Goal: Task Accomplishment & Management: Manage account settings

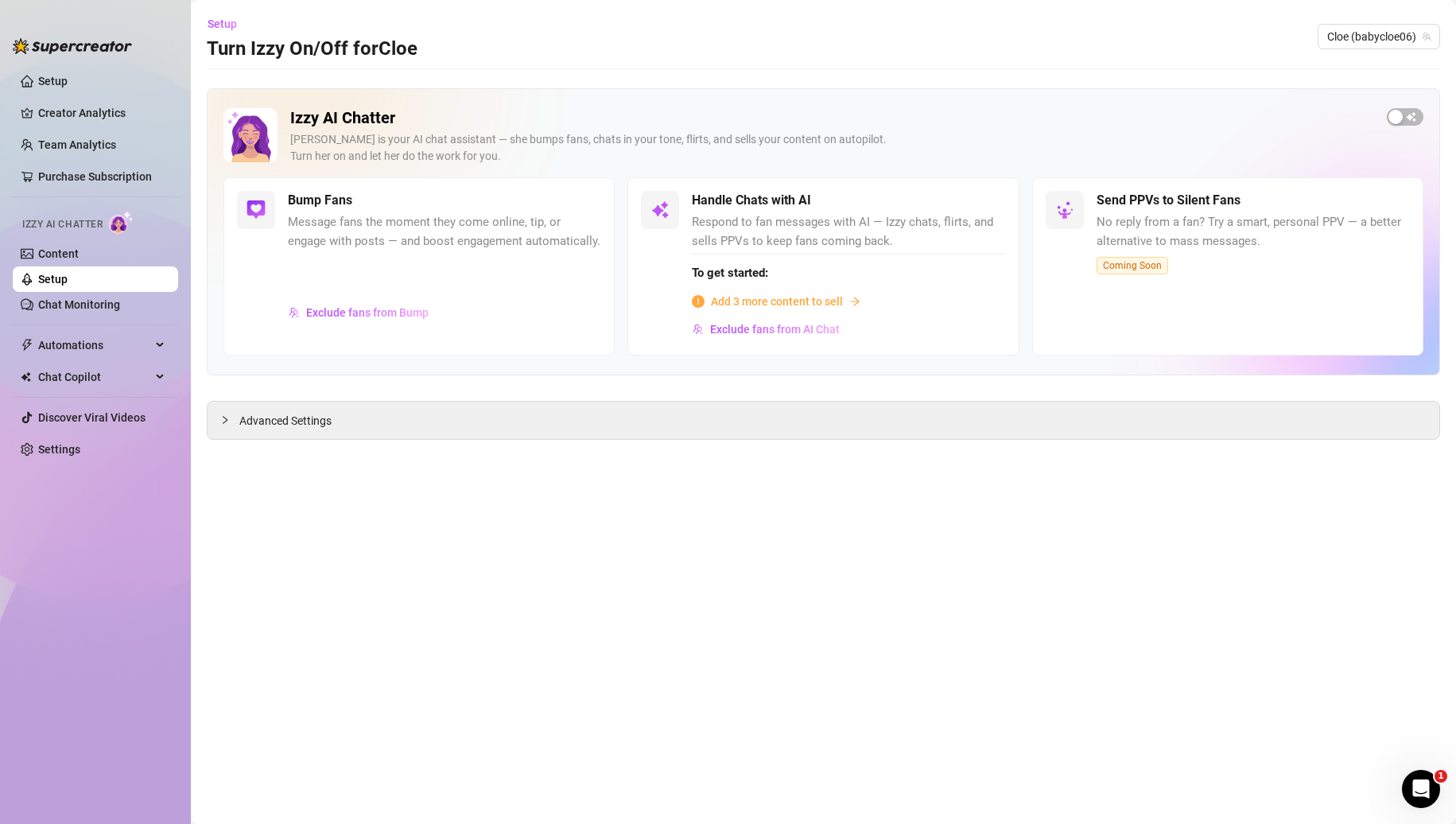
click at [777, 293] on span "Add 3 more content to sell" at bounding box center [777, 302] width 132 height 17
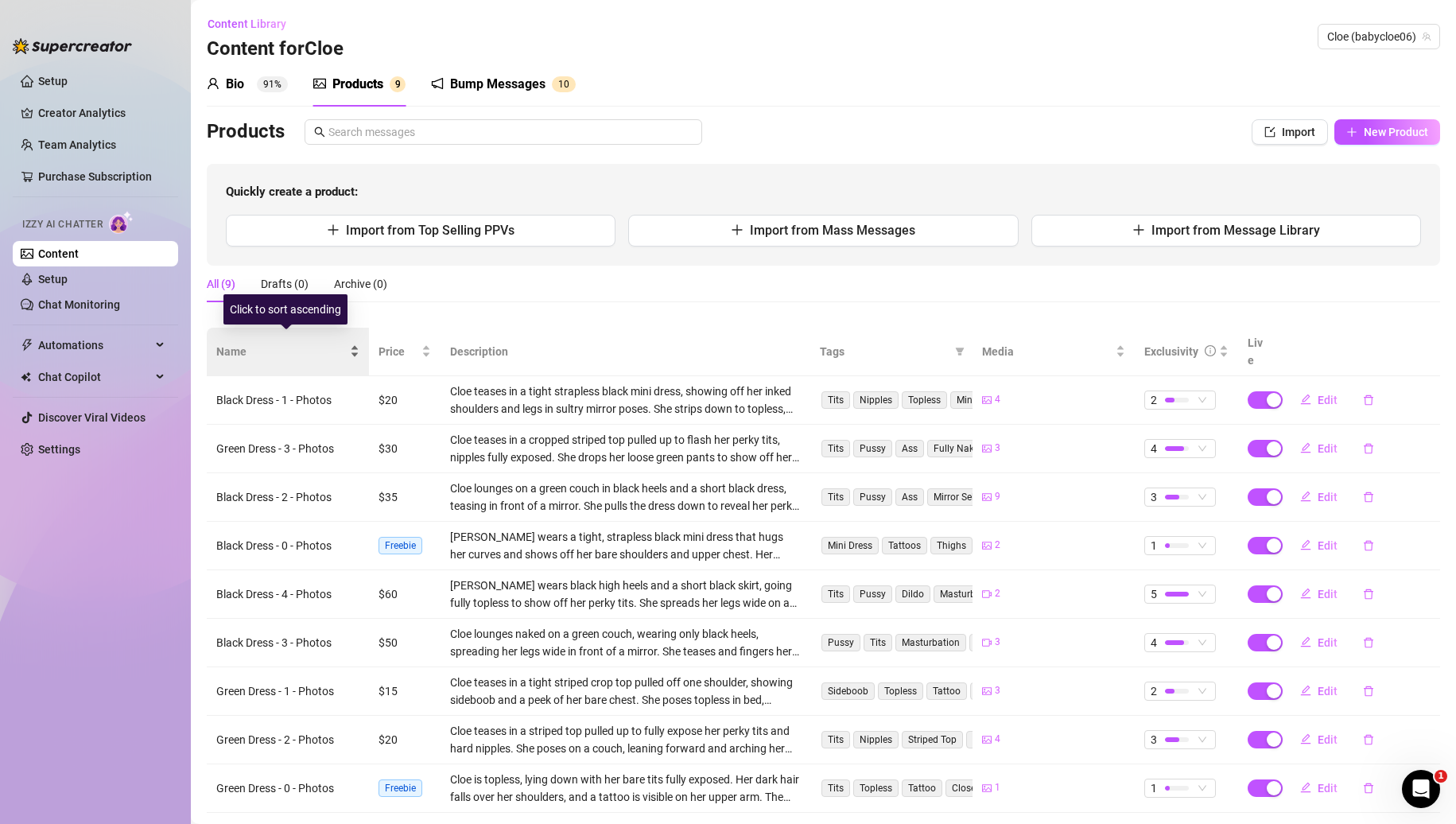
click at [250, 343] on span "Name" at bounding box center [282, 352] width 131 height 17
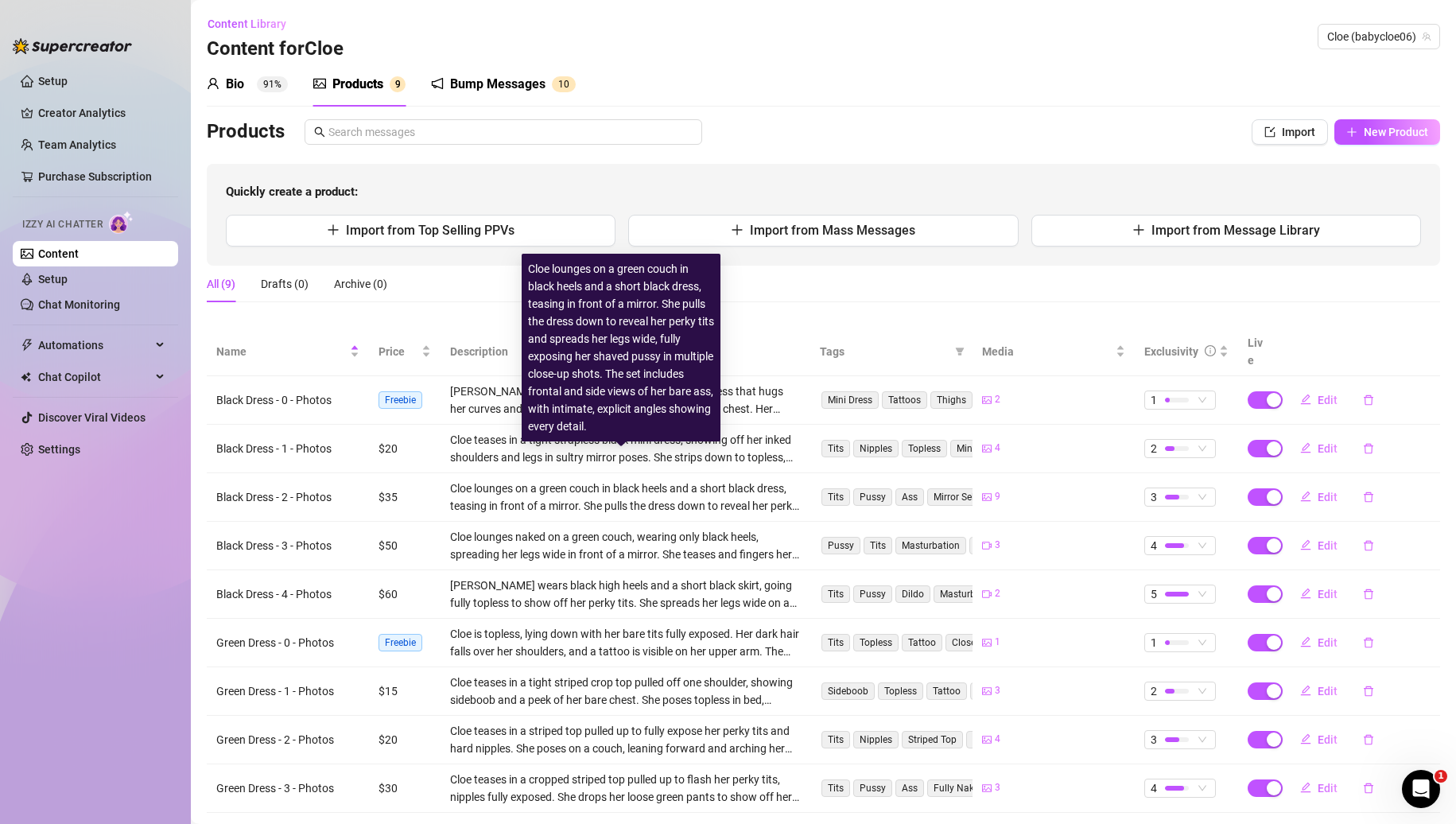
scroll to position [19, 0]
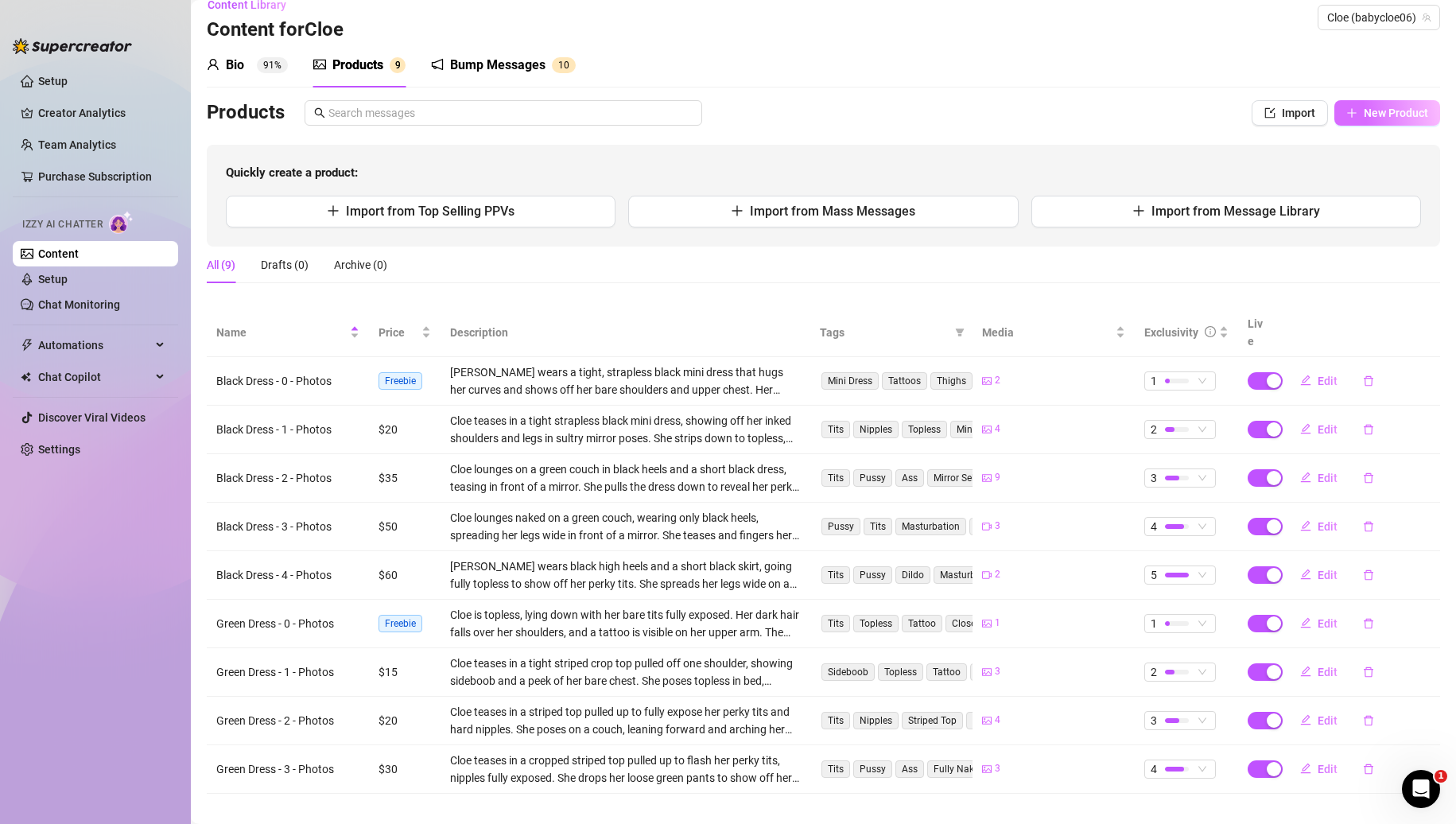
click at [1394, 113] on span "New Product" at bounding box center [1395, 112] width 64 height 12
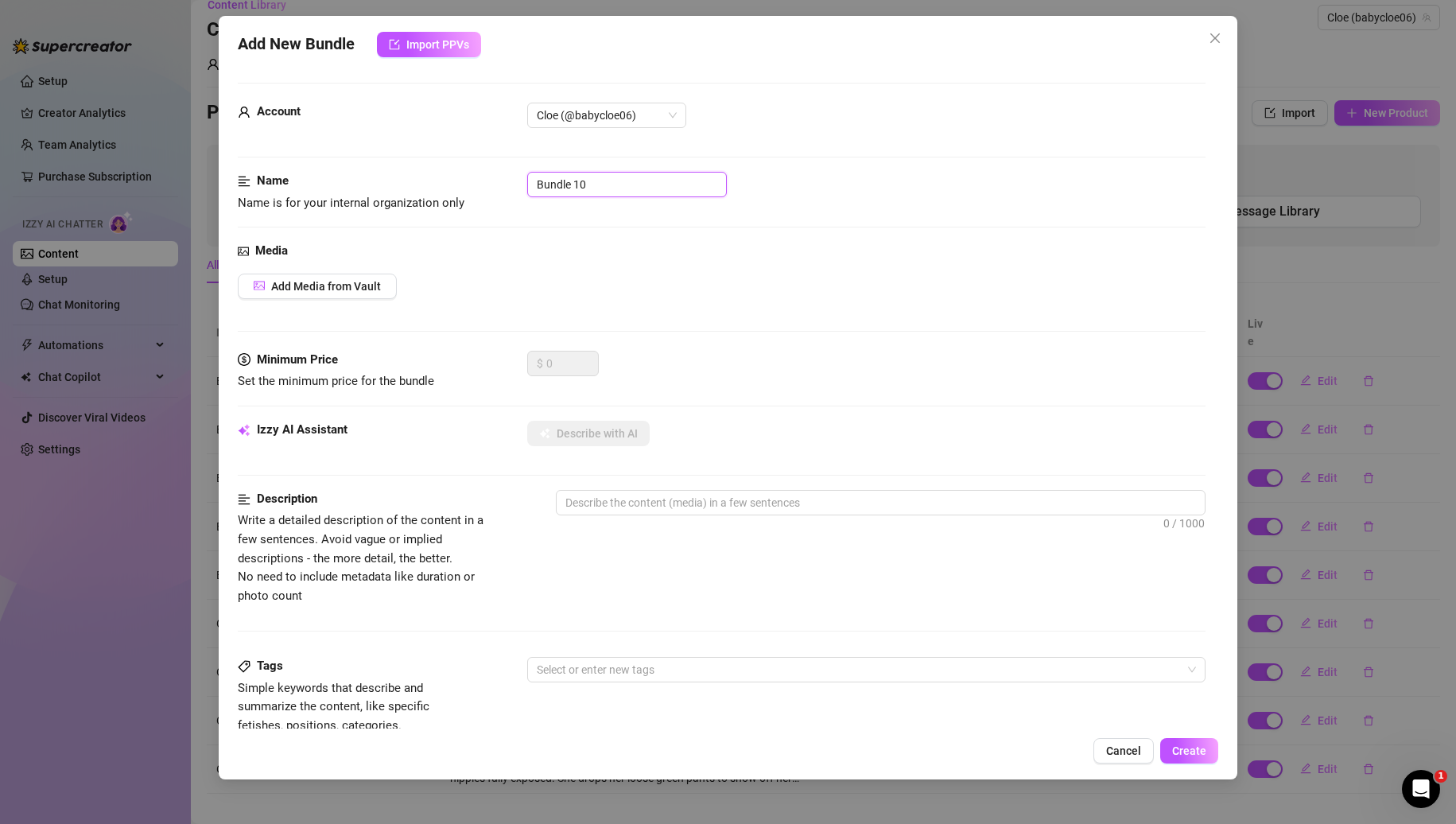
click at [596, 183] on input "Bundle 10" at bounding box center [628, 185] width 200 height 25
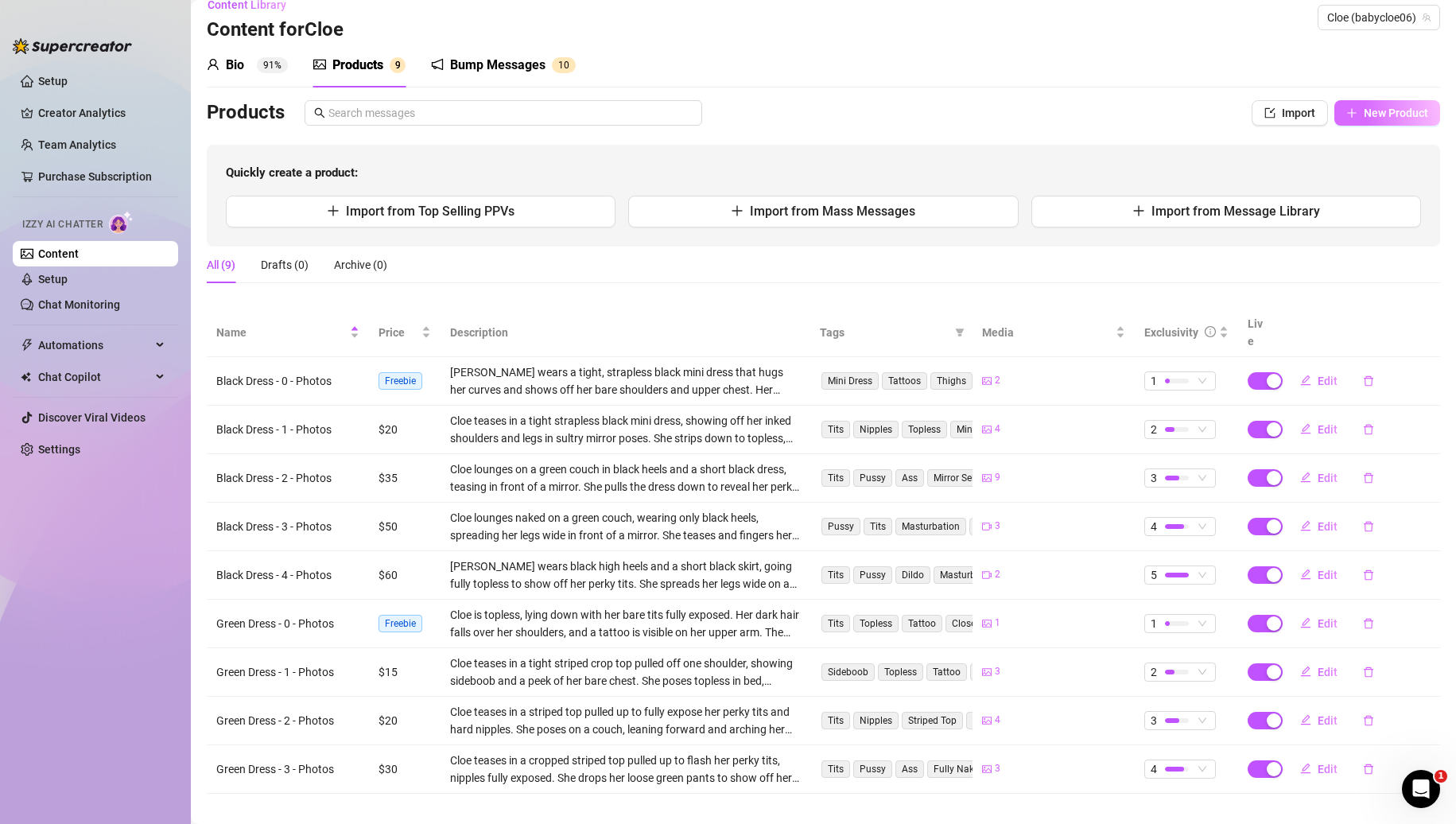
click at [1381, 108] on span "New Product" at bounding box center [1395, 112] width 64 height 12
type textarea "Type your message here..."
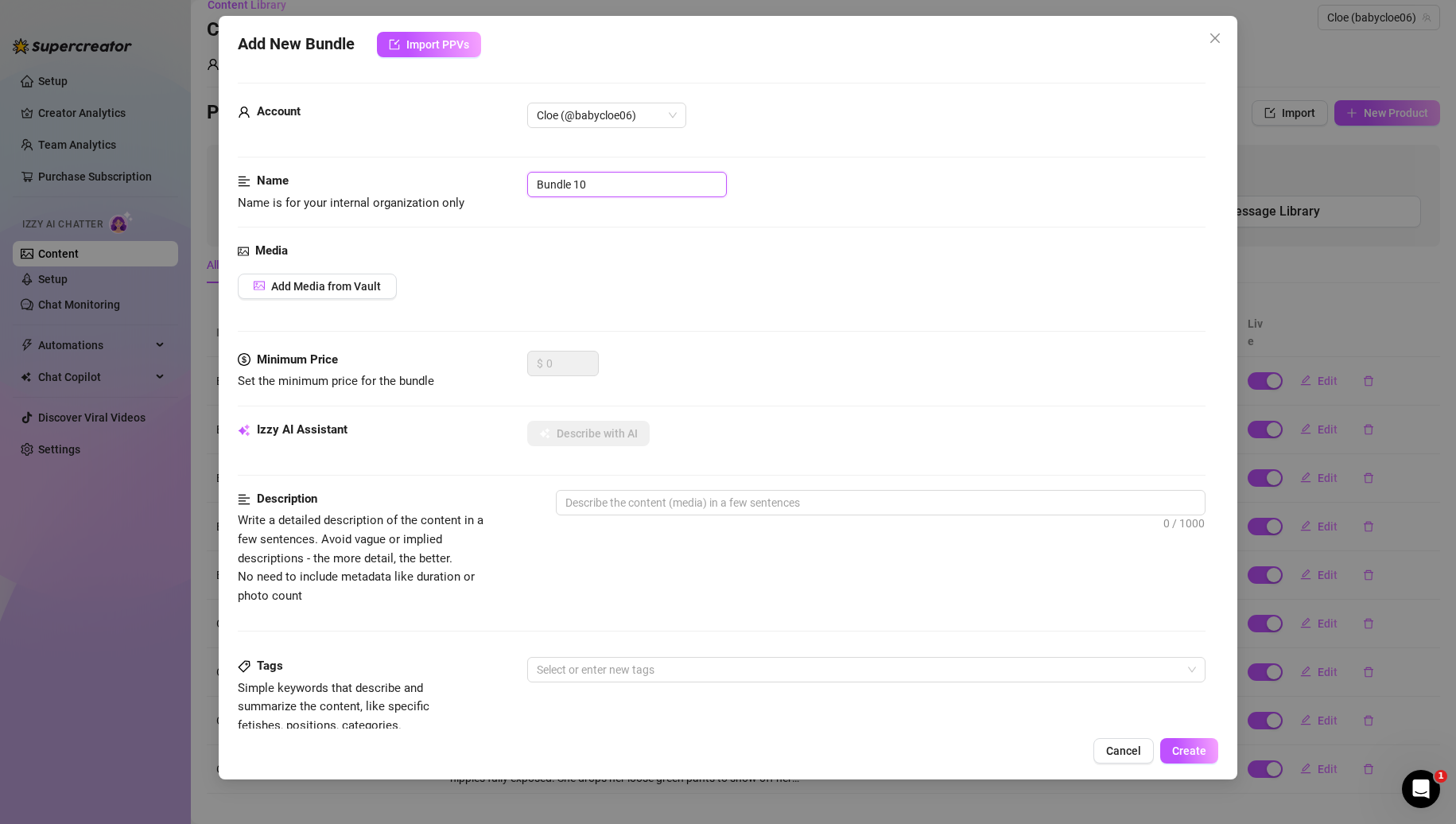
click at [603, 182] on input "Bundle 10" at bounding box center [628, 185] width 200 height 25
type input "WhiteDress"
click at [332, 279] on button "Add Media from Vault" at bounding box center [317, 287] width 160 height 25
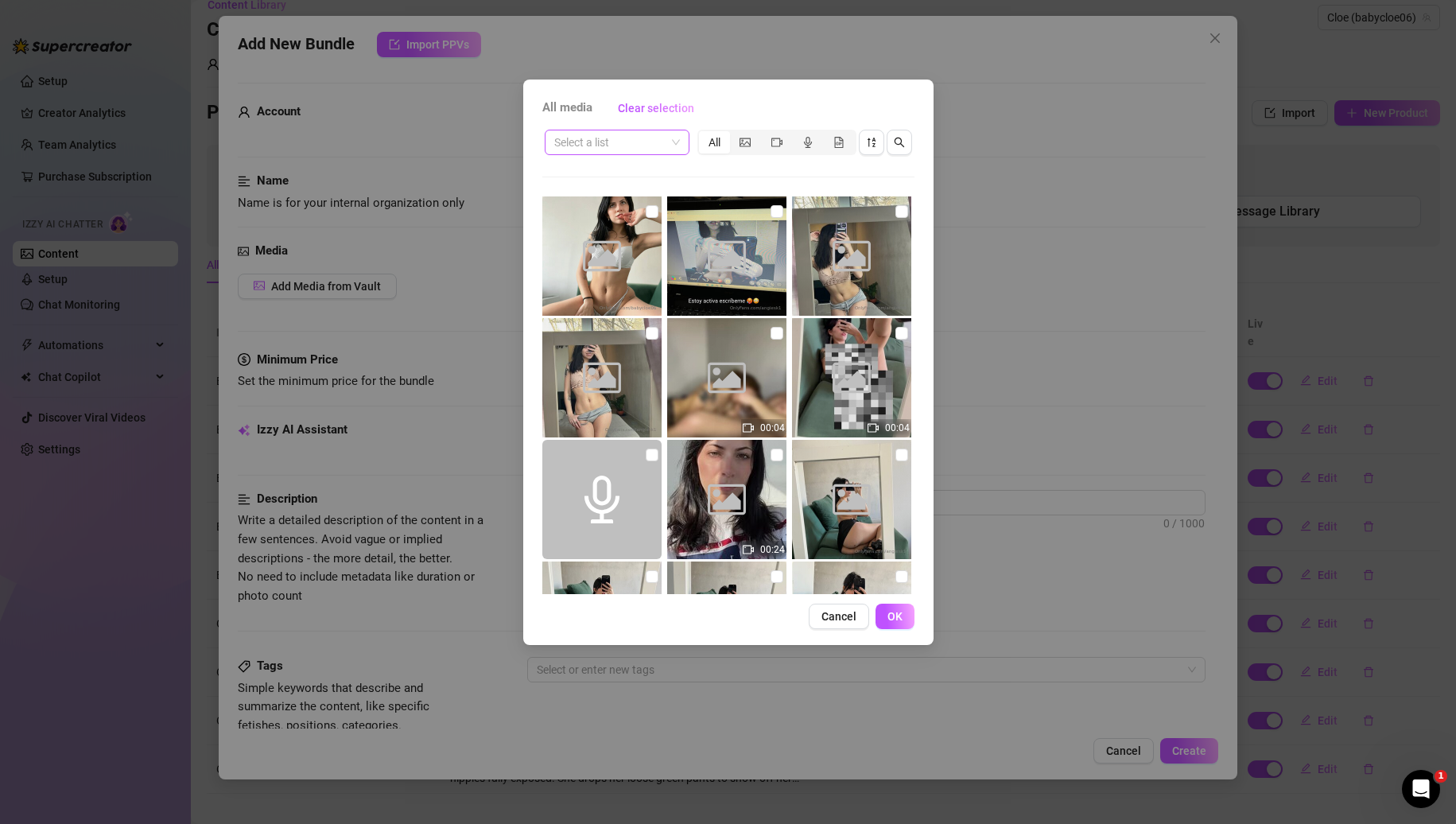
click at [678, 147] on span at bounding box center [617, 142] width 126 height 24
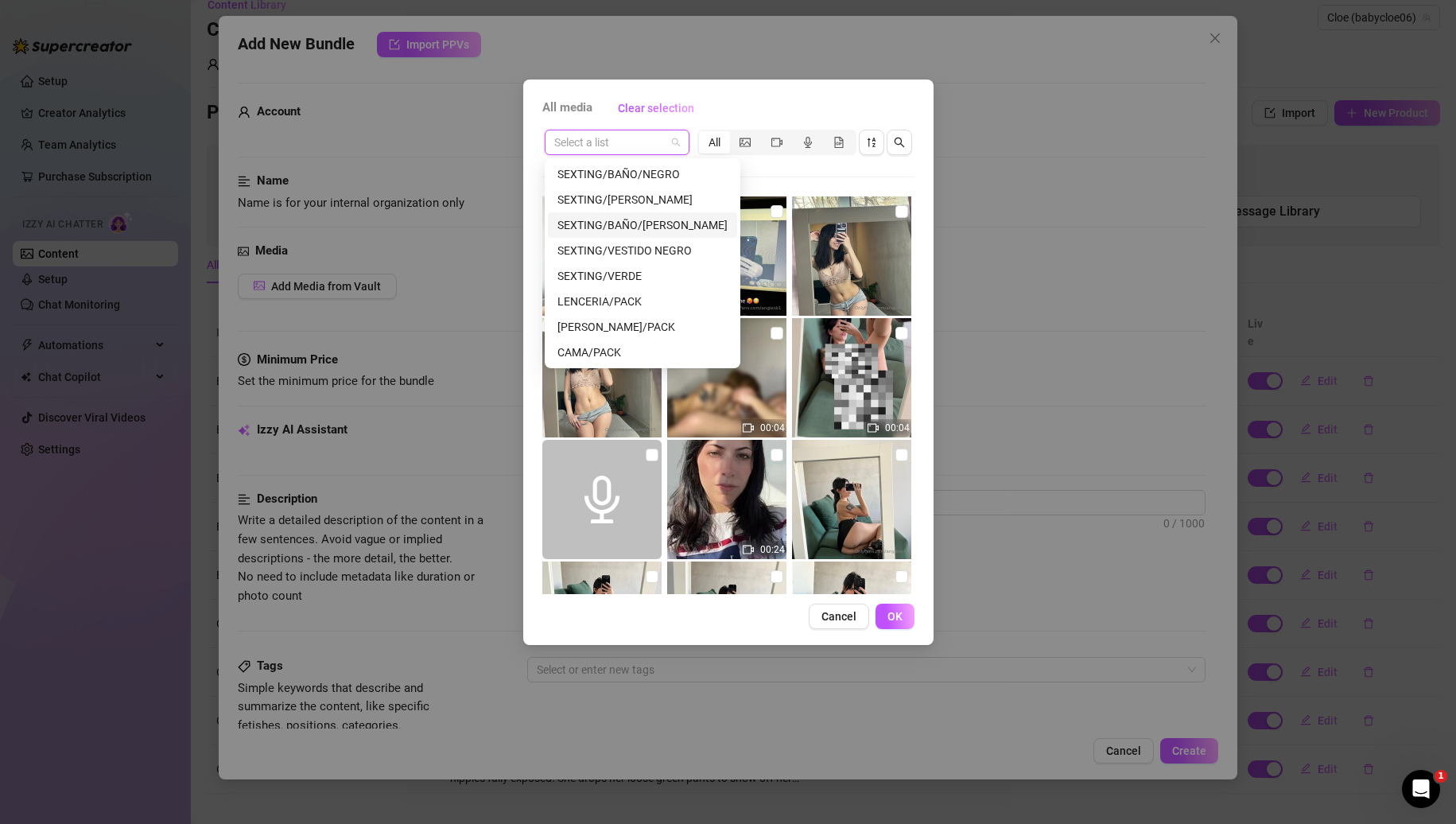
click at [629, 228] on div "SEXTING/BAÑO/[PERSON_NAME]" at bounding box center [642, 225] width 170 height 17
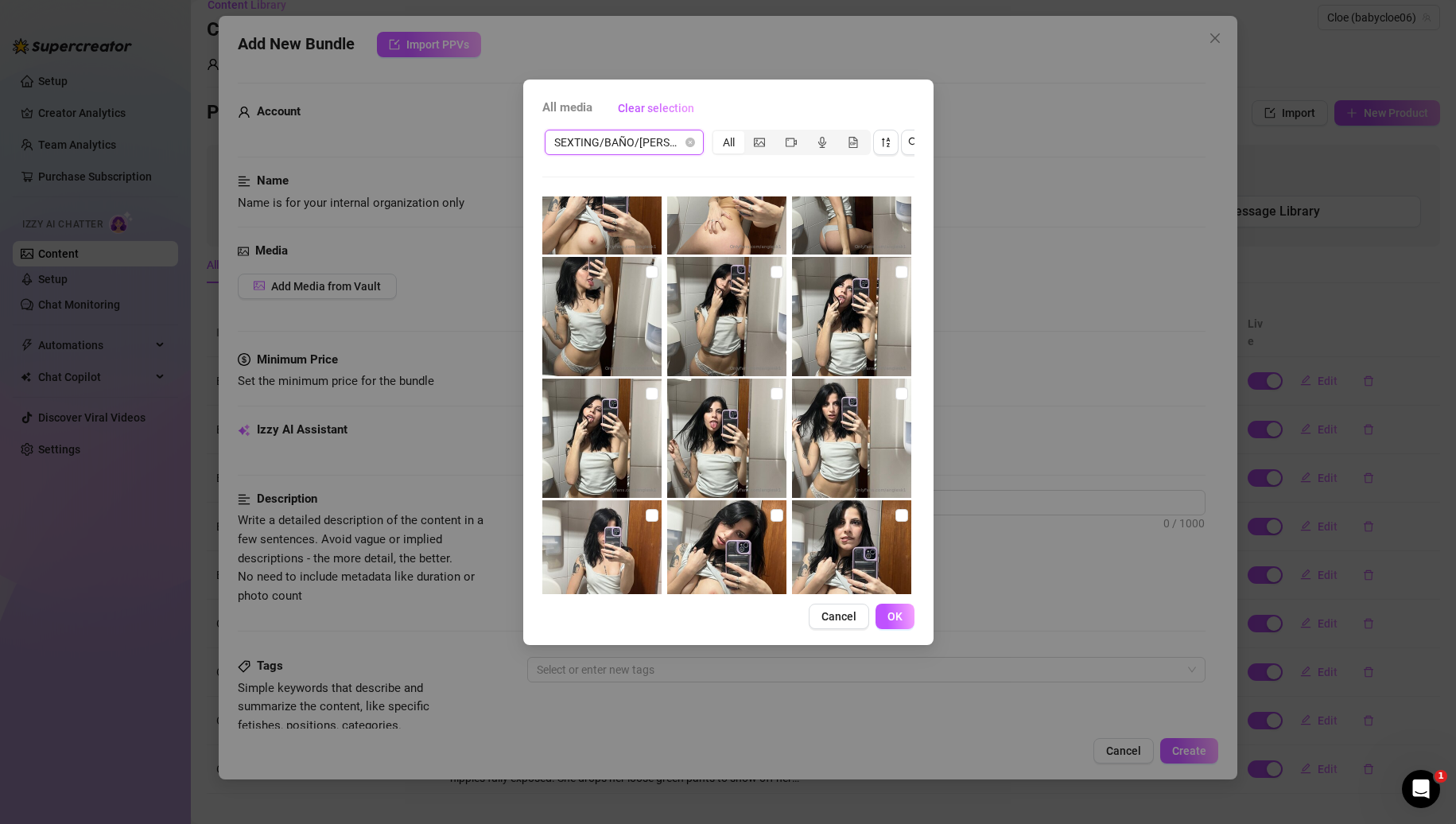
scroll to position [0, 0]
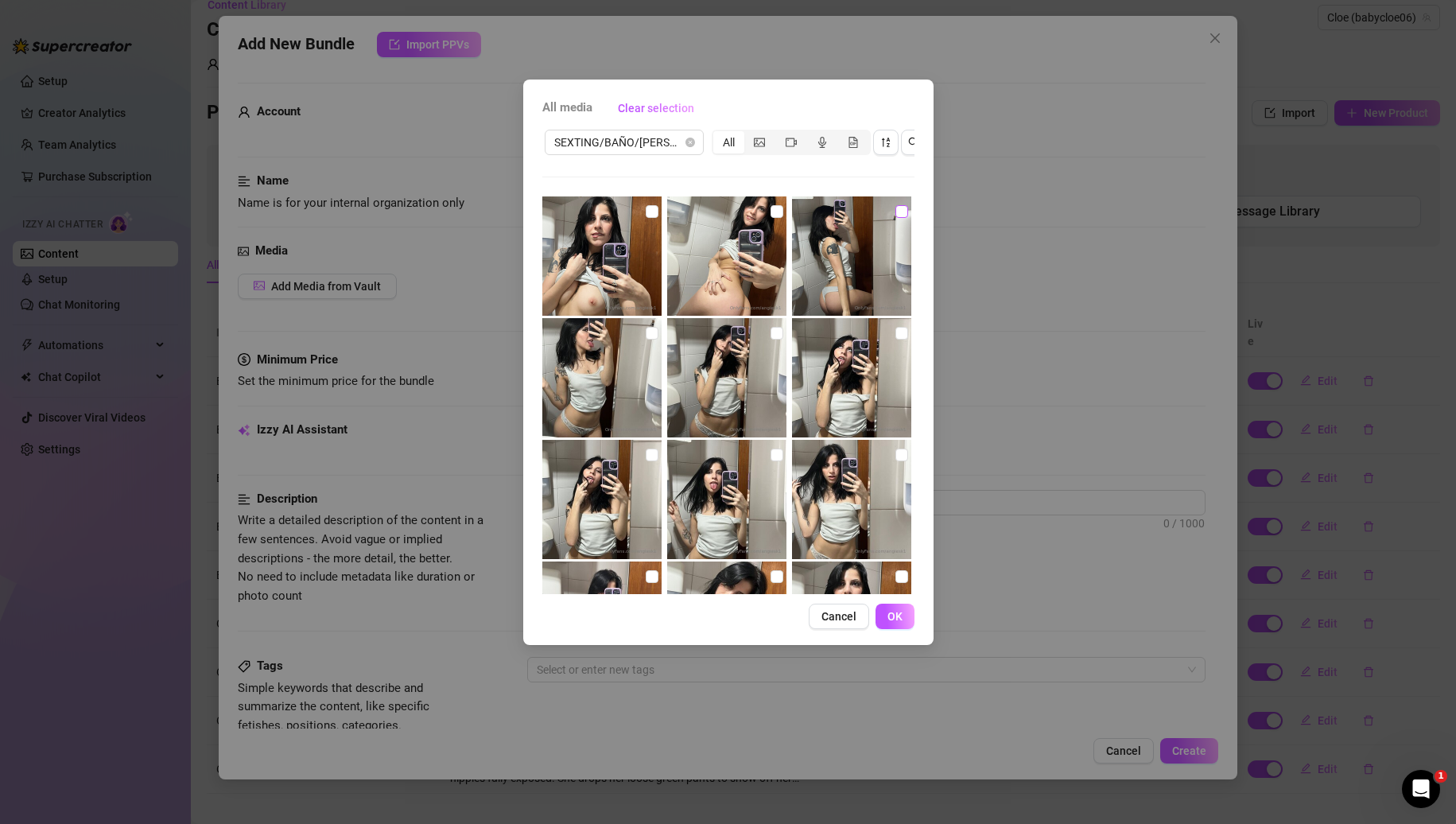
click at [896, 209] on input "checkbox" at bounding box center [901, 212] width 12 height 12
checkbox input "true"
click at [776, 334] on input "checkbox" at bounding box center [777, 333] width 12 height 12
checkbox input "true"
click at [902, 630] on button "OK" at bounding box center [895, 616] width 39 height 25
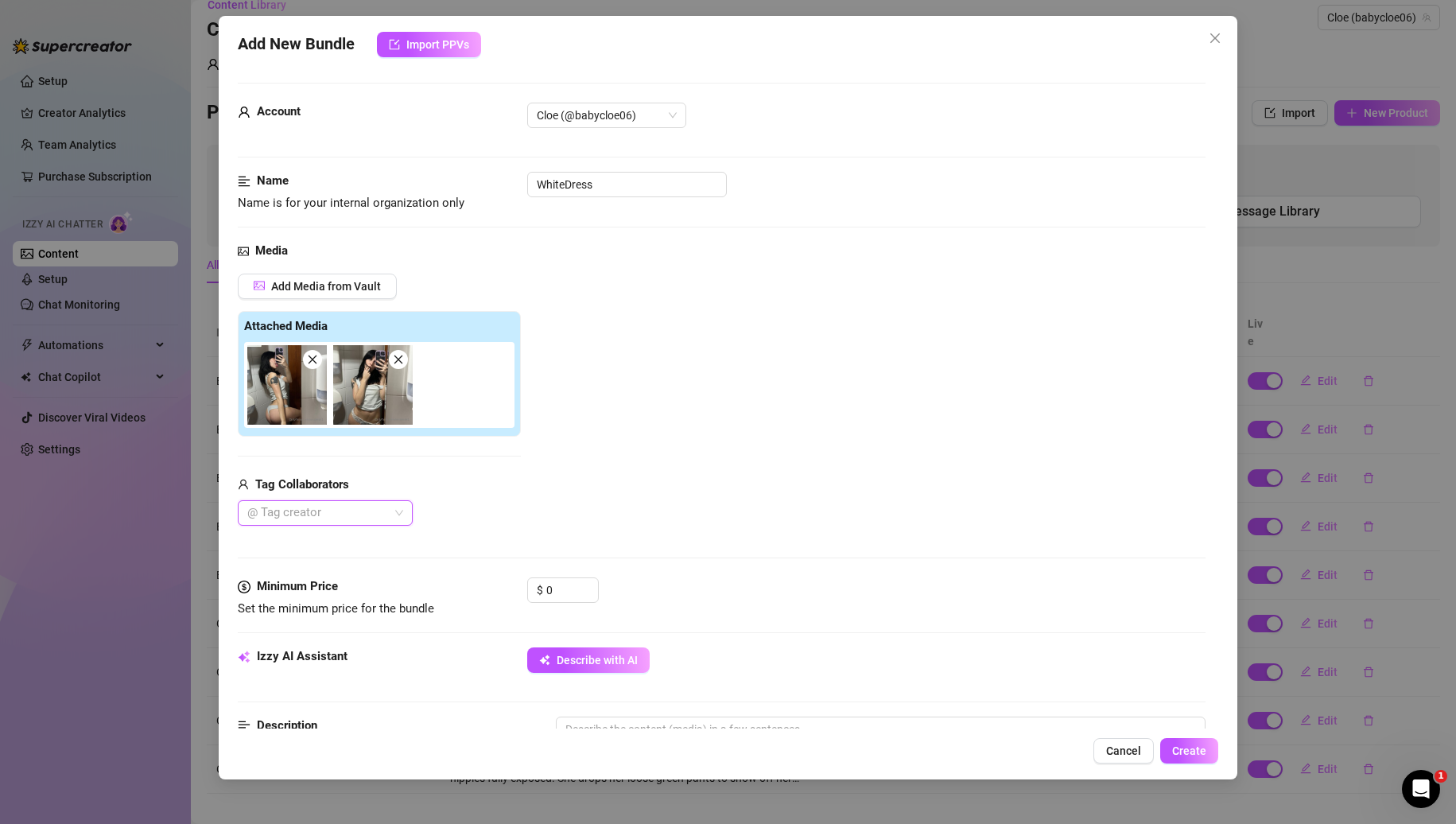
click at [398, 514] on div "@ Tag creator" at bounding box center [325, 513] width 175 height 25
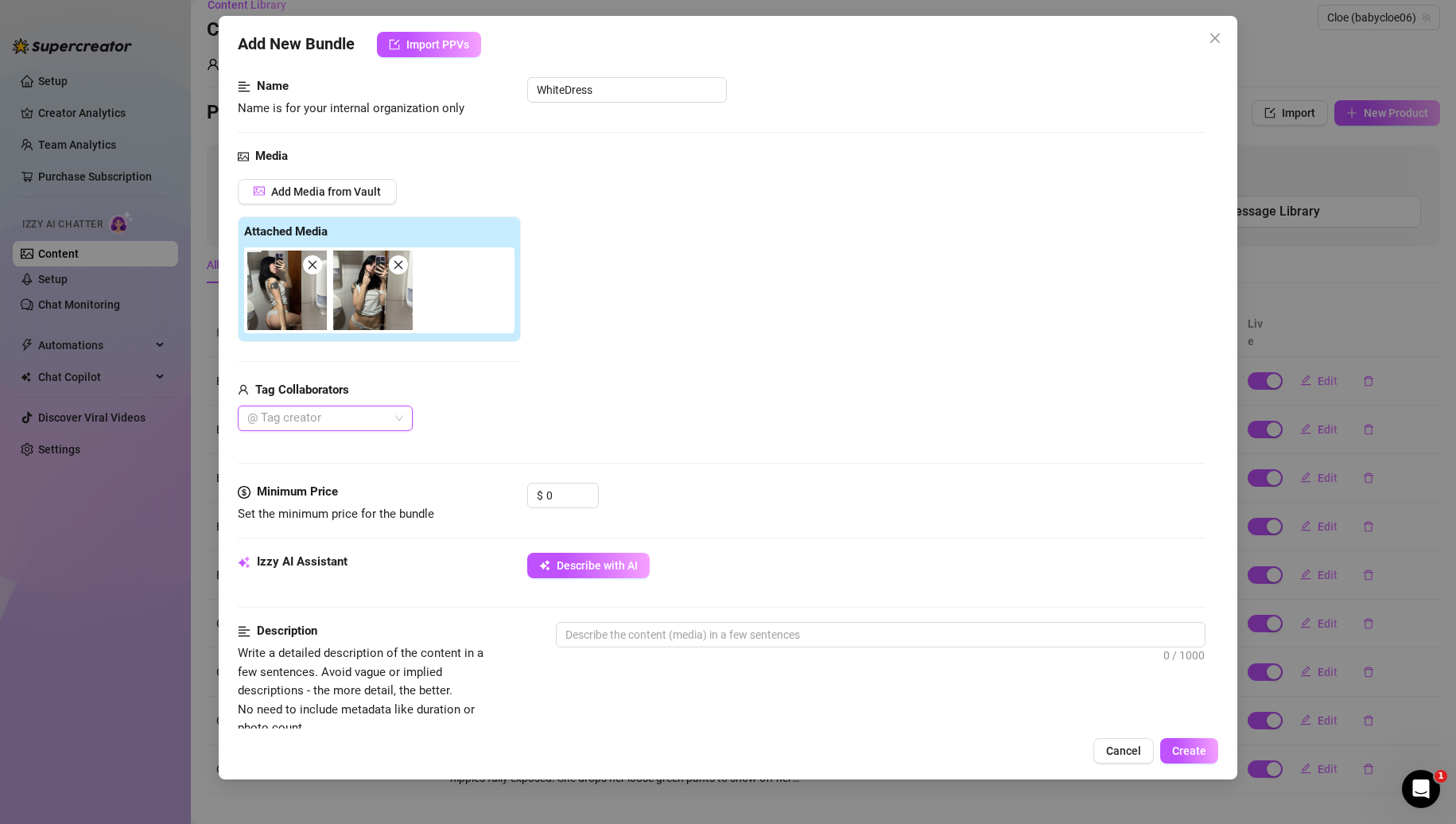
scroll to position [95, 0]
click at [579, 559] on span "Describe with AI" at bounding box center [597, 564] width 81 height 12
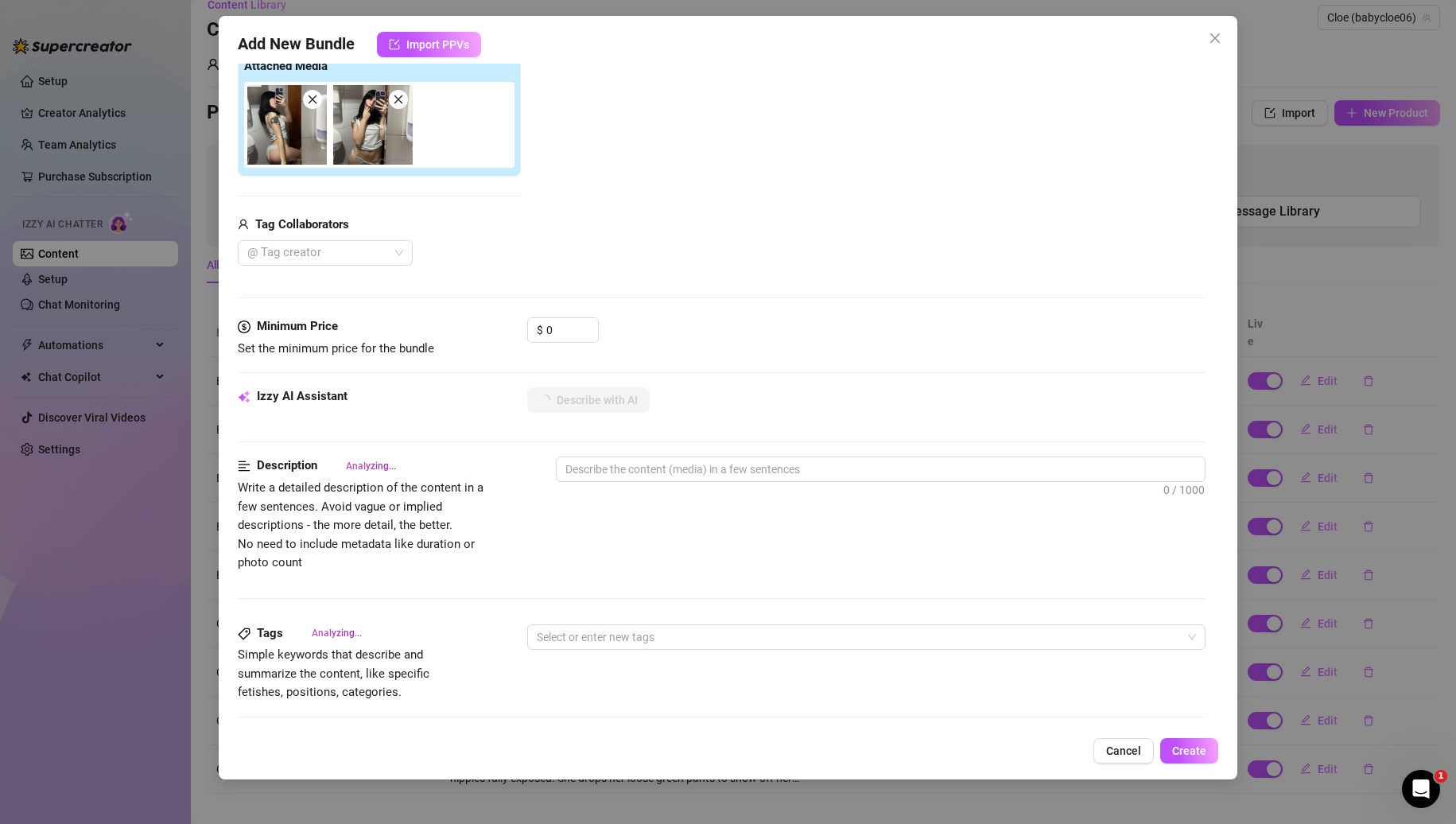
scroll to position [261, 0]
type textarea "Cloe"
type textarea "Cloe teases"
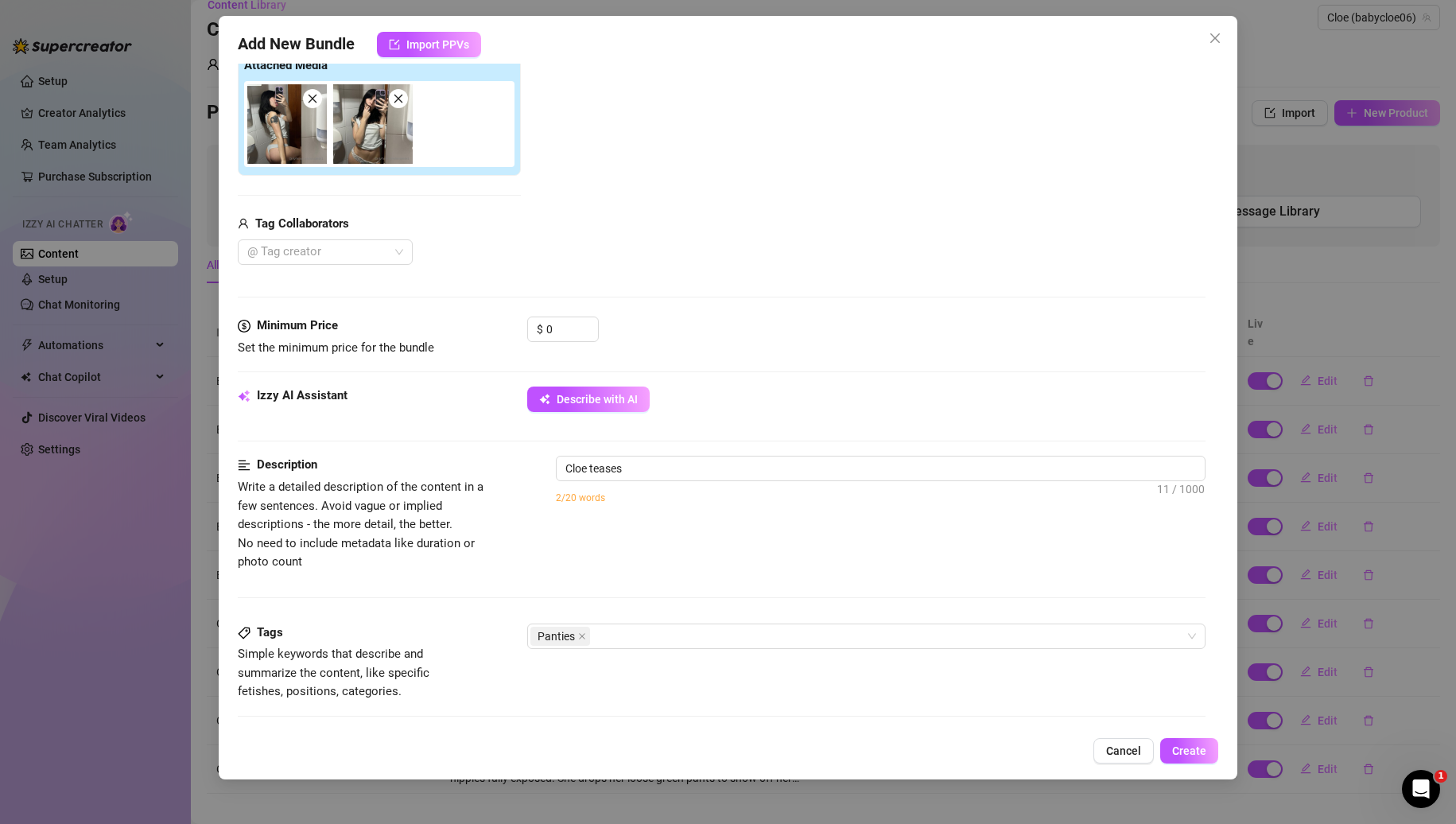
type textarea "Cloe teases in"
type textarea "Cloe teases in a"
type textarea "Cloe teases in a tight"
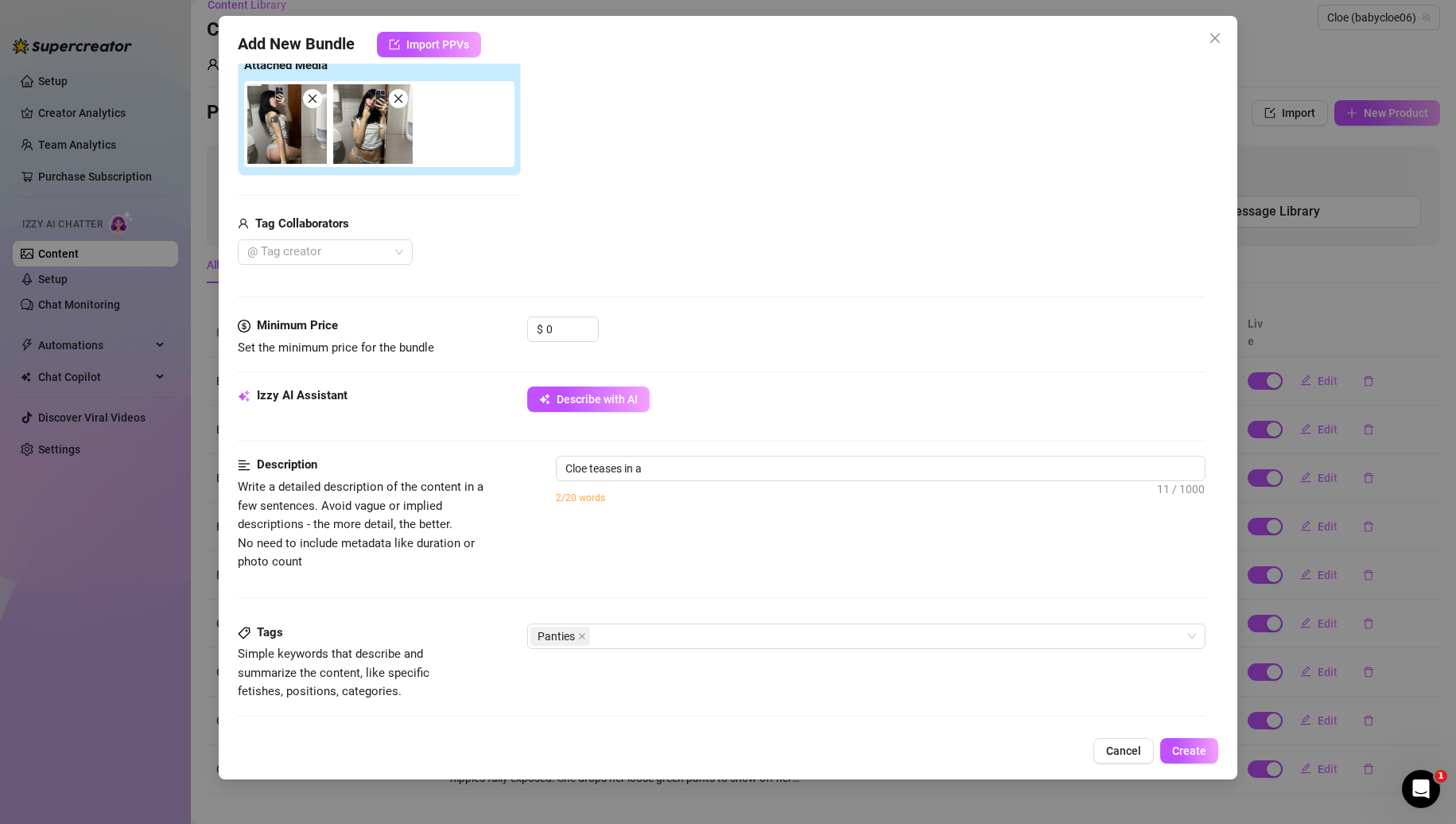
type textarea "Cloe teases in a tight"
type textarea "Cloe teases in a tight white"
type textarea "Cloe teases in a tight white tank"
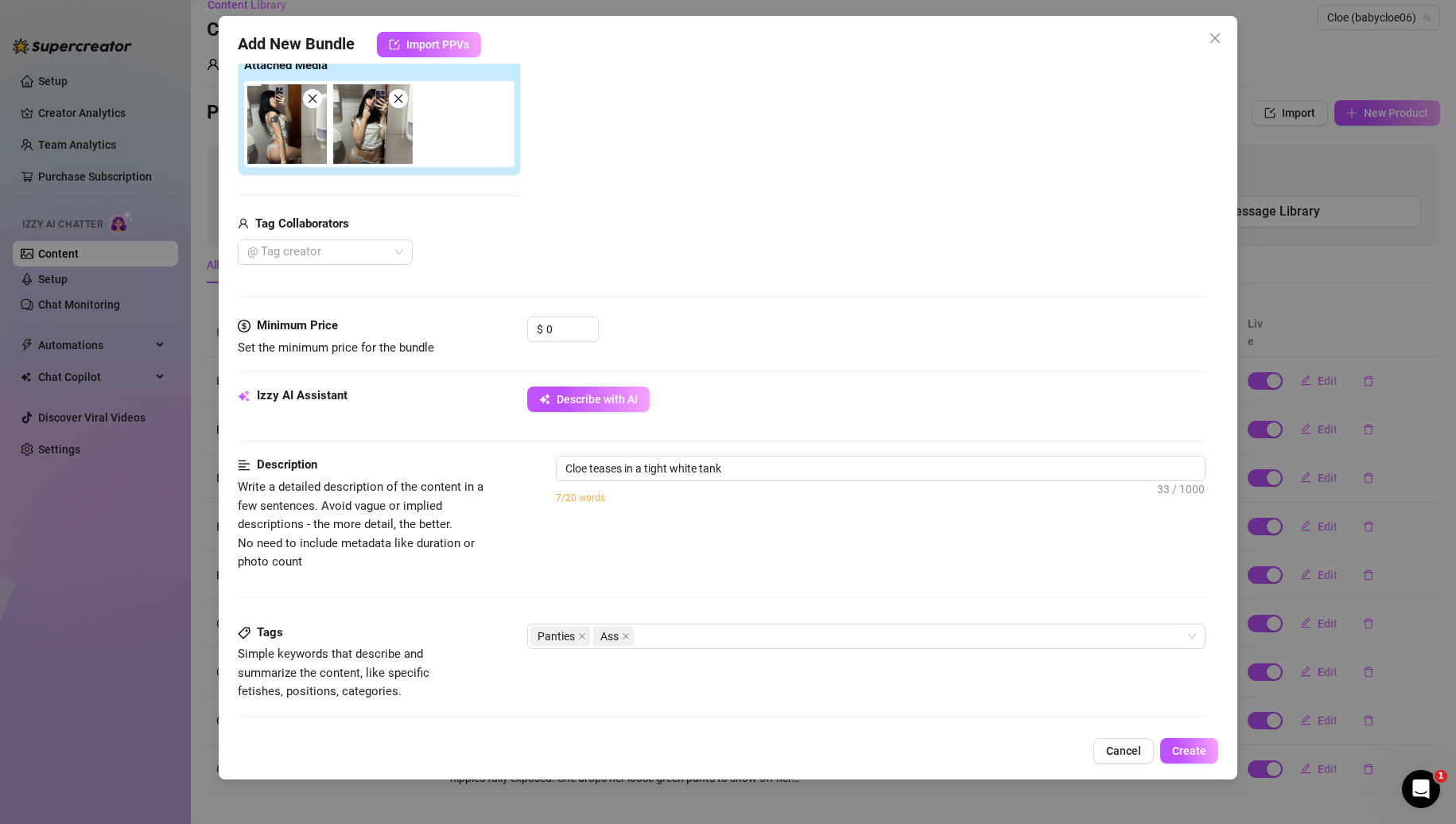
type textarea "Cloe teases in a tight white tank top"
type textarea "Cloe teases in a tight white tank top pulled"
type textarea "Cloe teases in a tight white tank top pulled off"
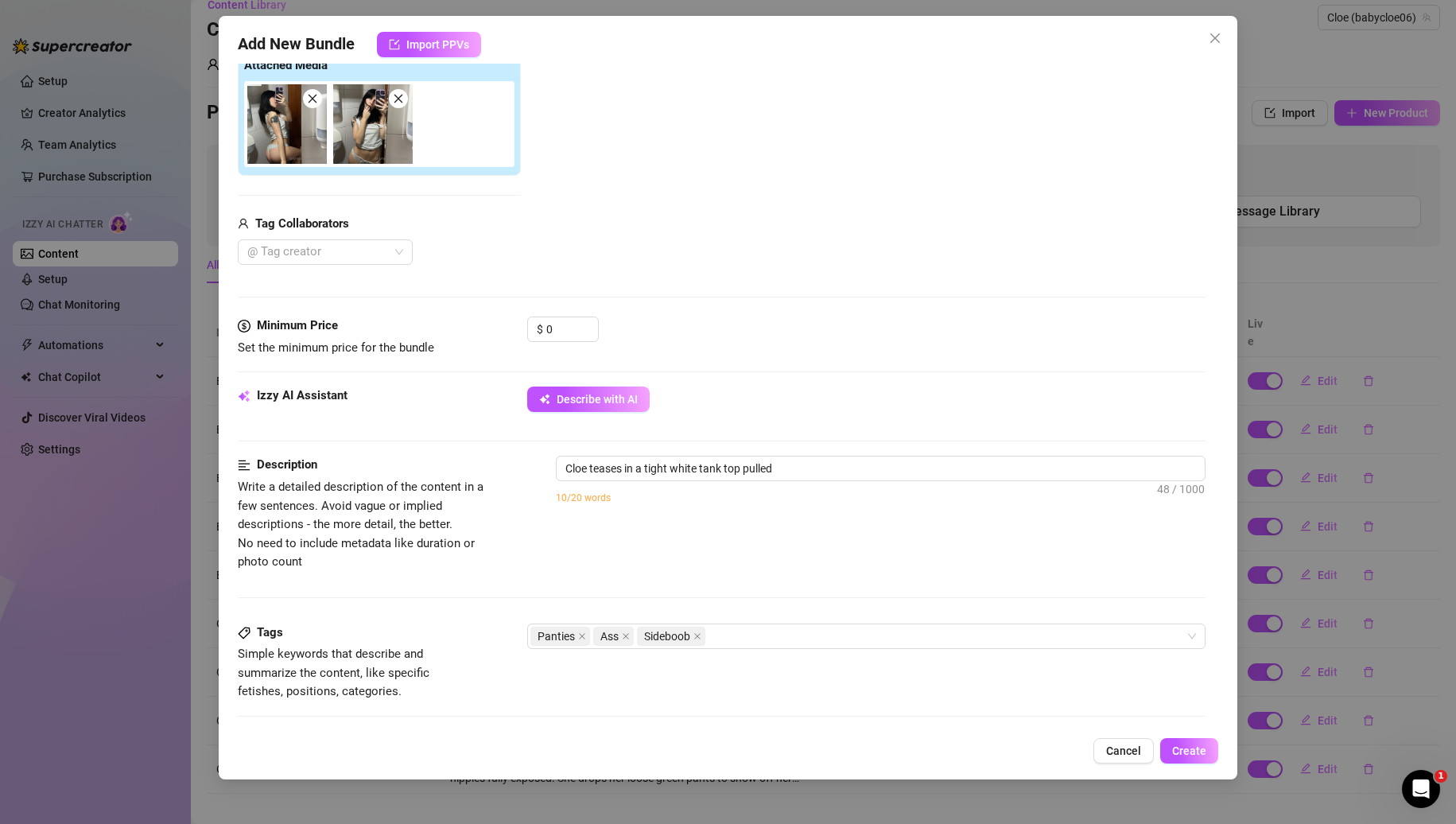
type textarea "Cloe teases in a tight white tank top pulled off"
type textarea "Cloe teases in a tight white tank top pulled off one"
type textarea "Cloe teases in a tight white tank top pulled off one shoulder"
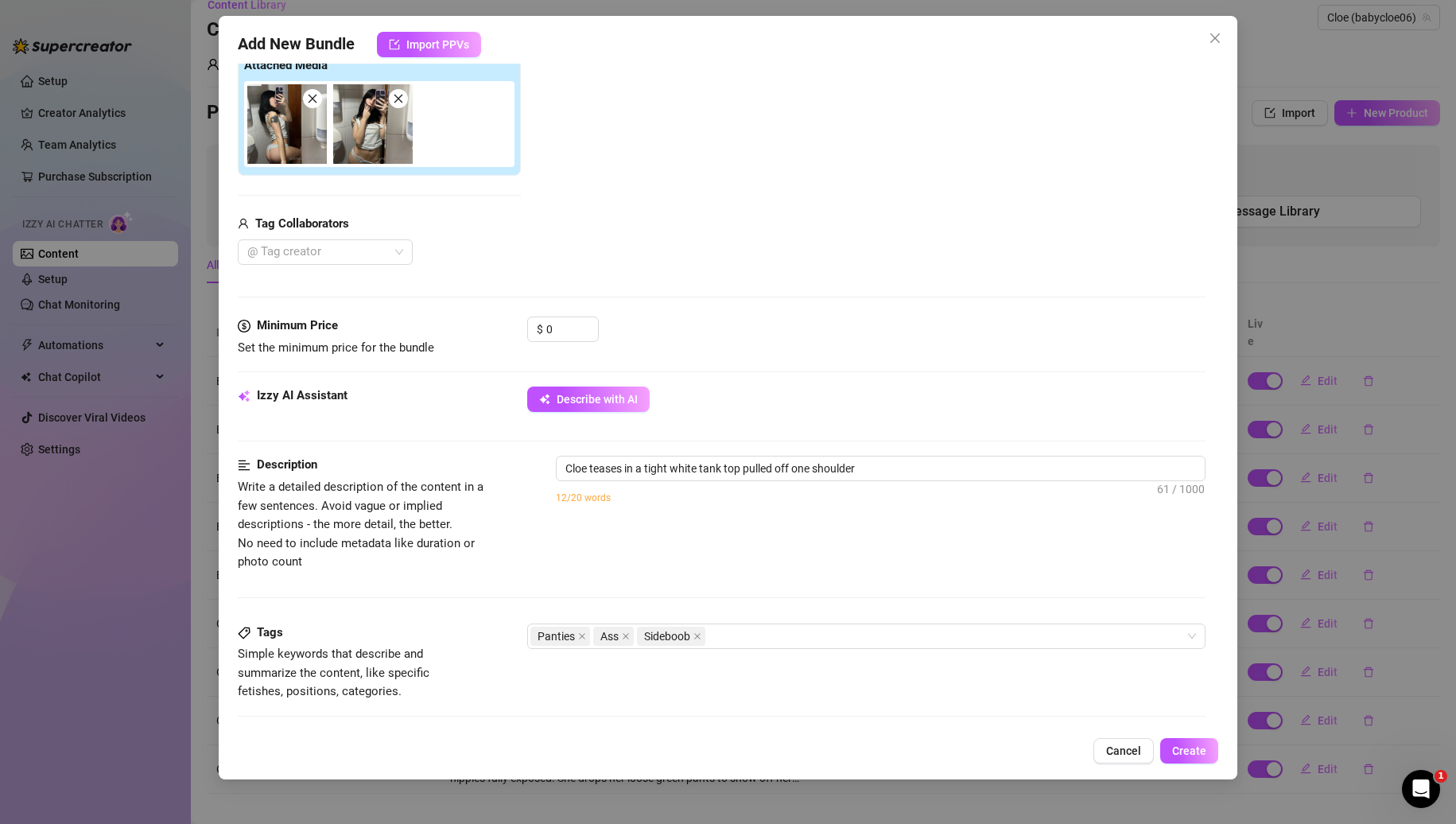
type textarea "Cloe teases in a tight white tank top pulled off one shoulder and"
type textarea "Cloe teases in a tight white tank top pulled off one shoulder and sheer"
type textarea "Cloe teases in a tight white tank top pulled off one shoulder and sheer lace"
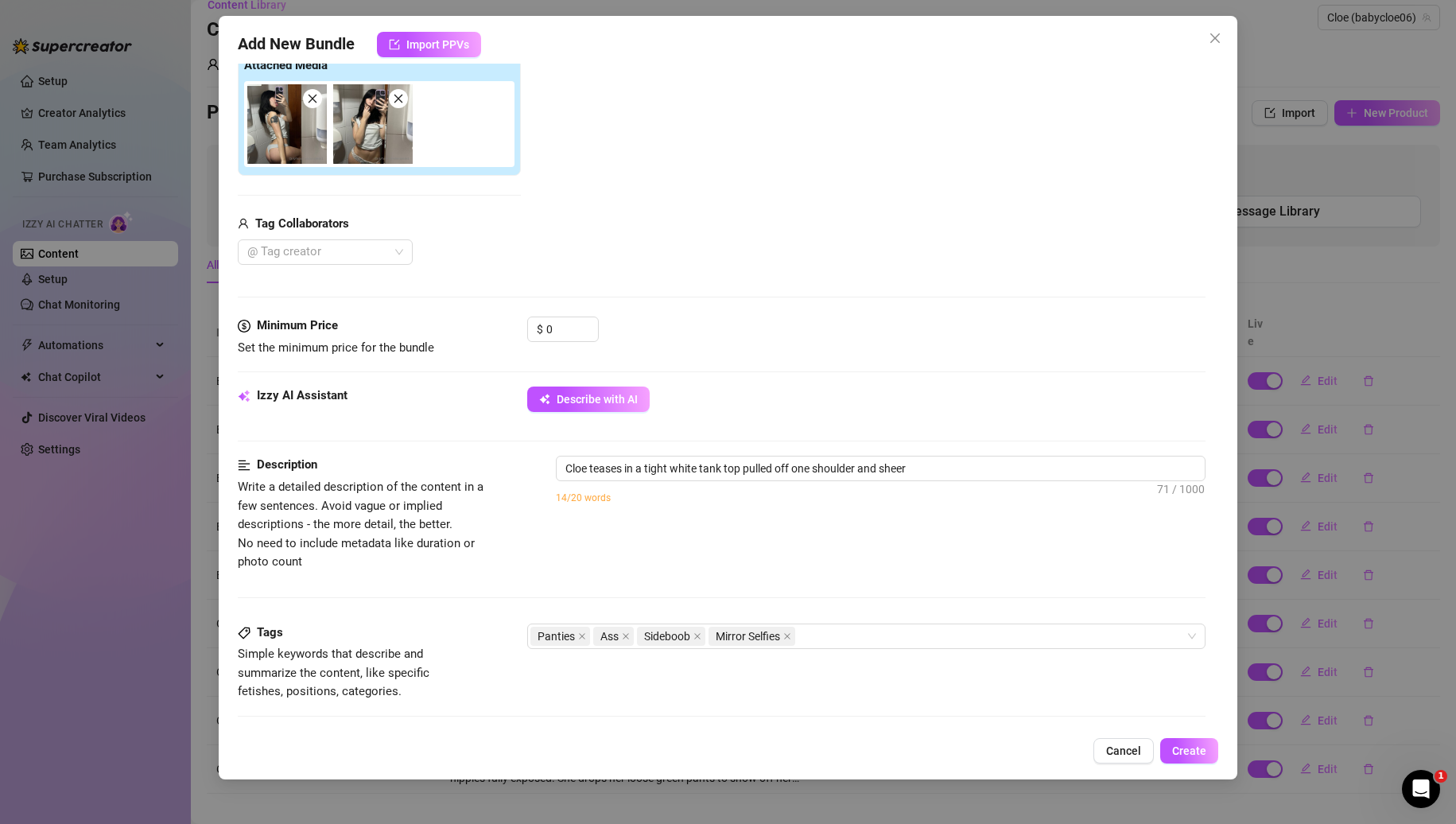
type textarea "Cloe teases in a tight white tank top pulled off one shoulder and sheer lace"
type textarea "Cloe teases in a tight white tank top pulled off one shoulder and sheer lace pa…"
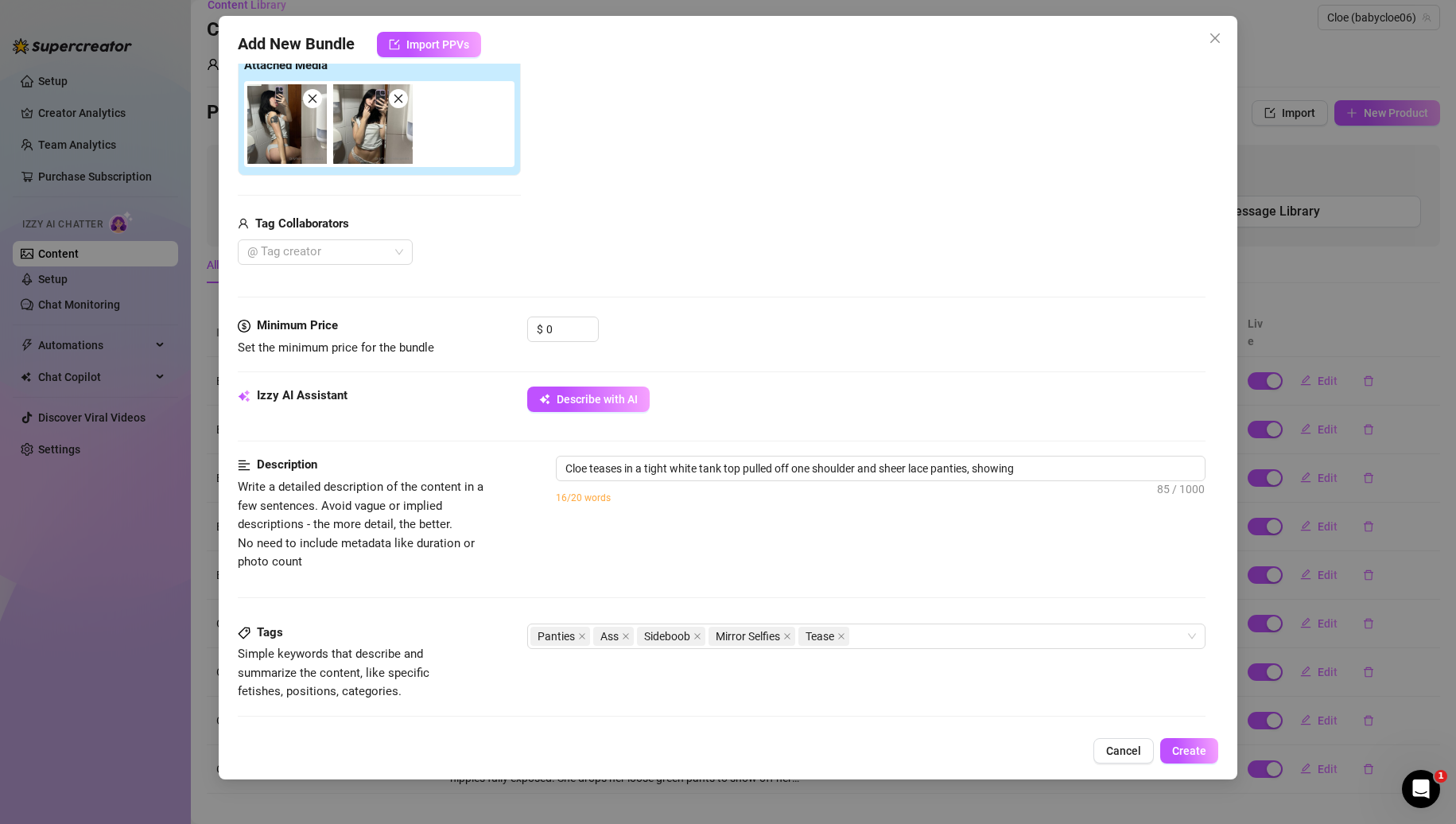
type textarea "Cloe teases in a tight white tank top pulled off one shoulder and sheer lace pa…"
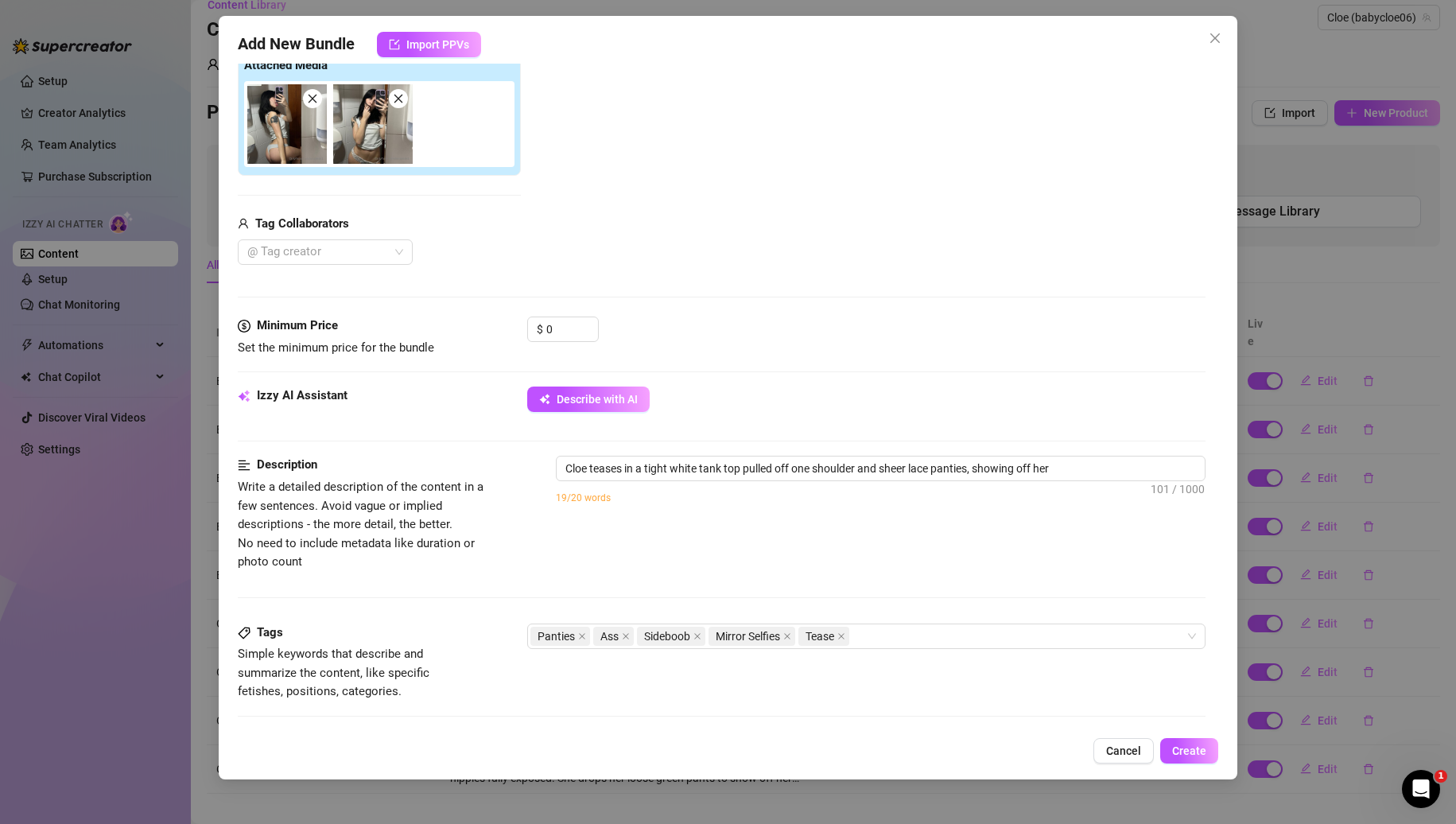
type textarea "Cloe teases in a tight white tank top pulled off one shoulder and sheer lace pa…"
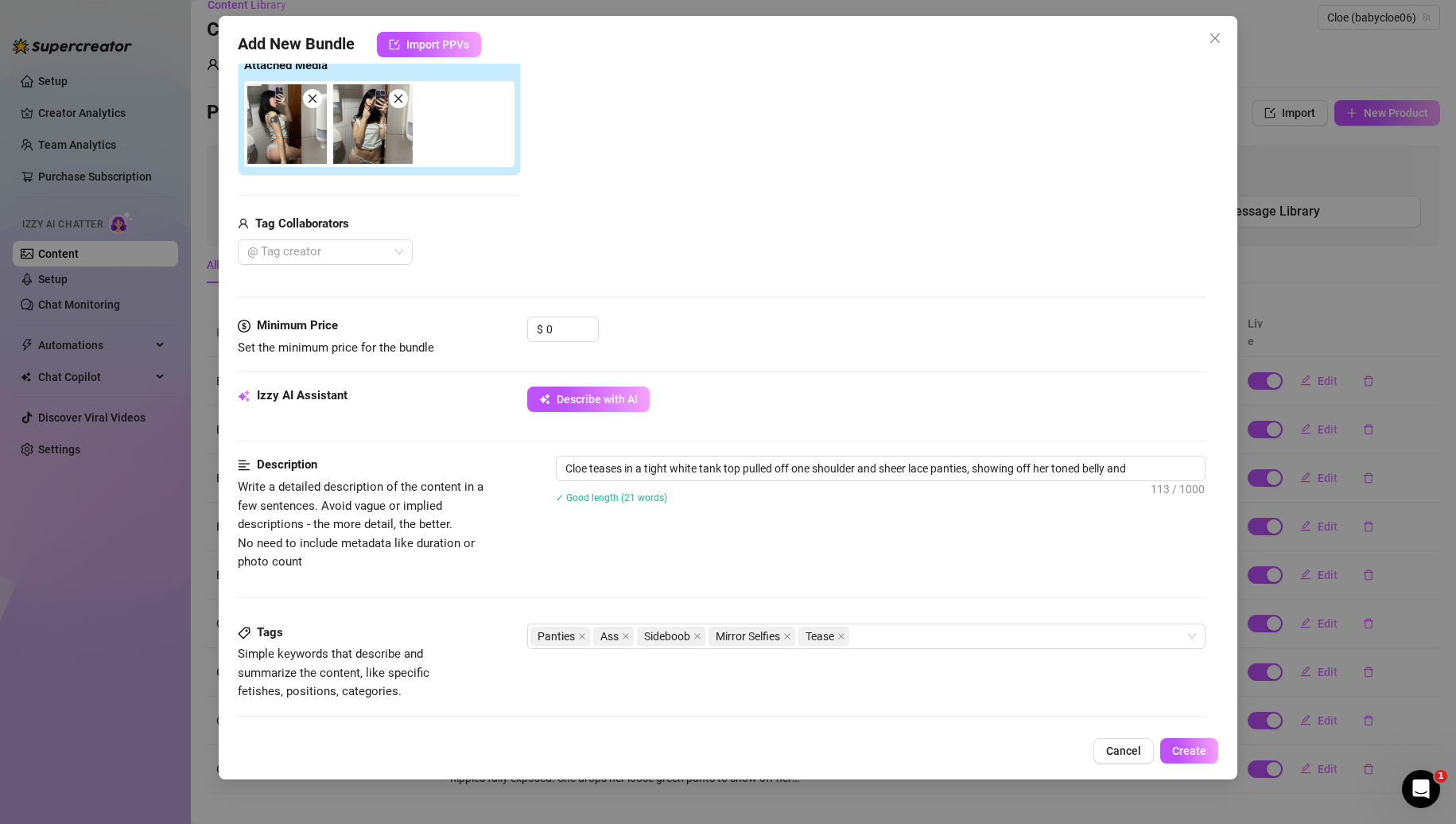
type textarea "Cloe teases in a tight white tank top pulled off one shoulder and sheer lace pa…"
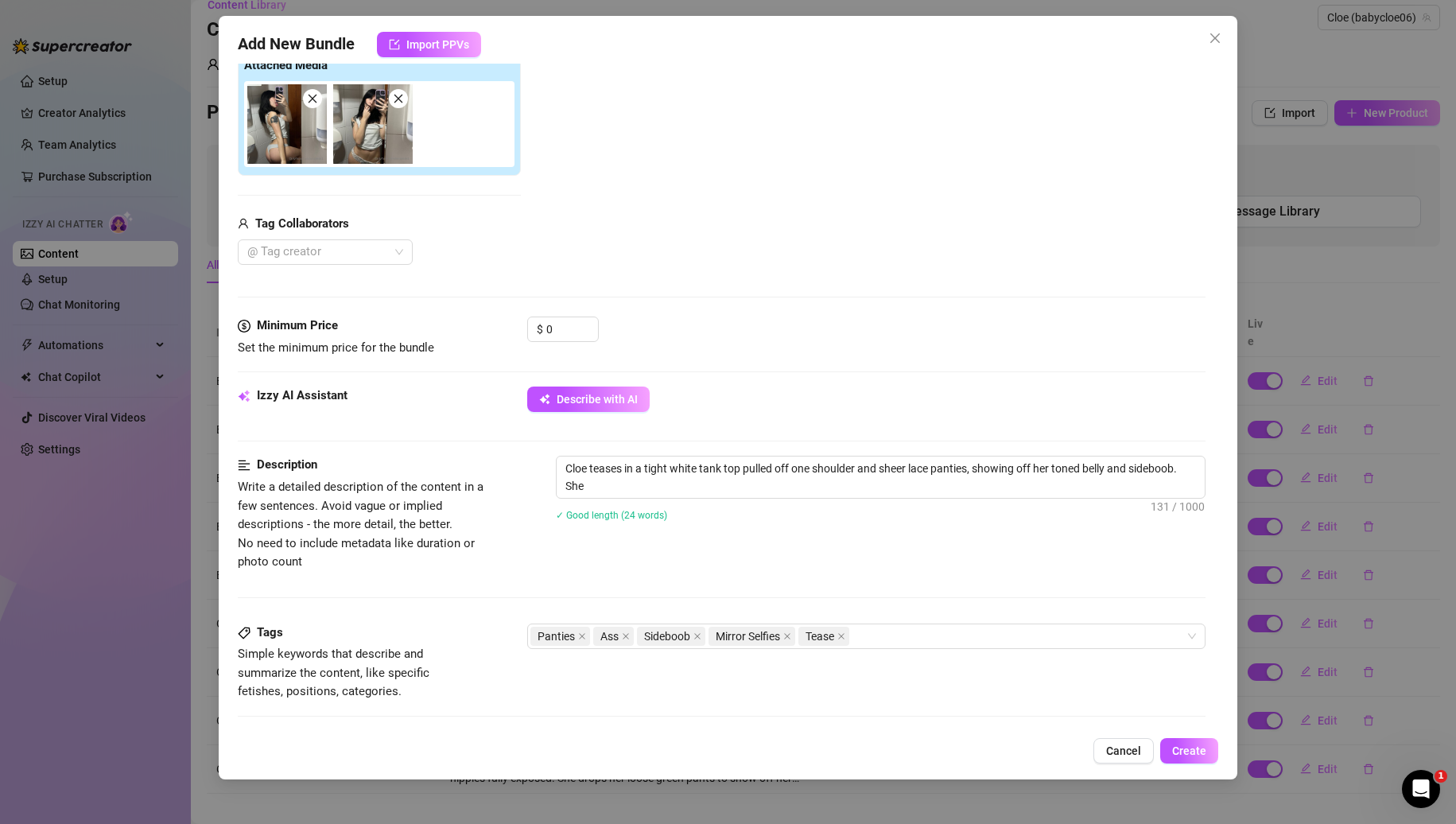
type textarea "Cloe teases in a tight white tank top pulled off one shoulder and sheer lace pa…"
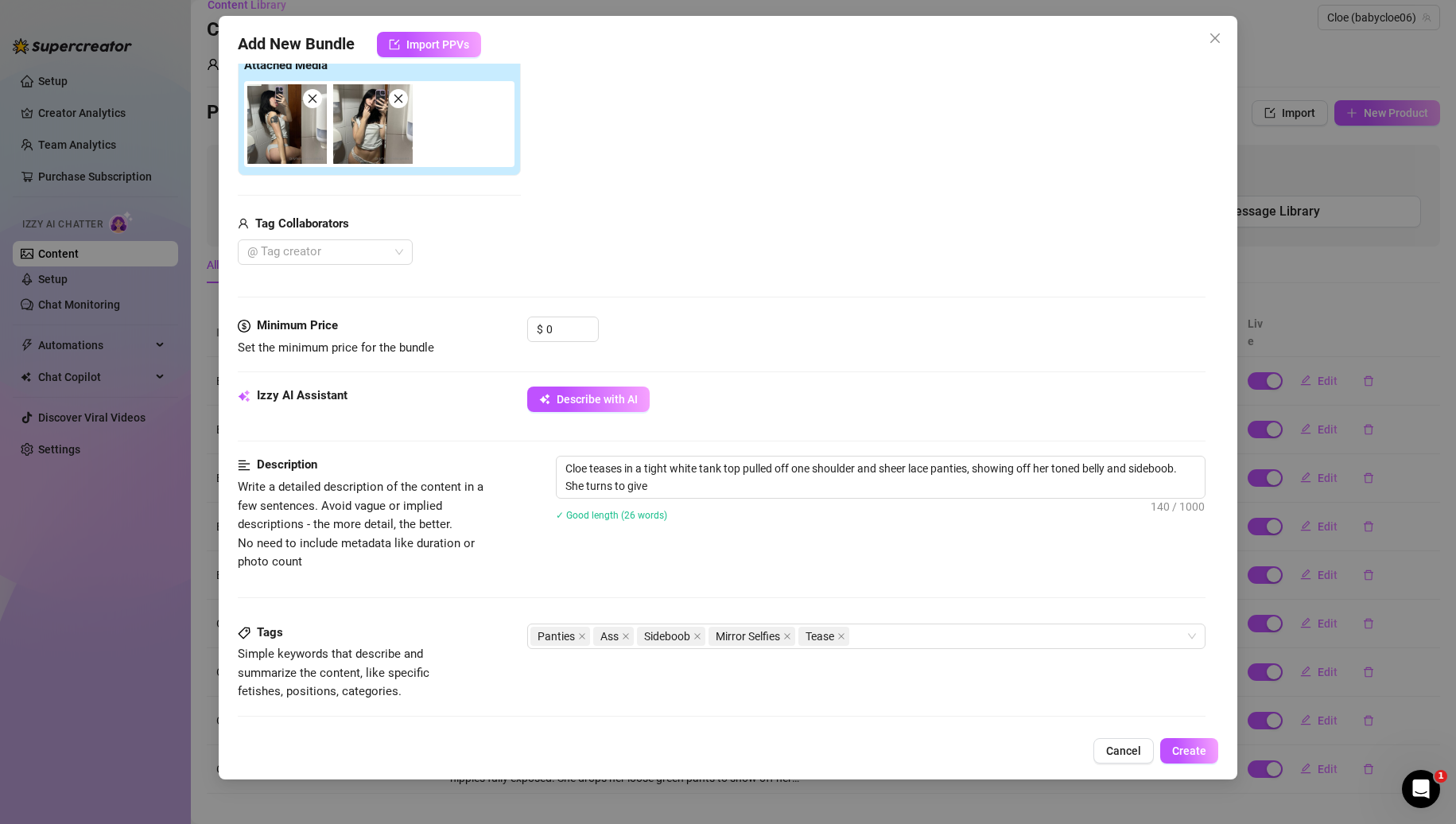
type textarea "Cloe teases in a tight white tank top pulled off one shoulder and sheer lace pa…"
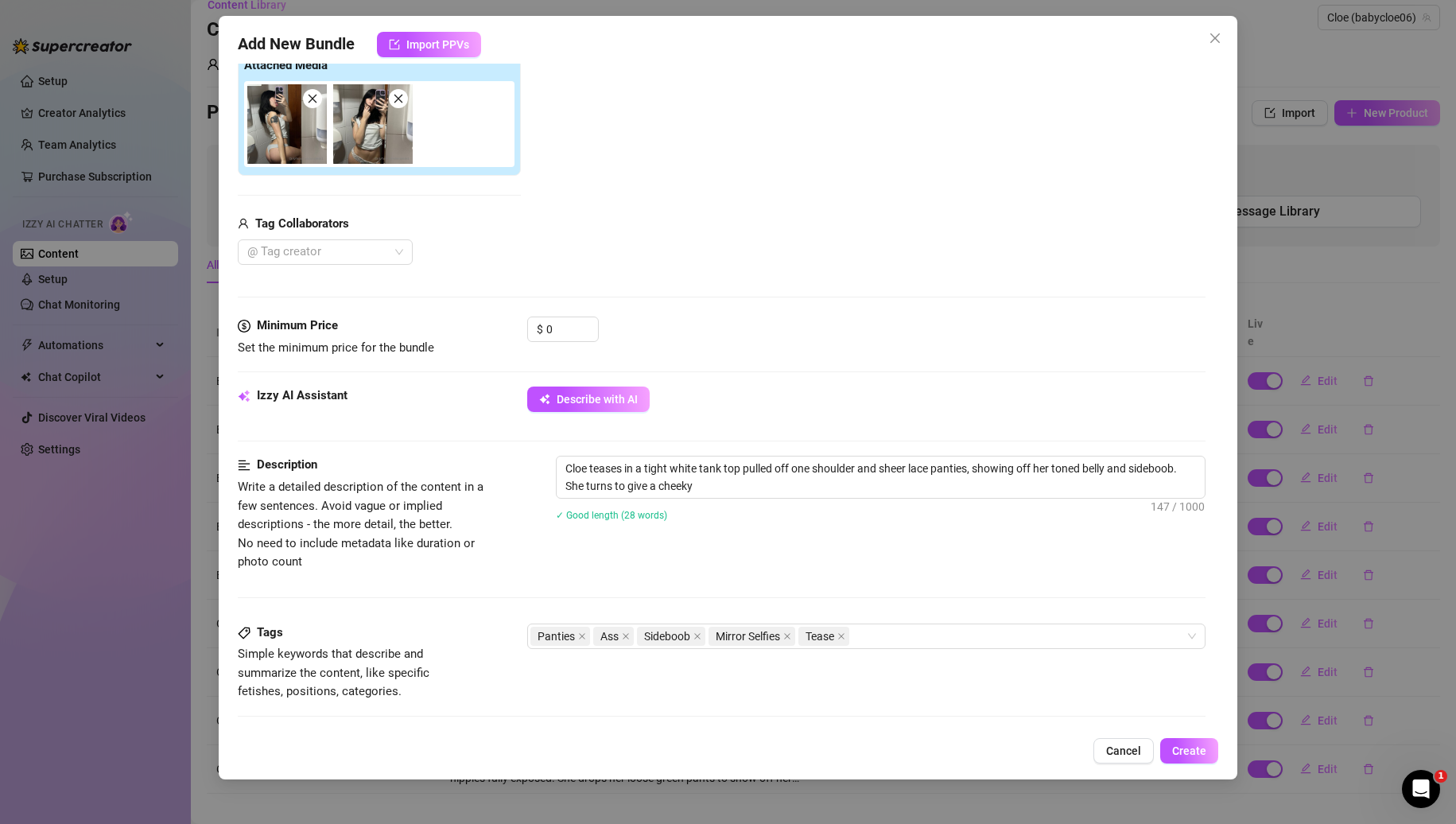
type textarea "Cloe teases in a tight white tank top pulled off one shoulder and sheer lace pa…"
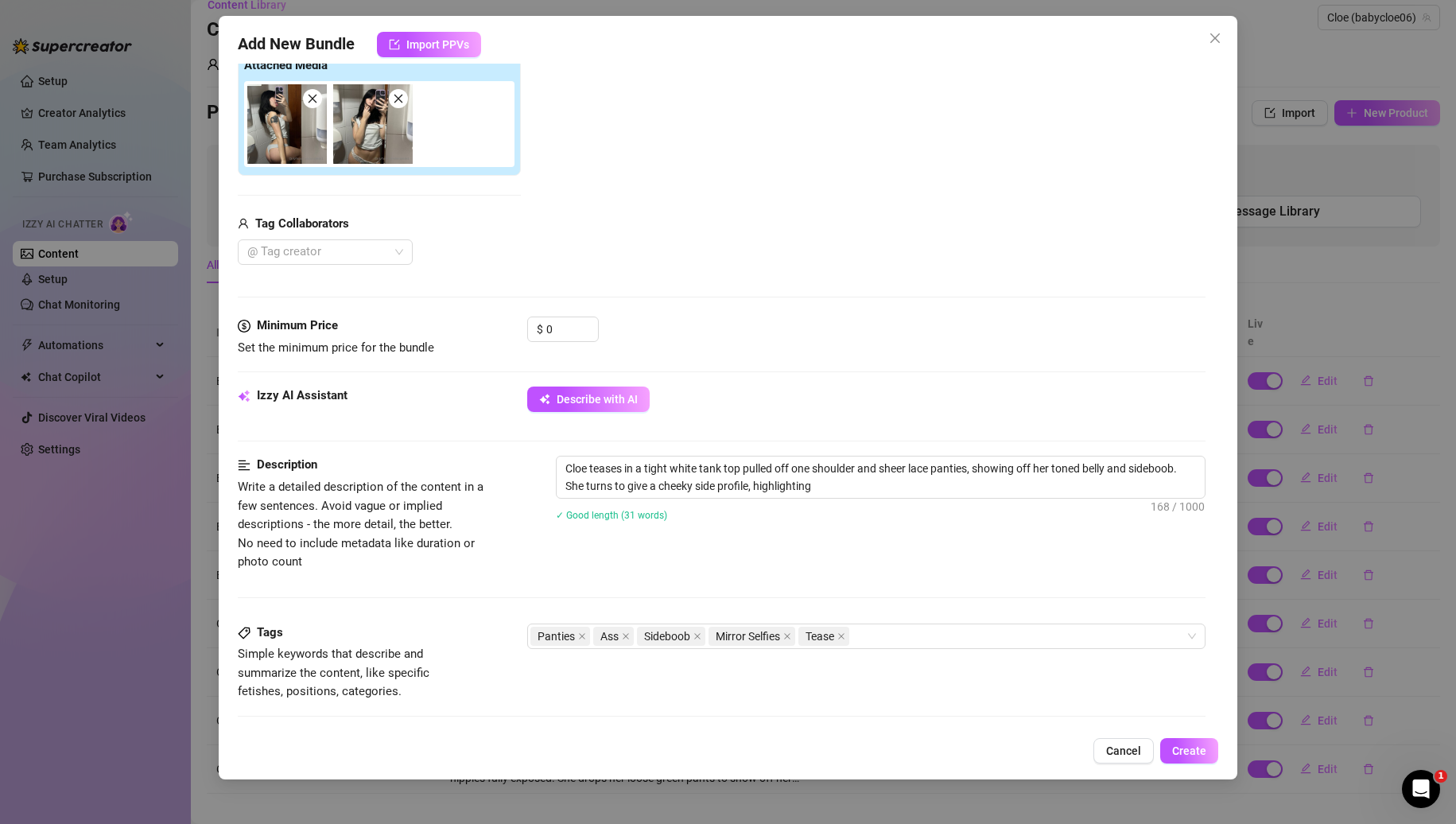
type textarea "Cloe teases in a tight white tank top pulled off one shoulder and sheer lace pa…"
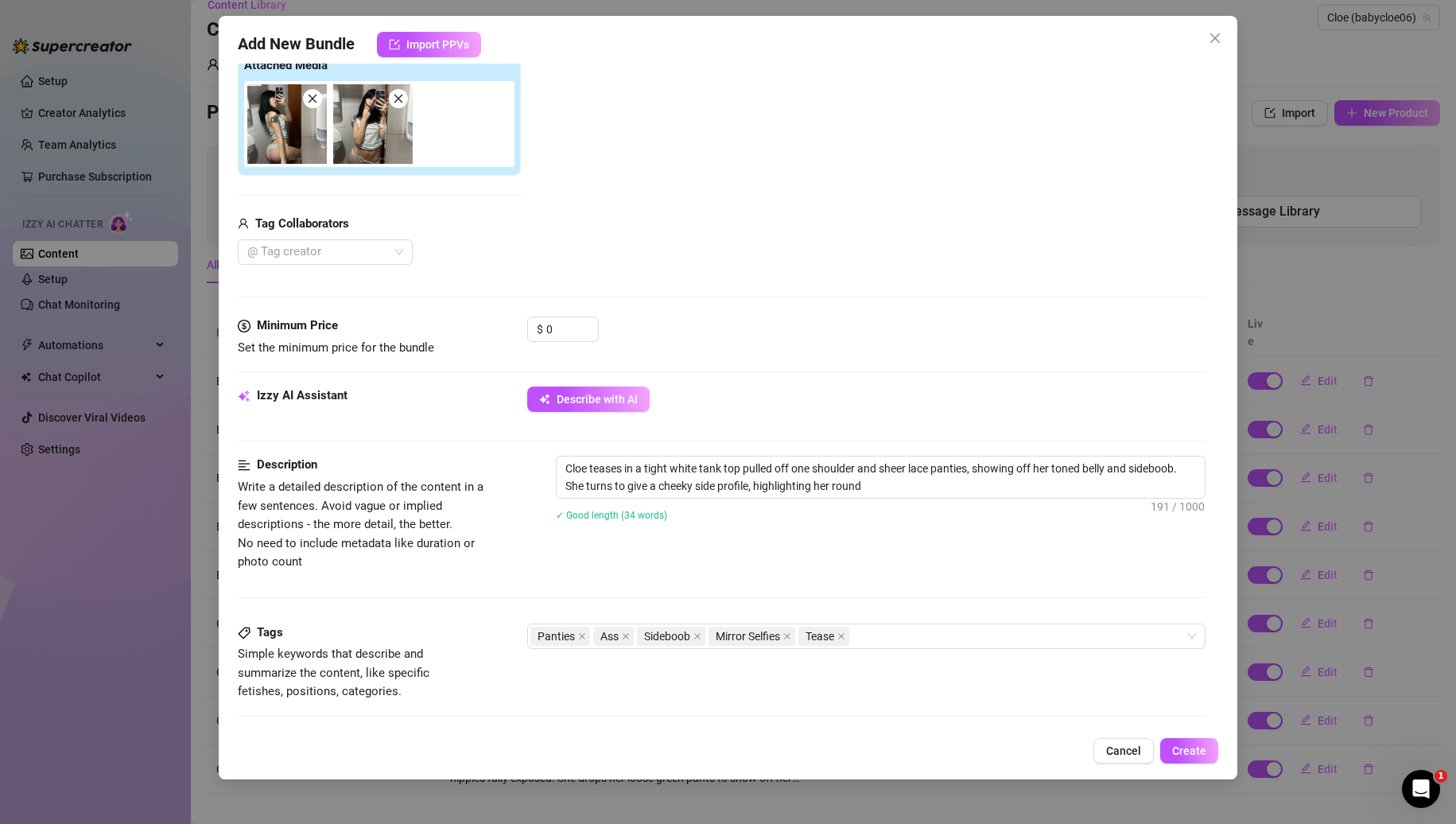
type textarea "Cloe teases in a tight white tank top pulled off one shoulder and sheer lace pa…"
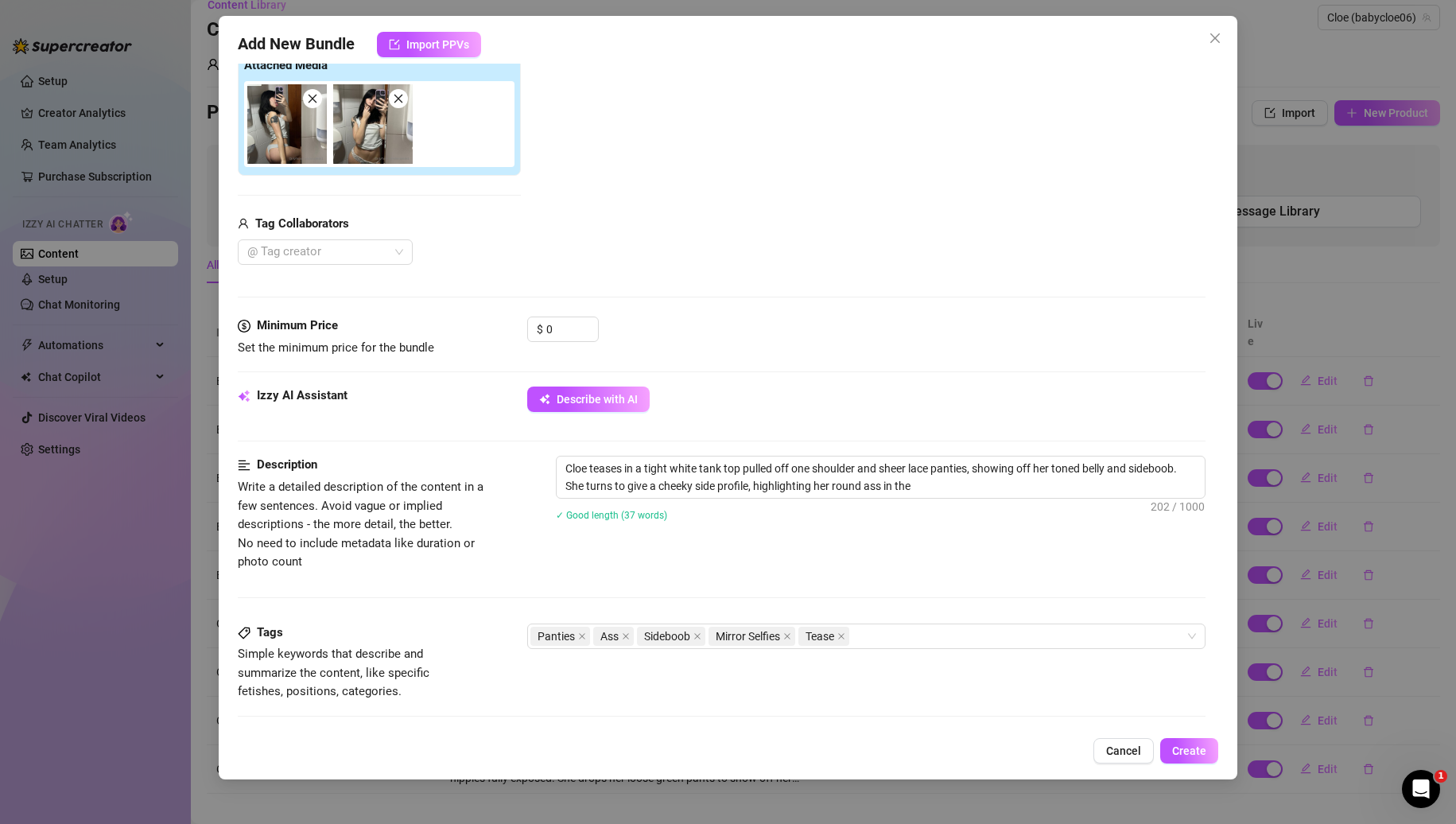
type textarea "Cloe teases in a tight white tank top pulled off one shoulder and sheer lace pa…"
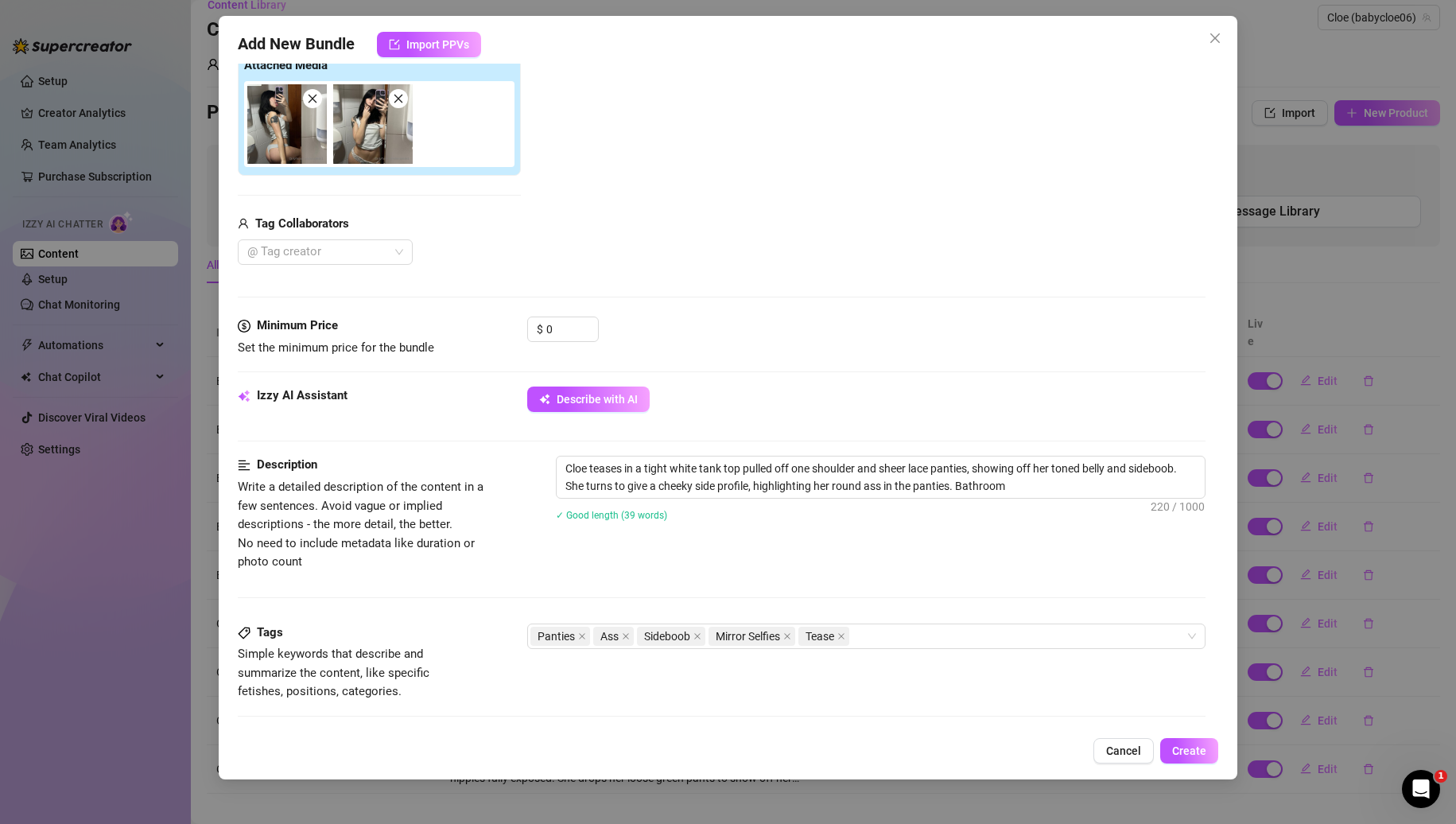
type textarea "Cloe teases in a tight white tank top pulled off one shoulder and sheer lace pa…"
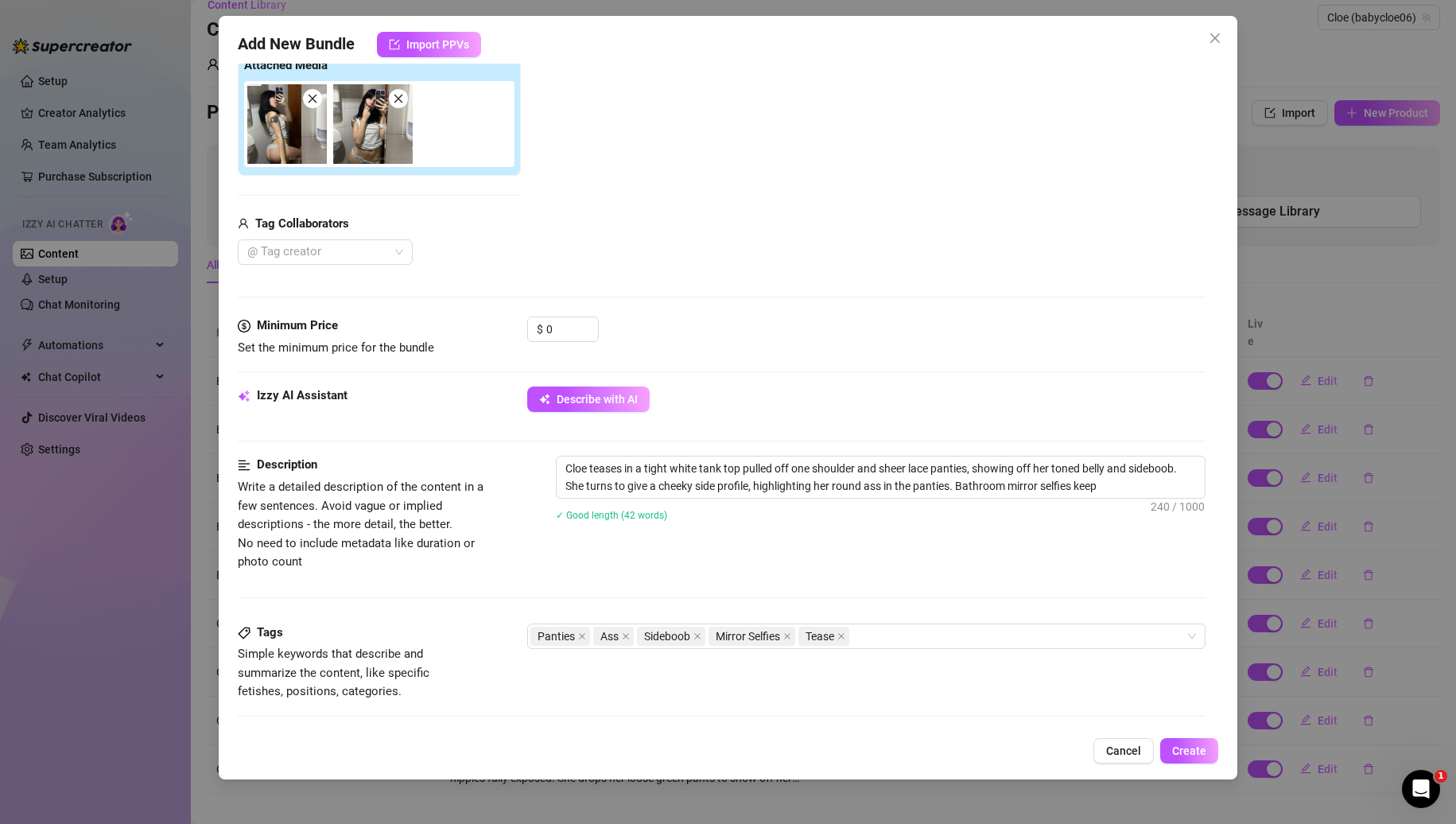
type textarea "Cloe teases in a tight white tank top pulled off one shoulder and sheer lace pa…"
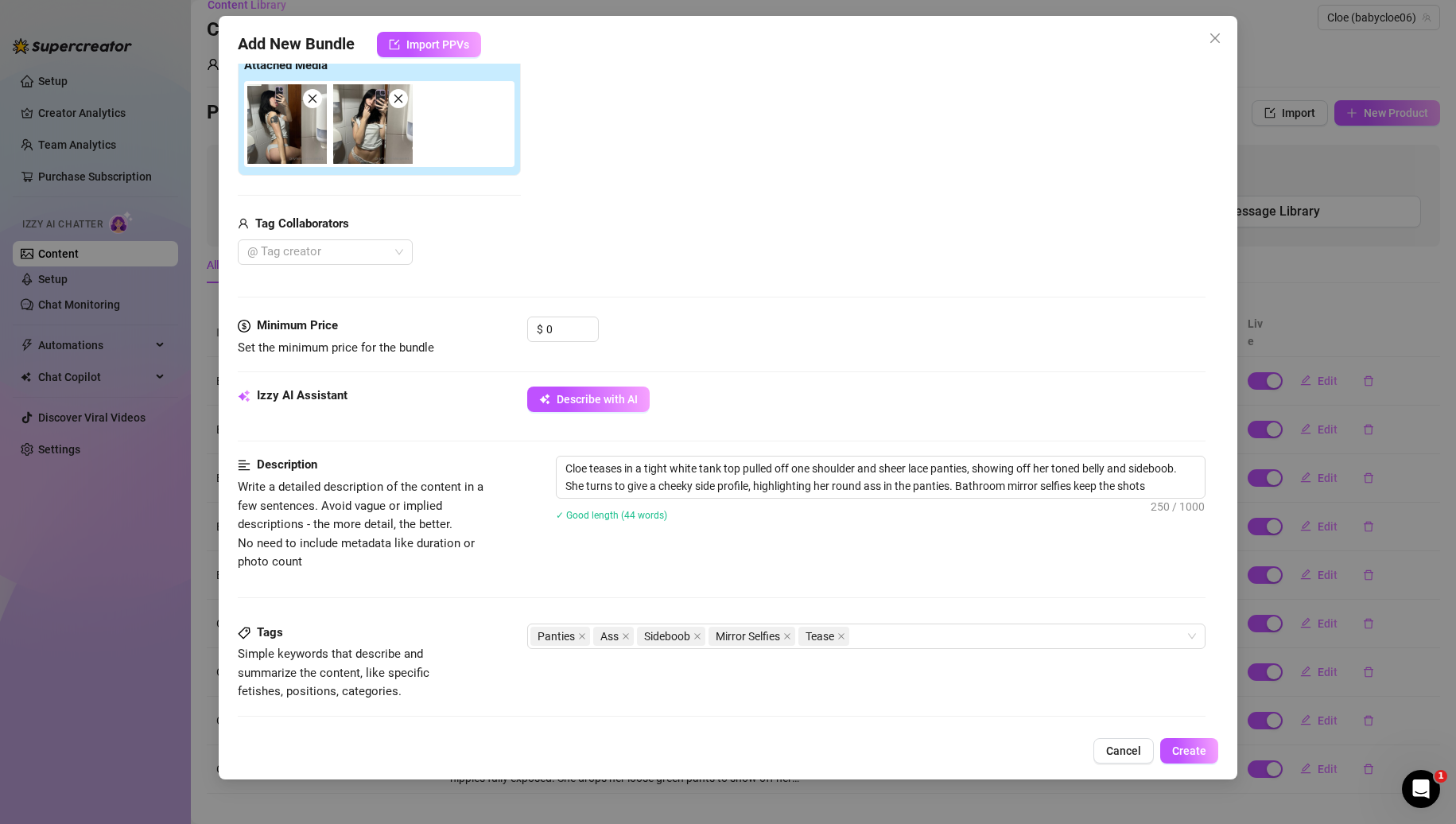
type textarea "Cloe teases in a tight white tank top pulled off one shoulder and sheer lace pa…"
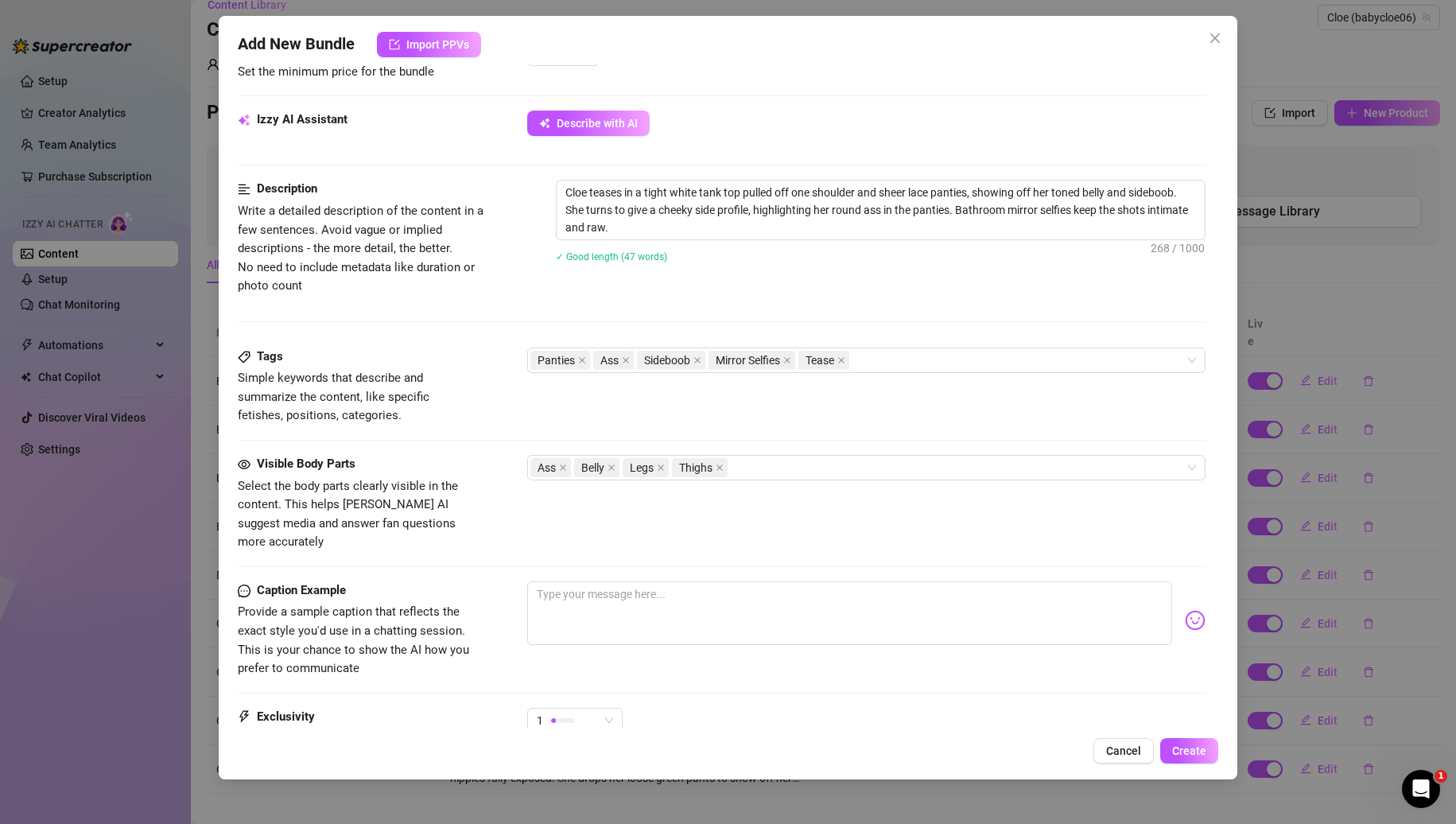
scroll to position [537, 0]
click at [596, 581] on textarea at bounding box center [851, 612] width 646 height 63
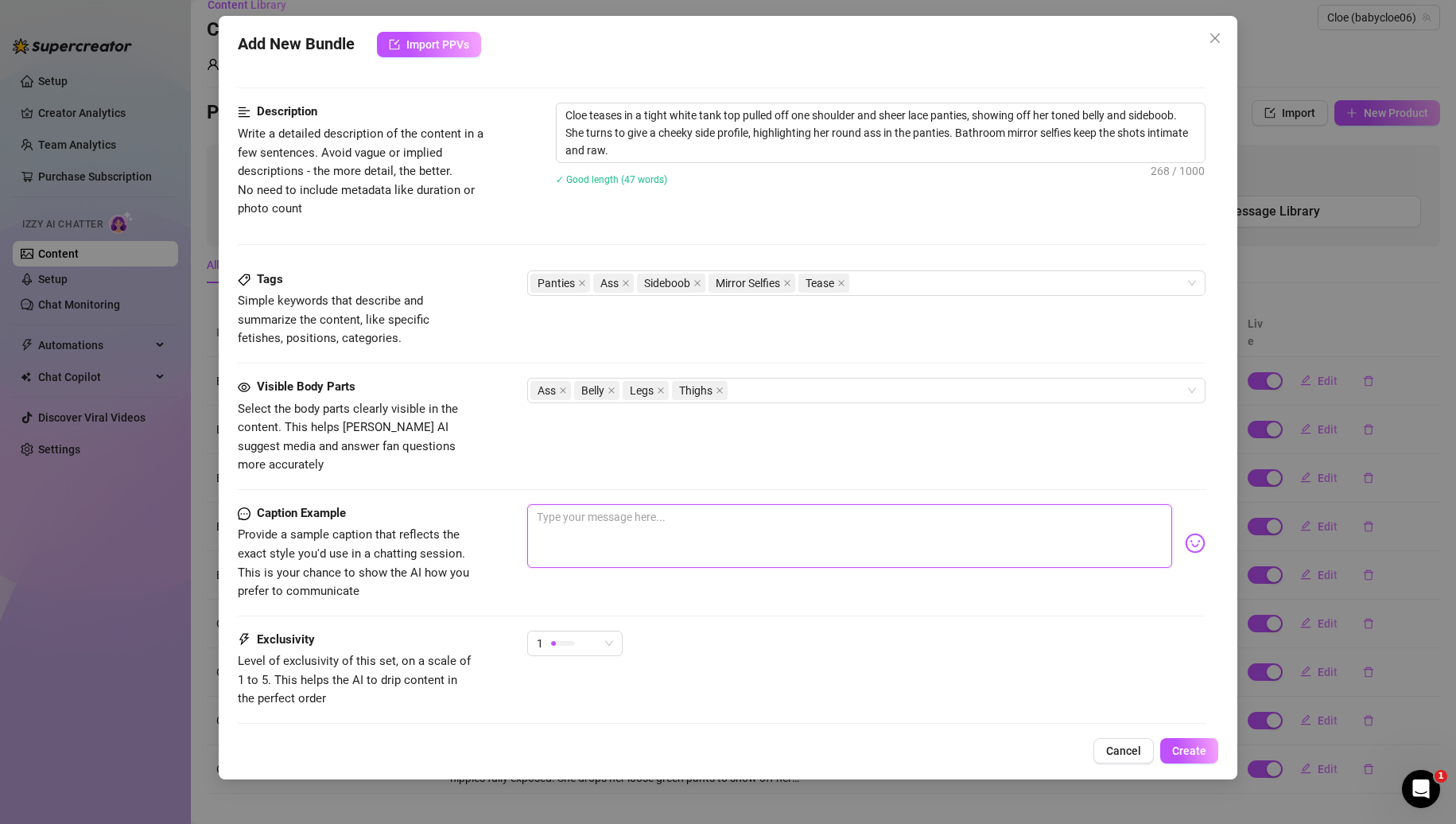
scroll to position [614, 0]
type textarea "o"
type textarea "od"
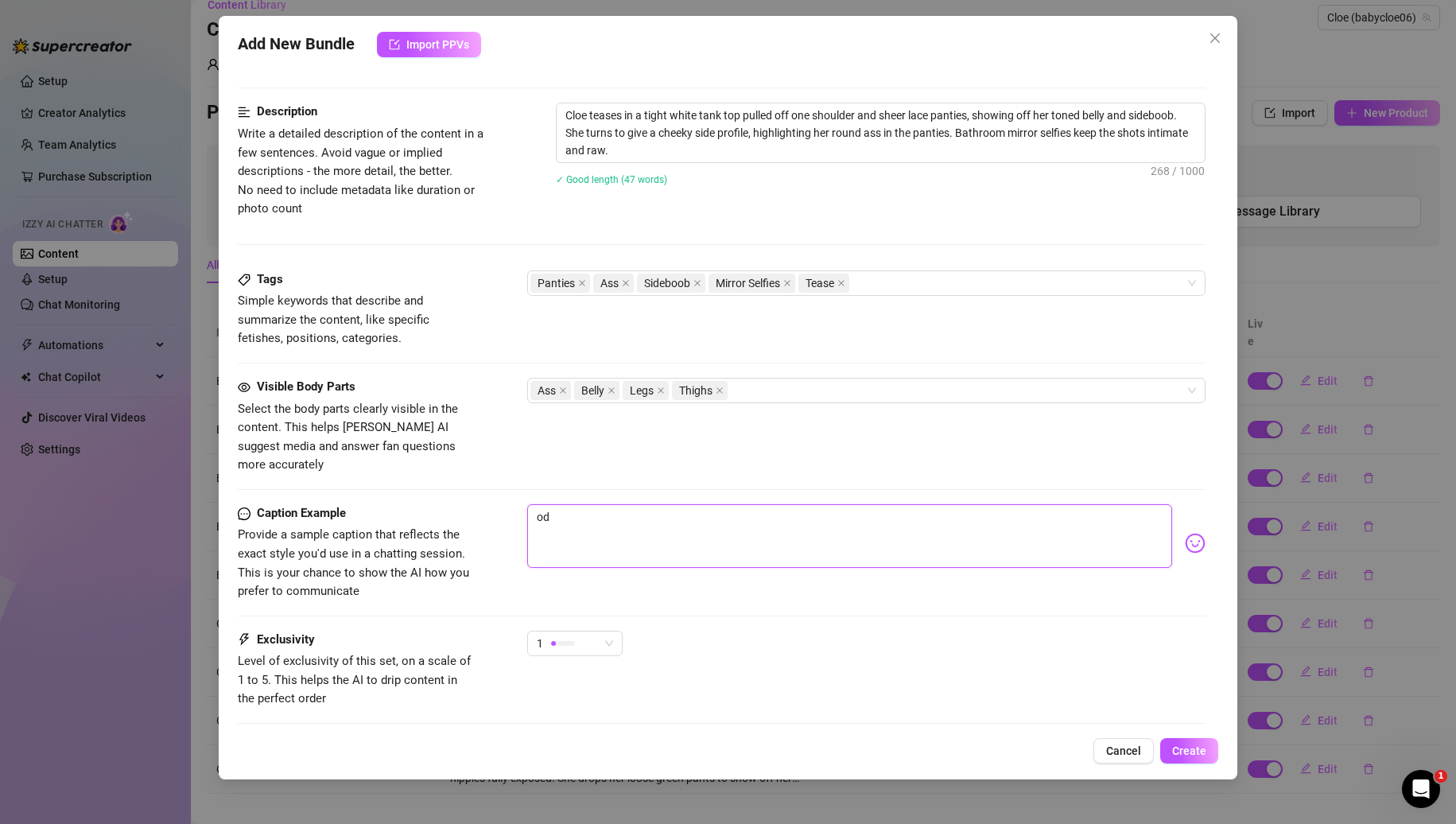
type textarea "o"
type textarea "Type your message here..."
type textarea "T"
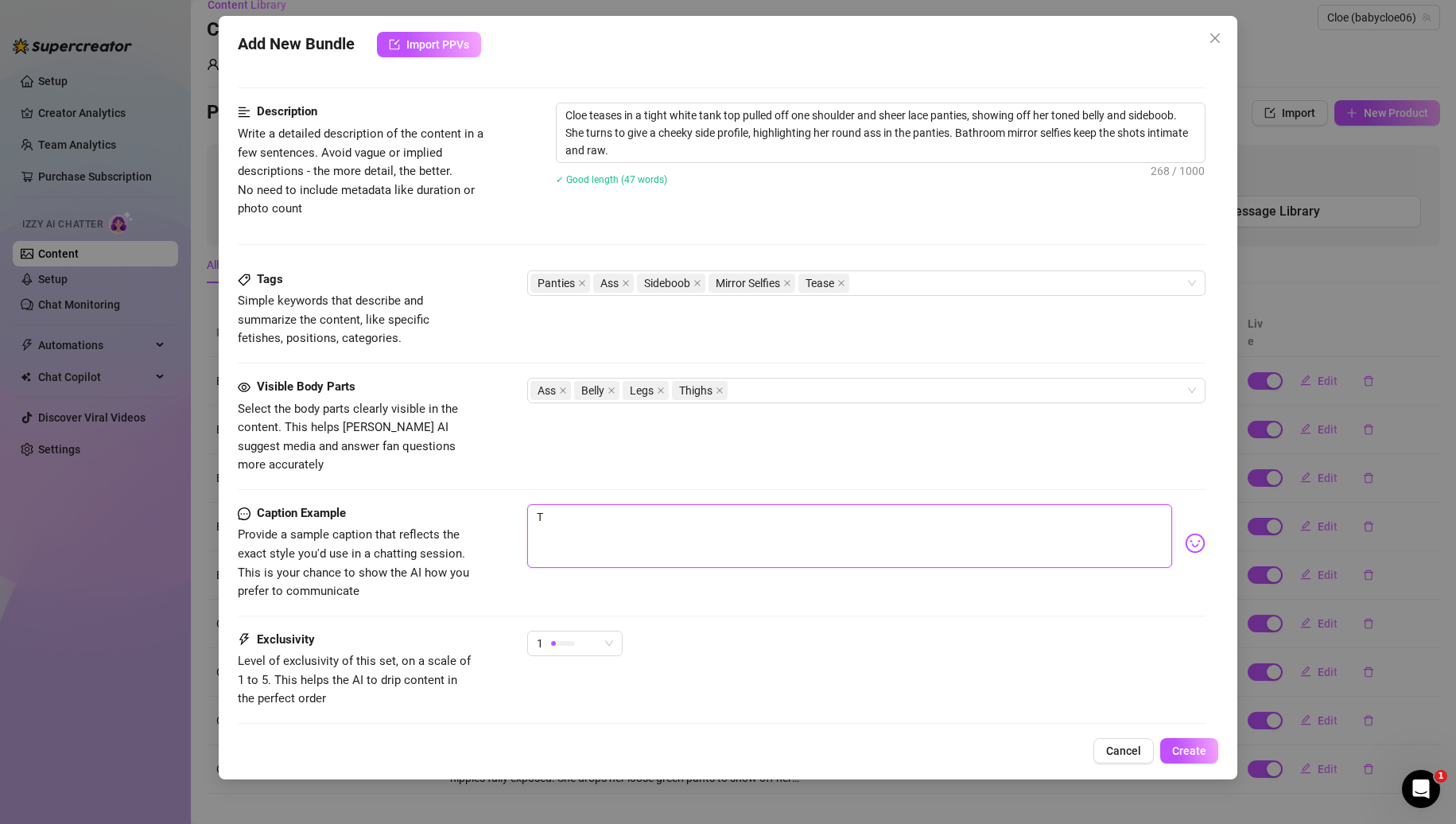
type textarea "To"
type textarea "[PERSON_NAME]"
type textarea "Toda"
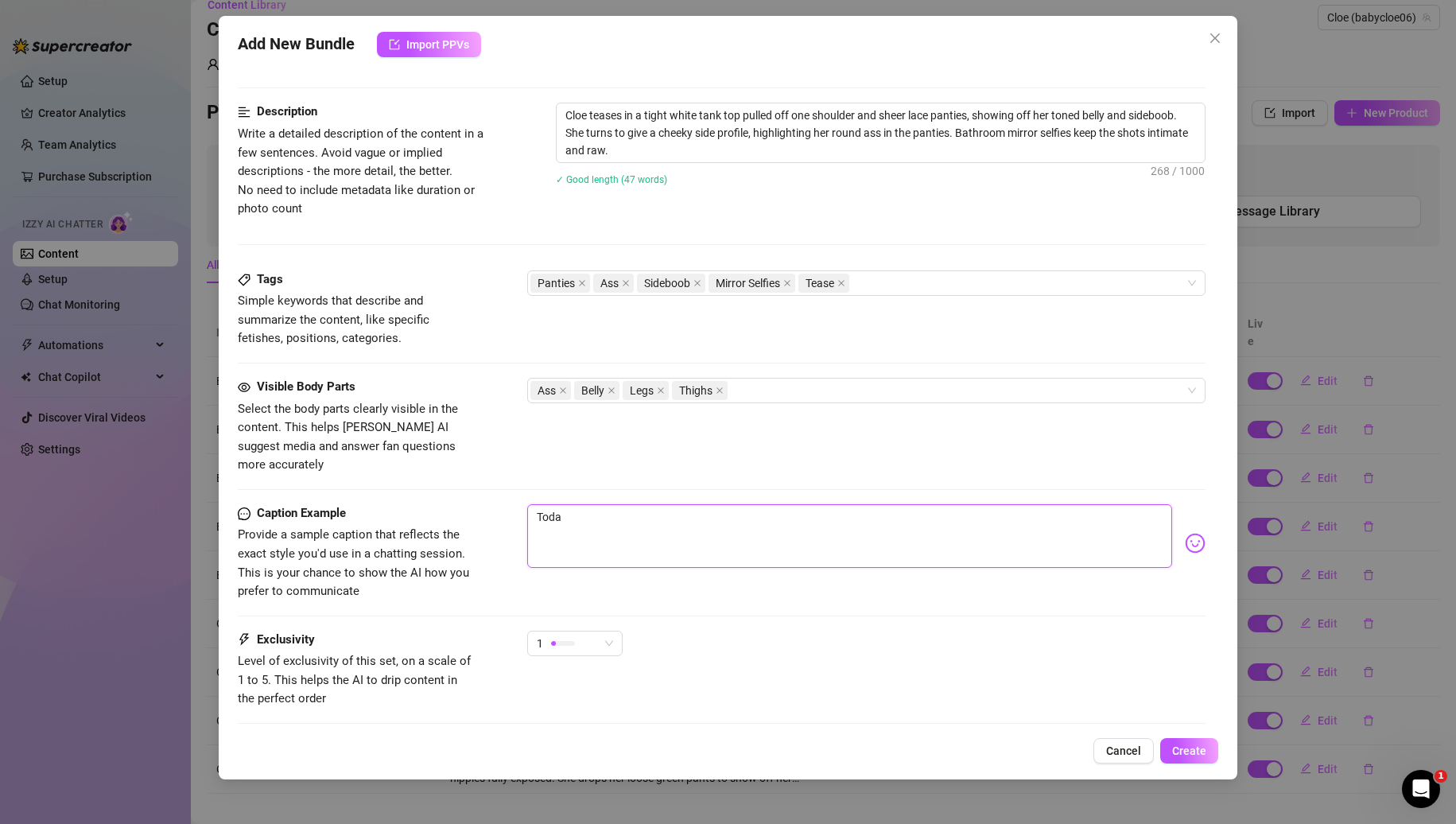
type textarea "[DATE]"
type textarea "[DATE] I"
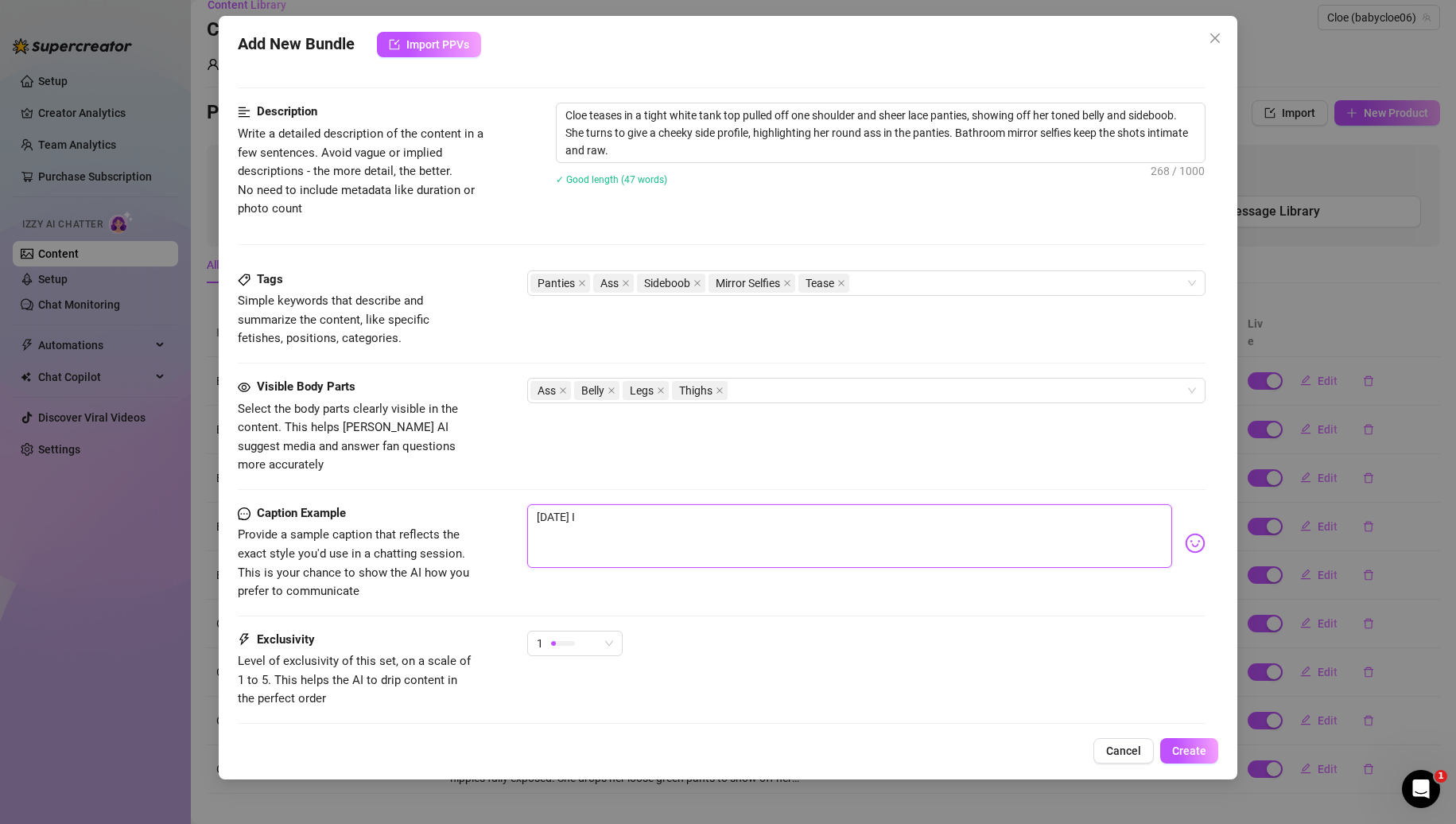
type textarea "[DATE] I"
type textarea "[DATE] I f"
type textarea "[DATE] I [DEMOGRAPHIC_DATA]"
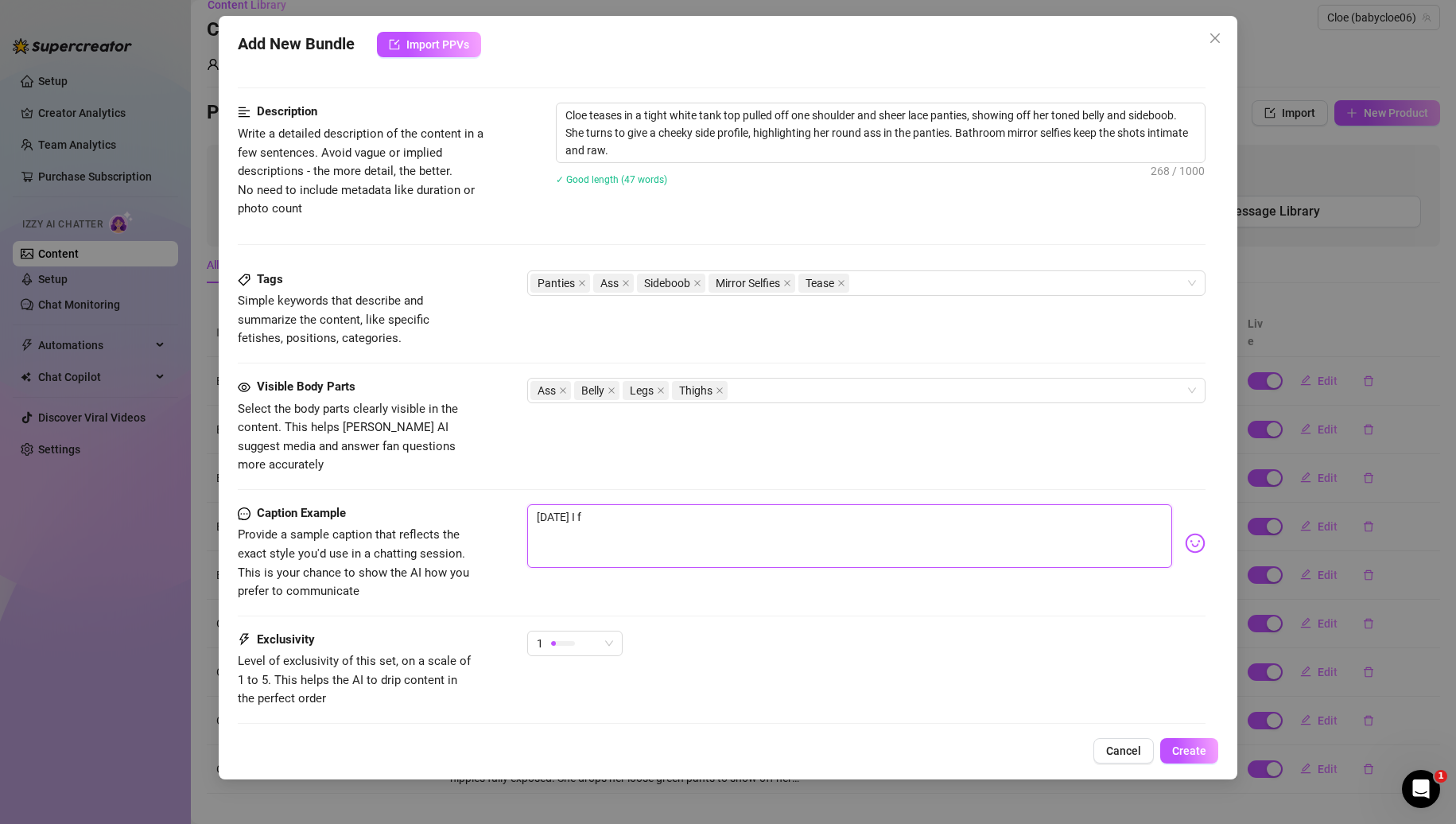
type textarea "[DATE] I [DEMOGRAPHIC_DATA]"
type textarea "[DATE] I fee"
type textarea "[DATE] I feel"
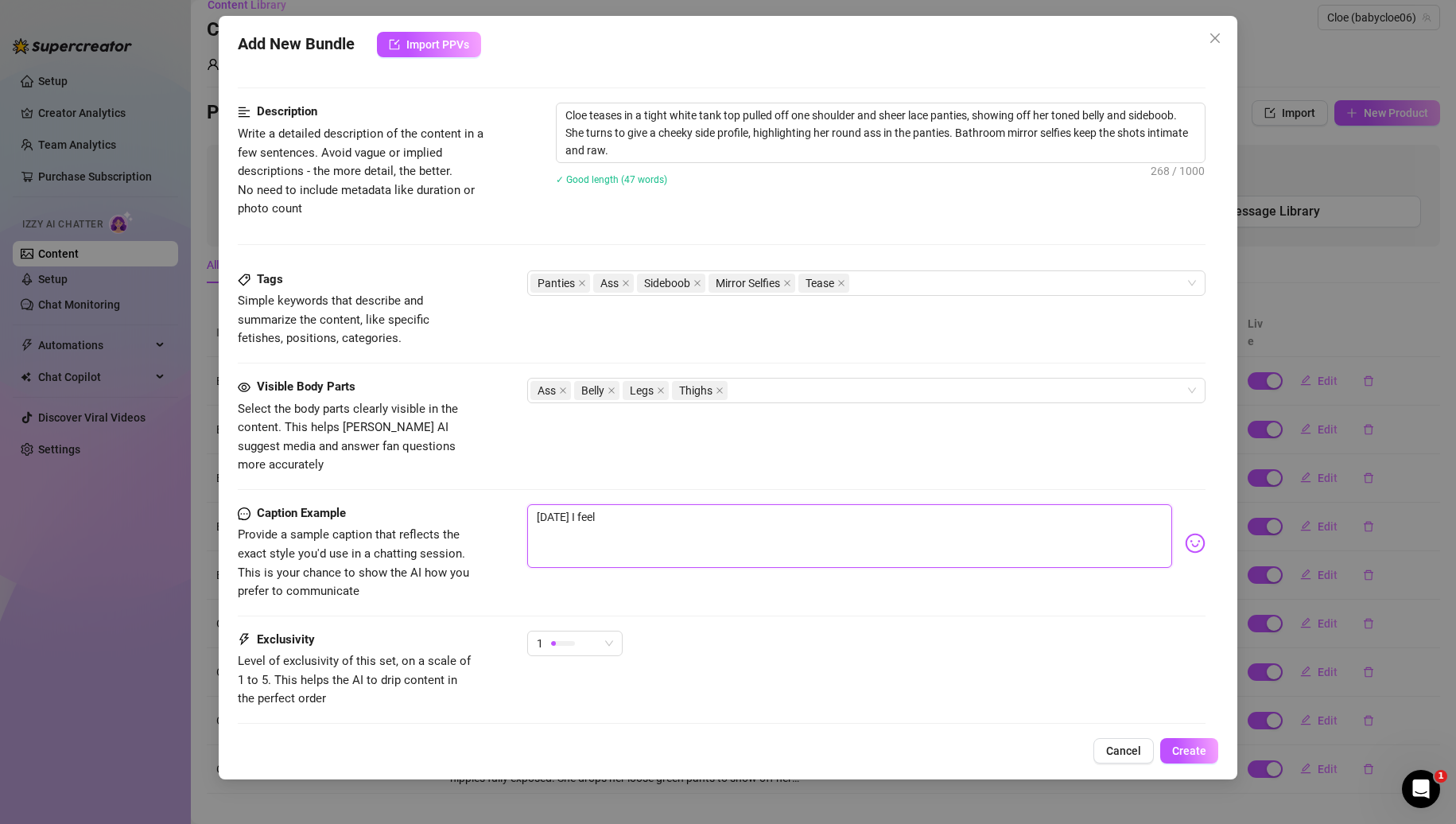
type textarea "[DATE] I feel l"
type textarea "[DATE] I feel li"
type textarea "[DATE] I feel lik"
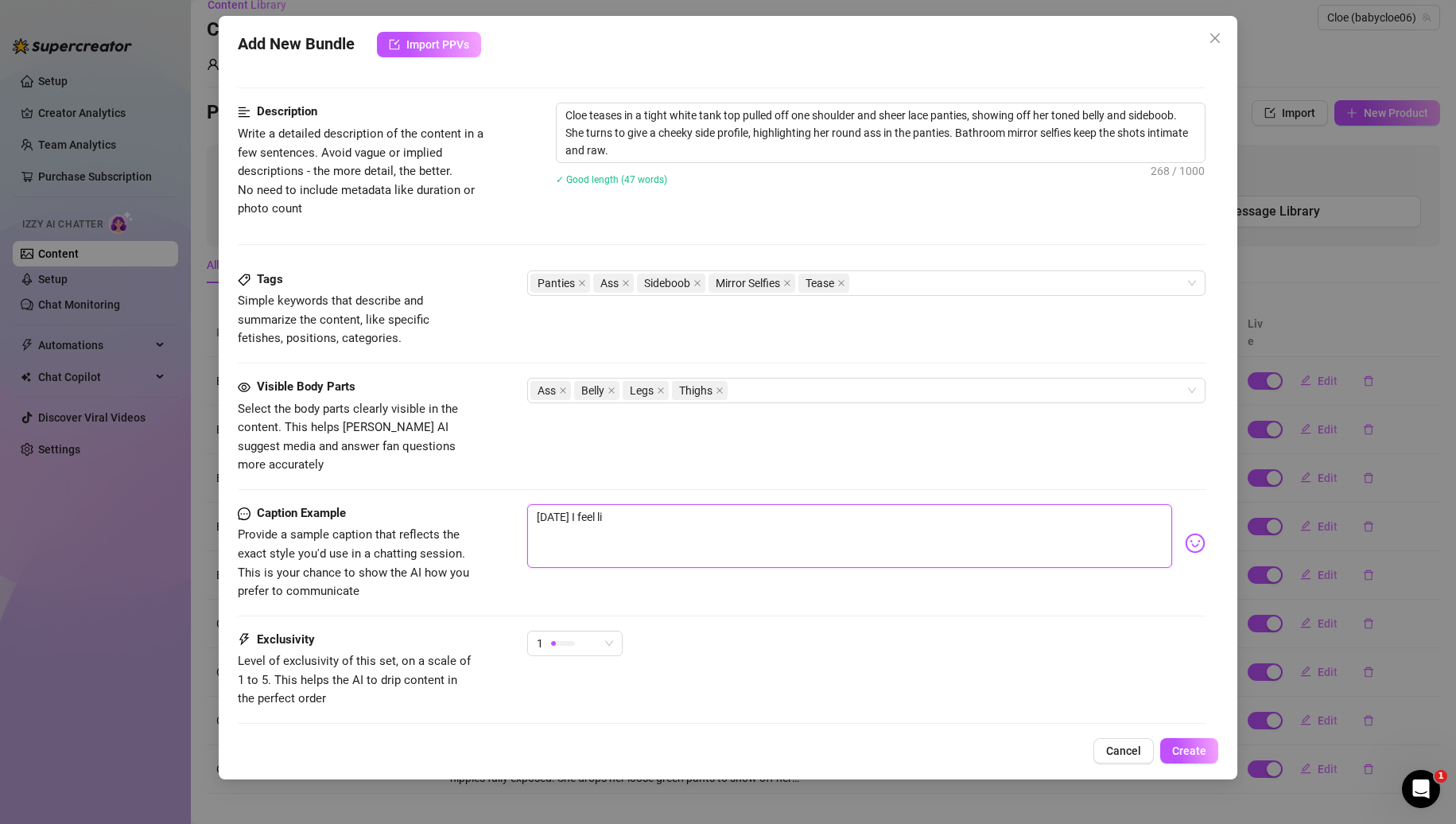
type textarea "[DATE] I feel lik"
type textarea "[DATE] I feel like"
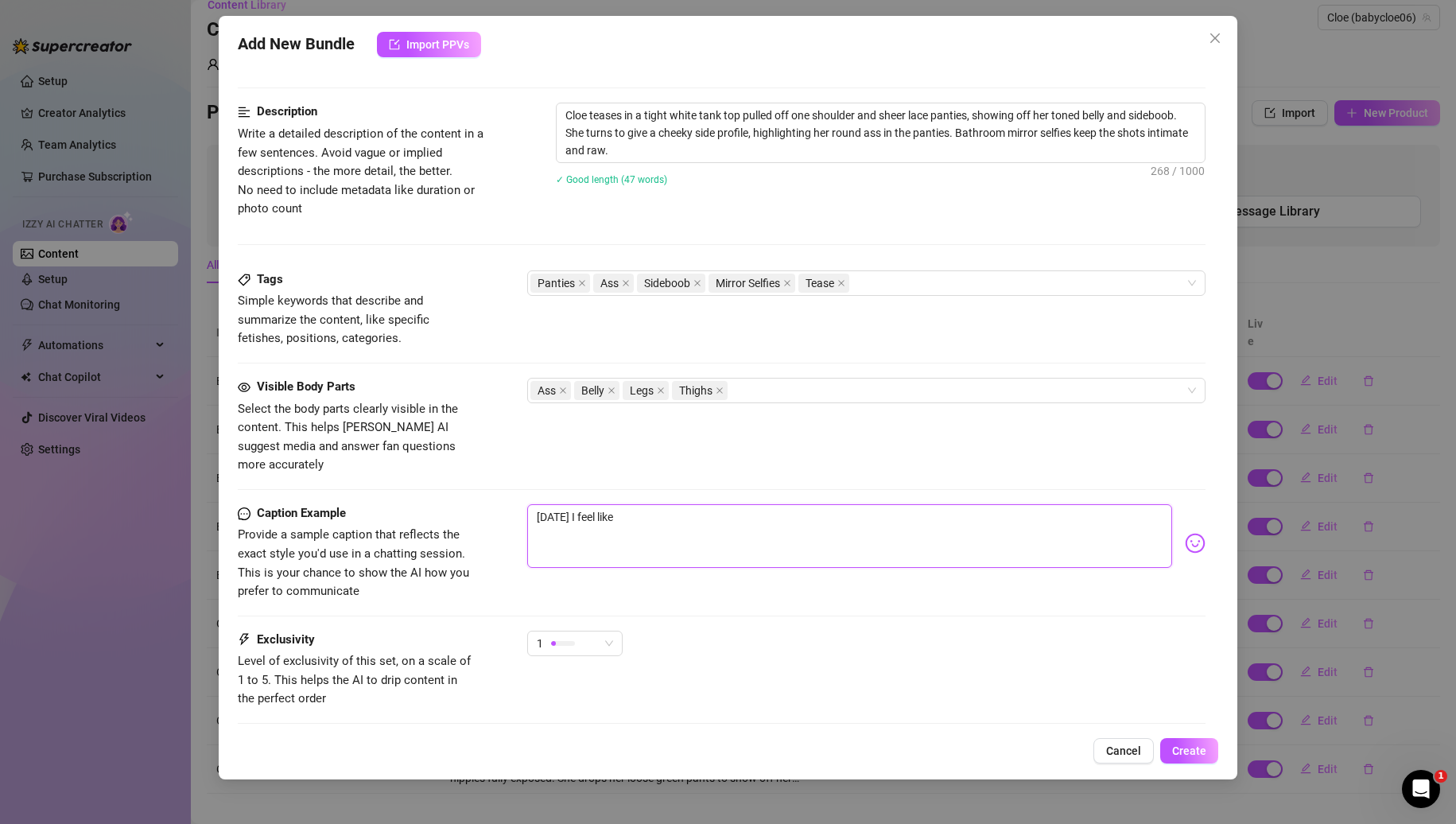
type textarea "[DATE] I feel like f"
type textarea "[DATE] I feel like fi"
type textarea "[DATE] I feel like fir"
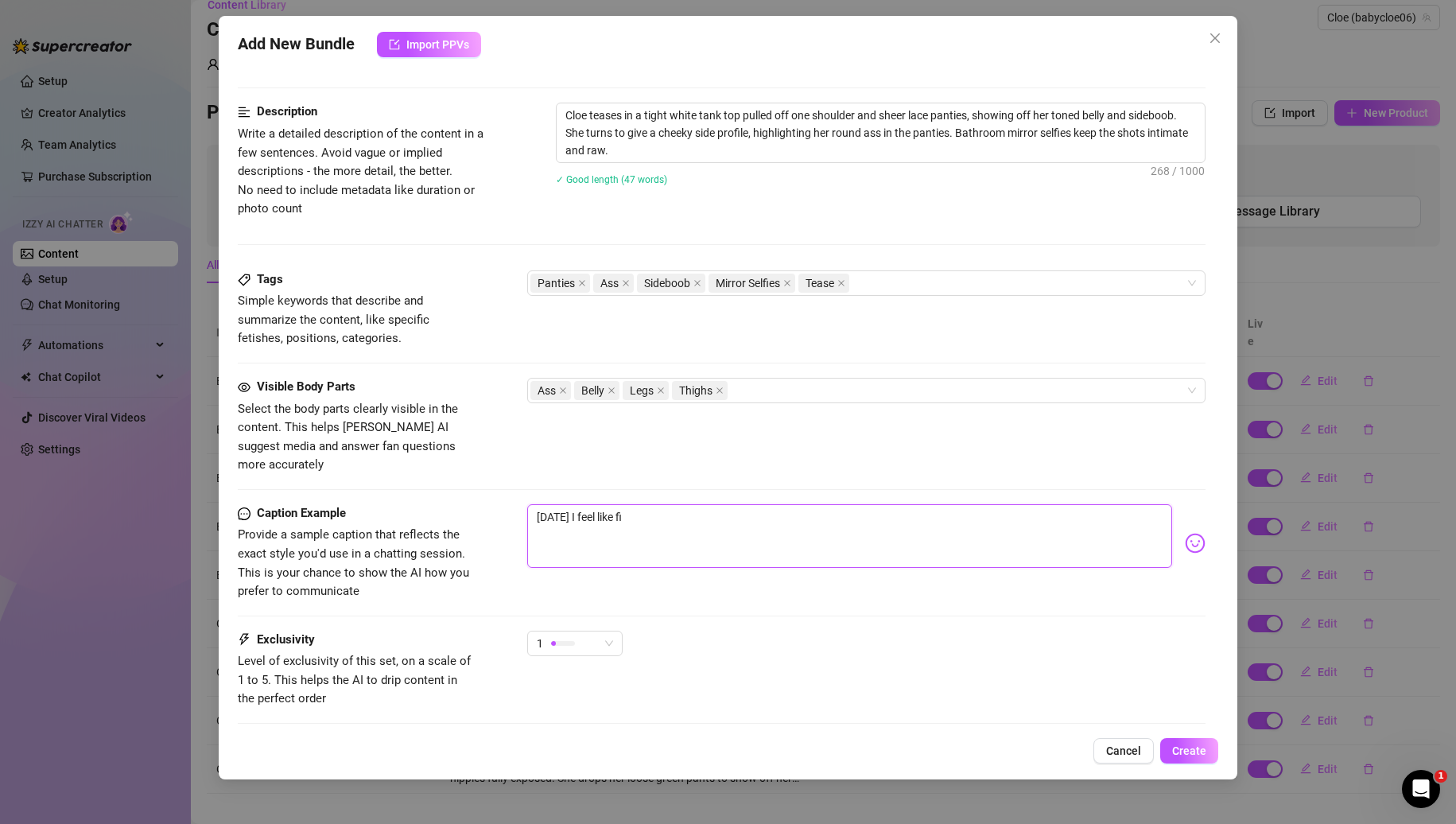
type textarea "[DATE] I feel like fir"
type textarea "[DATE] I feel like fire"
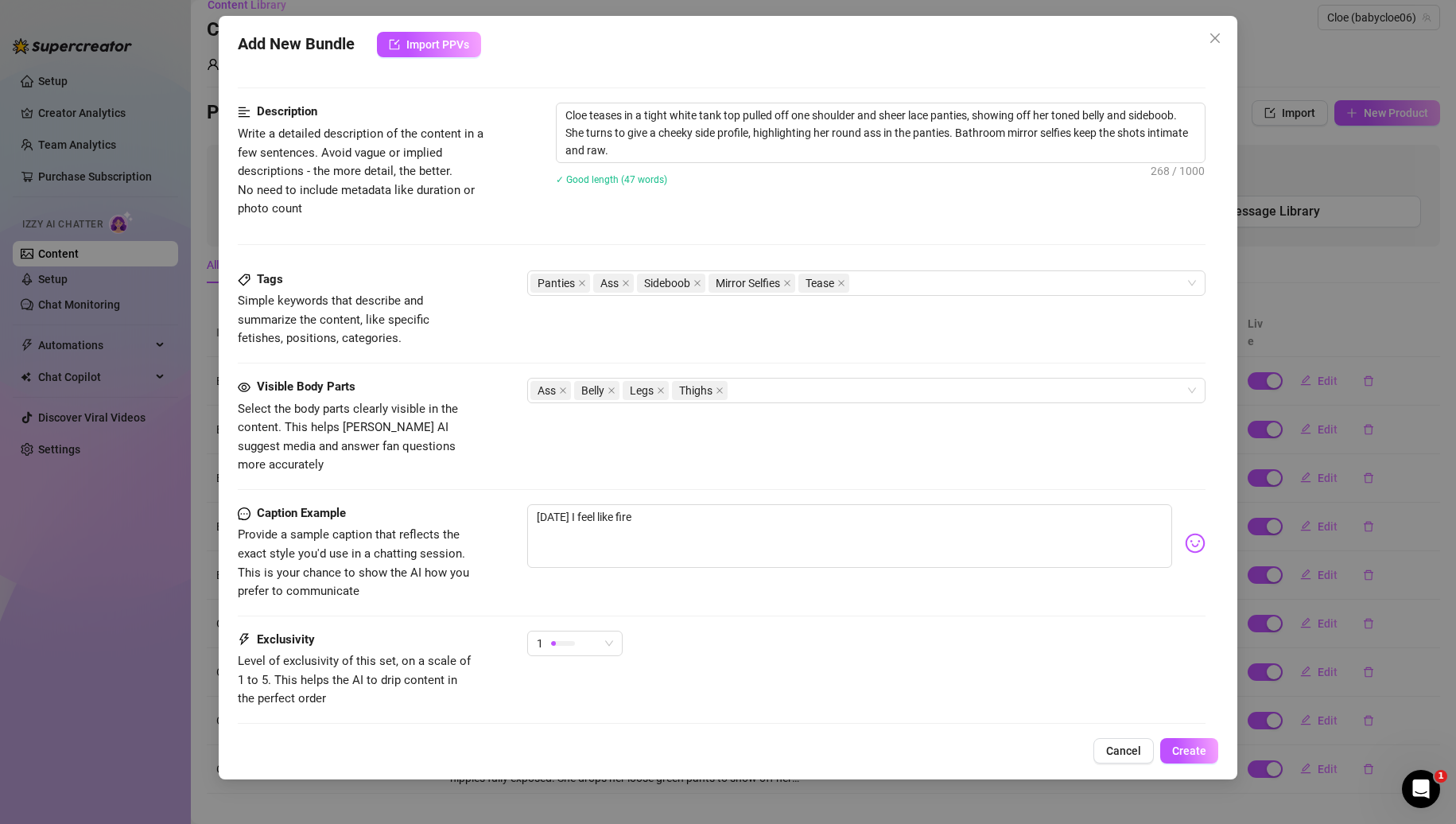
click at [1185, 533] on img at bounding box center [1196, 543] width 21 height 21
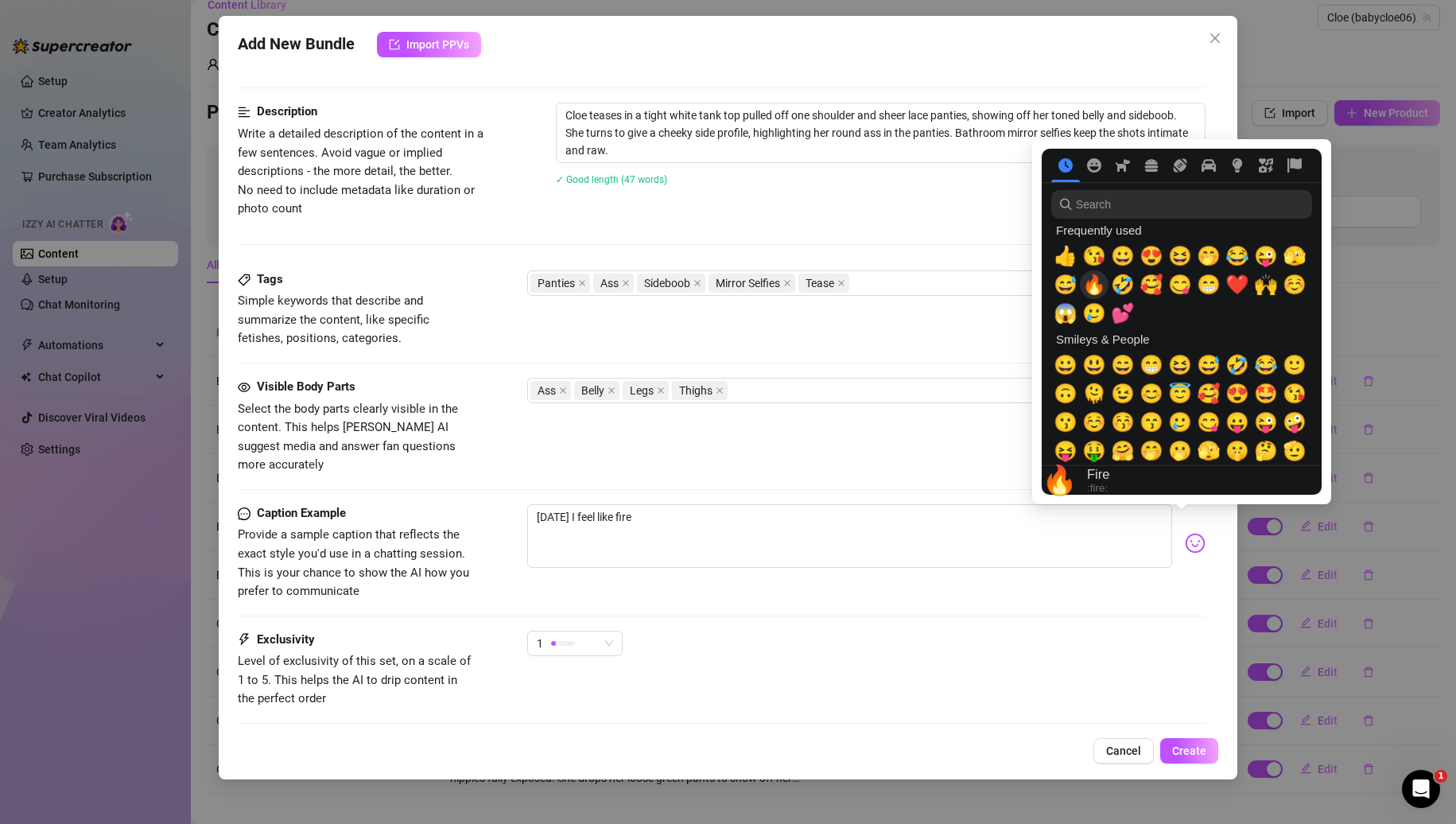
click at [1098, 288] on span "🔥" at bounding box center [1094, 285] width 24 height 22
type textarea "[DATE] I feel like fire 🔥"
click at [1098, 288] on span "🔥" at bounding box center [1094, 285] width 24 height 22
type textarea "[DATE] I feel like fire 🔥🔥"
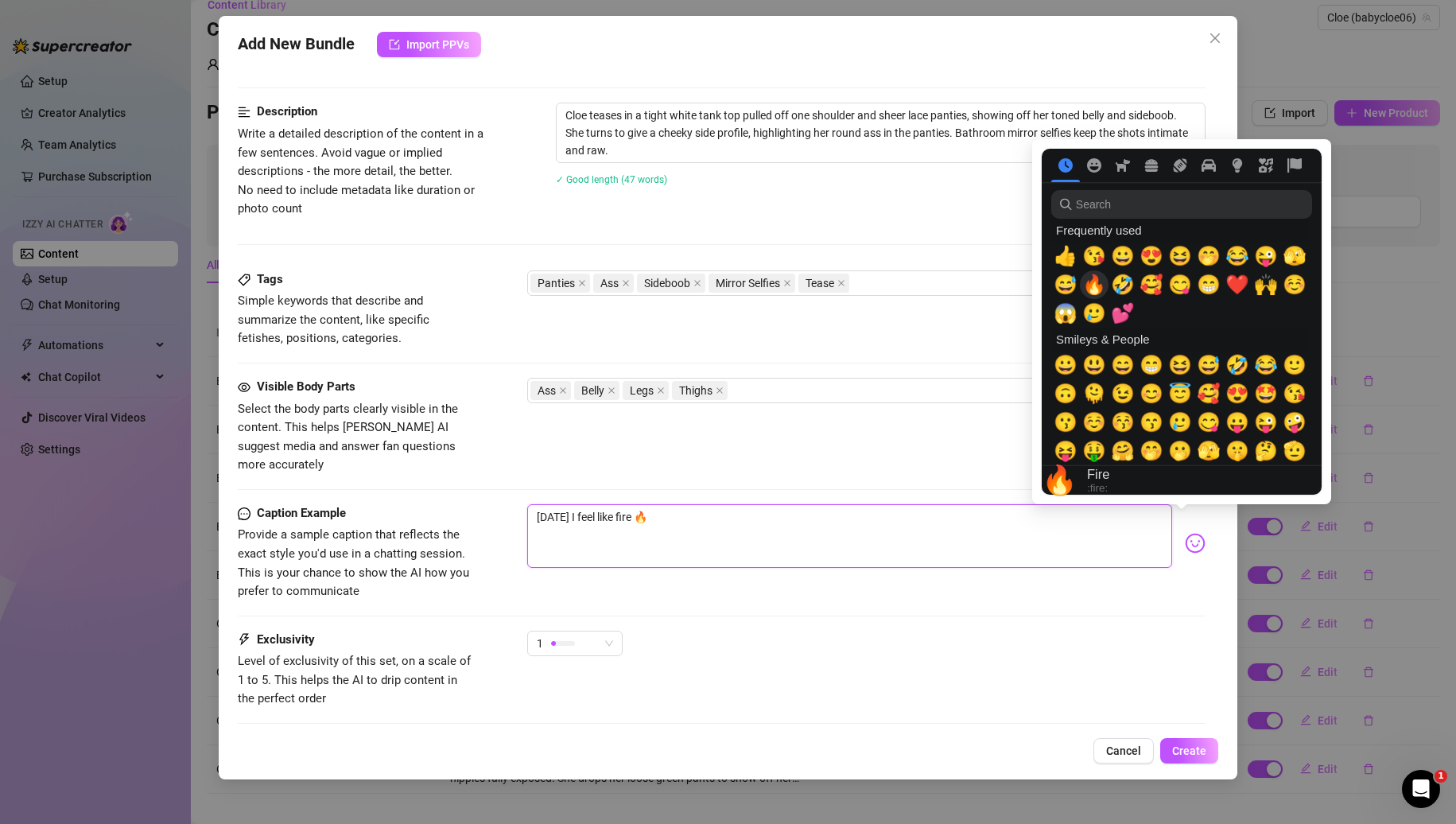
type textarea "[DATE] I feel like fire 🔥🔥"
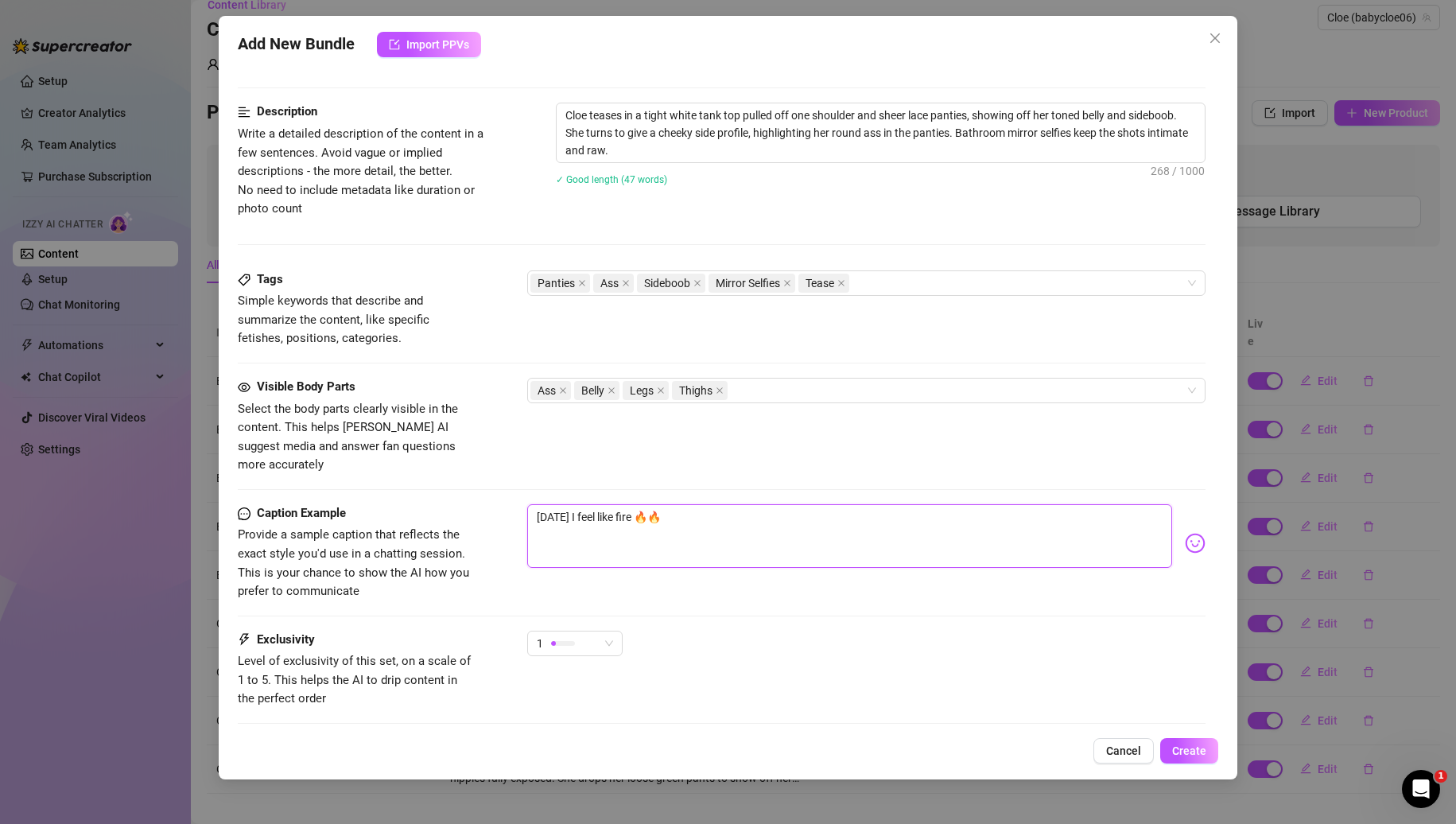
click at [686, 505] on textarea "[DATE] I feel like fire 🔥🔥" at bounding box center [851, 537] width 646 height 63
type textarea "[DATE] I feel like fire 🔥🔥"
type textarea "[DATE] I feel like fire 🔥🔥 H"
type textarea "[DATE] I feel like fire 🔥🔥 Ho"
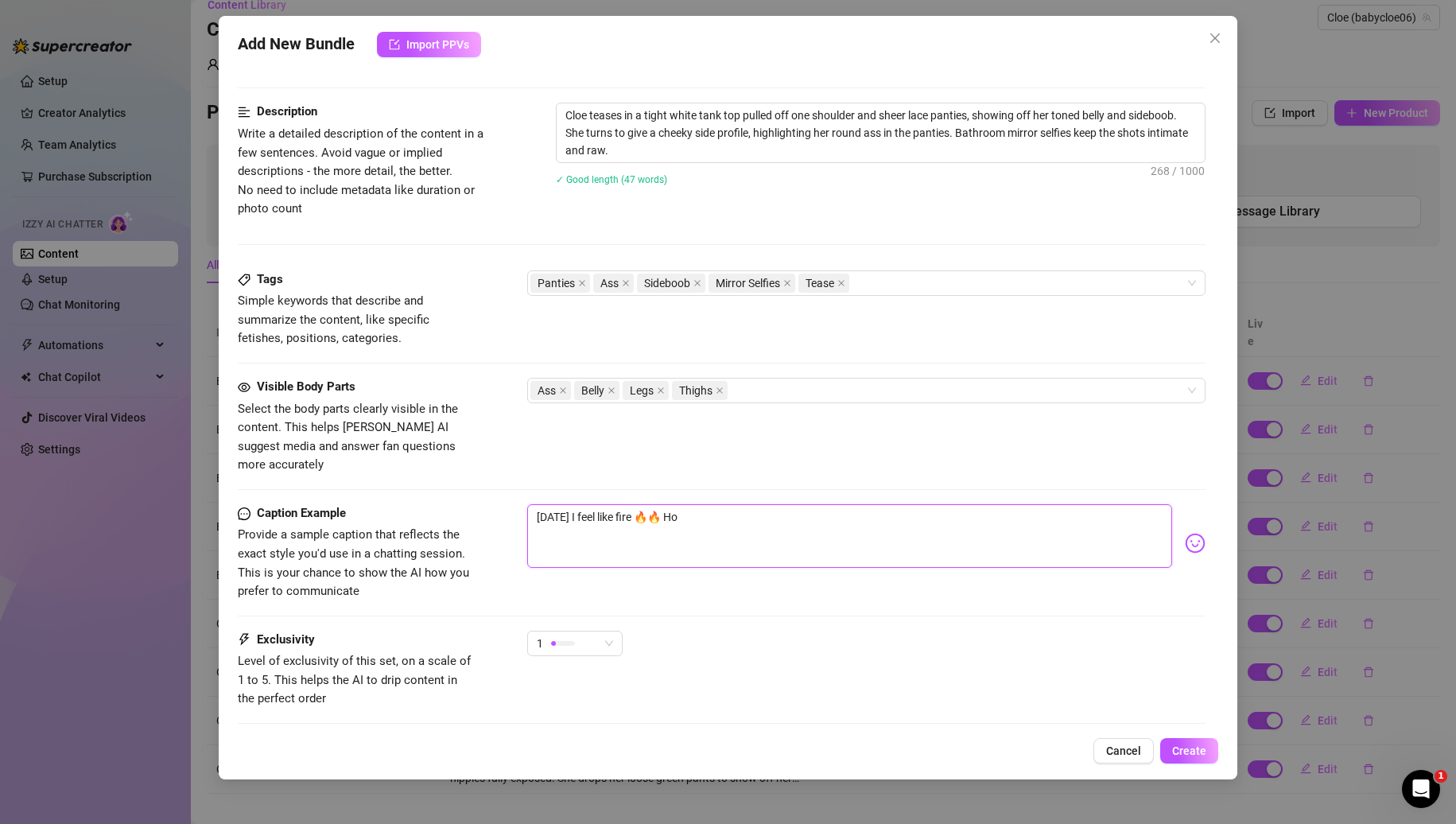
type textarea "[DATE] I feel like fire 🔥🔥 Ho"
type textarea "[DATE] I feel like fire 🔥🔥 How"
type textarea "[DATE] I feel like fire 🔥🔥 How a"
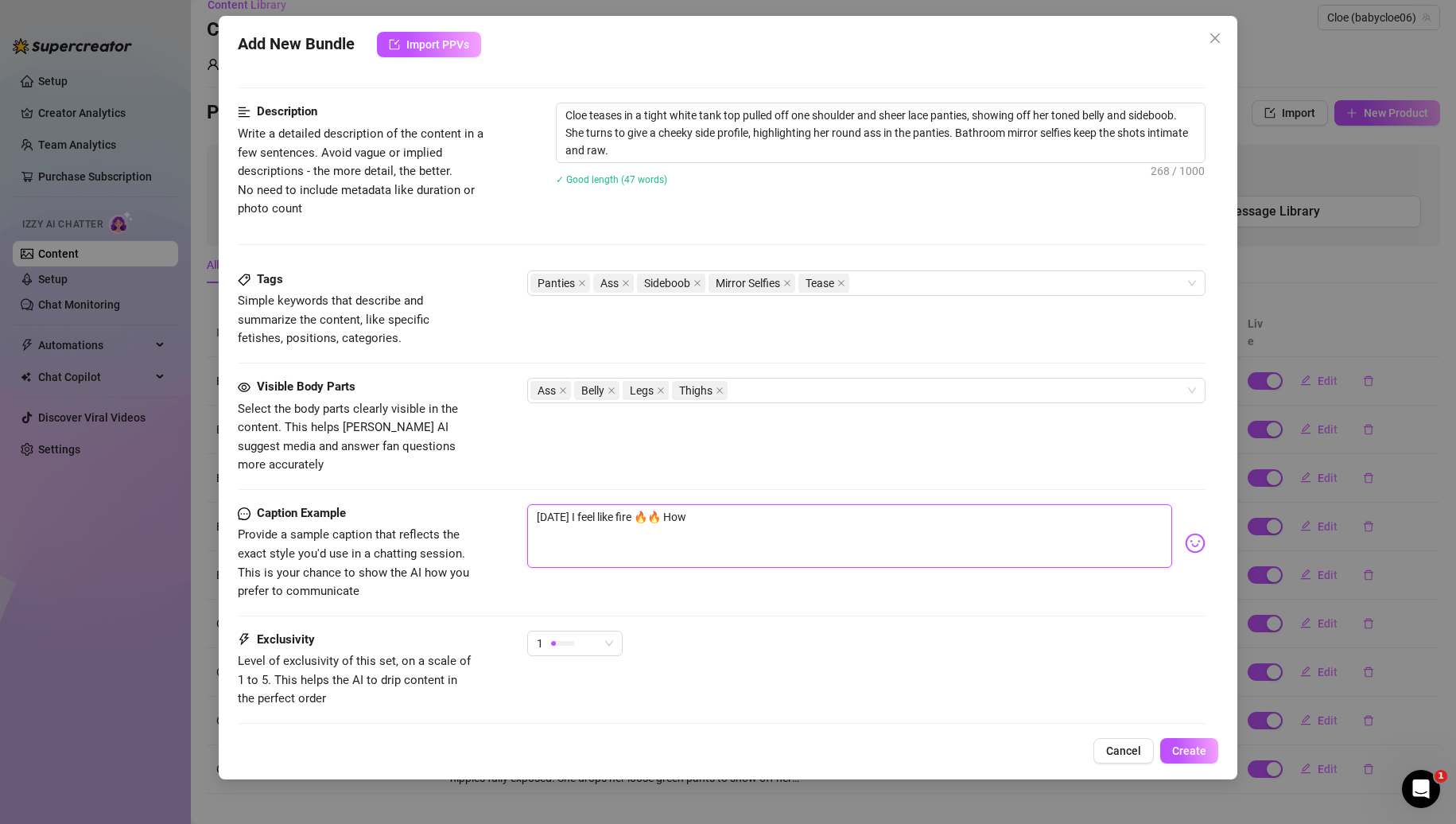
type textarea "[DATE] I feel like fire 🔥🔥 How a"
type textarea "[DATE] I feel like fire 🔥🔥 How ar"
type textarea "[DATE] I feel like fire 🔥🔥 How are"
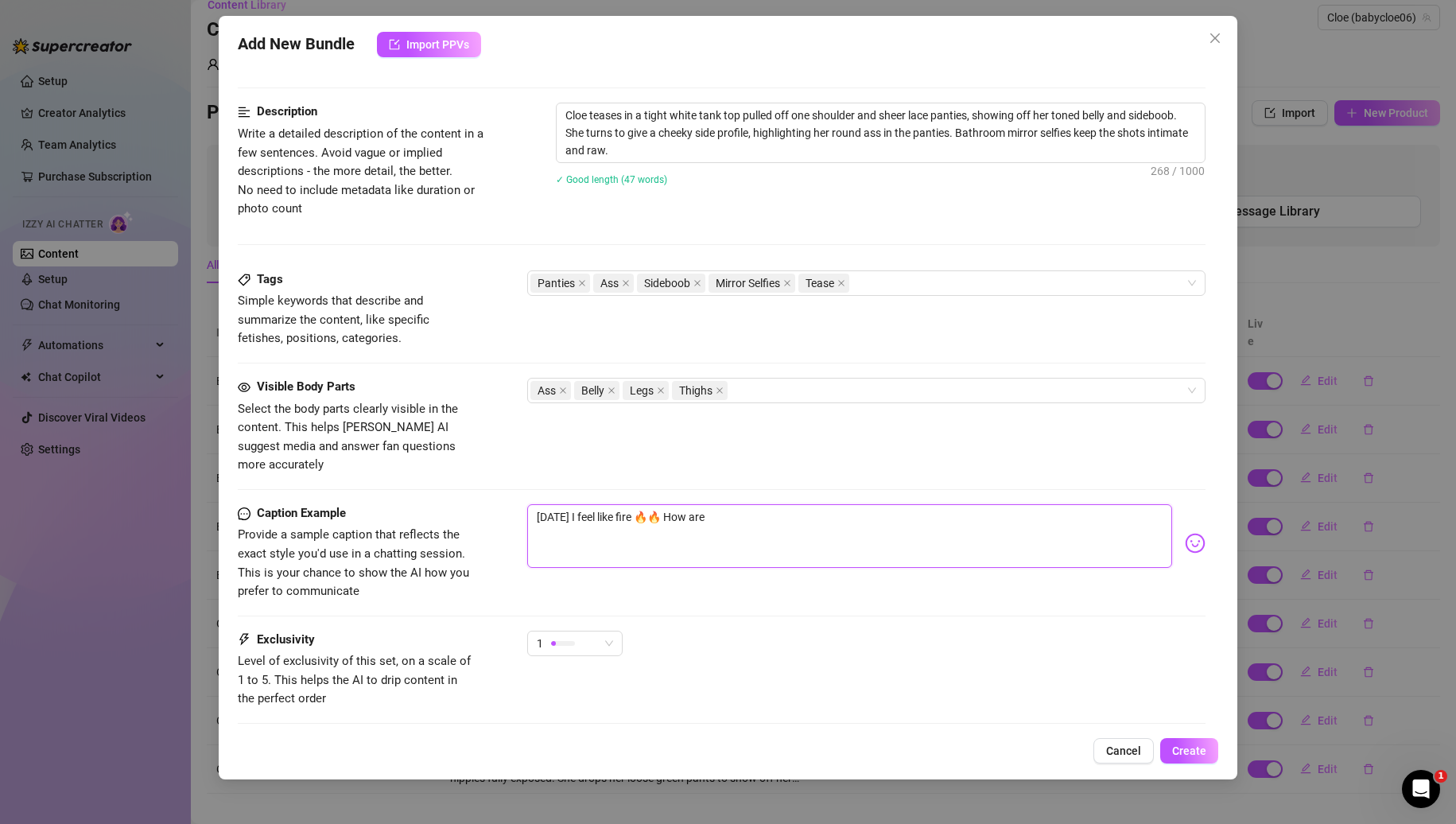
type textarea "[DATE] I feel like fire 🔥🔥 How are y"
type textarea "[DATE] I feel like fire 🔥🔥 How are yo"
type textarea "[DATE] I feel like fire 🔥🔥 How are you"
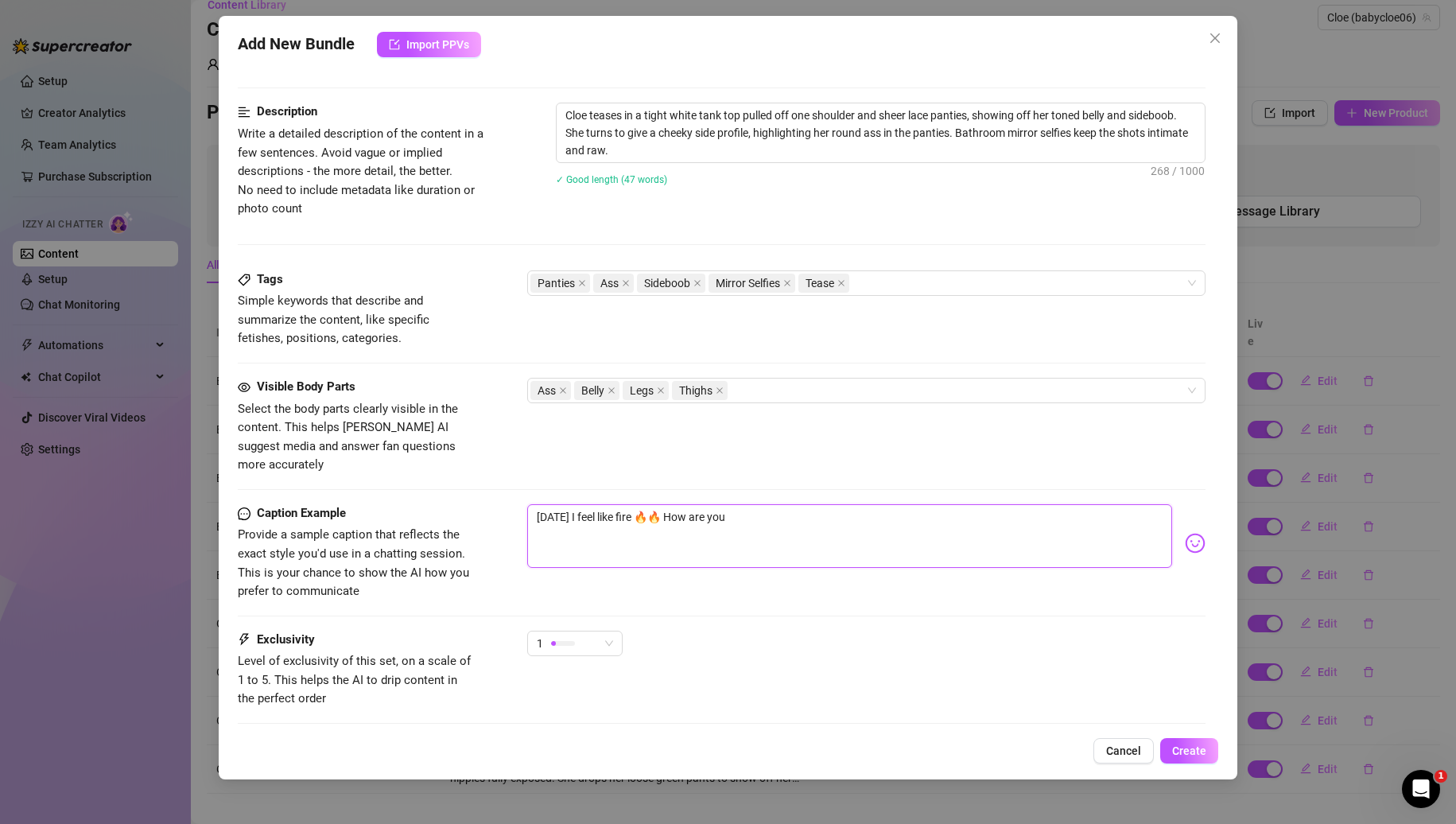
type textarea "[DATE] I feel like fire 🔥🔥 How are you"
type textarea "[DATE] I feel like fire 🔥🔥 How are you d"
type textarea "[DATE] I feel like fire 🔥🔥 How are you do"
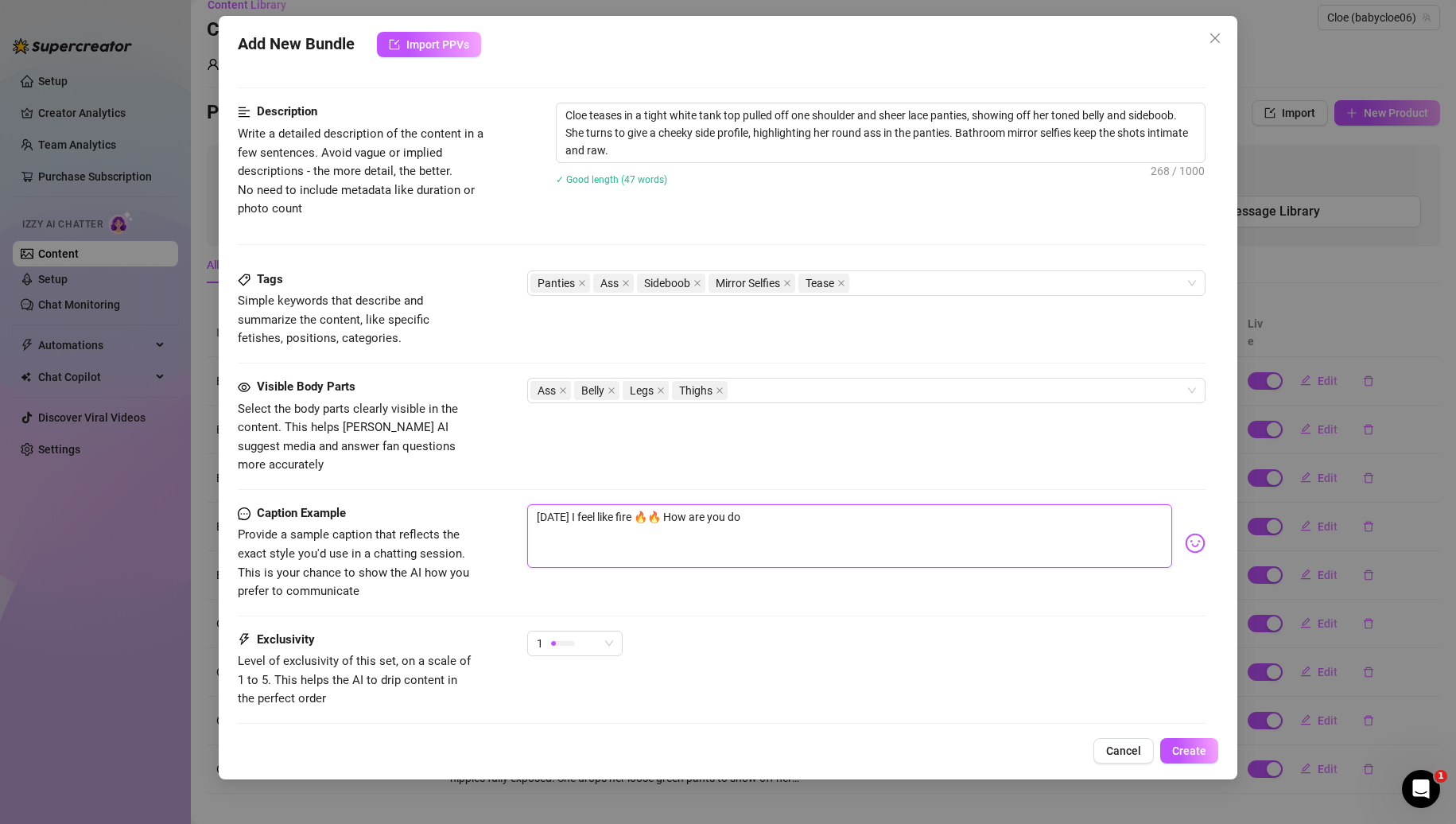
type textarea "[DATE] I feel like fire 🔥🔥 How are you doi"
type textarea "[DATE] I feel like fire 🔥🔥 How are you doin"
type textarea "[DATE] I feel like fire 🔥🔥 How are you doing"
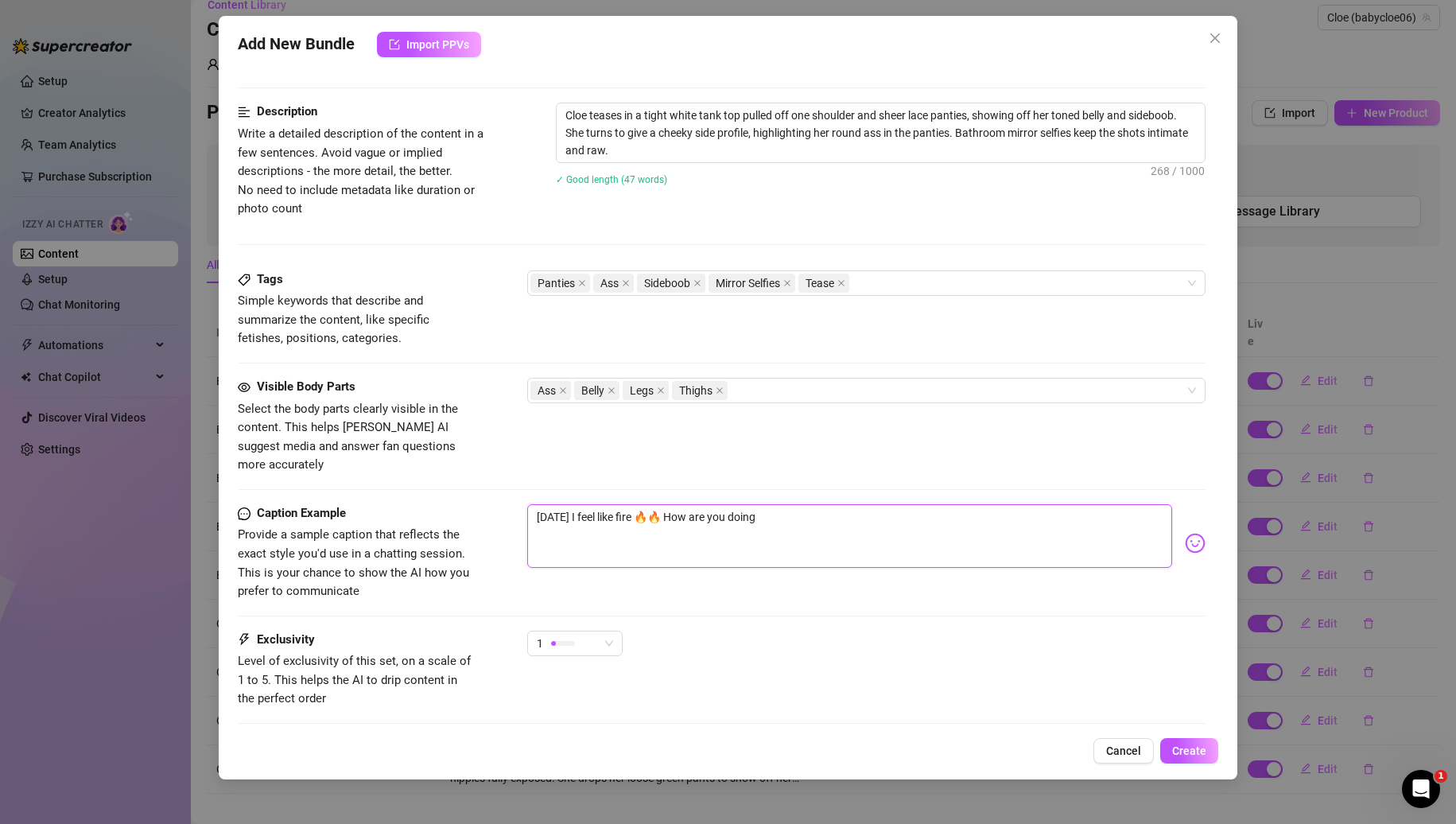
type textarea "[DATE] I feel like fire 🔥🔥 How are you doing"
type textarea "[DATE] I feel like fire 🔥🔥 How are you doing b"
type textarea "[DATE] I feel like fire 🔥🔥 How are you doing ba"
type textarea "[DATE] I feel like fire 🔥🔥 How are you doing bab"
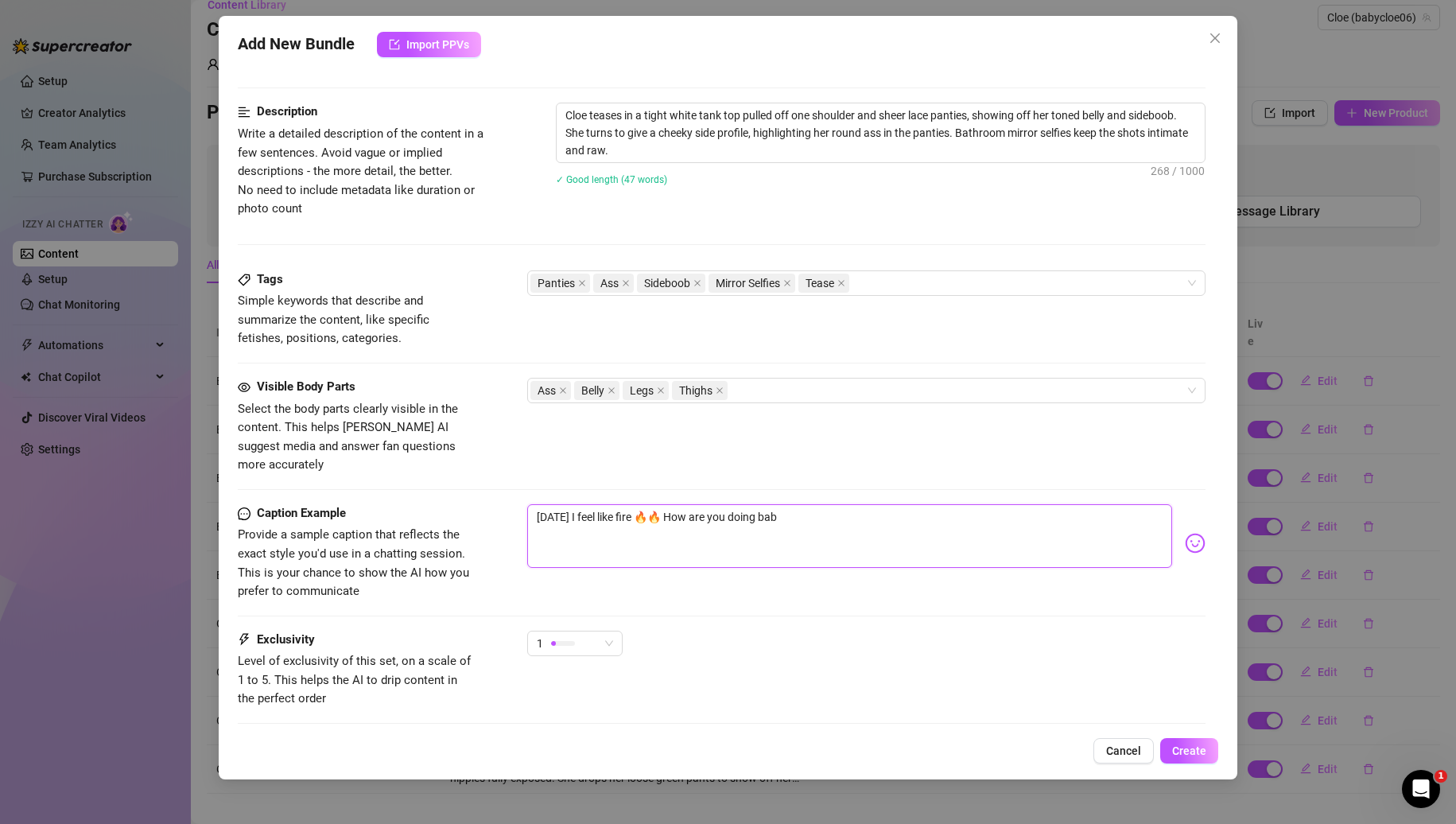
type textarea "[DATE] I feel like fire 🔥🔥 How are you doing bab?"
type textarea "[DATE] I feel like fire 🔥🔥 How are you doing bab"
type textarea "[DATE] I feel like fire 🔥🔥 How are you doing babe"
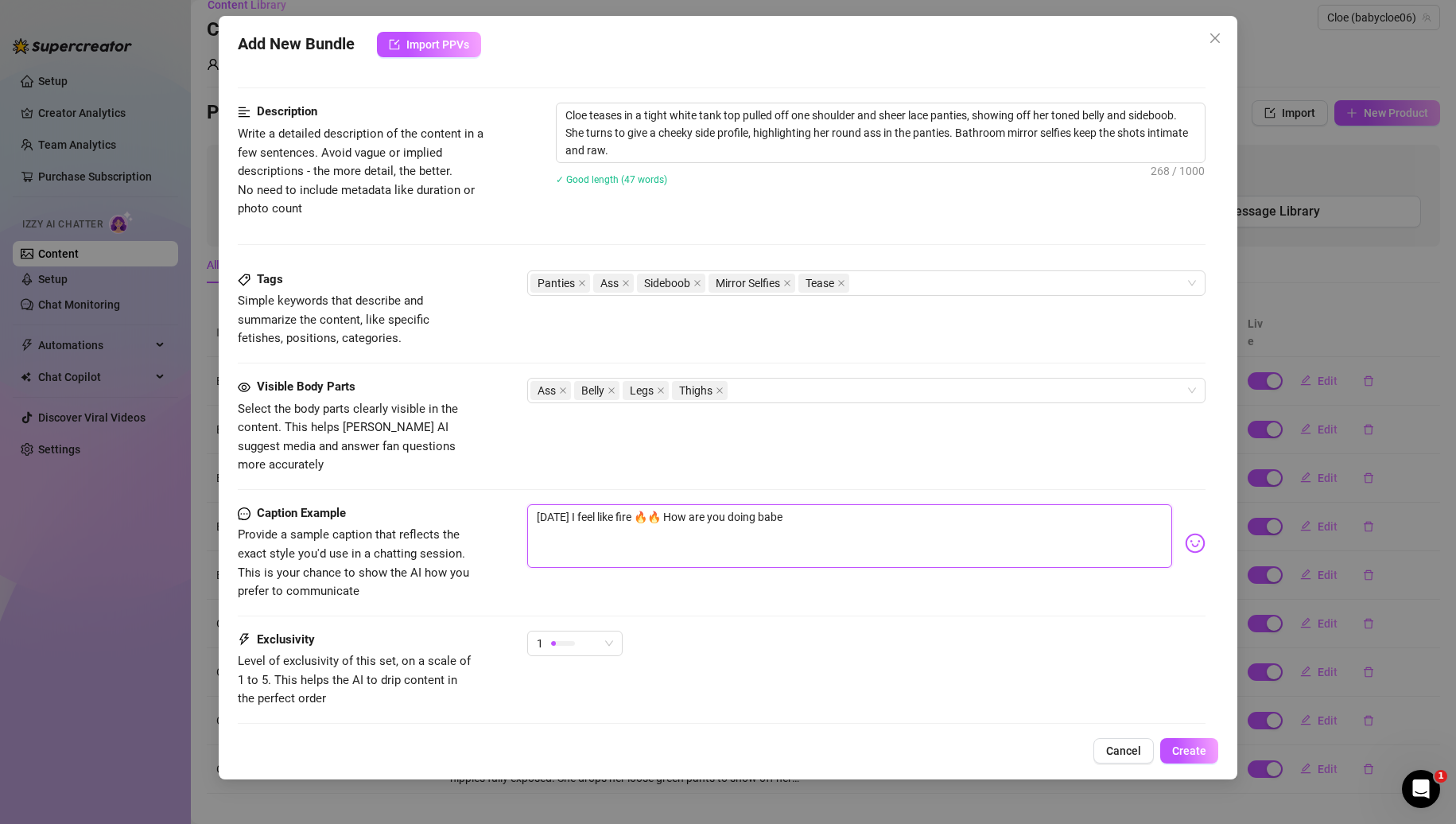
type textarea "[DATE] I feel like fire 🔥🔥 How are you doing babe^"
type textarea "[DATE] I feel like fire 🔥🔥 How are you doing babe^?"
type textarea "[DATE] I feel like fire 🔥🔥 How are you doing babe^"
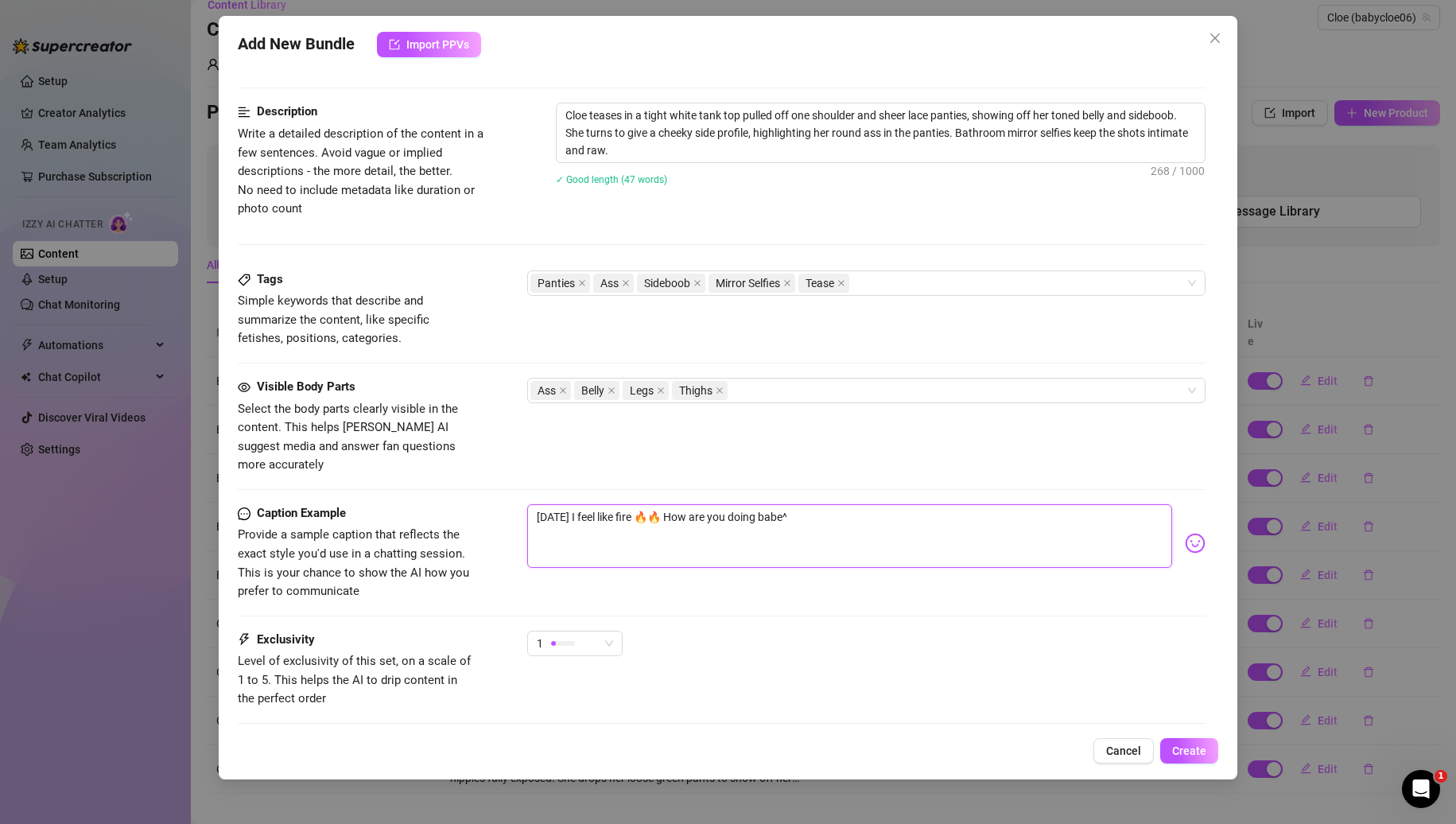
type textarea "[DATE] I feel like fire 🔥🔥 How are you doing babe"
type textarea "[DATE] I feel like fire 🔥🔥 H"
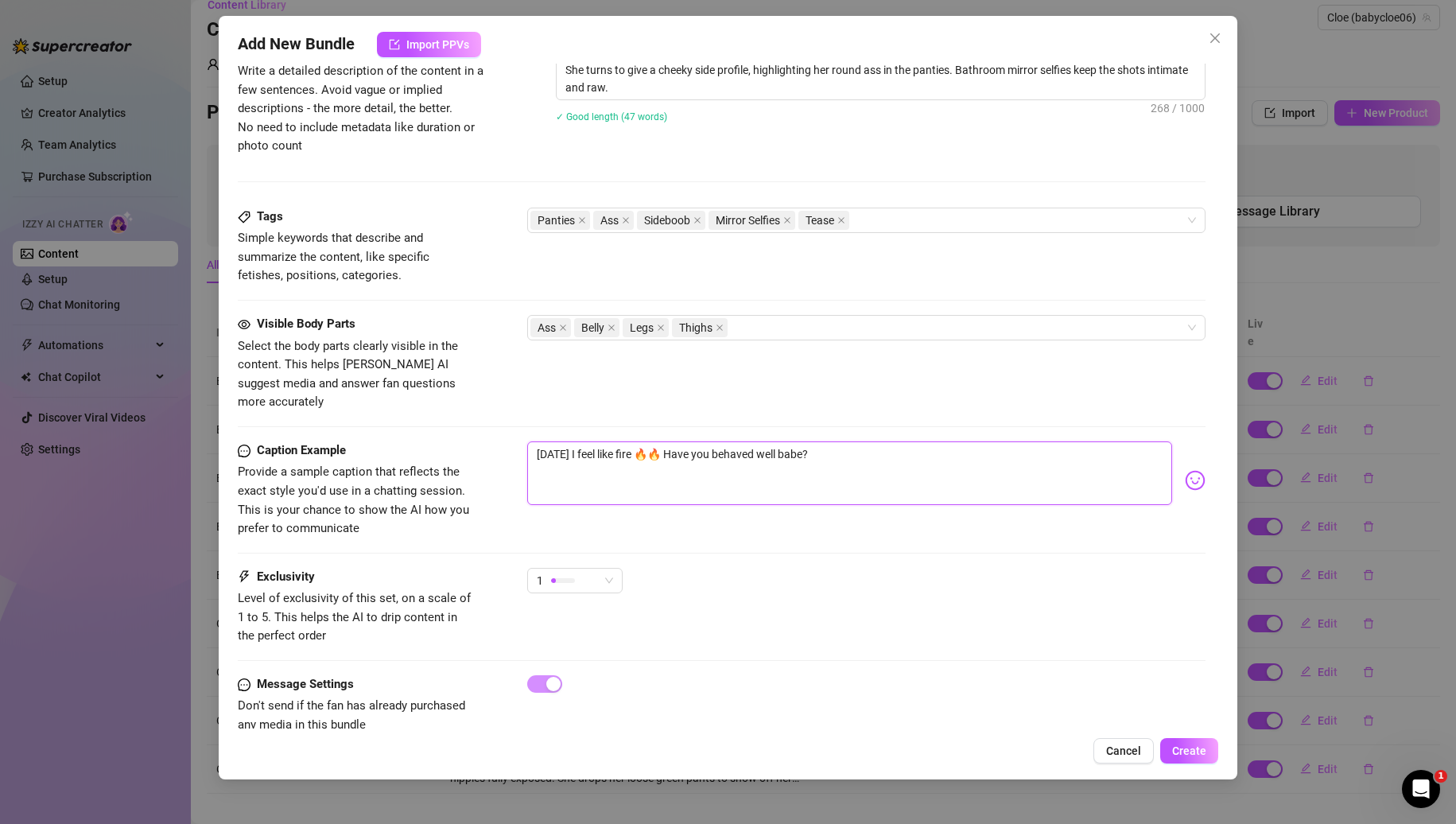
scroll to position [694, 0]
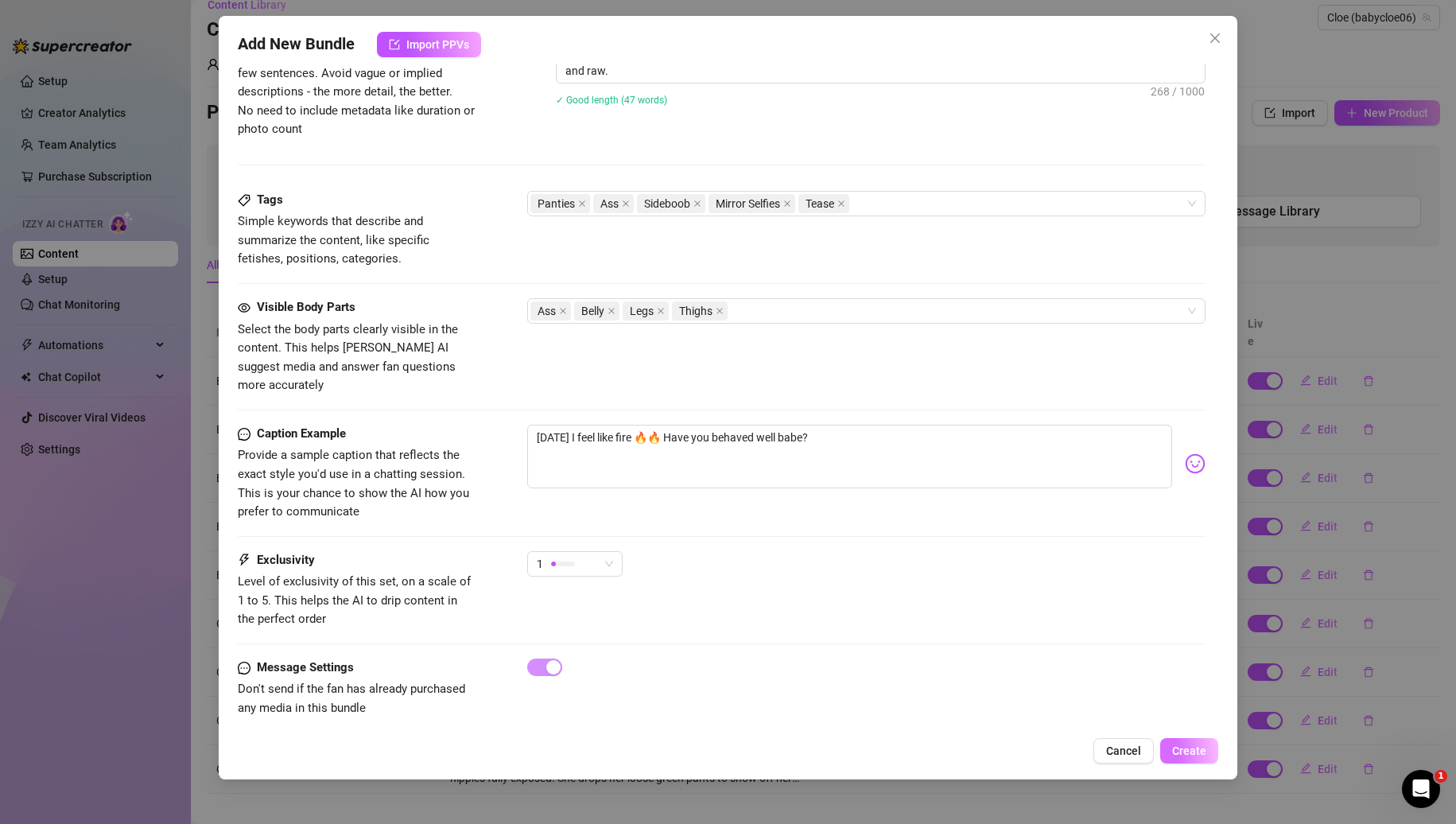
click at [1197, 751] on span "Create" at bounding box center [1190, 751] width 35 height 12
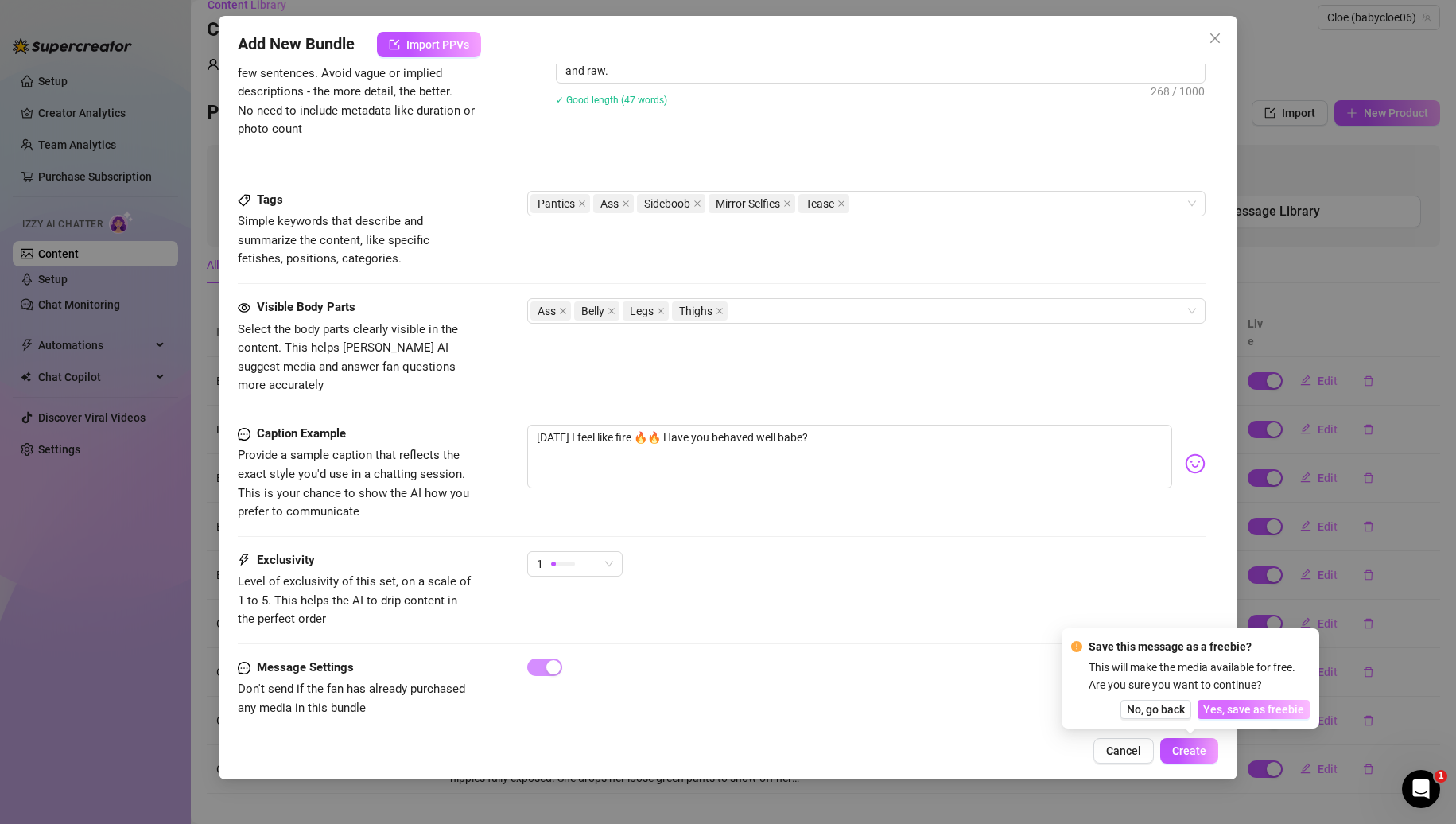
click at [1239, 708] on span "Yes, save as freebie" at bounding box center [1253, 710] width 101 height 12
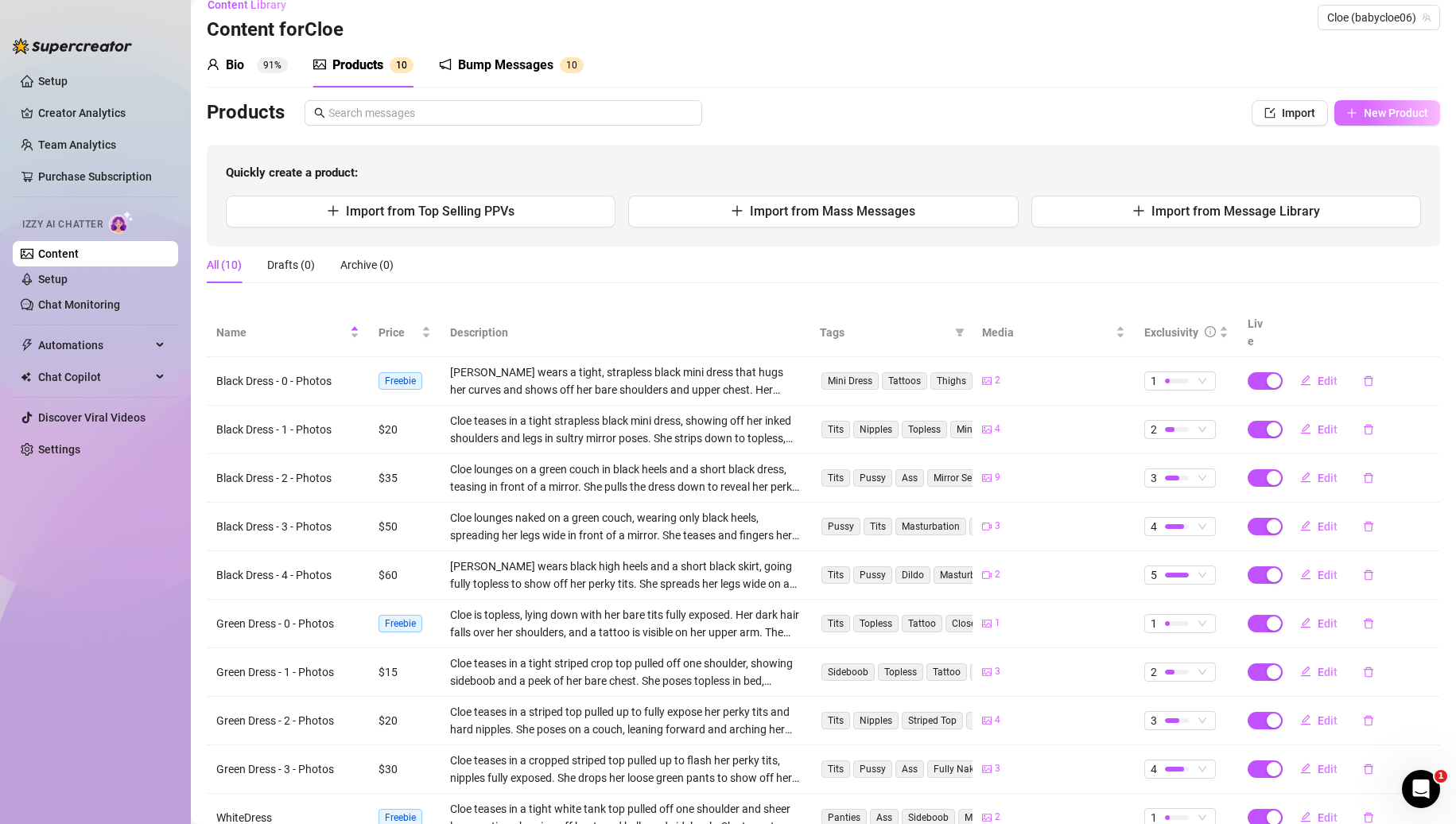
click at [1384, 103] on button "New Product" at bounding box center [1388, 112] width 106 height 25
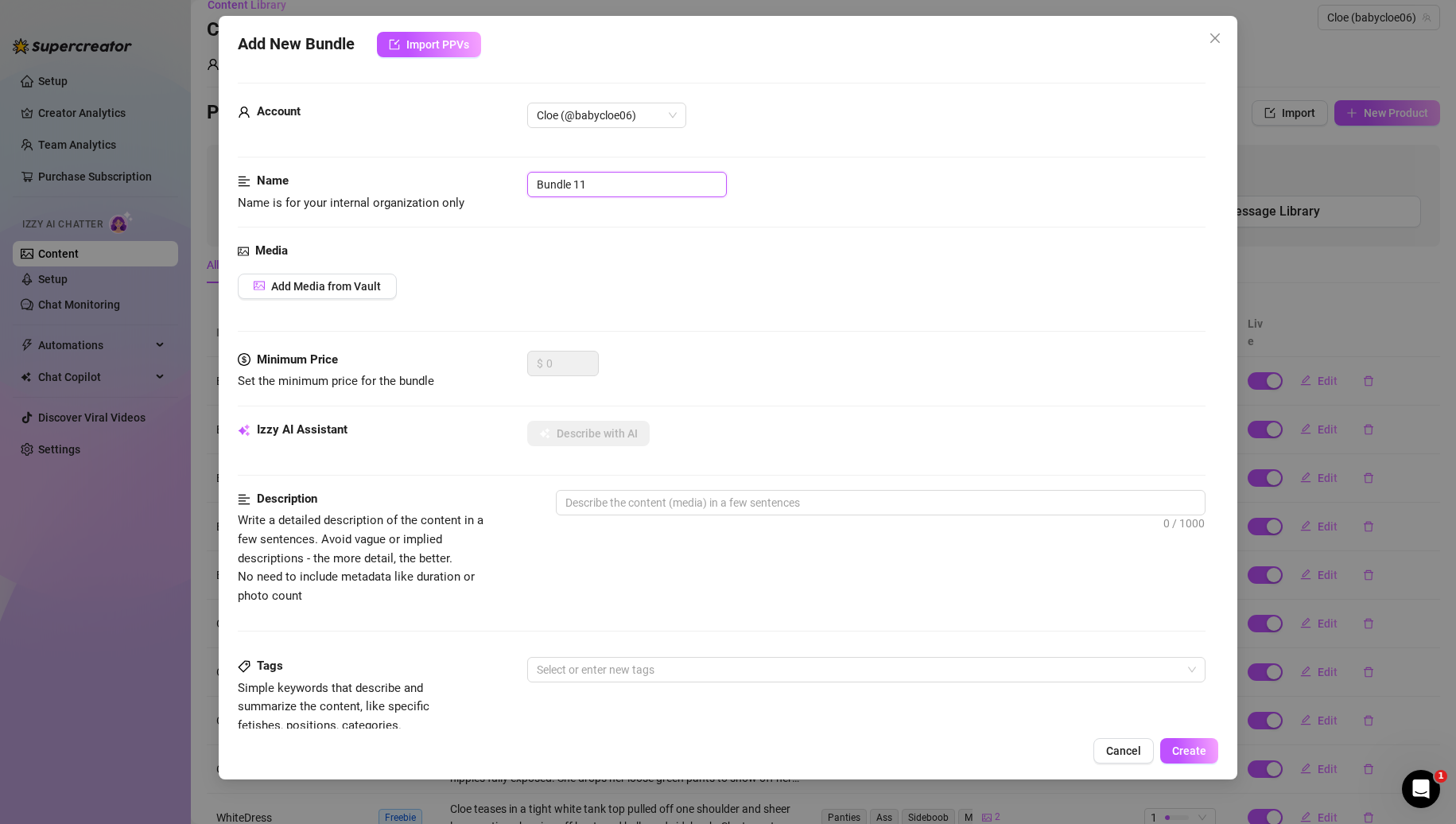
click at [592, 189] on input "Bundle 11" at bounding box center [628, 185] width 200 height 25
drag, startPoint x: 666, startPoint y: 183, endPoint x: 604, endPoint y: 186, distance: 62.1
click at [604, 186] on input "White Dress - Day" at bounding box center [628, 185] width 200 height 25
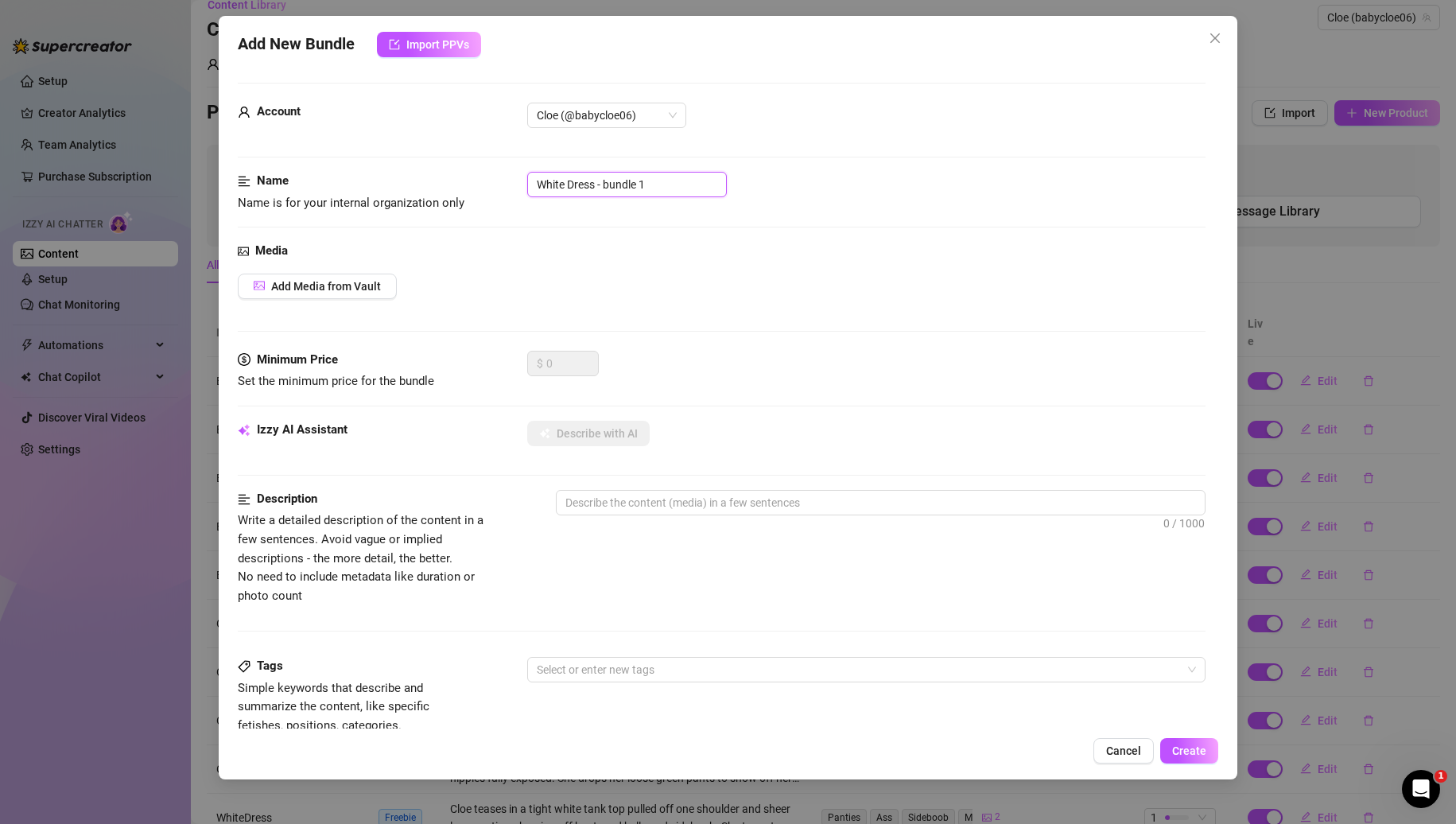
click at [609, 185] on input "White Dress - bundle 1" at bounding box center [628, 185] width 200 height 25
click at [321, 291] on span "Add Media from Vault" at bounding box center [326, 286] width 110 height 12
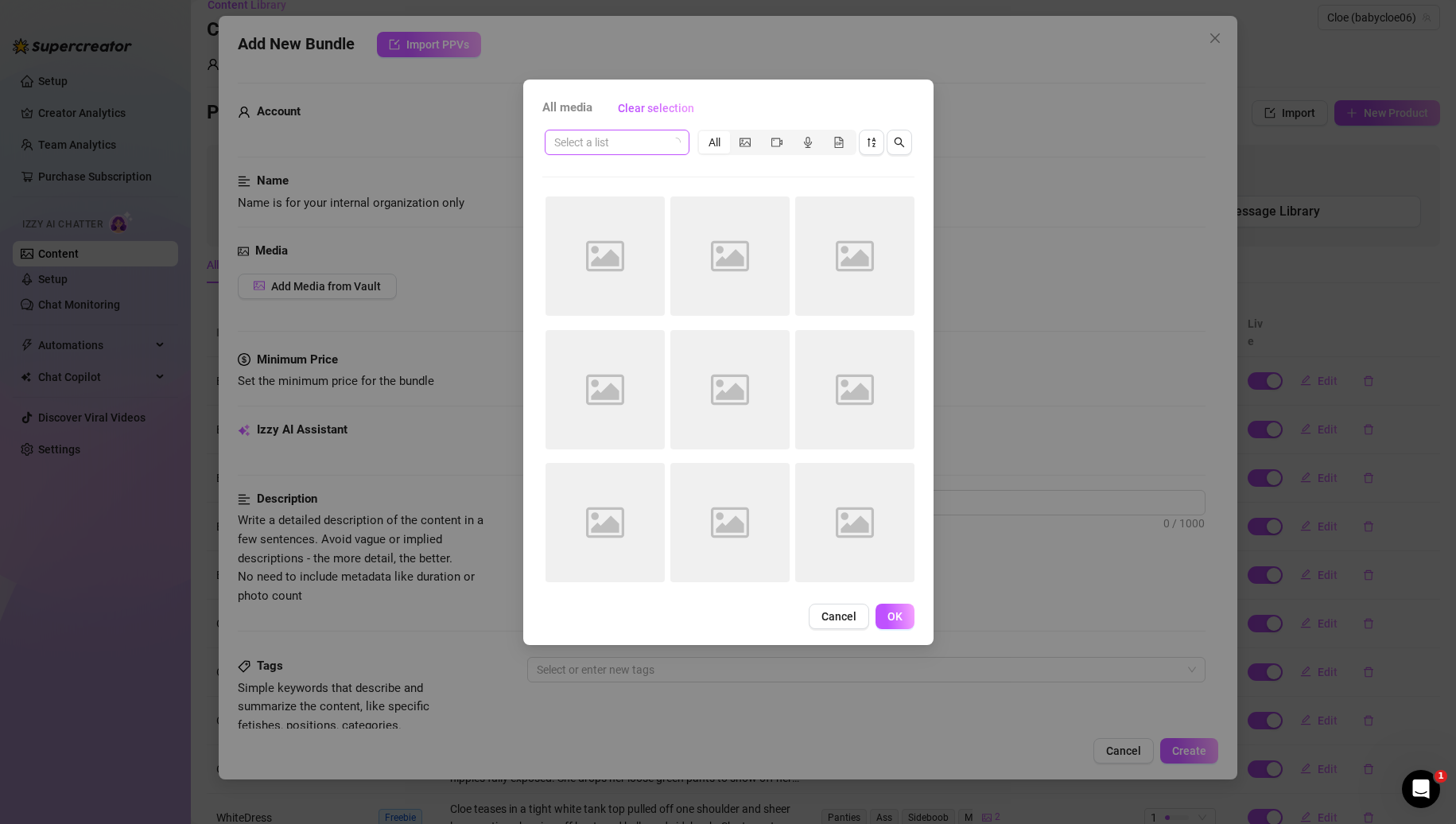
click at [673, 142] on icon "loading" at bounding box center [676, 141] width 11 height 11
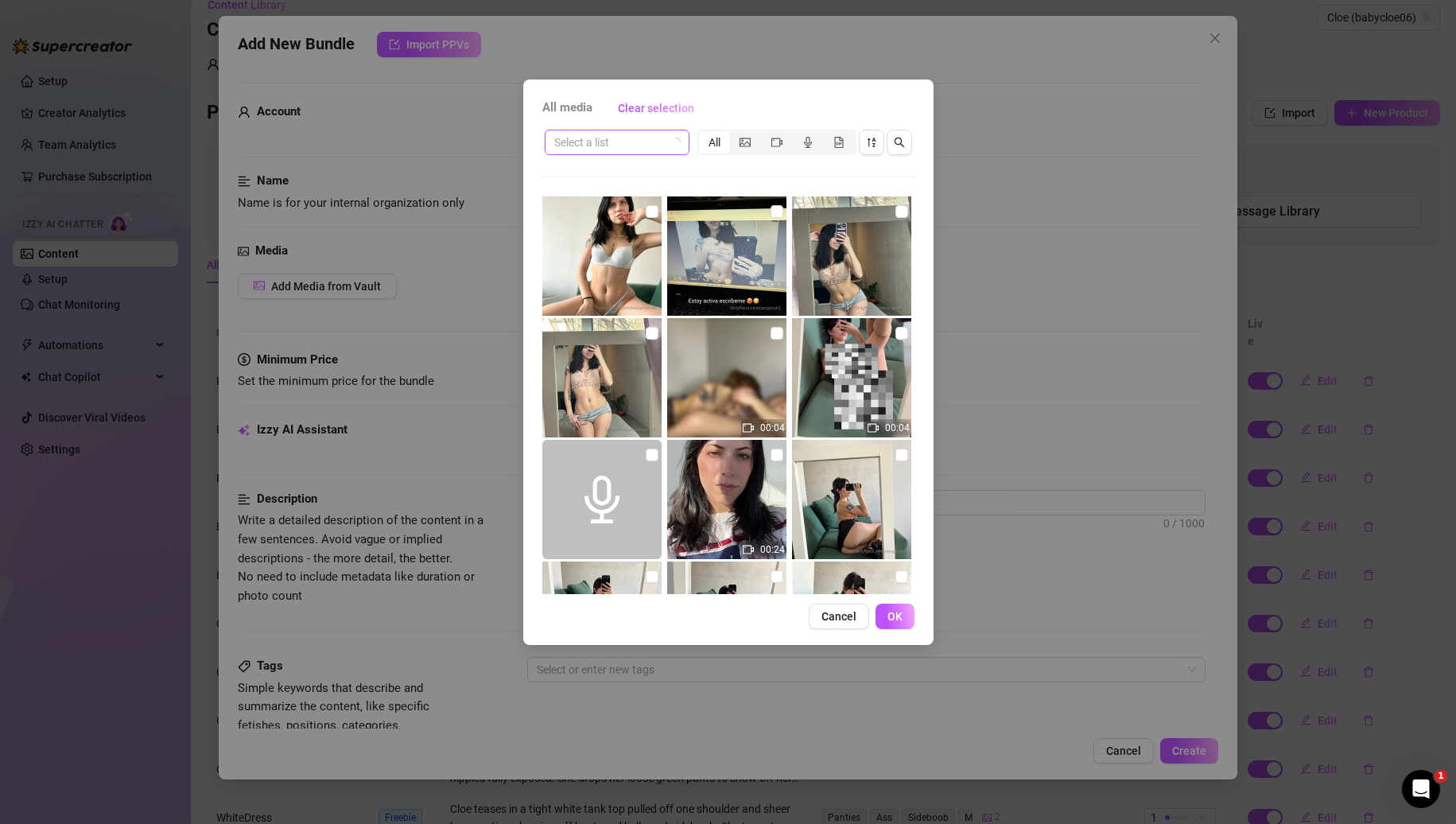
click at [673, 142] on icon "loading" at bounding box center [676, 143] width 13 height 13
click at [679, 140] on icon "loading" at bounding box center [676, 142] width 12 height 12
click at [672, 140] on span at bounding box center [617, 142] width 126 height 24
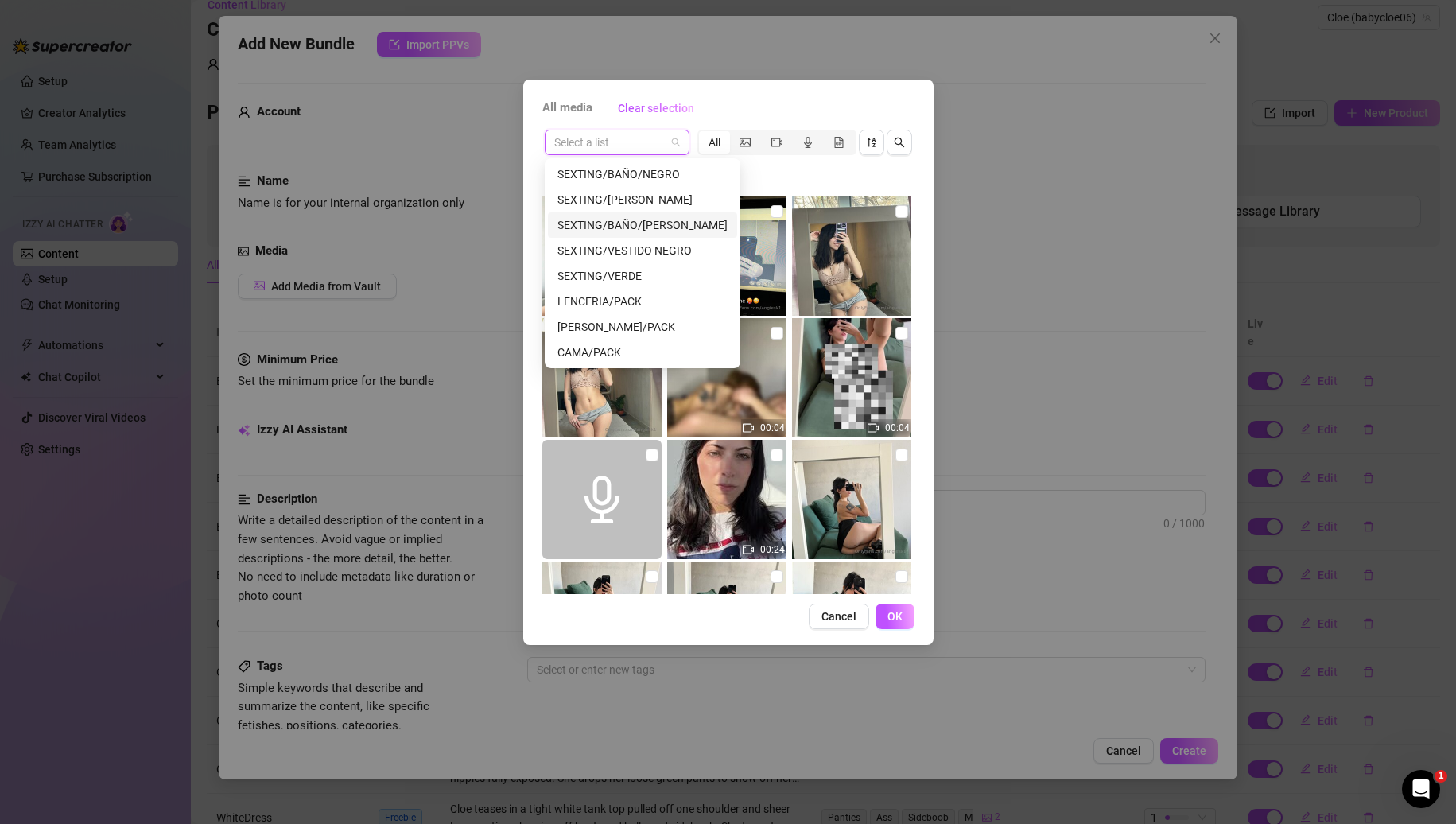
click at [632, 223] on div "SEXTING/BAÑO/[PERSON_NAME]" at bounding box center [642, 225] width 170 height 17
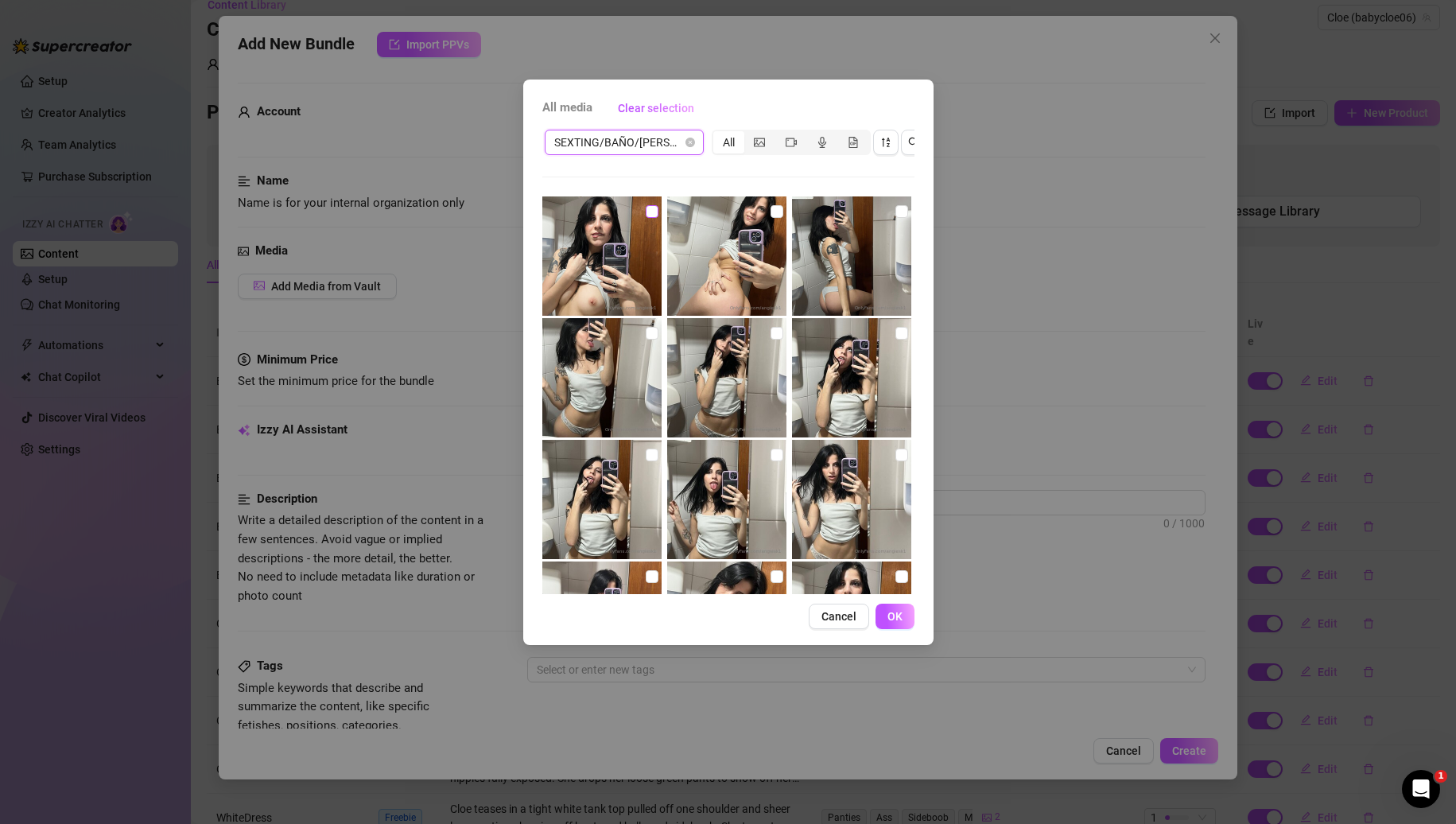
click at [647, 210] on input "checkbox" at bounding box center [652, 212] width 12 height 12
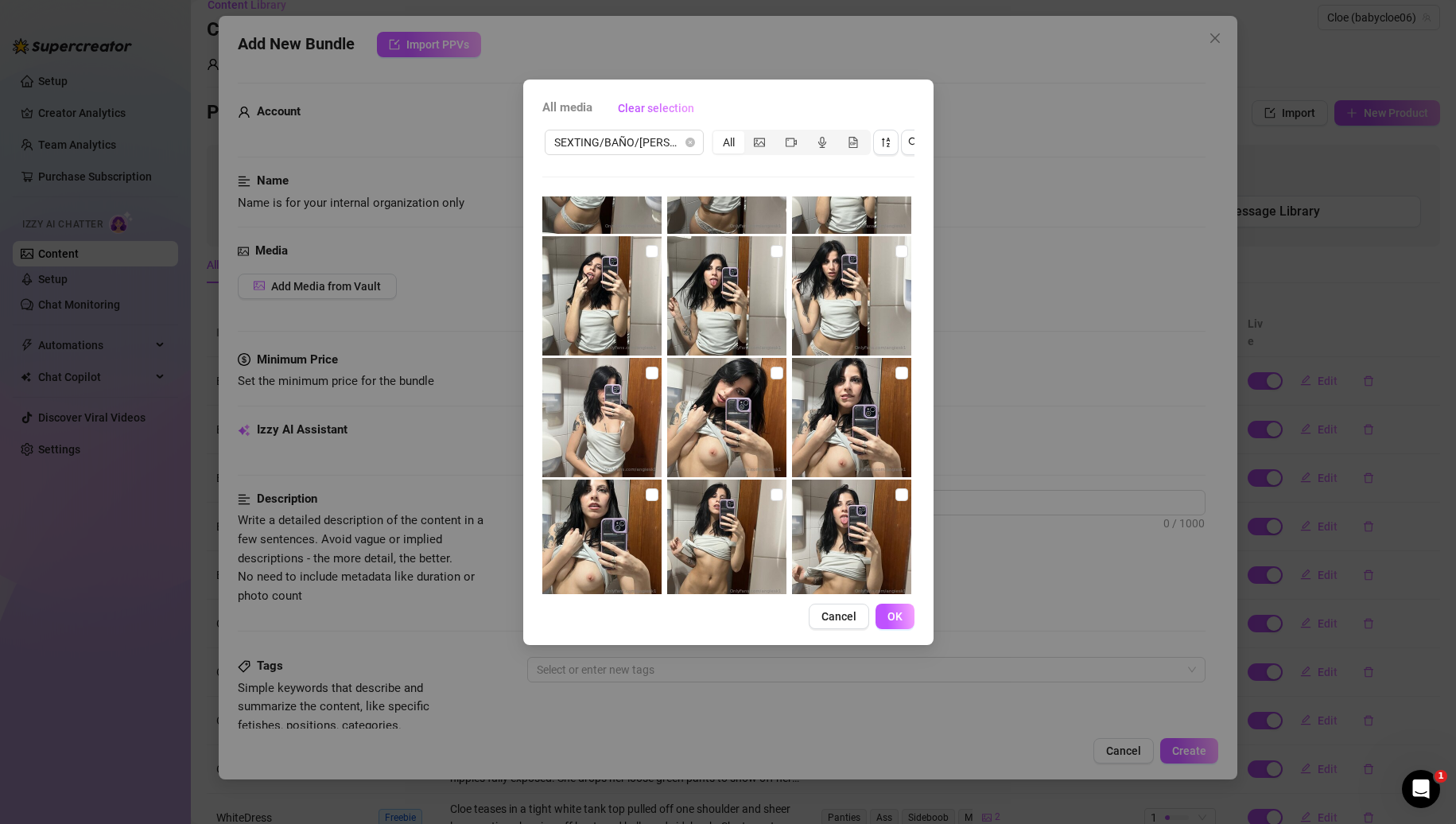
scroll to position [218, 0]
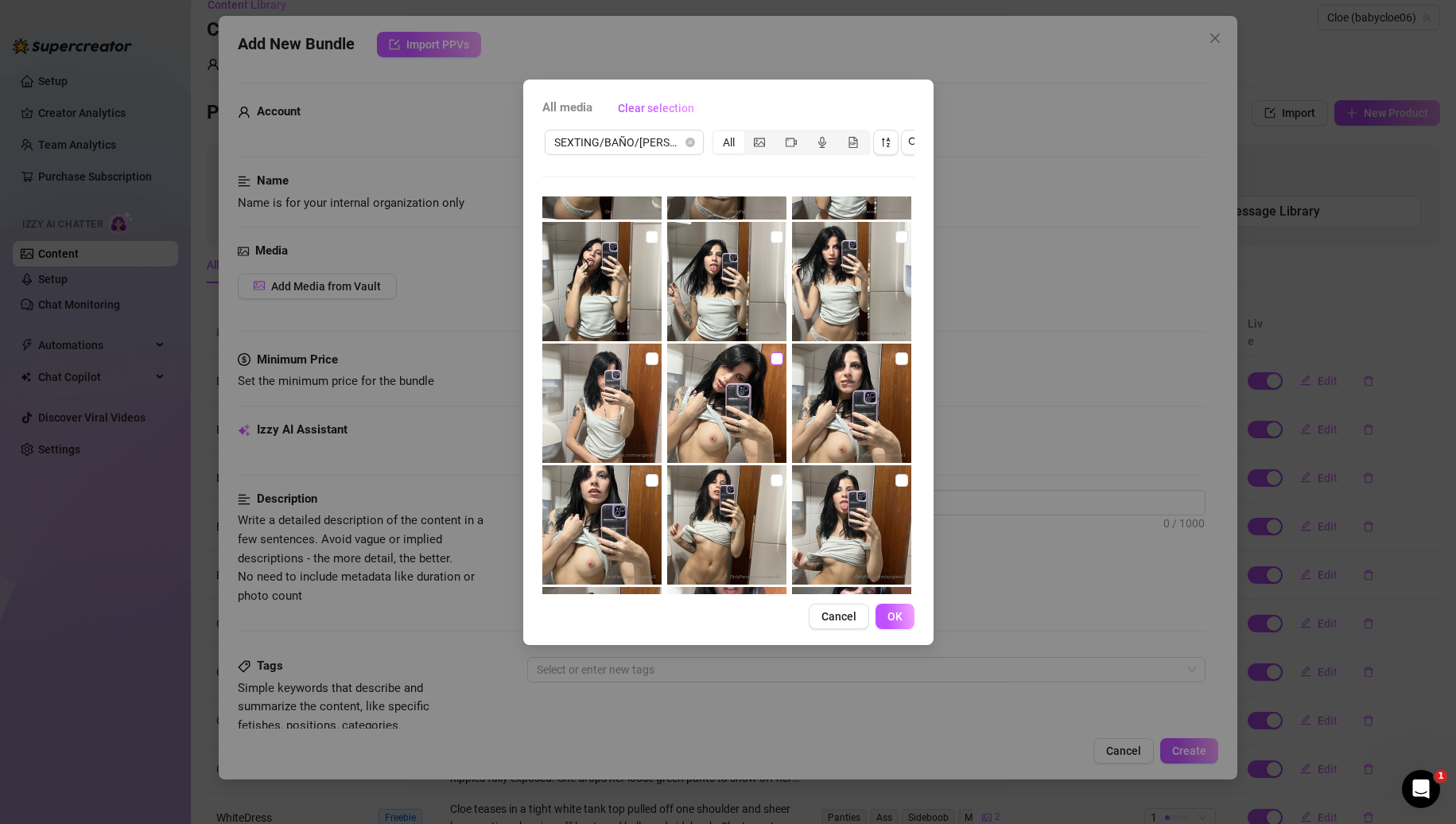
click at [771, 356] on input "checkbox" at bounding box center [777, 359] width 12 height 12
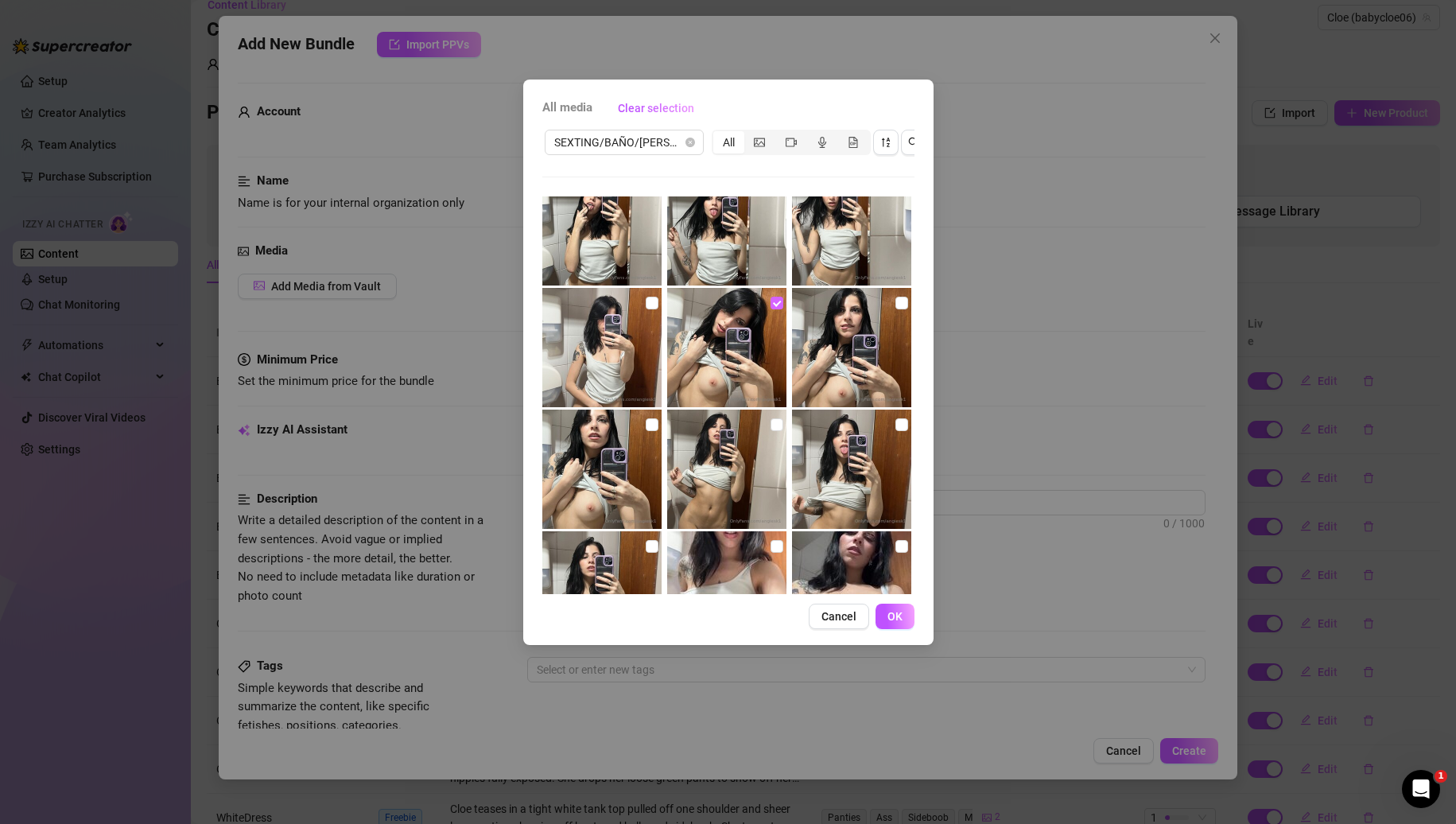
scroll to position [275, 0]
click at [896, 302] on input "checkbox" at bounding box center [901, 302] width 12 height 12
click at [893, 623] on span "OK" at bounding box center [896, 616] width 15 height 12
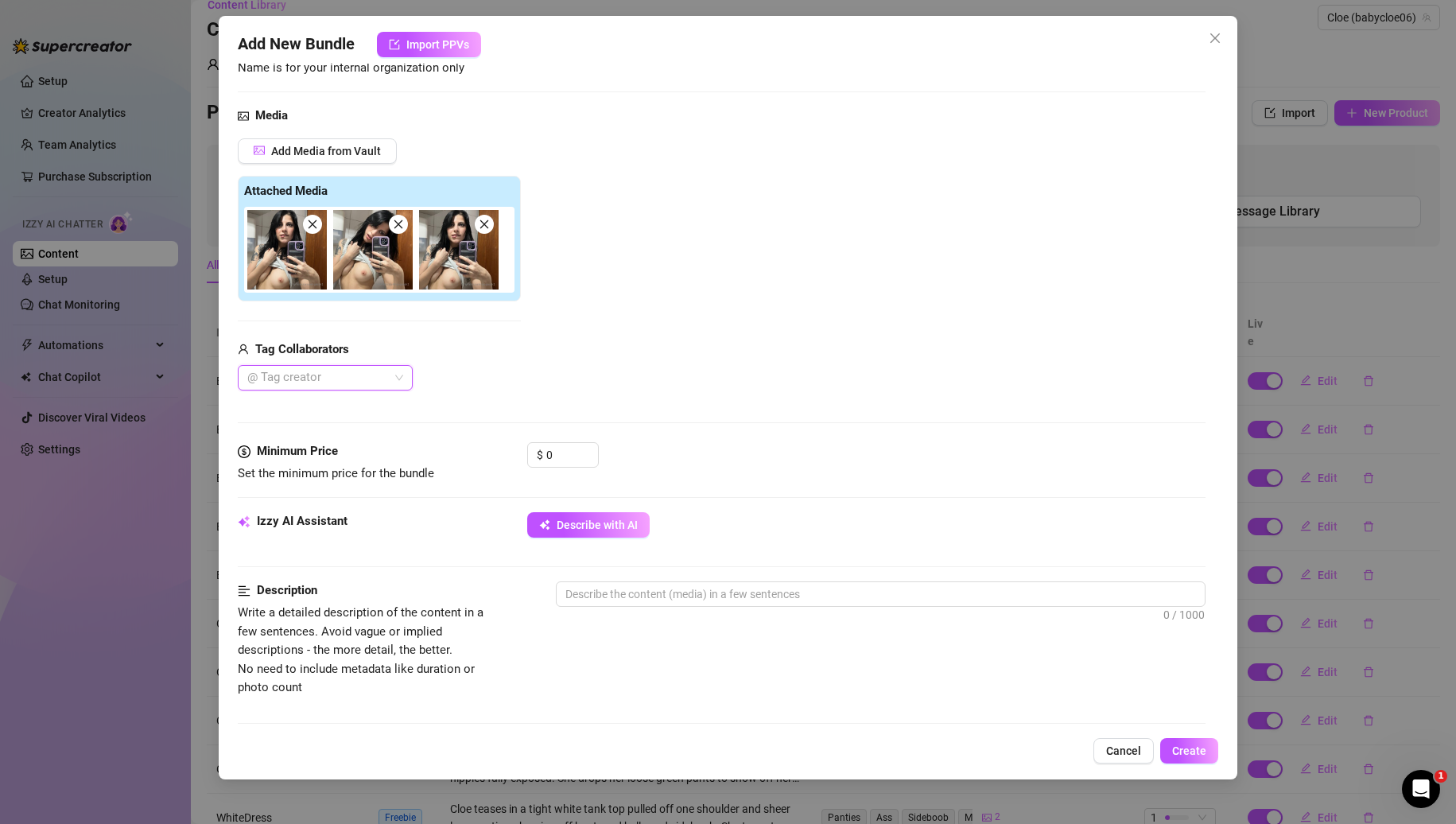
scroll to position [145, 0]
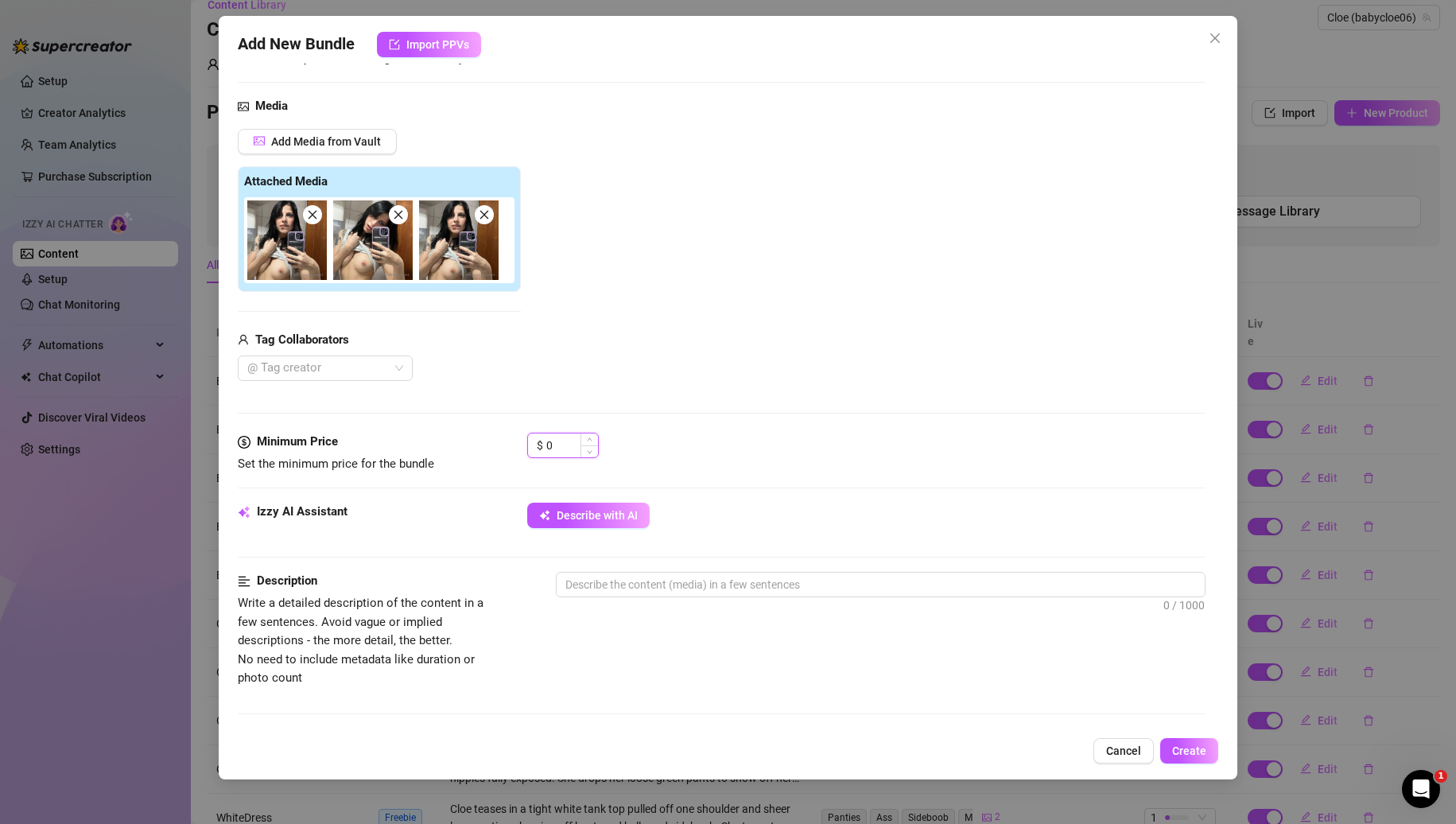
click at [577, 437] on input "0" at bounding box center [573, 445] width 52 height 24
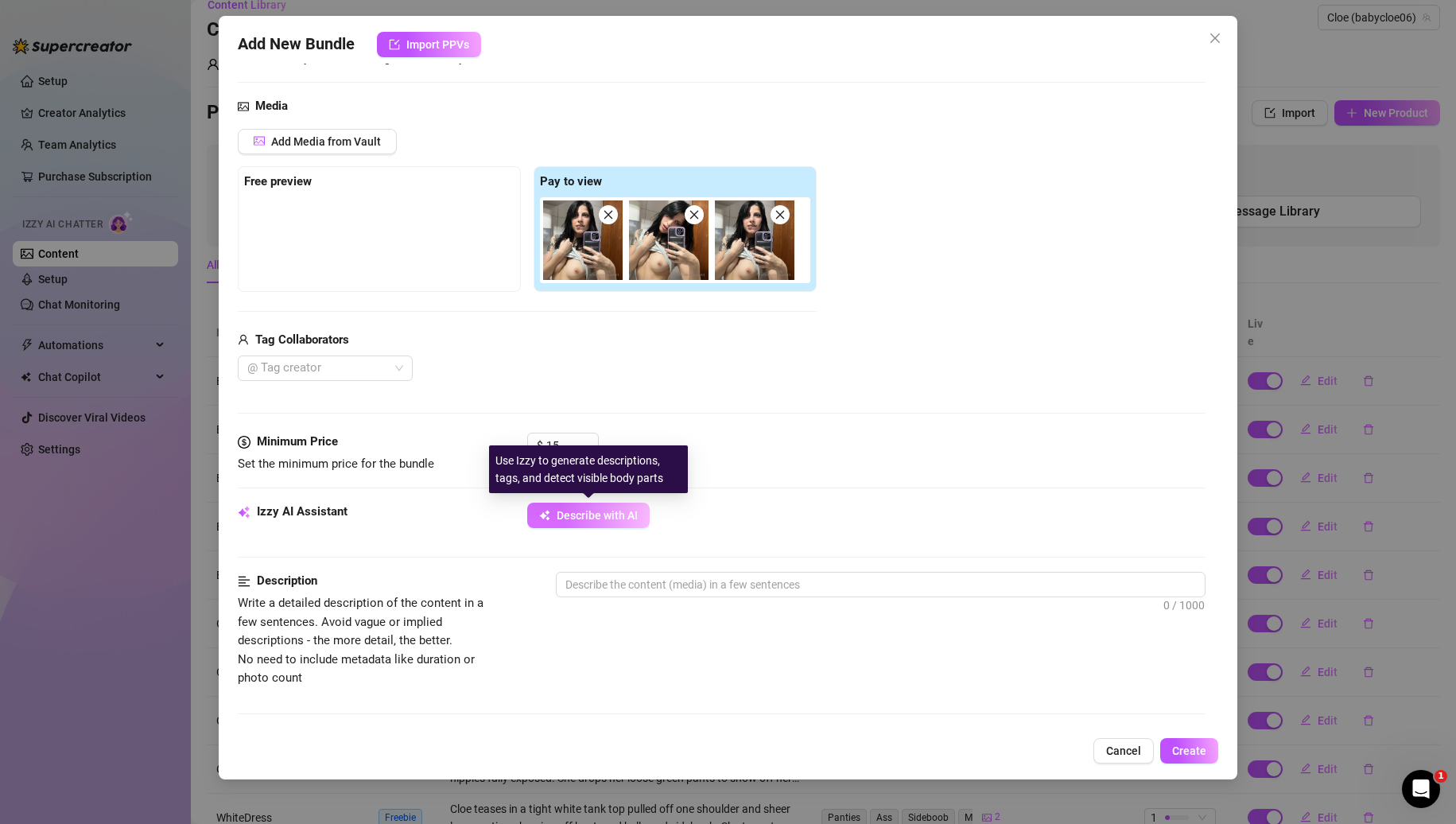
click at [586, 519] on span "Describe with AI" at bounding box center [597, 515] width 81 height 12
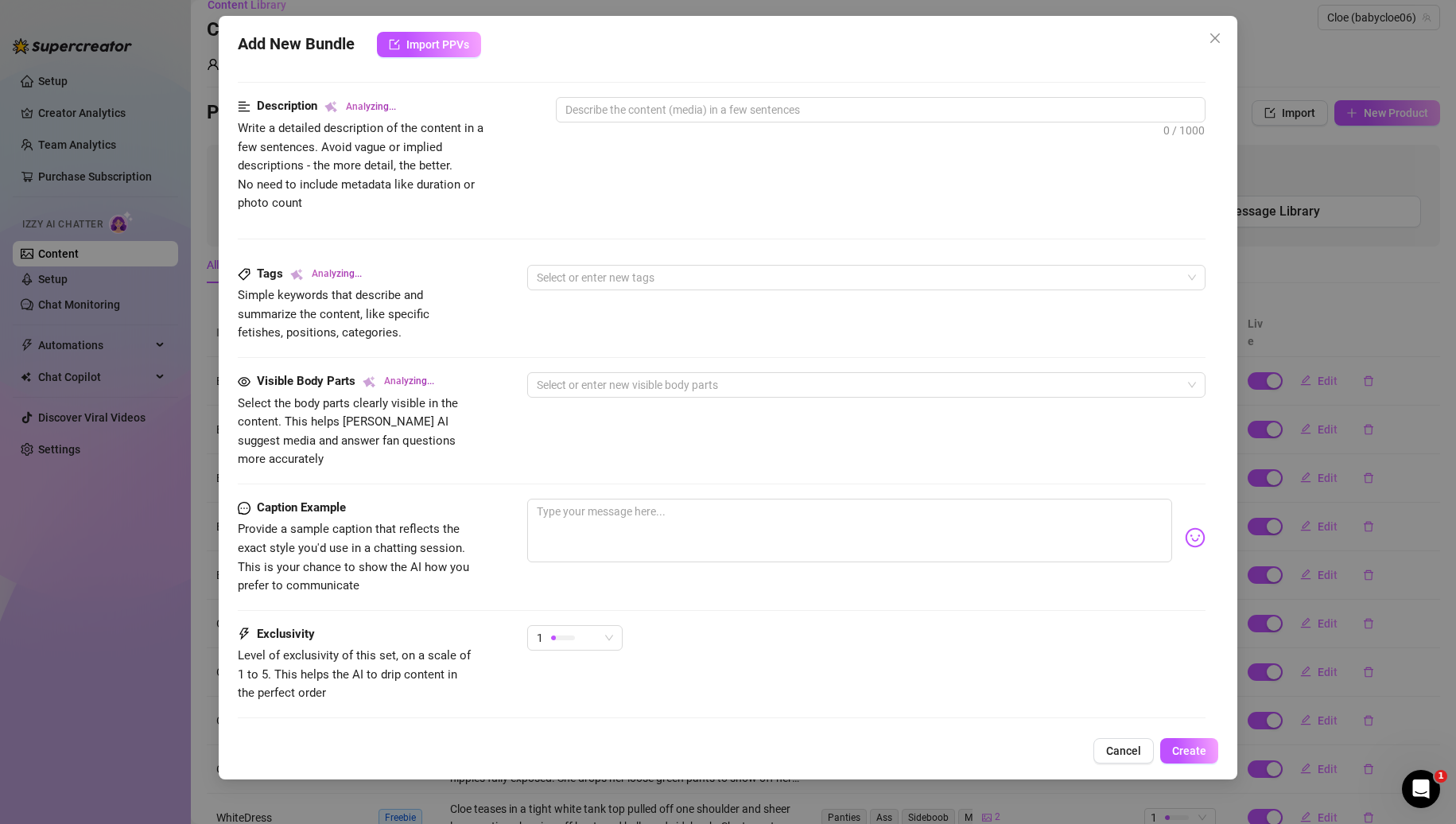
scroll to position [622, 0]
click at [575, 511] on textarea at bounding box center [851, 528] width 646 height 63
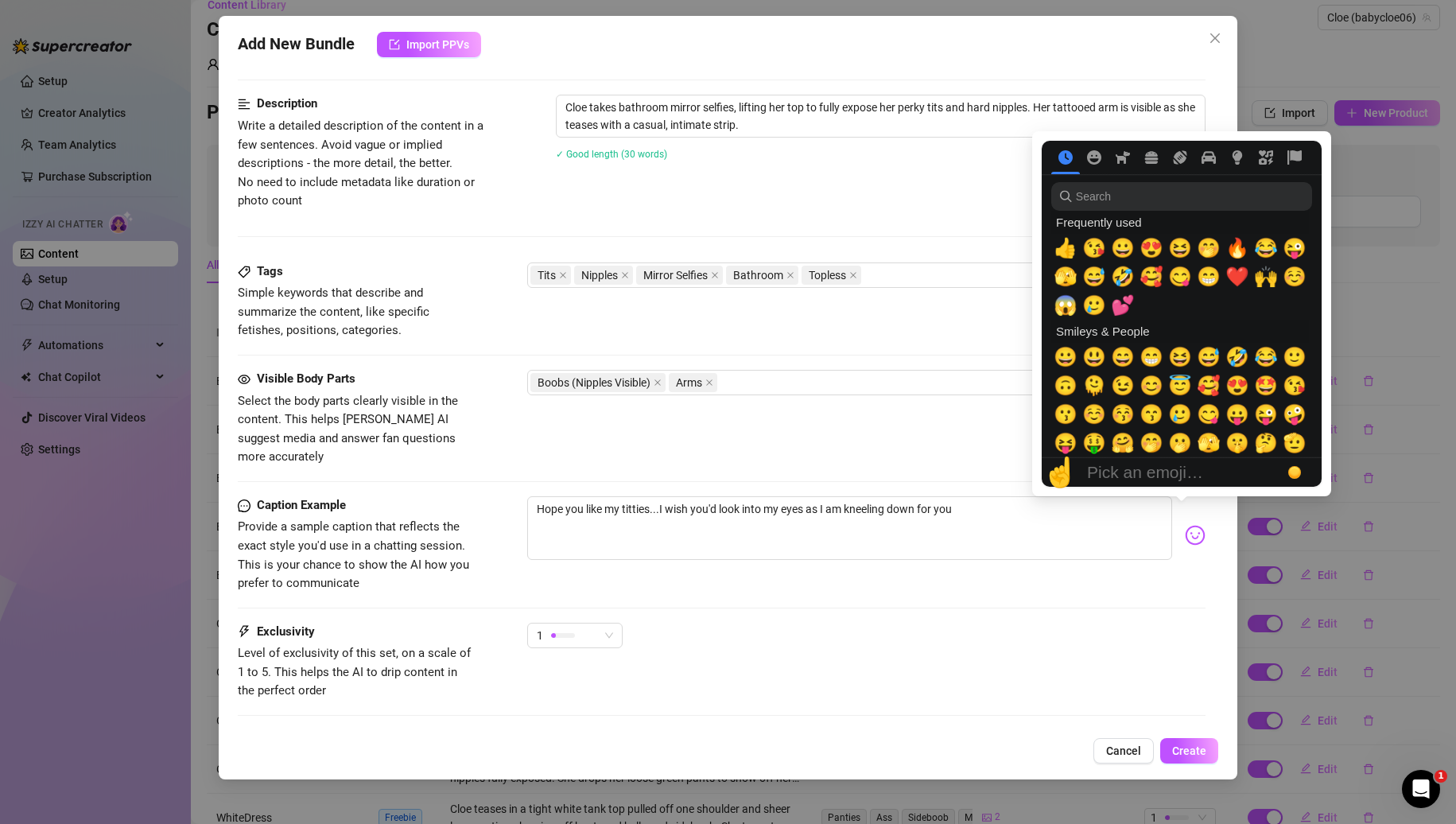
click at [1185, 525] on img at bounding box center [1196, 536] width 21 height 21
click at [1295, 245] on span "😜" at bounding box center [1295, 248] width 24 height 22
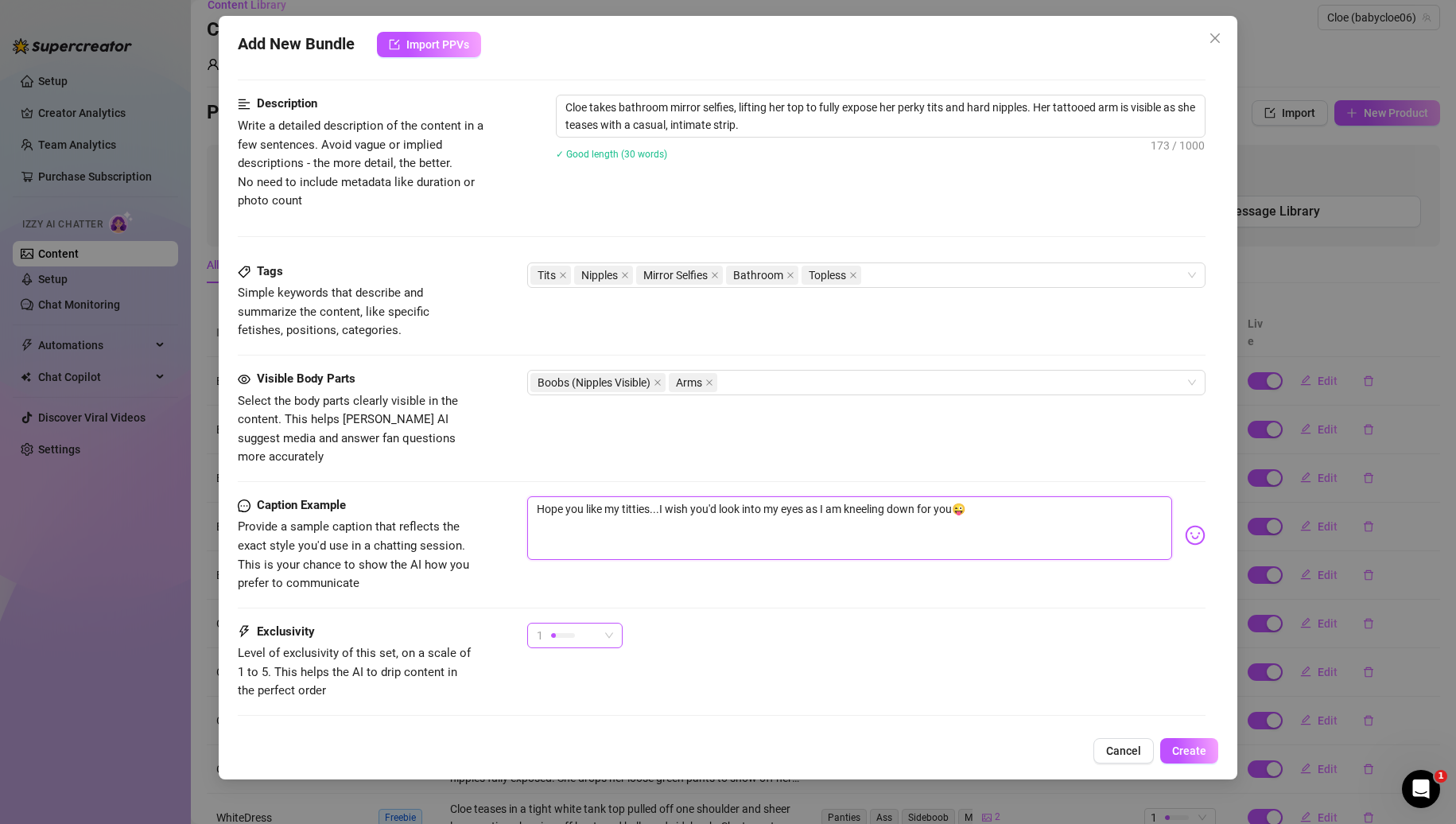
click at [570, 628] on div at bounding box center [562, 636] width 24 height 15
click at [570, 671] on span "2" at bounding box center [592, 674] width 104 height 17
click at [1175, 743] on button "Create" at bounding box center [1189, 751] width 58 height 25
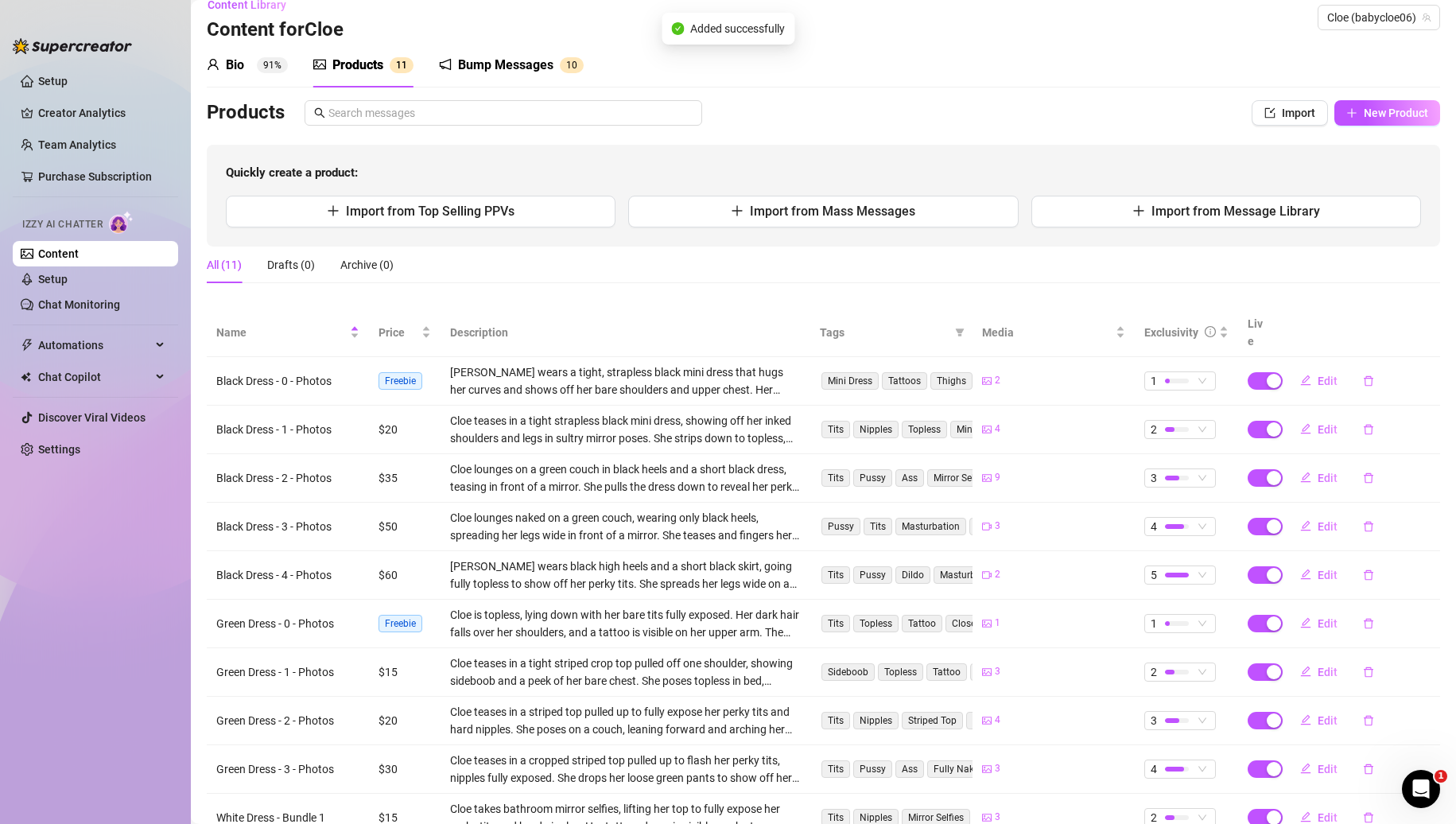
scroll to position [112, 0]
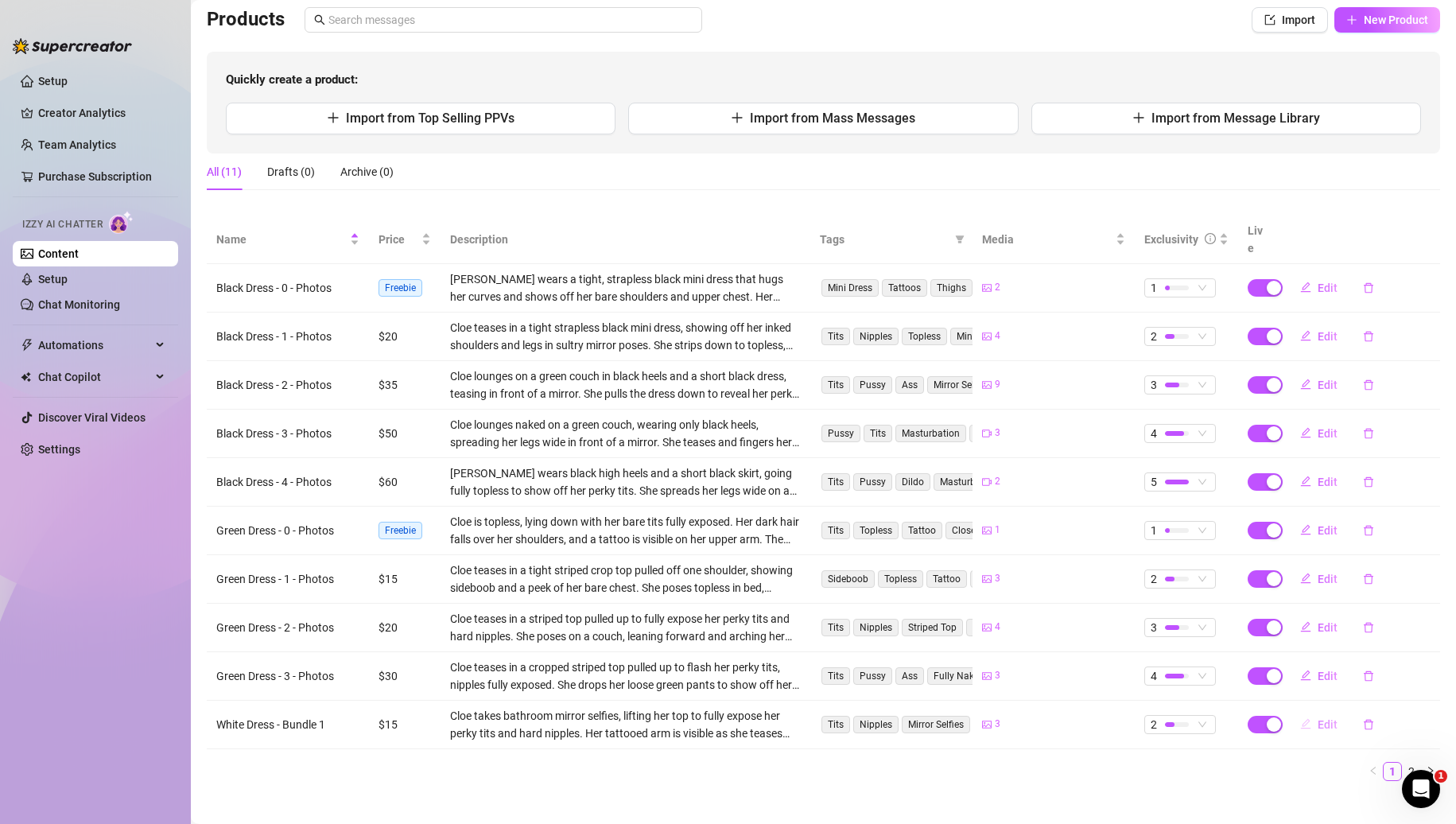
click at [1321, 718] on span "Edit" at bounding box center [1327, 724] width 20 height 12
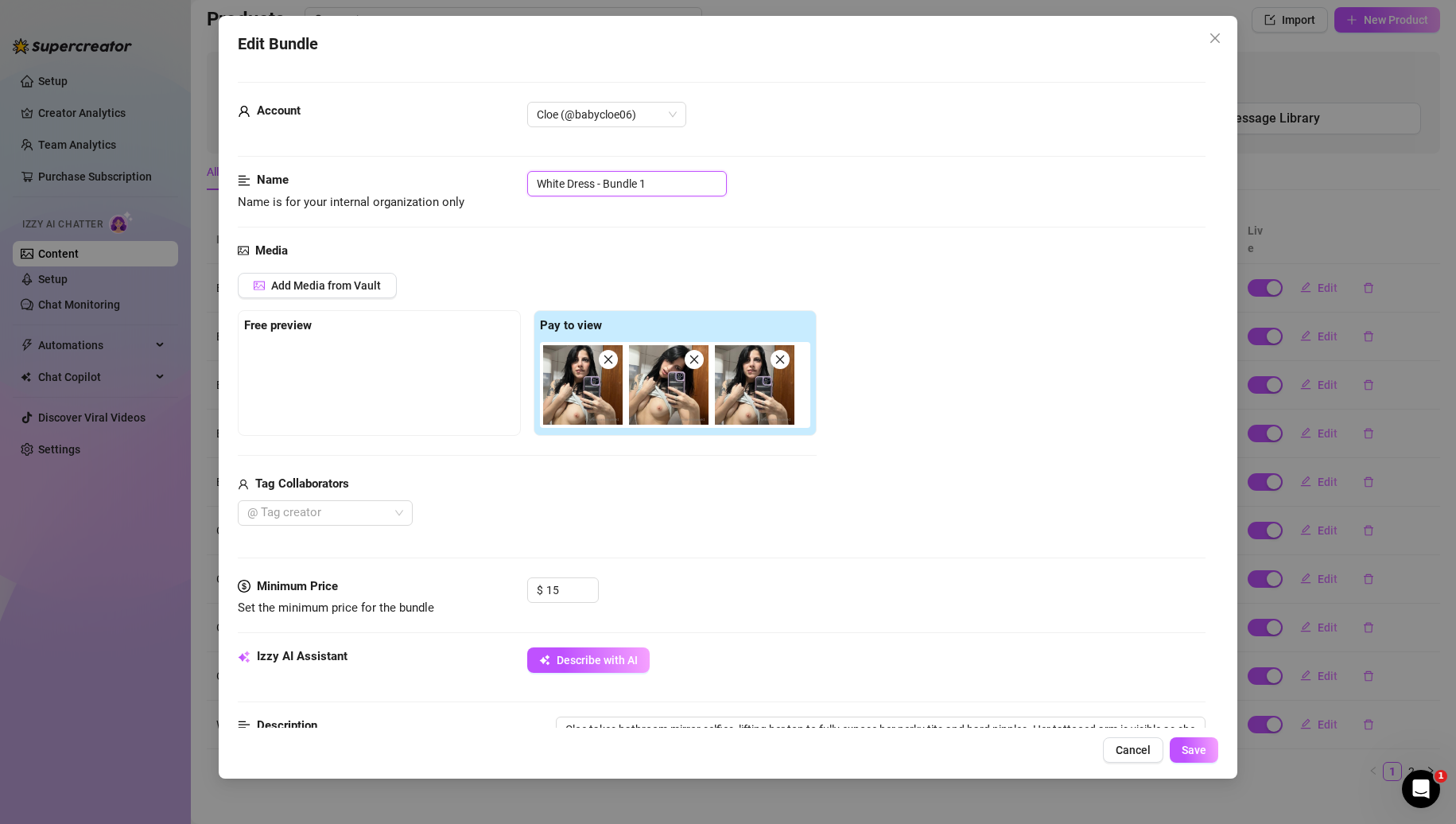
drag, startPoint x: 608, startPoint y: 179, endPoint x: 750, endPoint y: 181, distance: 142.0
click at [750, 181] on div "White Dress - Bundle 1" at bounding box center [867, 184] width 679 height 25
click at [602, 180] on input "White Dress - Photos 1" at bounding box center [628, 184] width 200 height 25
click at [1211, 760] on button "Save" at bounding box center [1194, 750] width 48 height 25
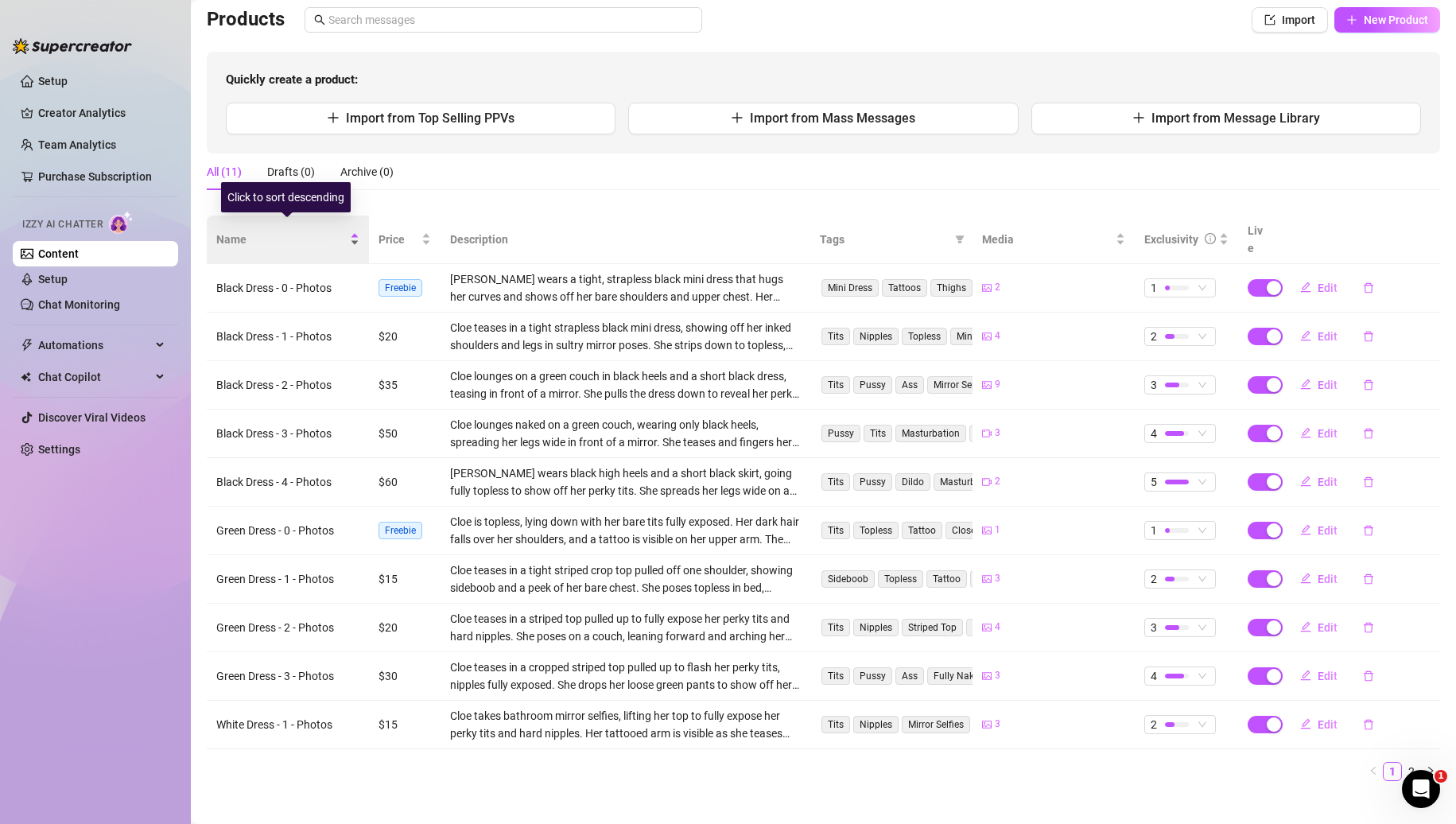
click at [308, 231] on span "Name" at bounding box center [282, 239] width 131 height 17
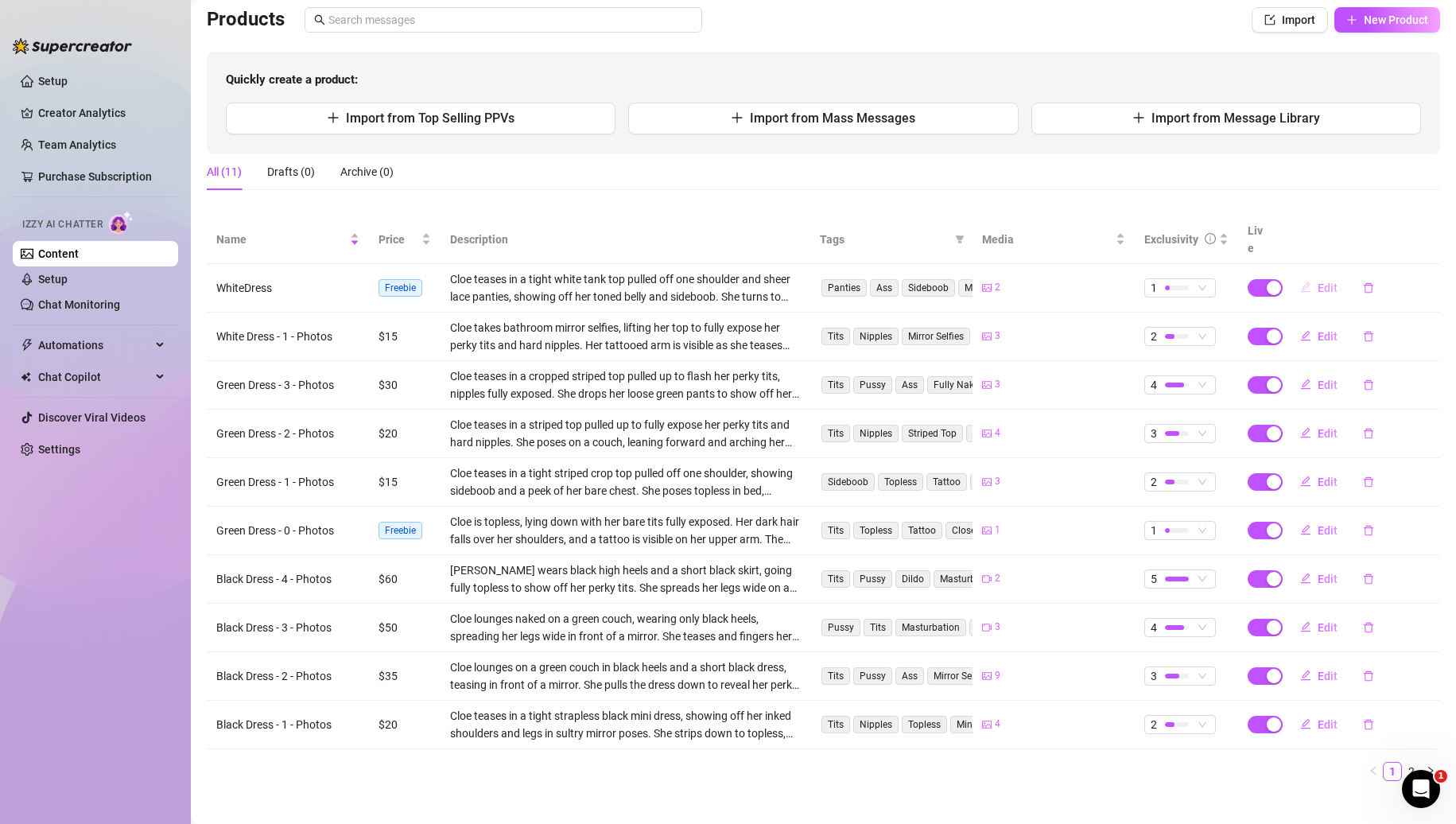
click at [1304, 275] on button "Edit" at bounding box center [1319, 287] width 62 height 25
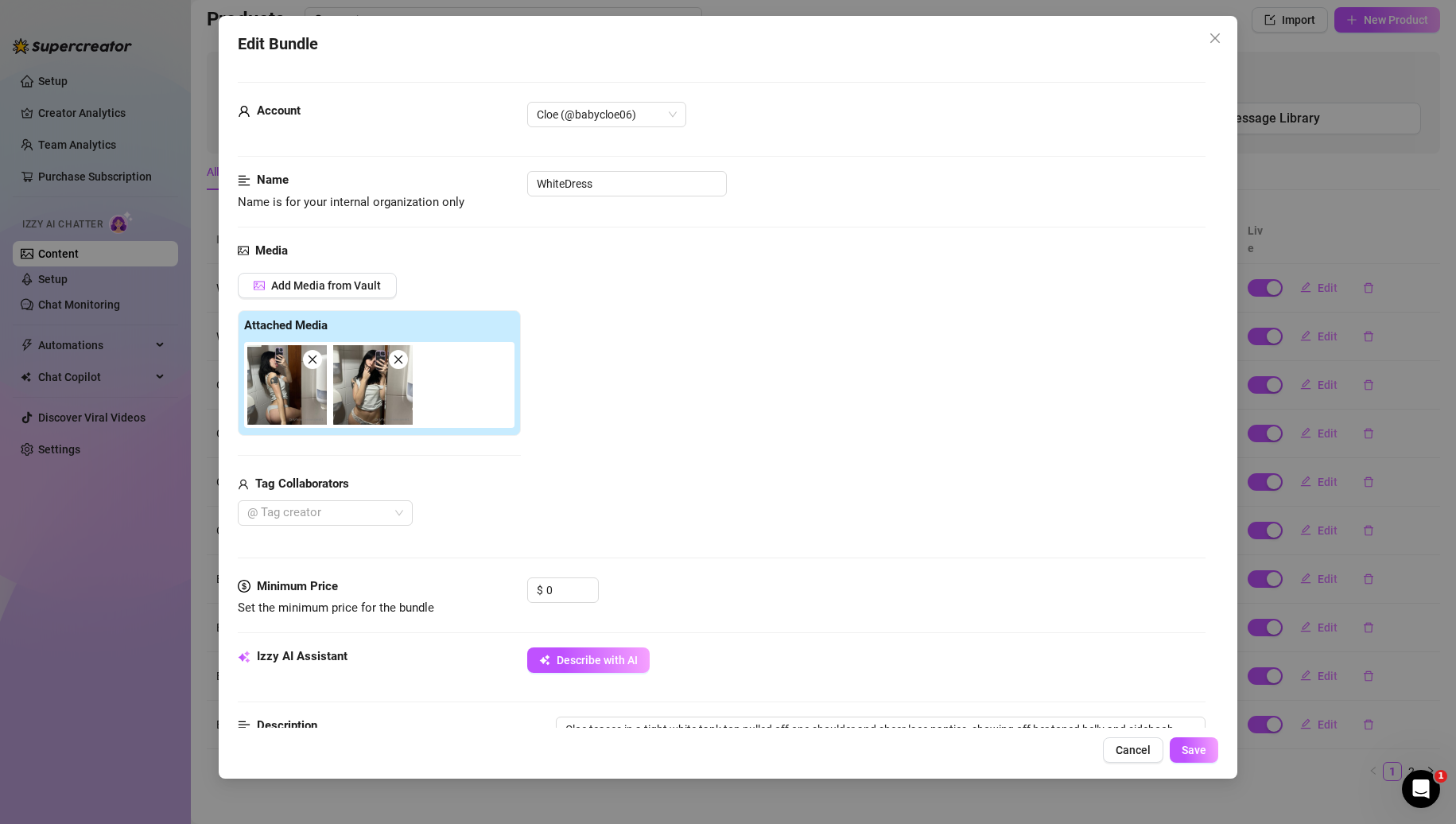
click at [606, 209] on div "Name Name is for your internal organization only WhiteDress" at bounding box center [722, 191] width 969 height 40
click at [616, 187] on input "WhiteDress" at bounding box center [628, 184] width 200 height 25
click at [1197, 747] on span "Save" at bounding box center [1195, 750] width 25 height 12
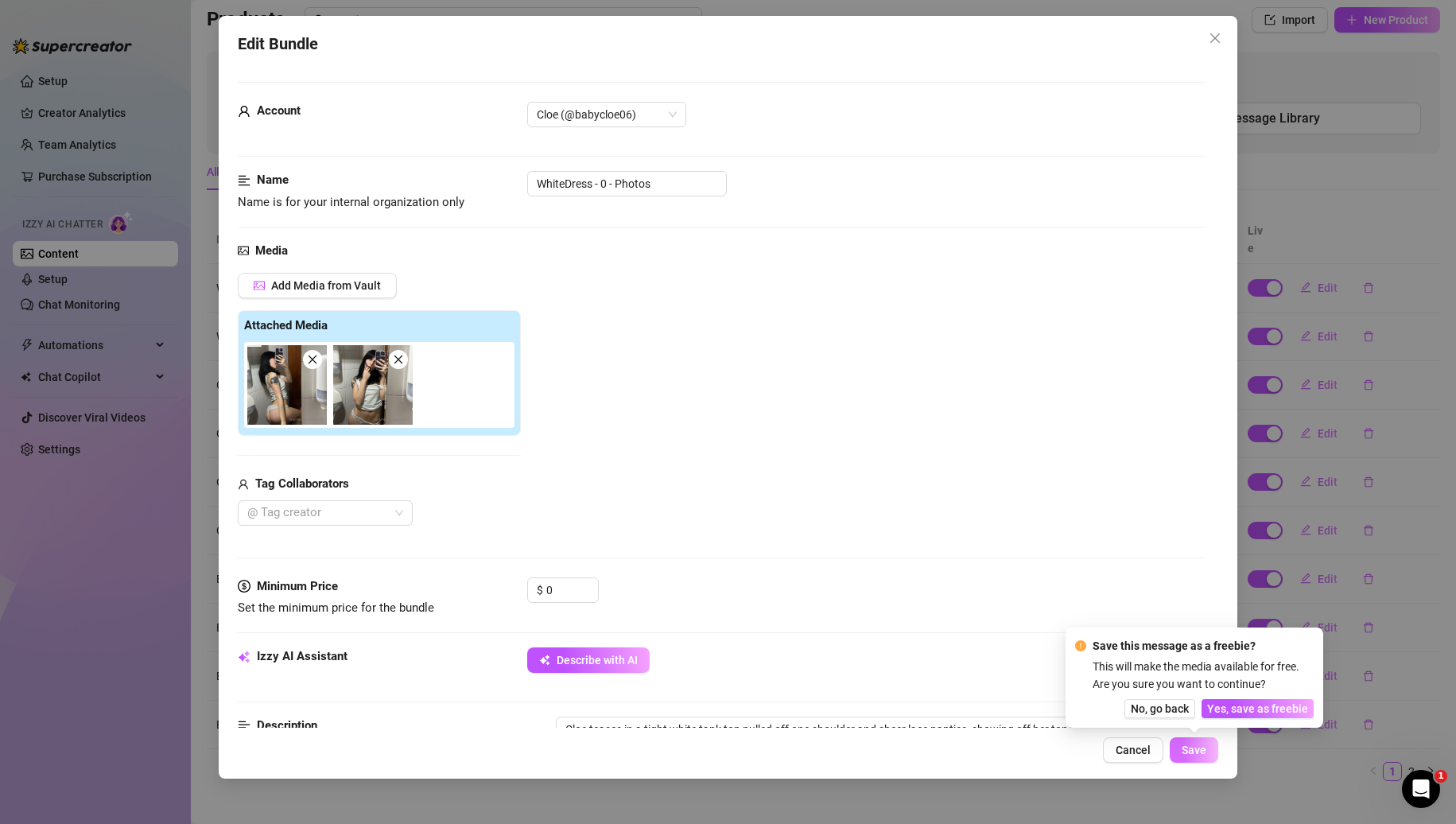
click at [1197, 747] on span "Save" at bounding box center [1195, 750] width 25 height 12
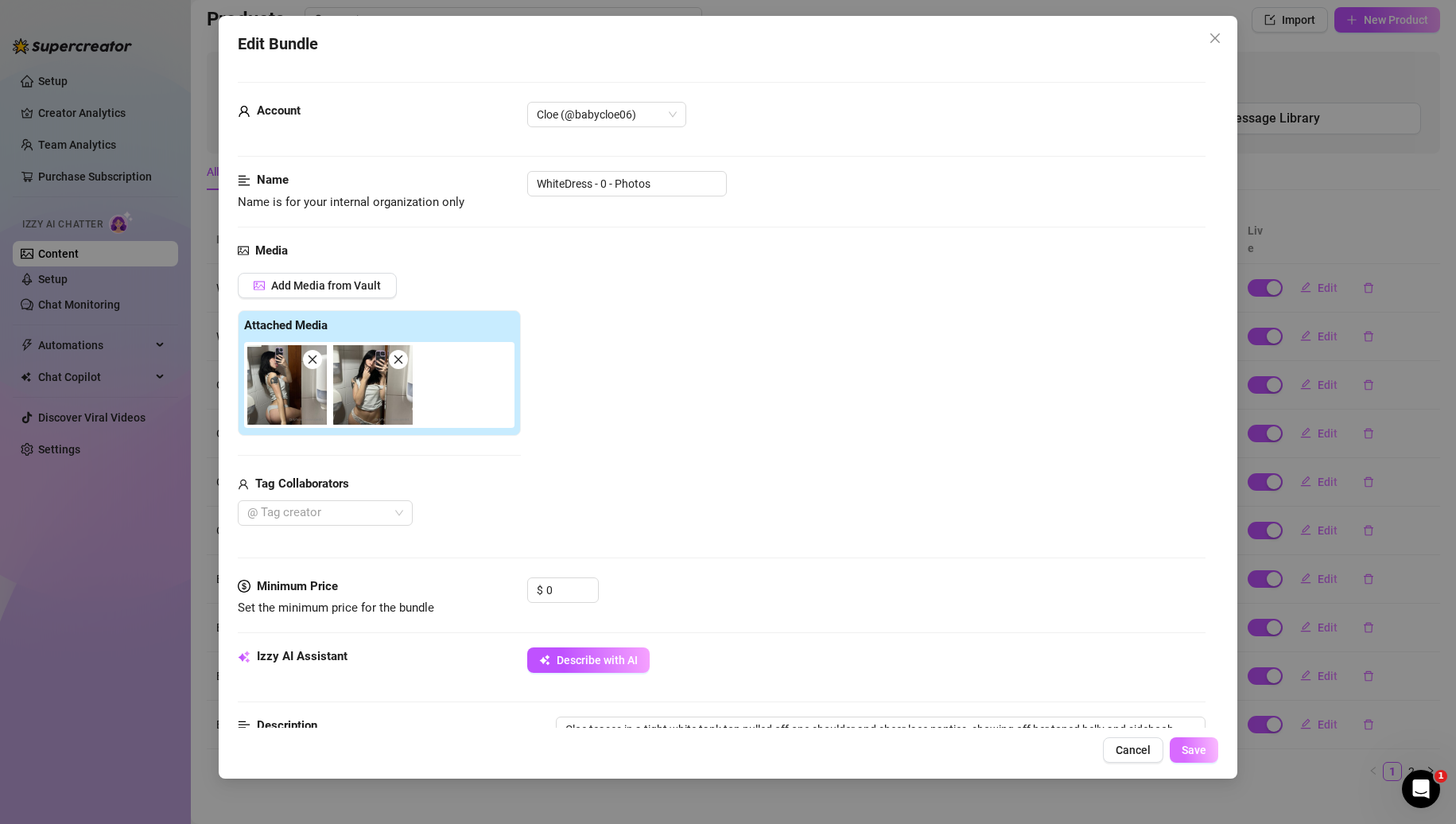
click at [1197, 747] on span "Save" at bounding box center [1195, 750] width 25 height 12
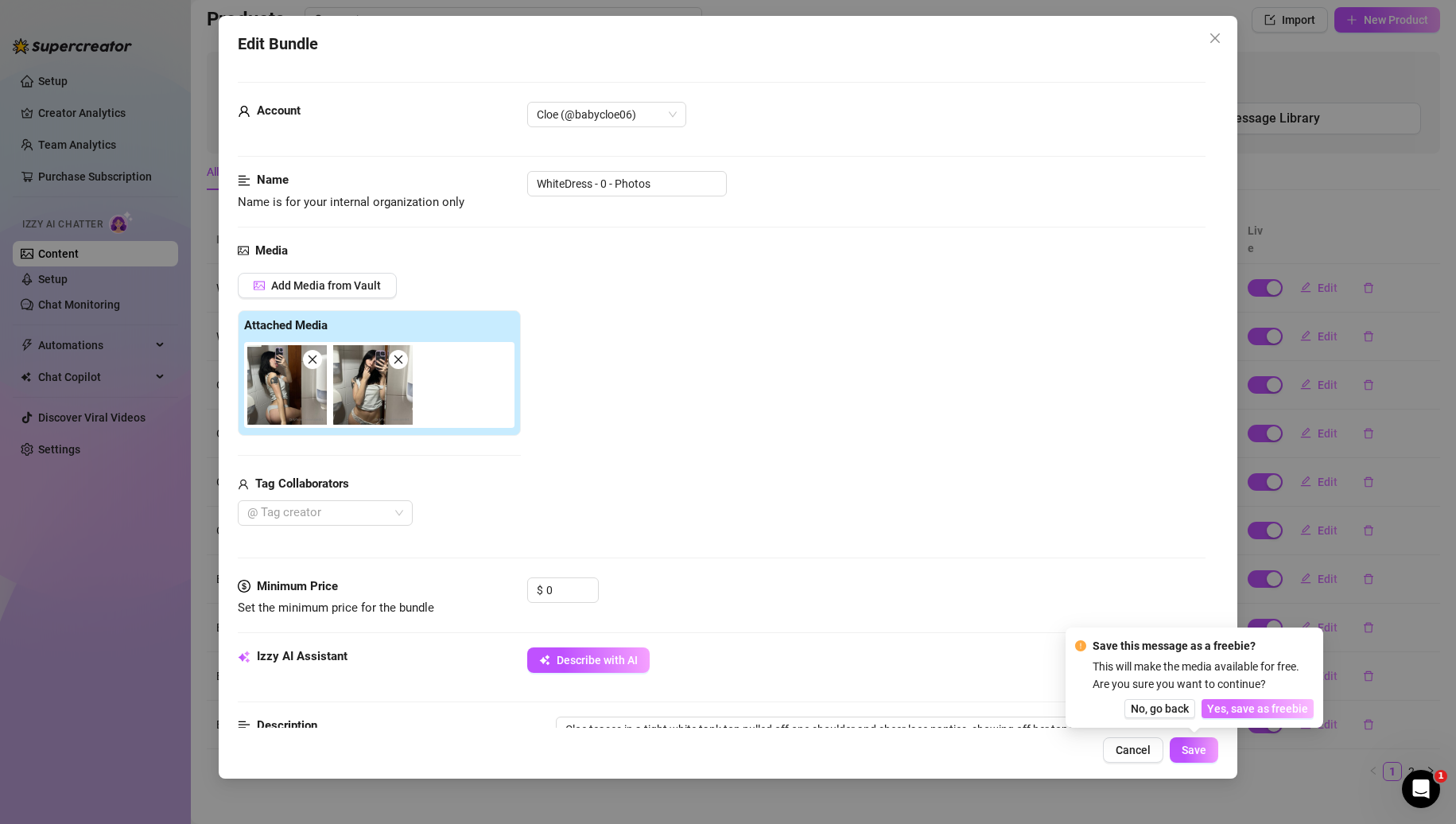
click at [1250, 706] on span "Yes, save as freebie" at bounding box center [1257, 709] width 101 height 12
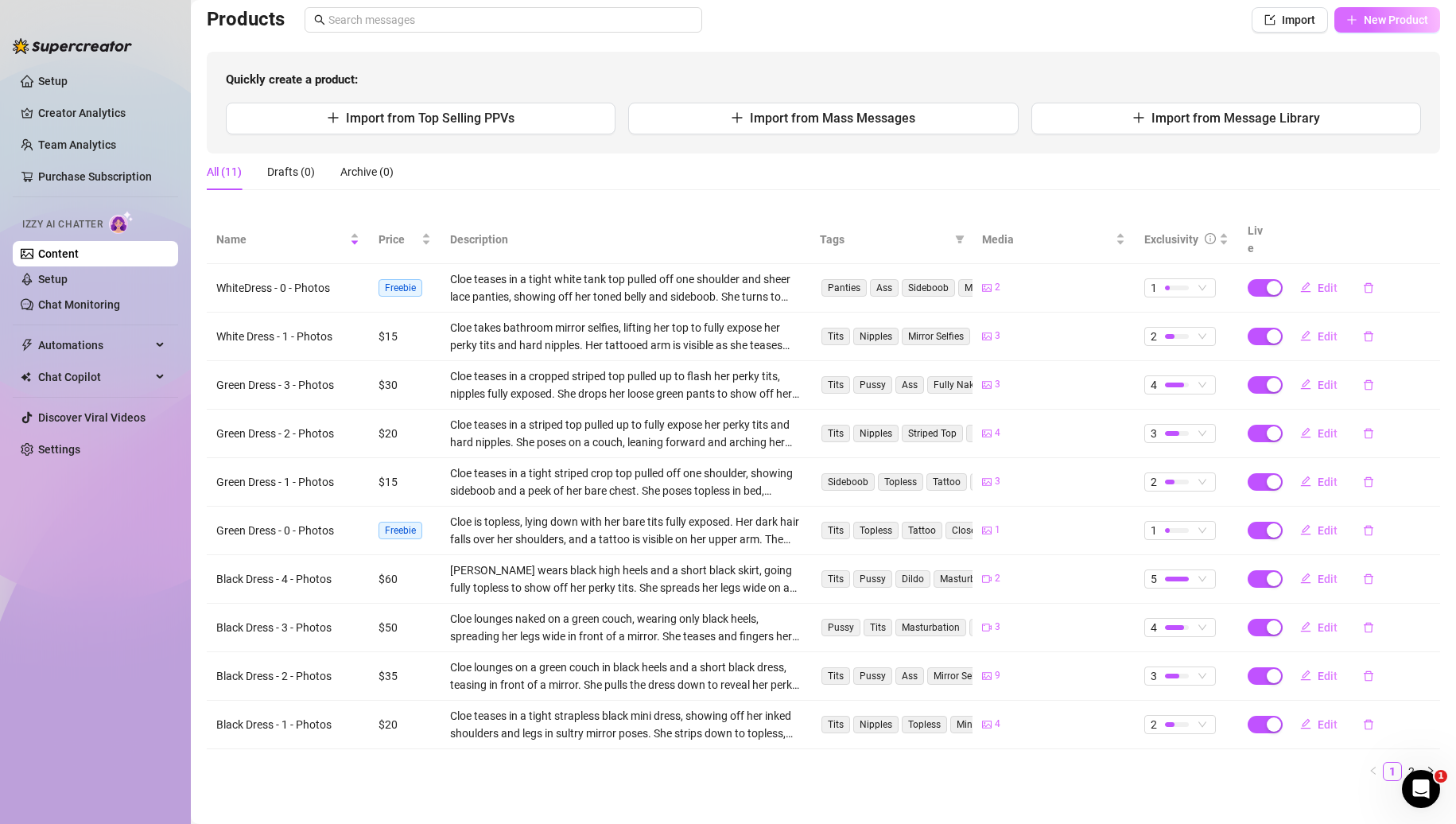
click at [1375, 22] on span "New Product" at bounding box center [1395, 19] width 64 height 12
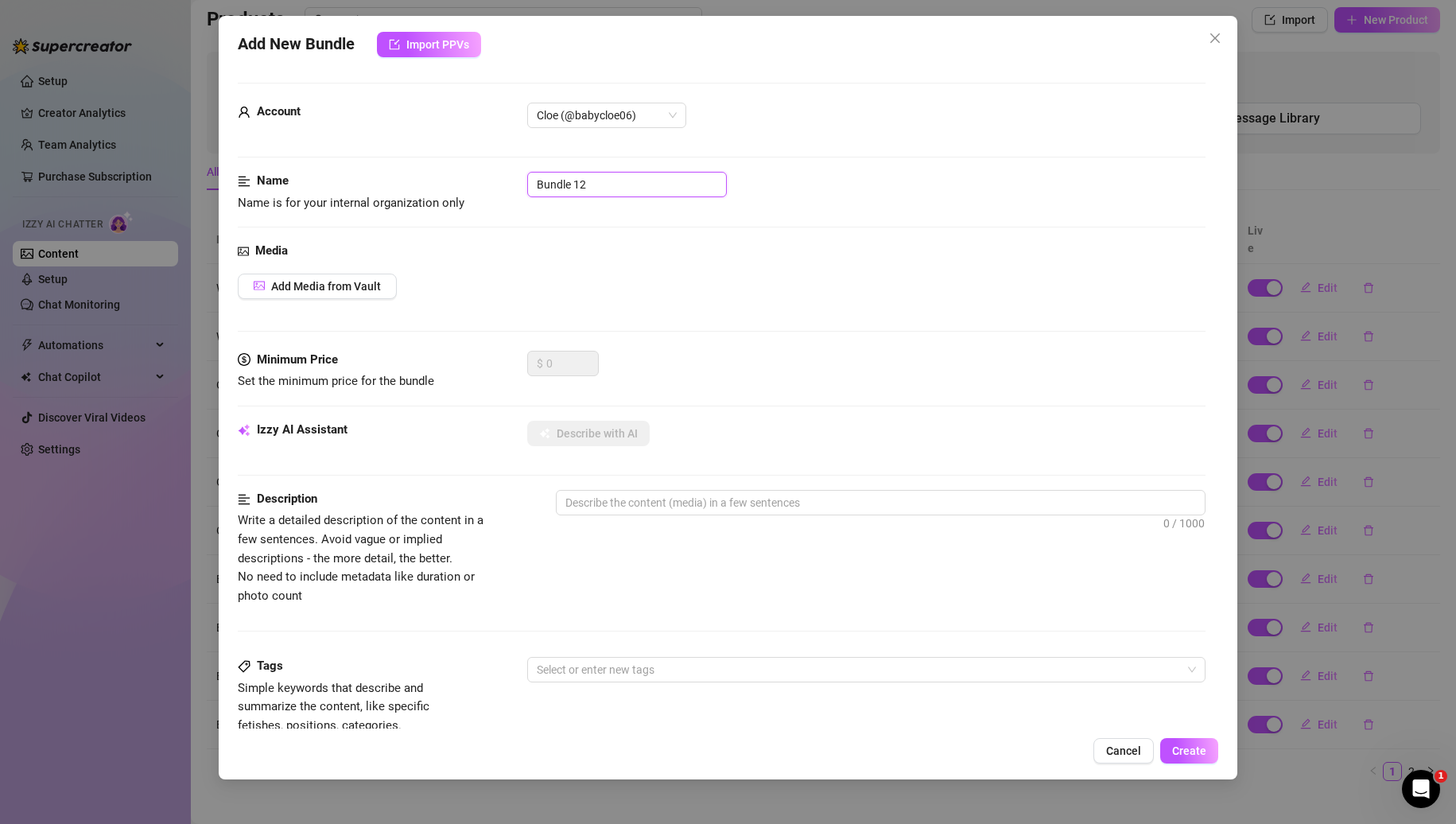
click at [599, 187] on input "Bundle 12" at bounding box center [628, 185] width 200 height 25
click at [335, 287] on span "Add Media from Vault" at bounding box center [326, 286] width 110 height 12
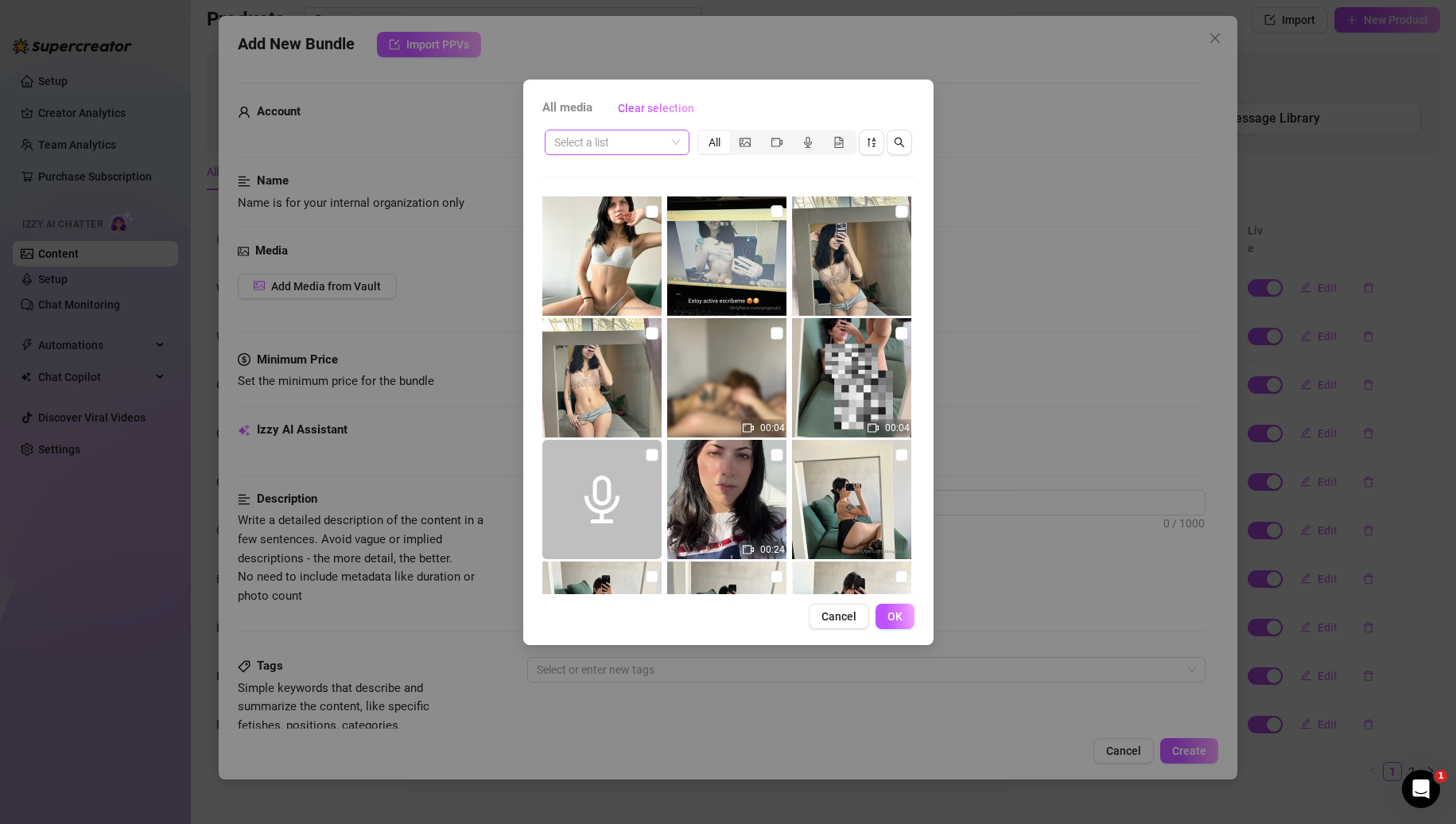
click at [647, 145] on input "search" at bounding box center [610, 142] width 111 height 24
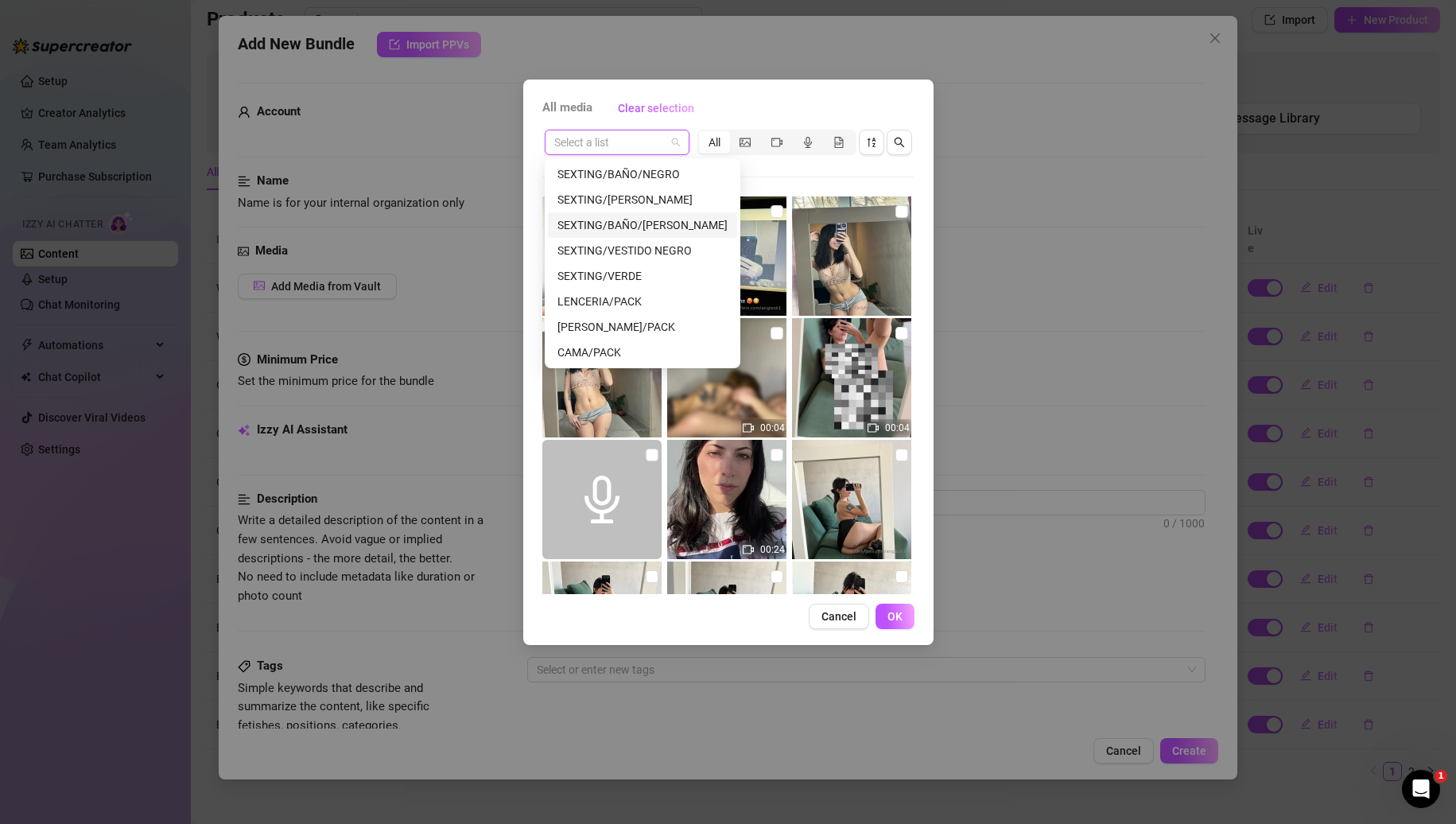
click at [658, 225] on div "SEXTING/BAÑO/[PERSON_NAME]" at bounding box center [642, 225] width 170 height 17
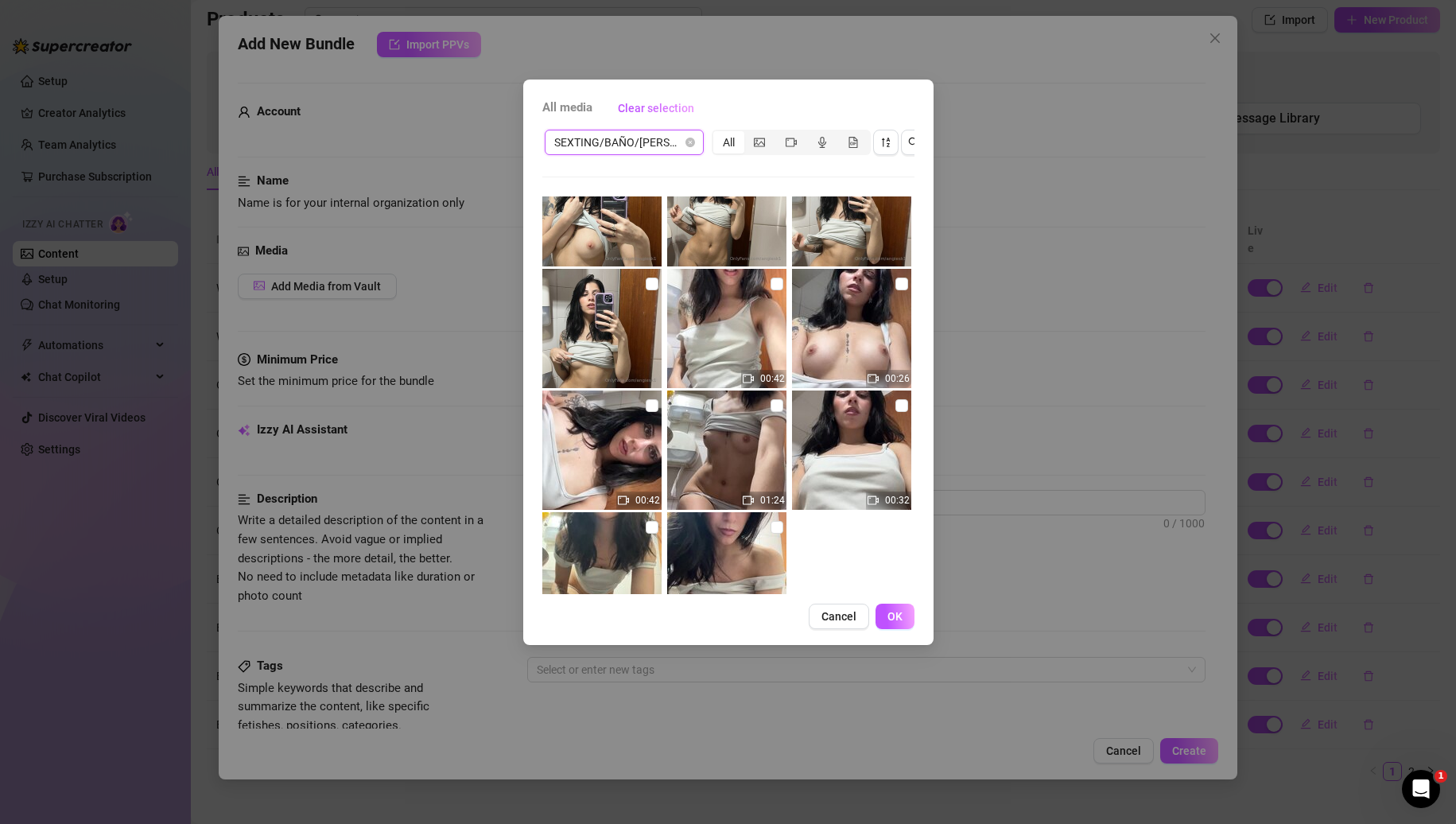
scroll to position [537, 0]
click at [771, 282] on input "checkbox" at bounding box center [777, 283] width 12 height 12
click at [896, 284] on input "checkbox" at bounding box center [901, 283] width 12 height 12
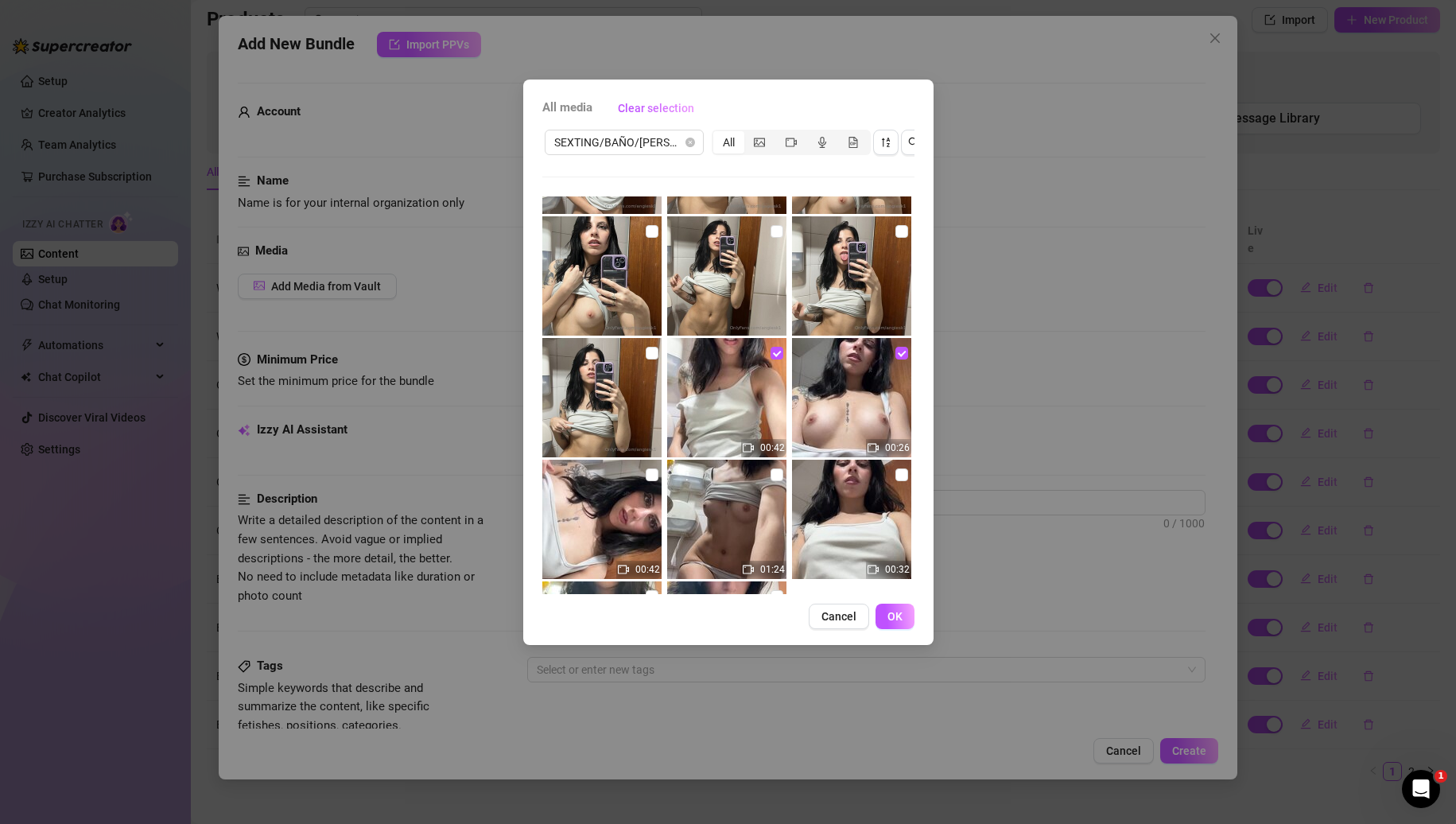
scroll to position [465, 0]
click at [773, 225] on label at bounding box center [777, 233] width 12 height 17
click at [773, 227] on input "checkbox" at bounding box center [777, 233] width 12 height 12
click at [901, 623] on span "OK" at bounding box center [896, 616] width 15 height 12
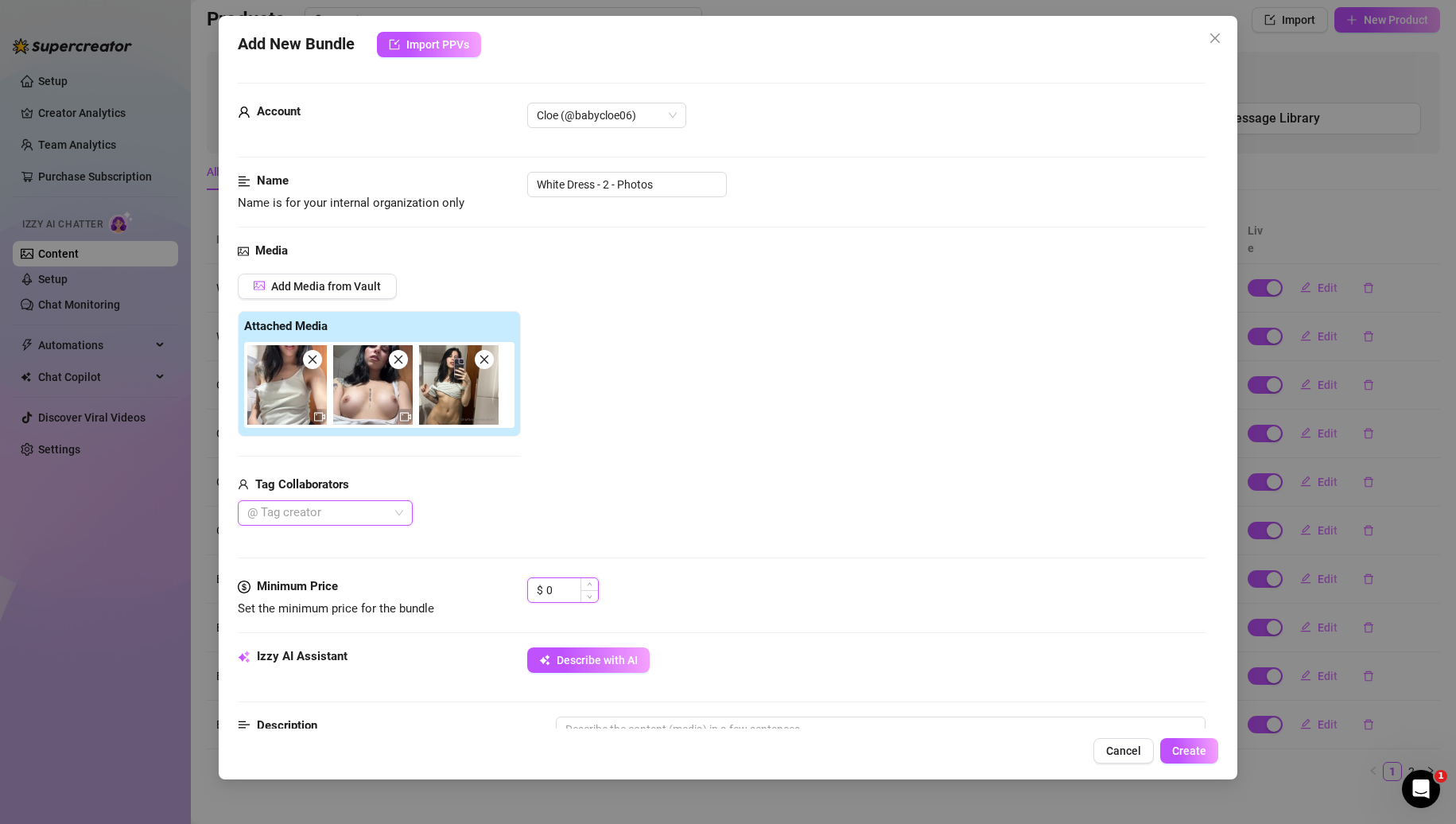
click at [561, 588] on input "0" at bounding box center [573, 590] width 52 height 24
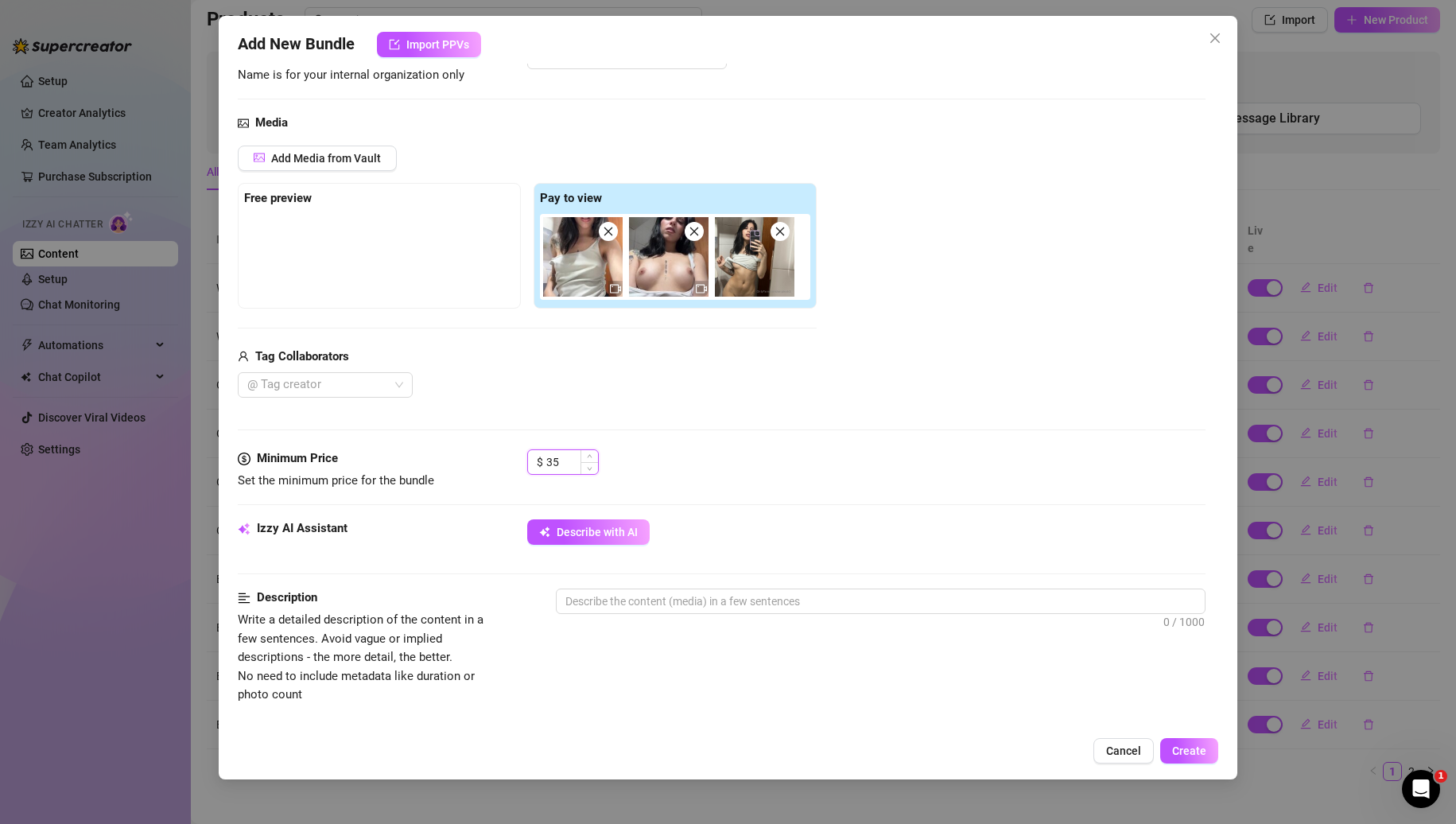
scroll to position [164, 0]
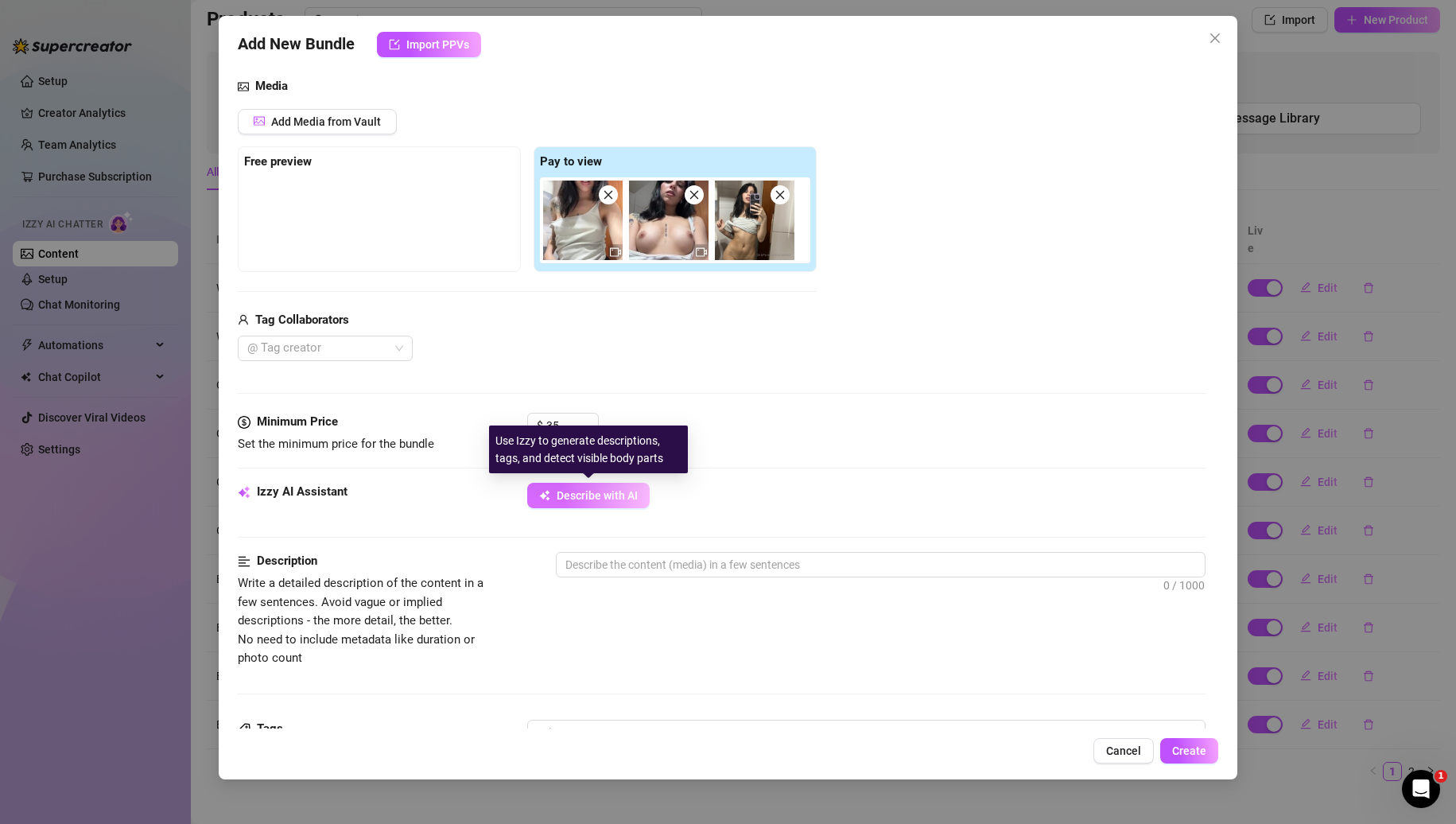
click at [569, 489] on span "Describe with AI" at bounding box center [597, 495] width 81 height 12
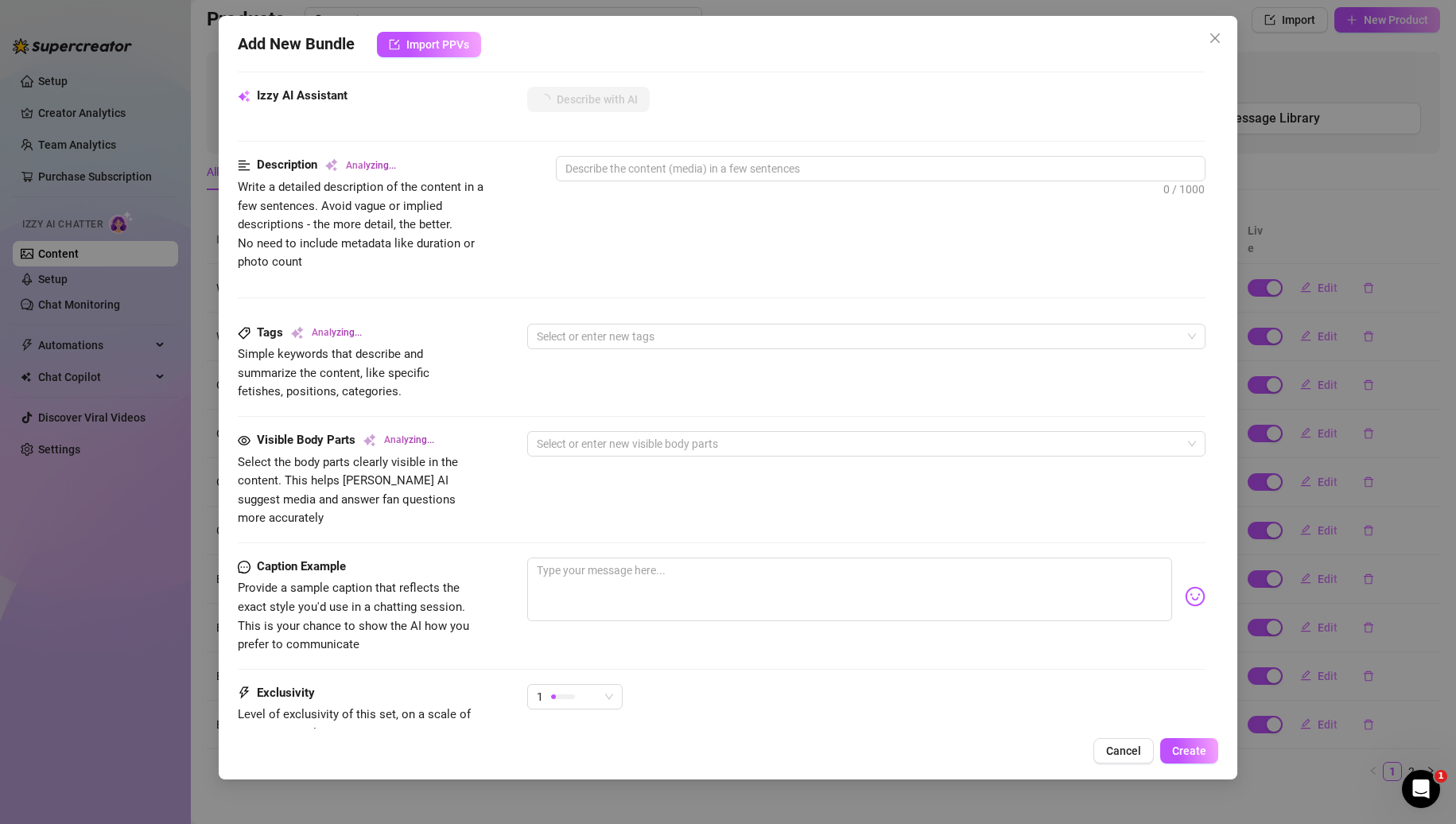
scroll to position [562, 0]
click at [568, 557] on textarea at bounding box center [851, 587] width 646 height 63
click at [1185, 585] on img at bounding box center [1196, 595] width 21 height 21
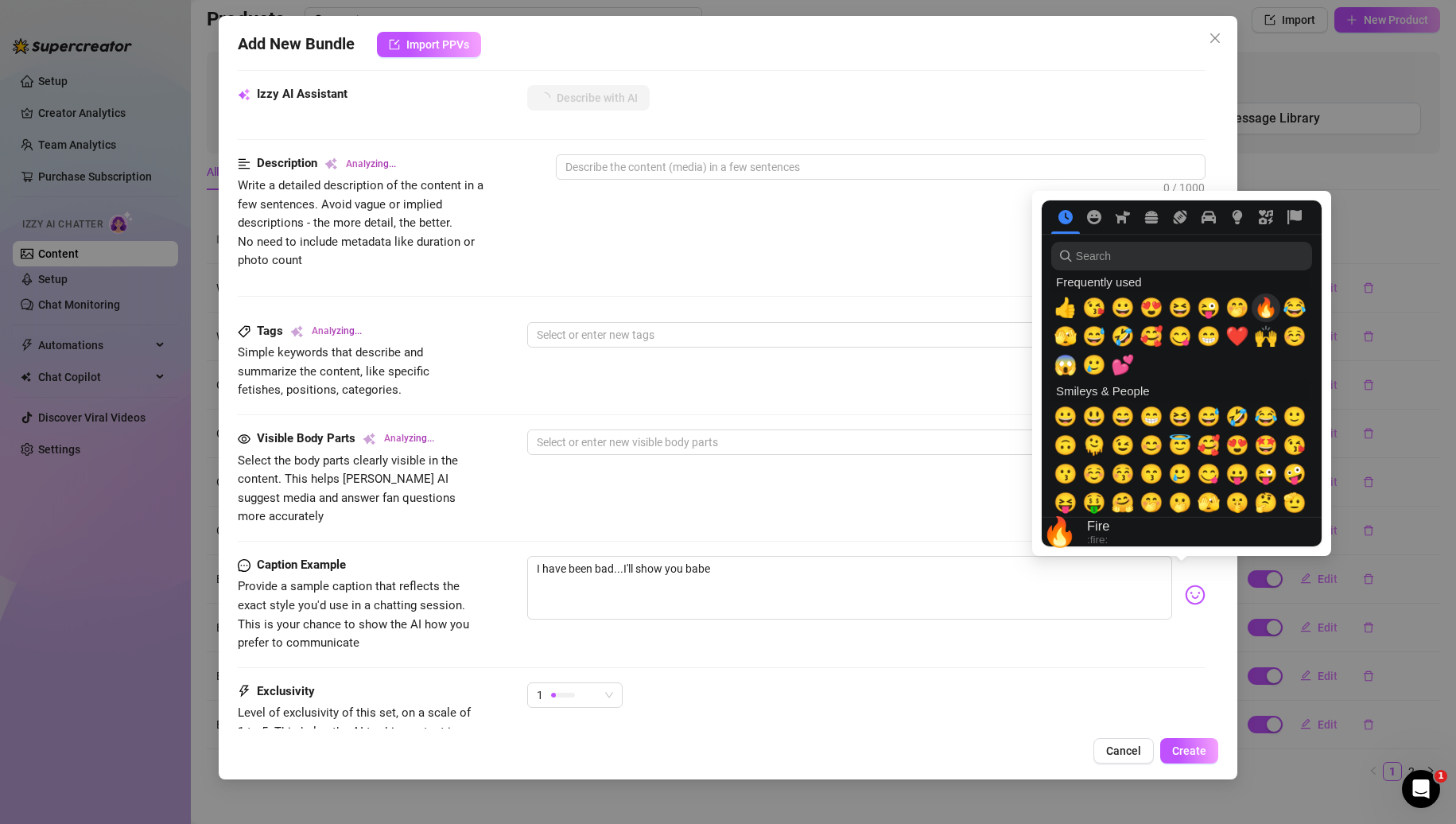
click at [1254, 312] on span "🔥" at bounding box center [1266, 308] width 24 height 22
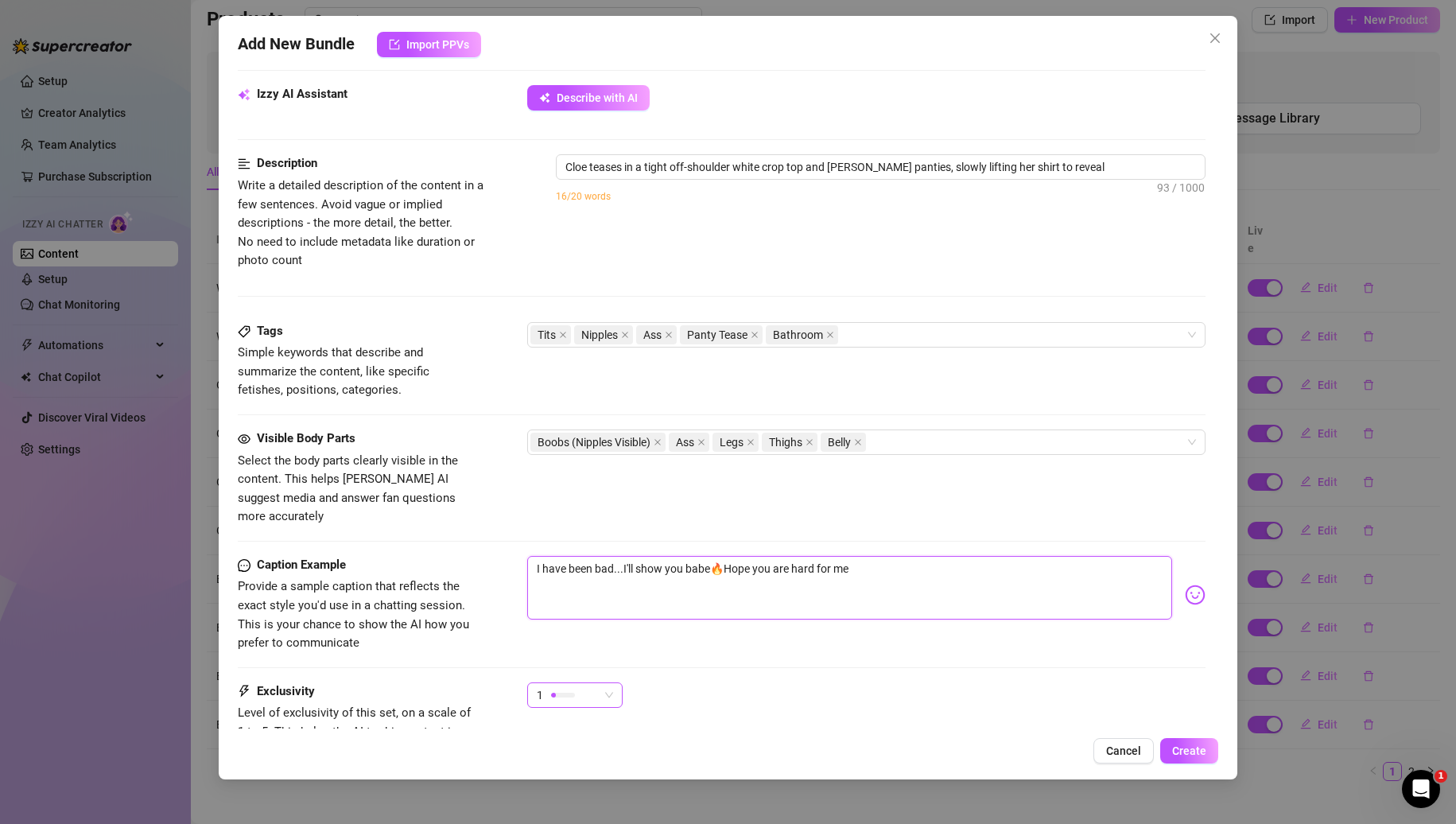
click at [577, 684] on div "1" at bounding box center [568, 695] width 62 height 24
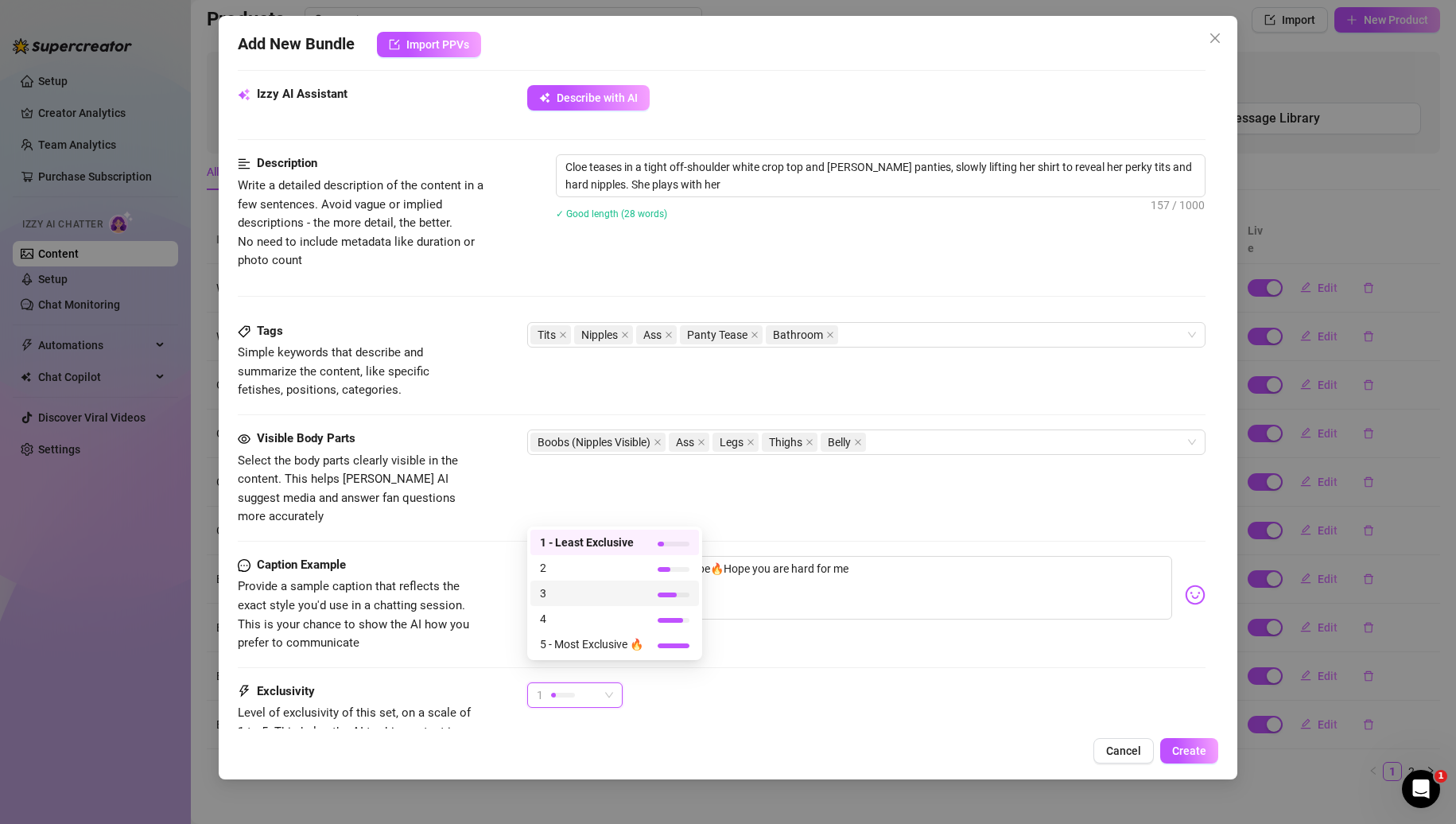
click at [570, 593] on span "3" at bounding box center [592, 593] width 104 height 17
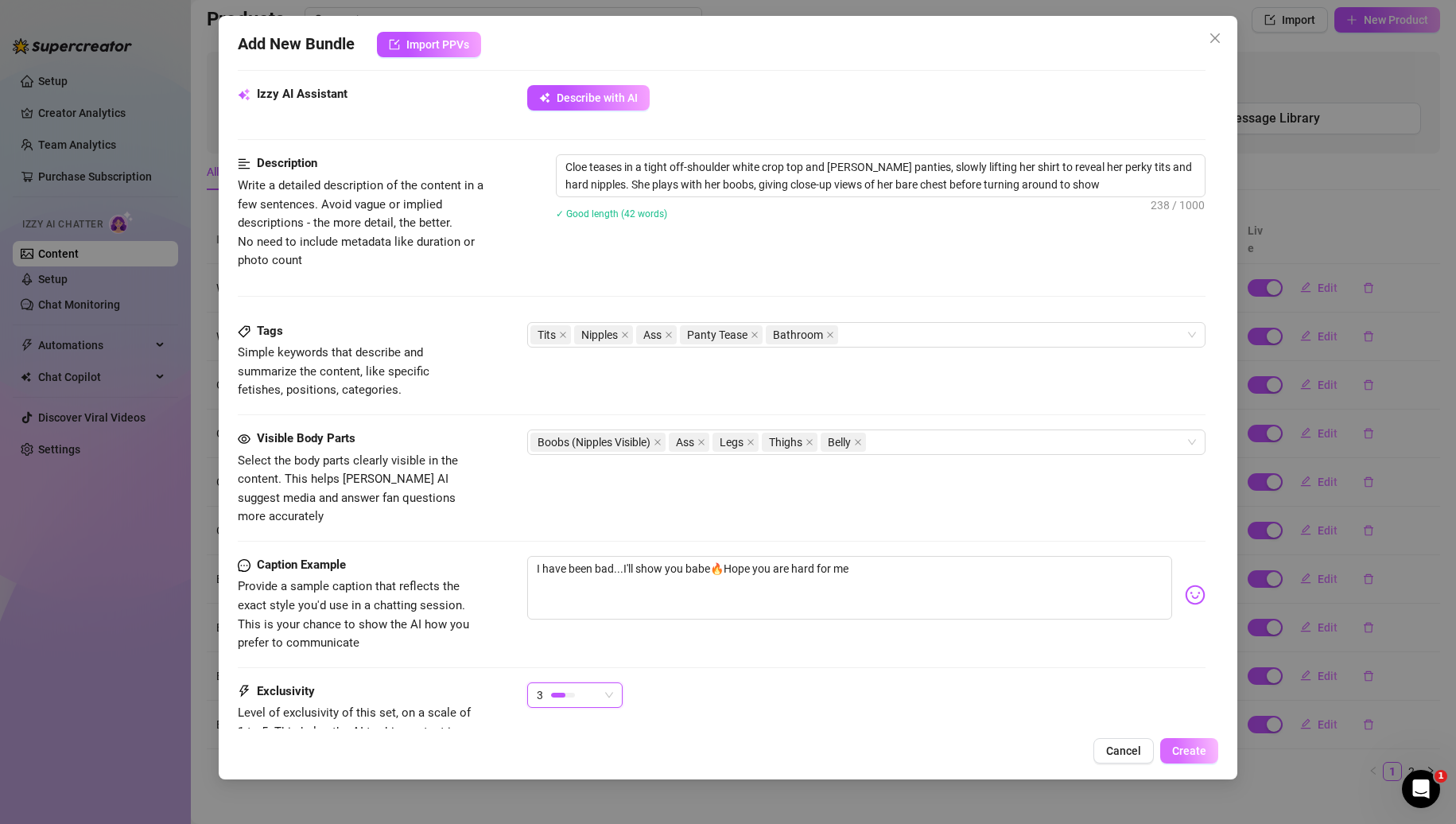
click at [1210, 745] on button "Create" at bounding box center [1189, 751] width 58 height 25
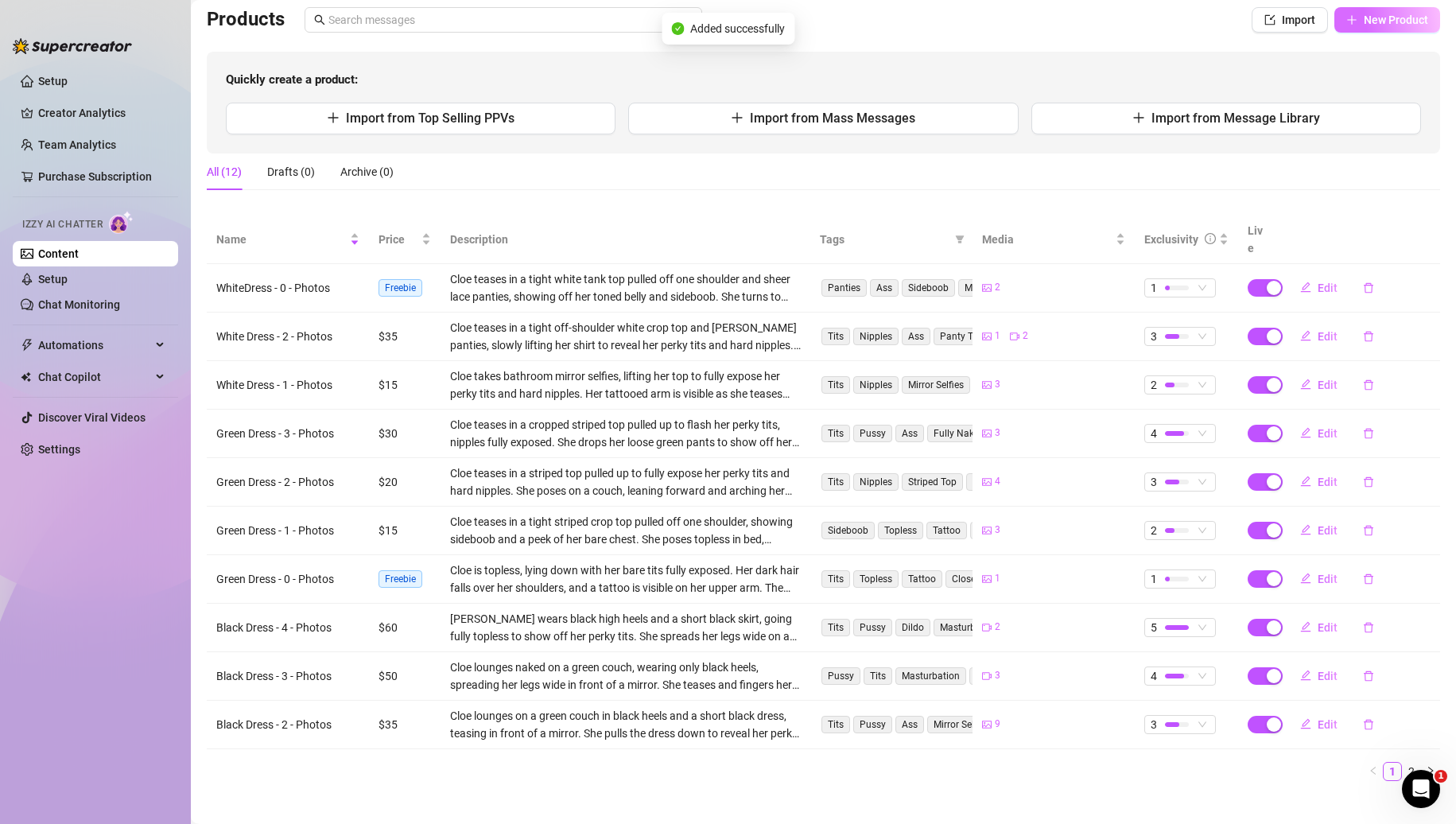
click at [1368, 18] on span "New Product" at bounding box center [1395, 19] width 64 height 12
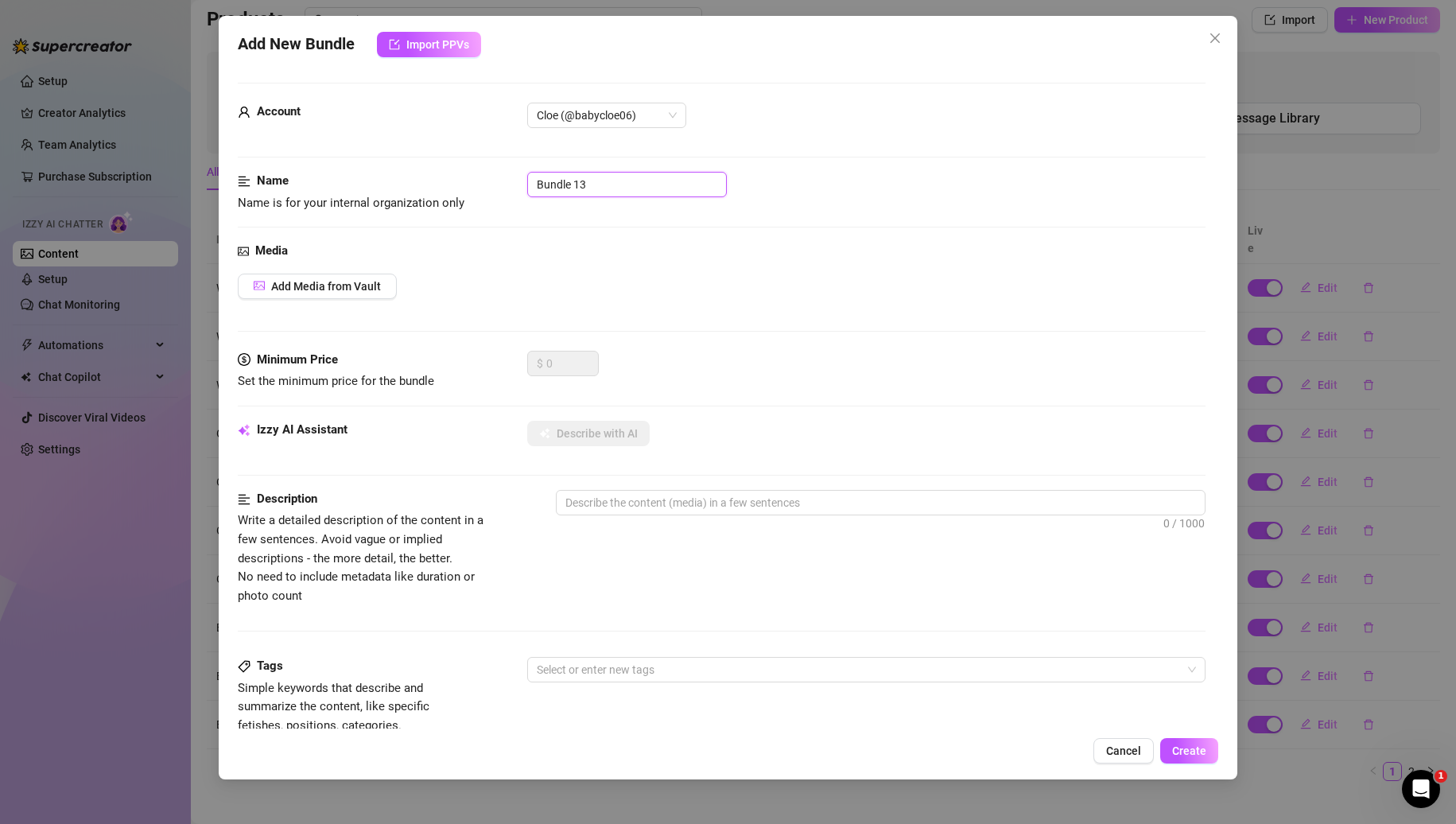
click at [592, 187] on input "Bundle 13" at bounding box center [628, 185] width 200 height 25
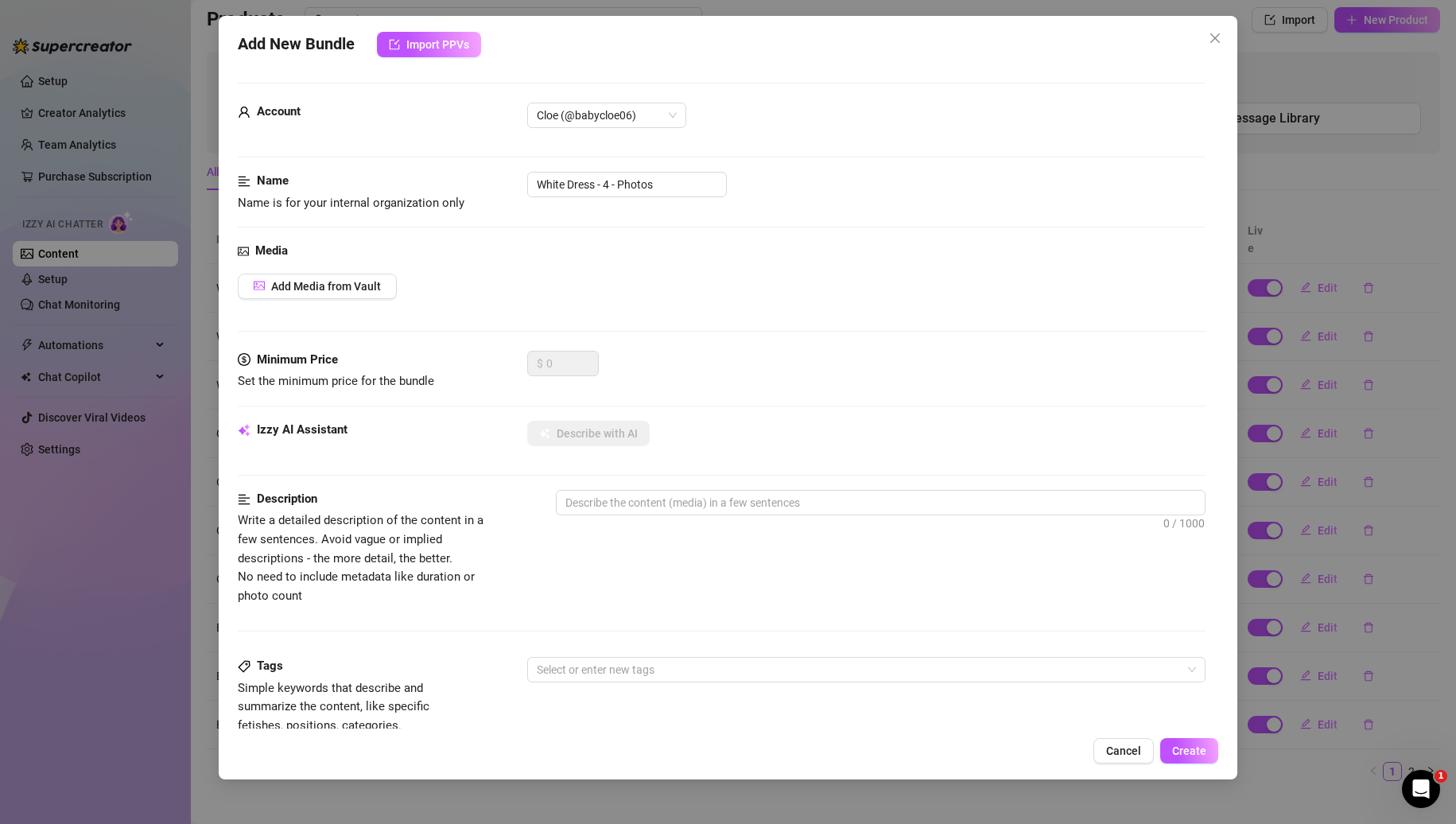
click at [349, 264] on div "Media Add Media from Vault" at bounding box center [722, 296] width 969 height 109
click at [287, 293] on span "Add Media from Vault" at bounding box center [326, 286] width 110 height 12
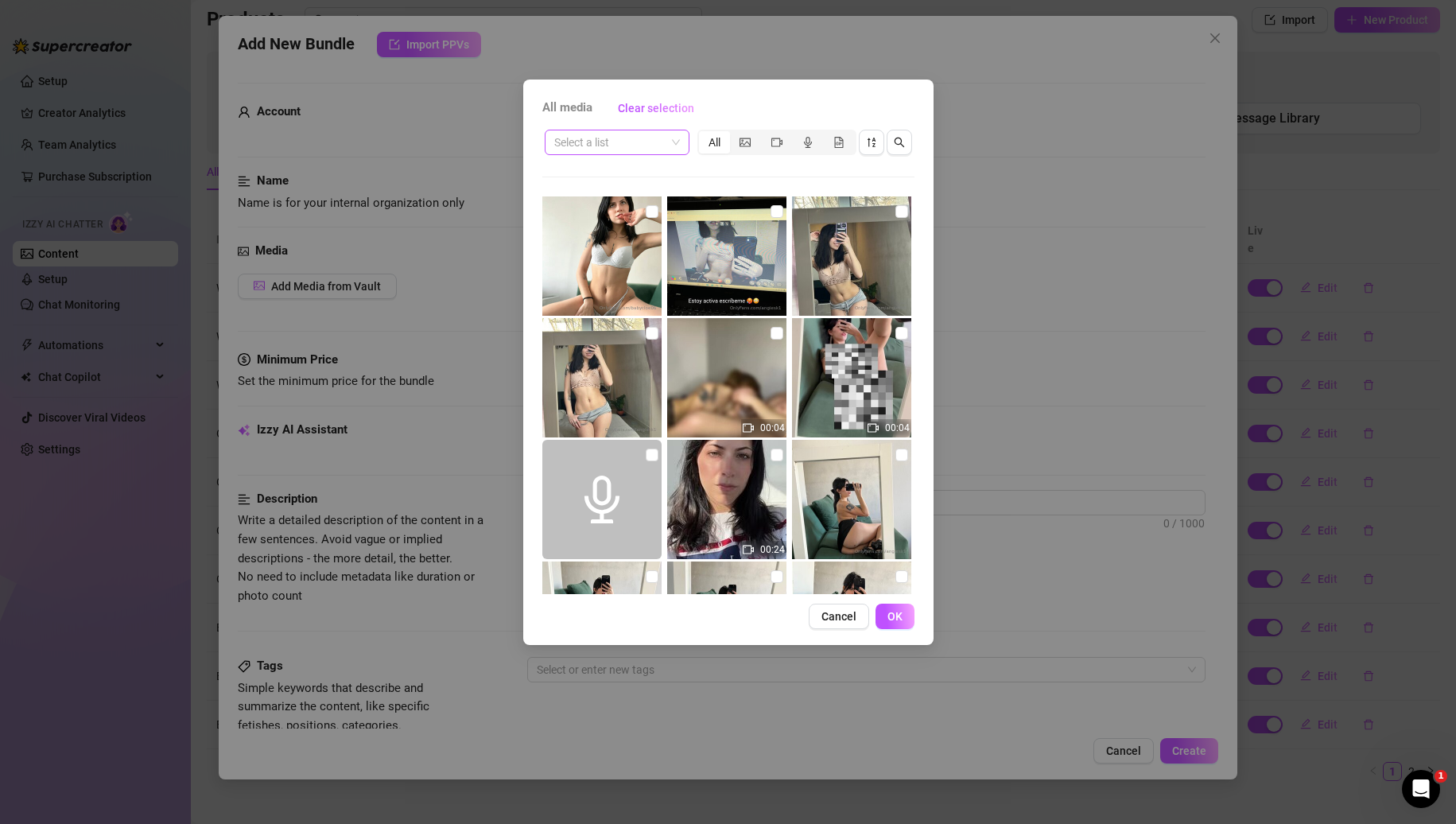
click at [639, 131] on input "search" at bounding box center [610, 142] width 111 height 24
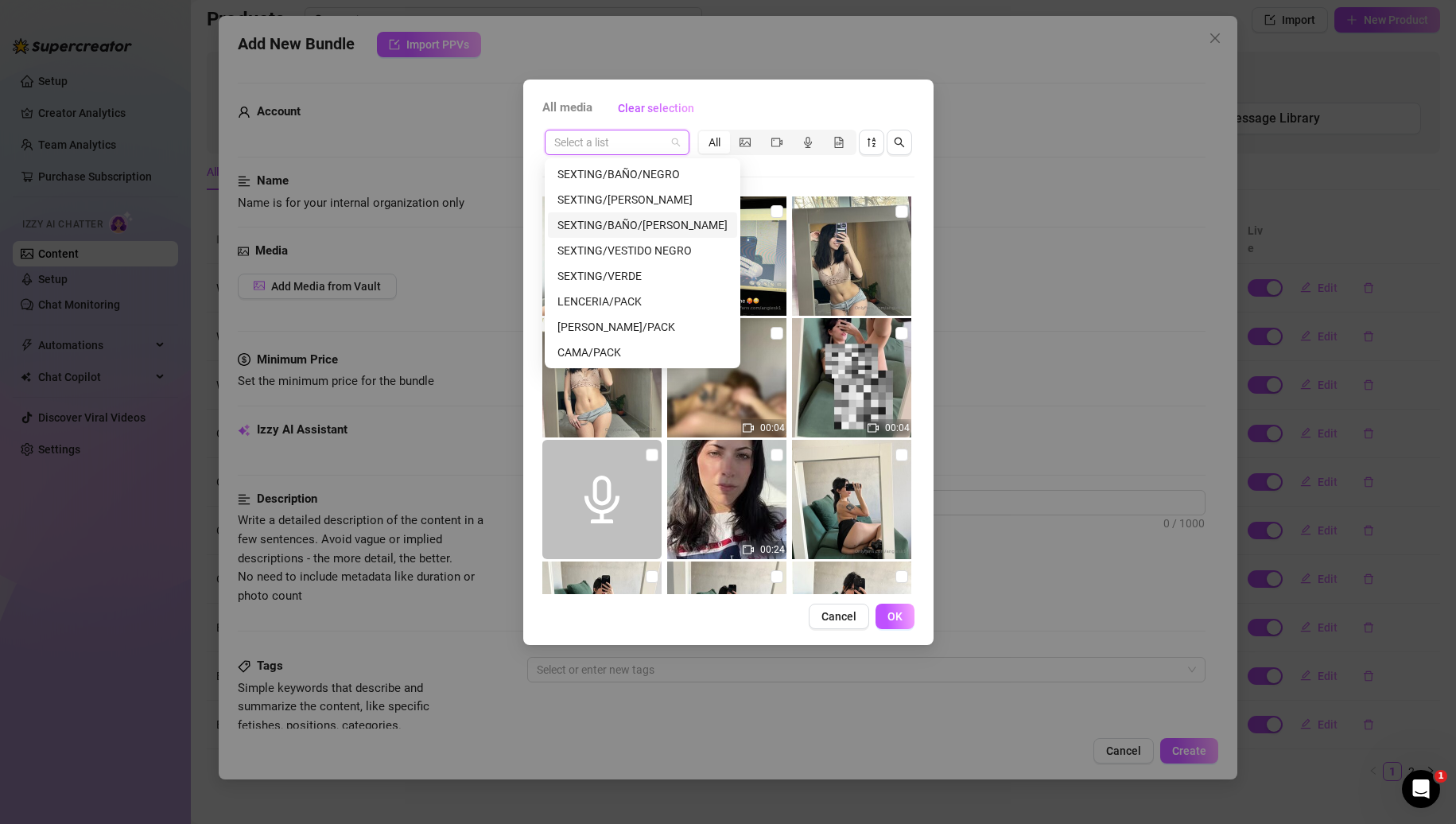
drag, startPoint x: 626, startPoint y: 241, endPoint x: 626, endPoint y: 219, distance: 22.0
click at [626, 219] on div "SEXTING/BAÑO/NEGRO SEXTING/[PERSON_NAME] SEXTING/BAÑO/[PERSON_NAME] SEXTING/VES…" at bounding box center [642, 288] width 189 height 255
click at [626, 219] on div "SEXTING/BAÑO/[PERSON_NAME]" at bounding box center [642, 225] width 170 height 17
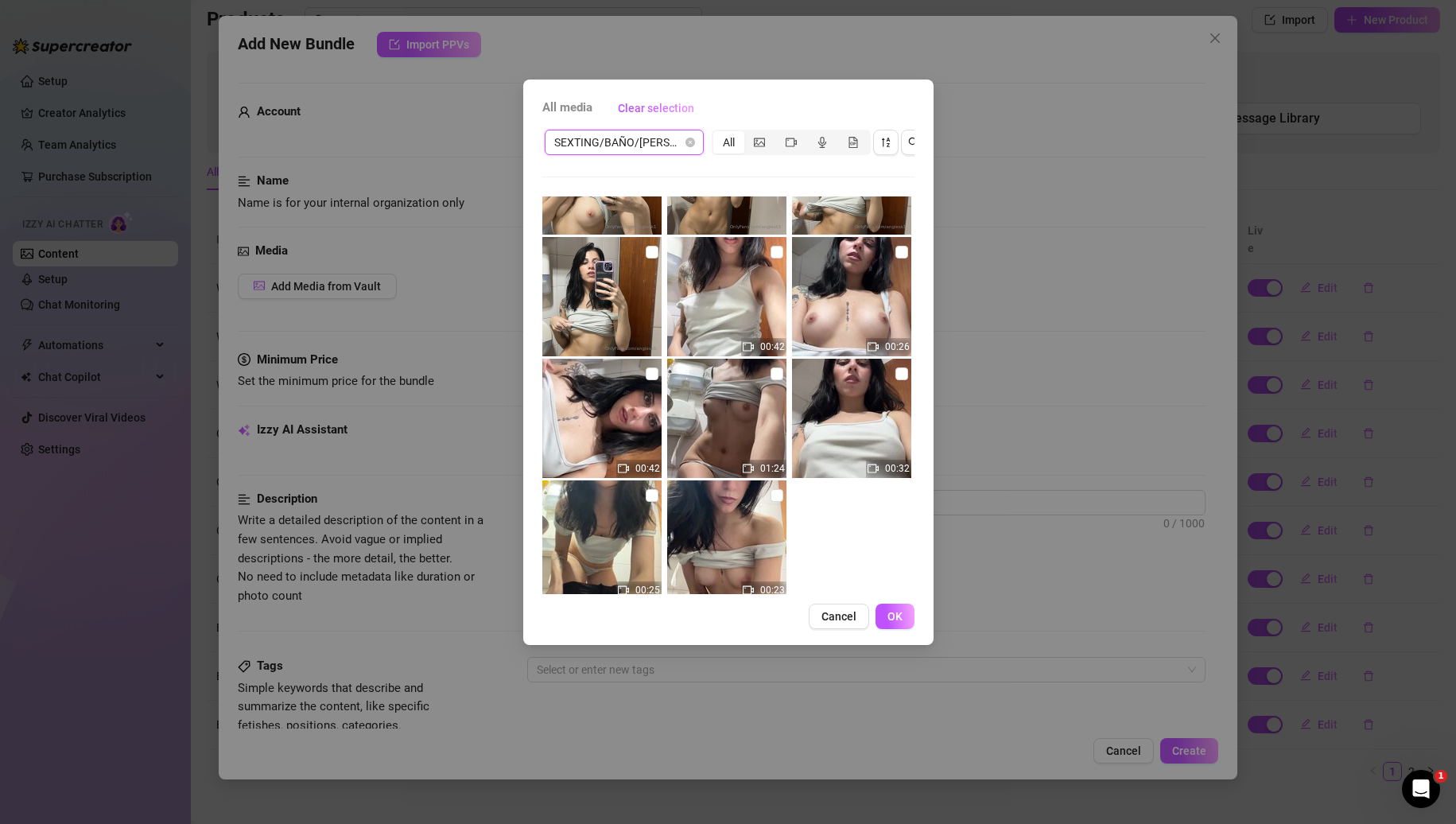
scroll to position [600, 0]
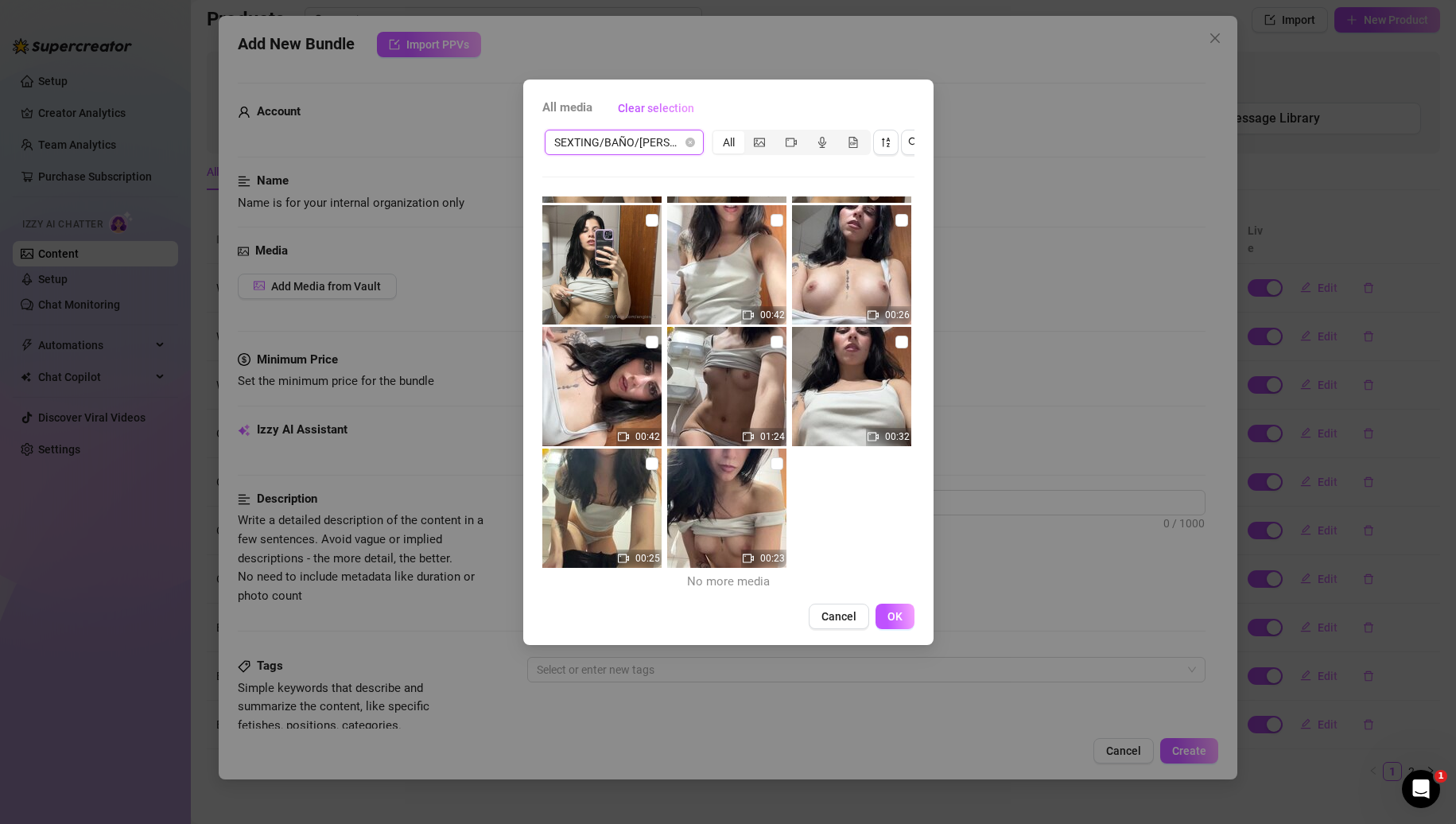
click at [718, 499] on img at bounding box center [727, 509] width 119 height 119
click at [896, 348] on input "checkbox" at bounding box center [901, 341] width 12 height 12
click at [649, 348] on label at bounding box center [652, 342] width 12 height 17
click at [649, 348] on input "checkbox" at bounding box center [652, 341] width 12 height 12
click at [903, 630] on button "OK" at bounding box center [895, 616] width 39 height 25
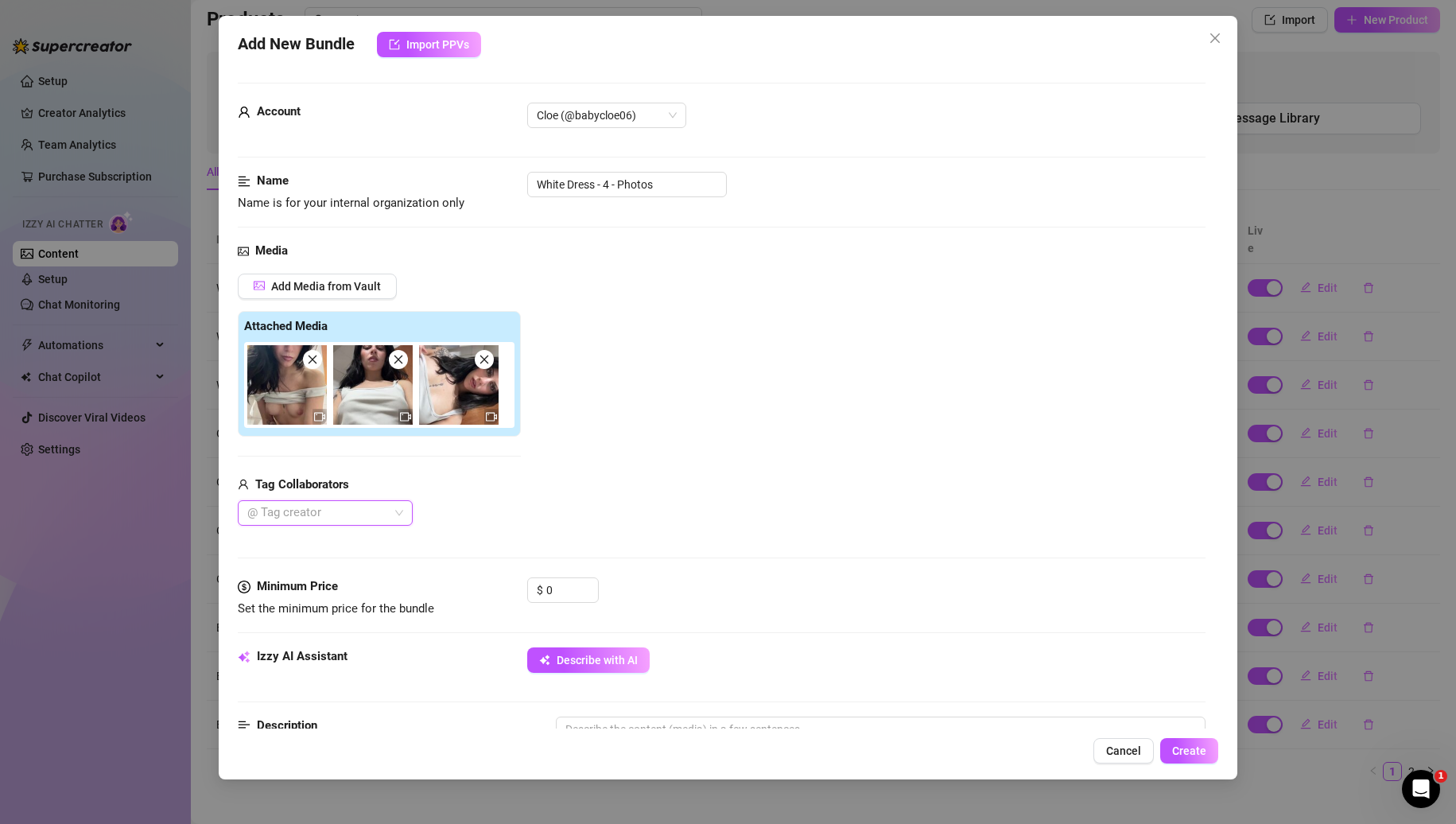
scroll to position [203, 0]
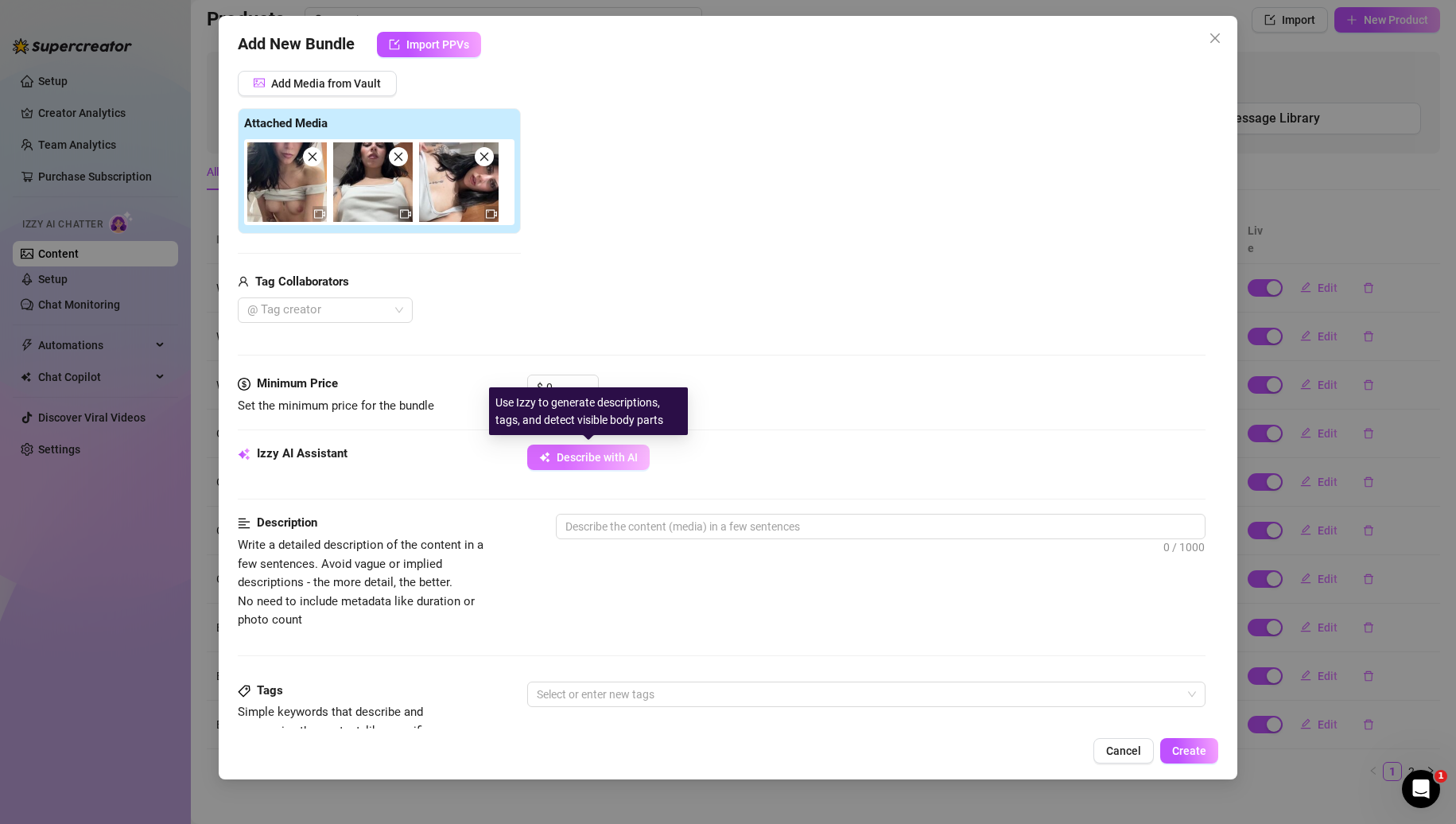
click at [578, 451] on span "Describe with AI" at bounding box center [597, 457] width 81 height 12
click at [565, 386] on input "0" at bounding box center [573, 387] width 52 height 24
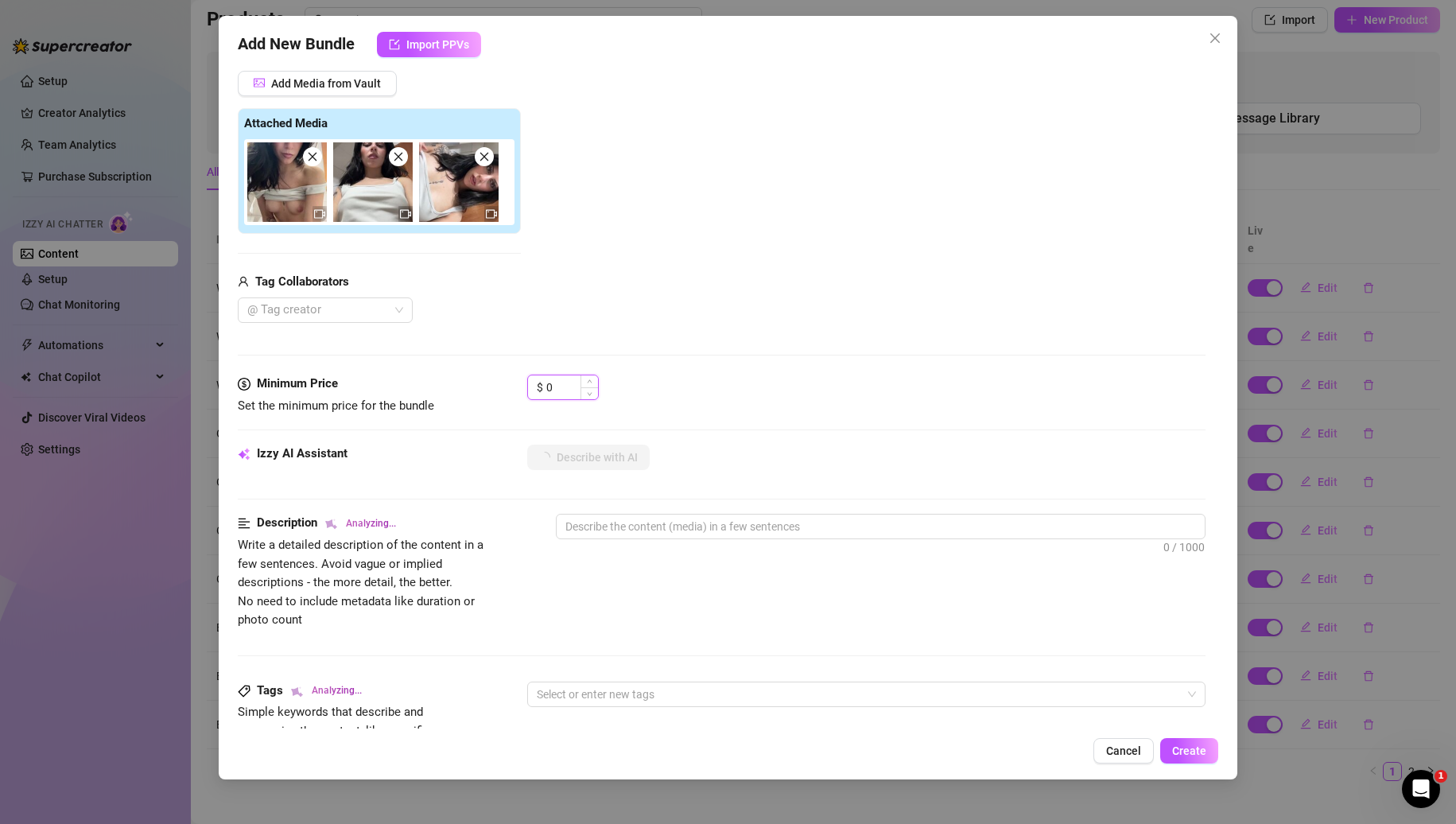
click at [565, 386] on input "0" at bounding box center [573, 387] width 52 height 24
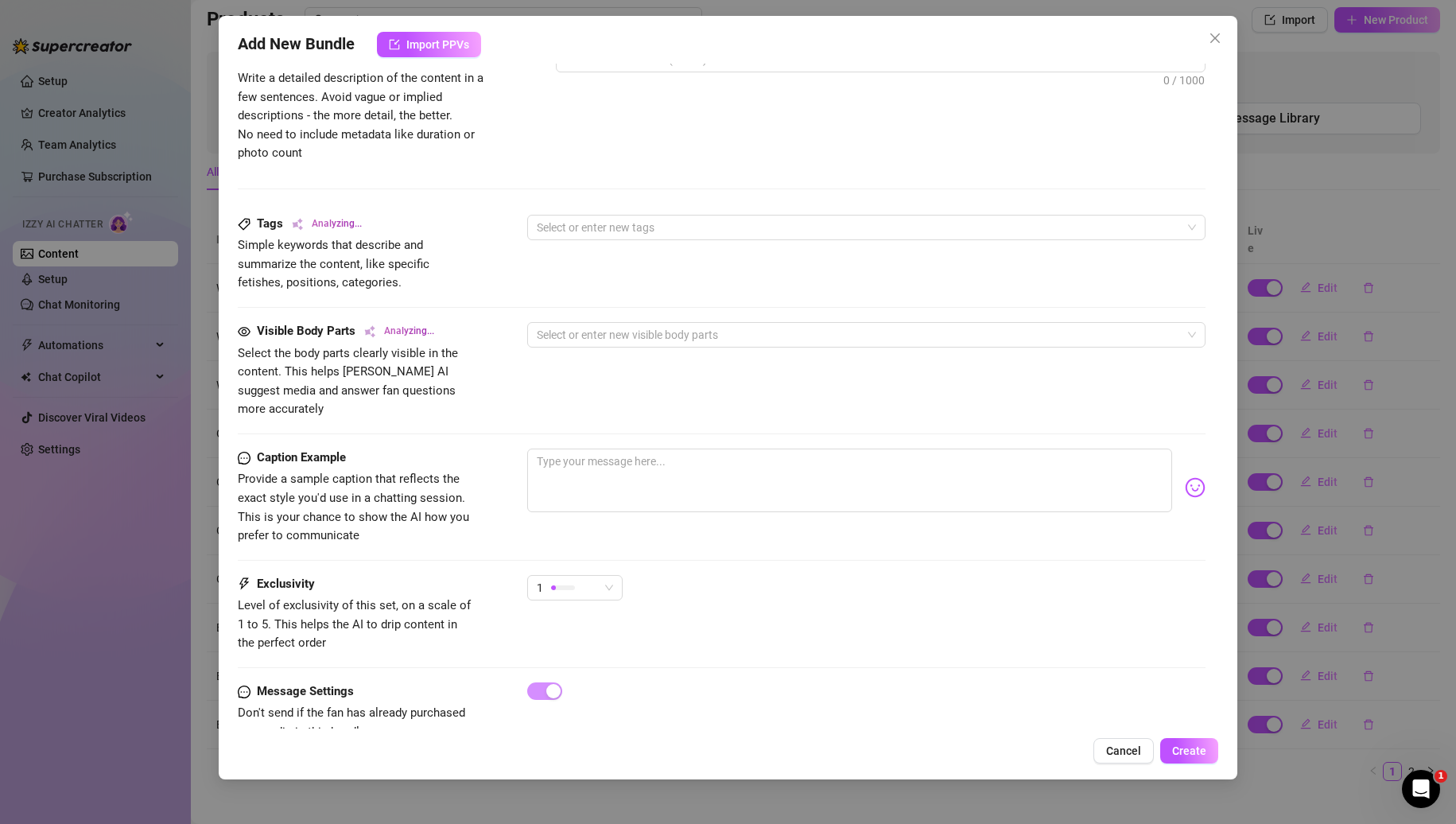
scroll to position [694, 0]
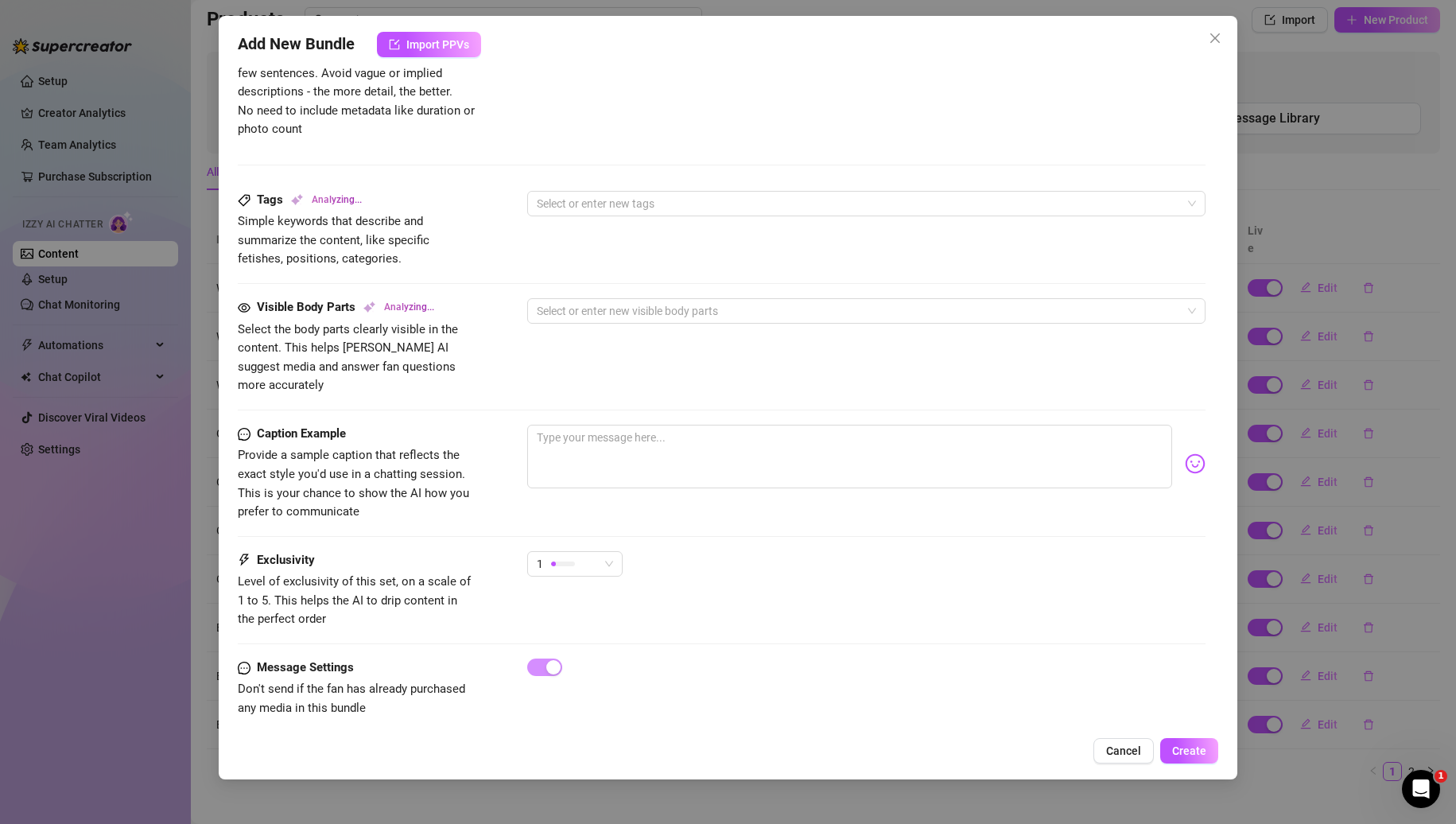
click at [579, 532] on div "Caption Example Provide a sample caption that reflects the exact style you'd us…" at bounding box center [722, 488] width 969 height 127
click at [564, 556] on div at bounding box center [562, 563] width 24 height 15
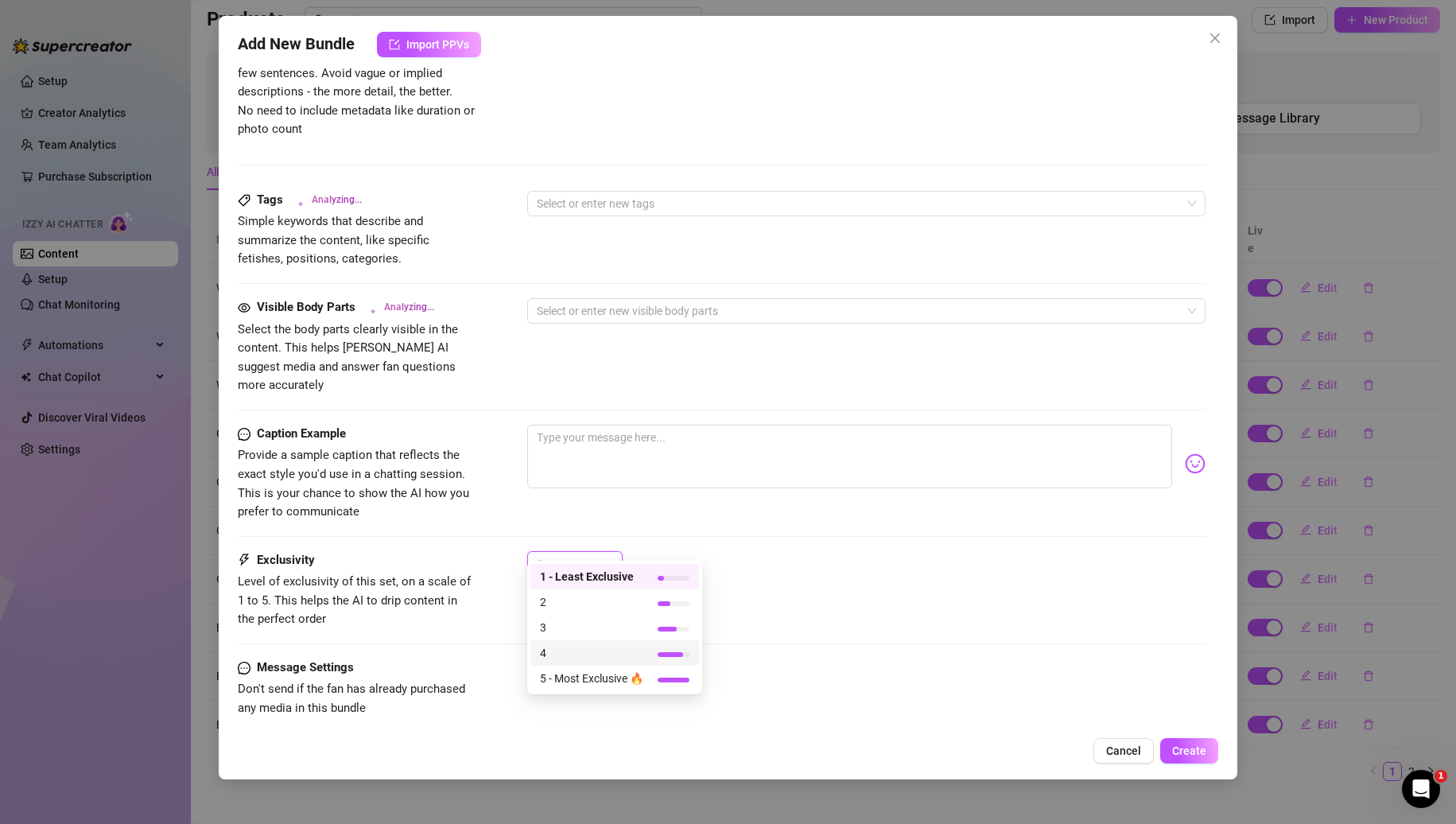
click at [573, 644] on span "4" at bounding box center [592, 653] width 104 height 17
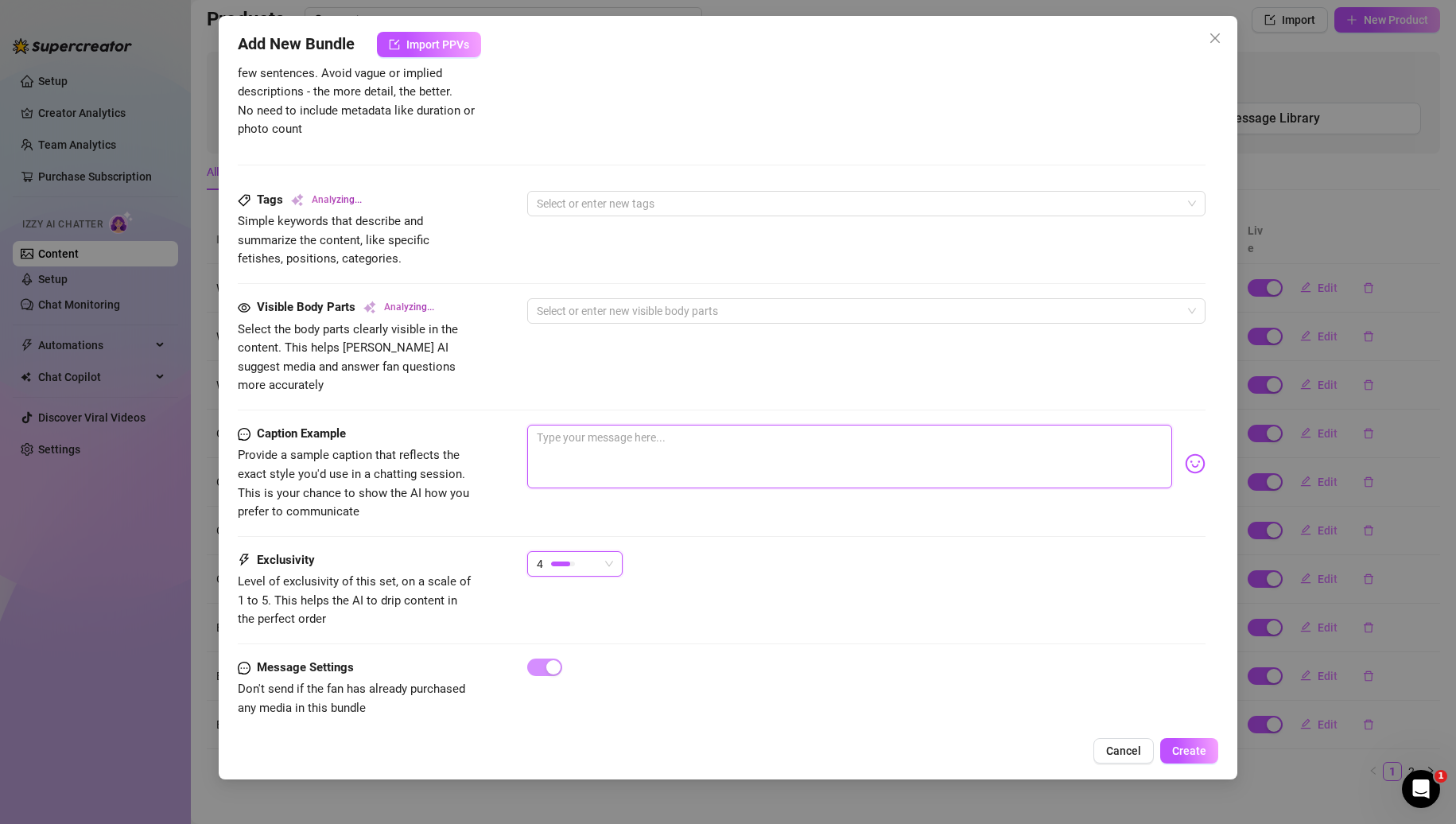
click at [584, 459] on textarea at bounding box center [851, 457] width 646 height 63
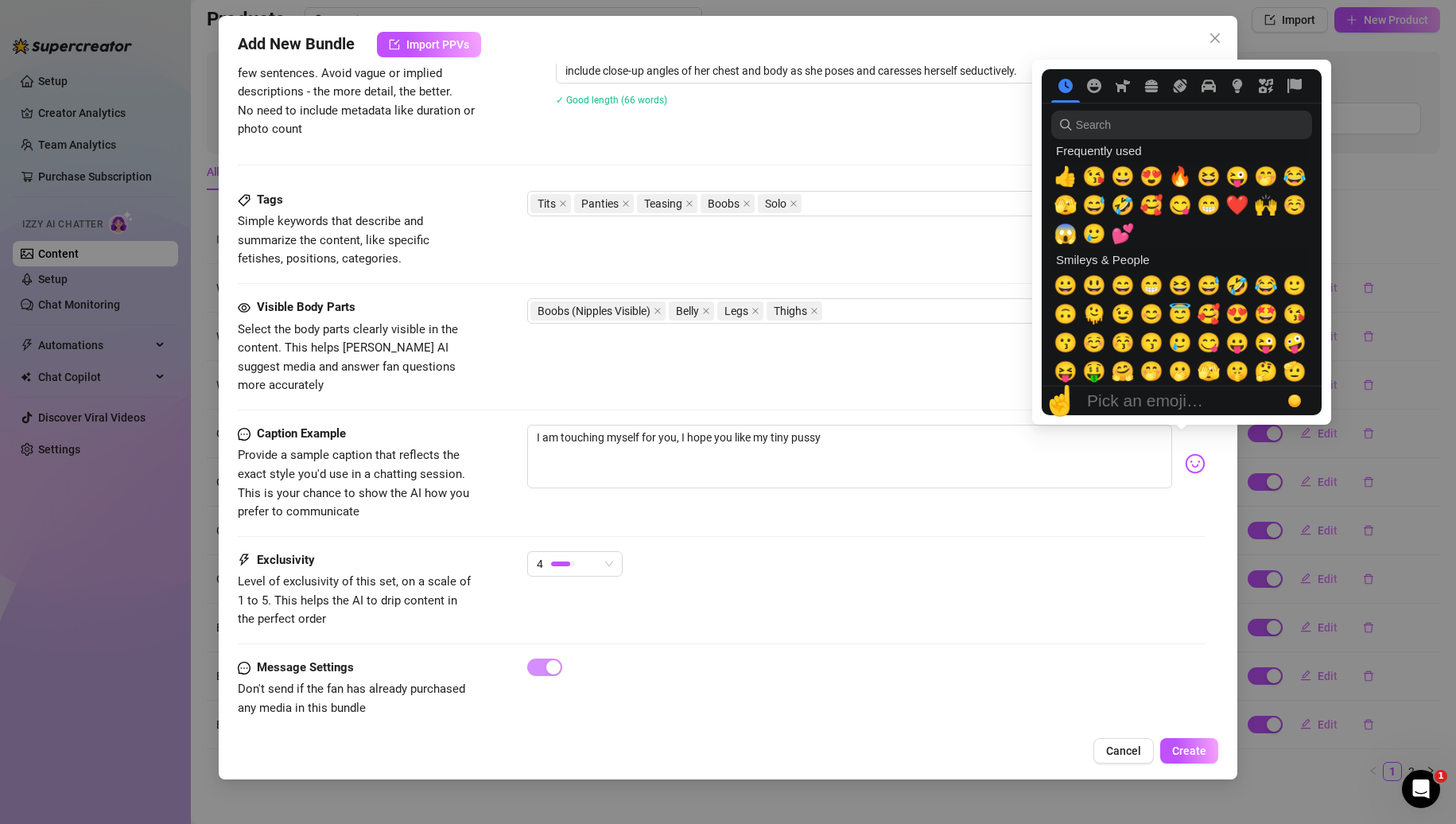
click at [1185, 454] on img at bounding box center [1196, 464] width 21 height 21
click at [1148, 207] on span "🥰" at bounding box center [1151, 205] width 24 height 22
click at [1176, 203] on span "😋" at bounding box center [1180, 205] width 24 height 22
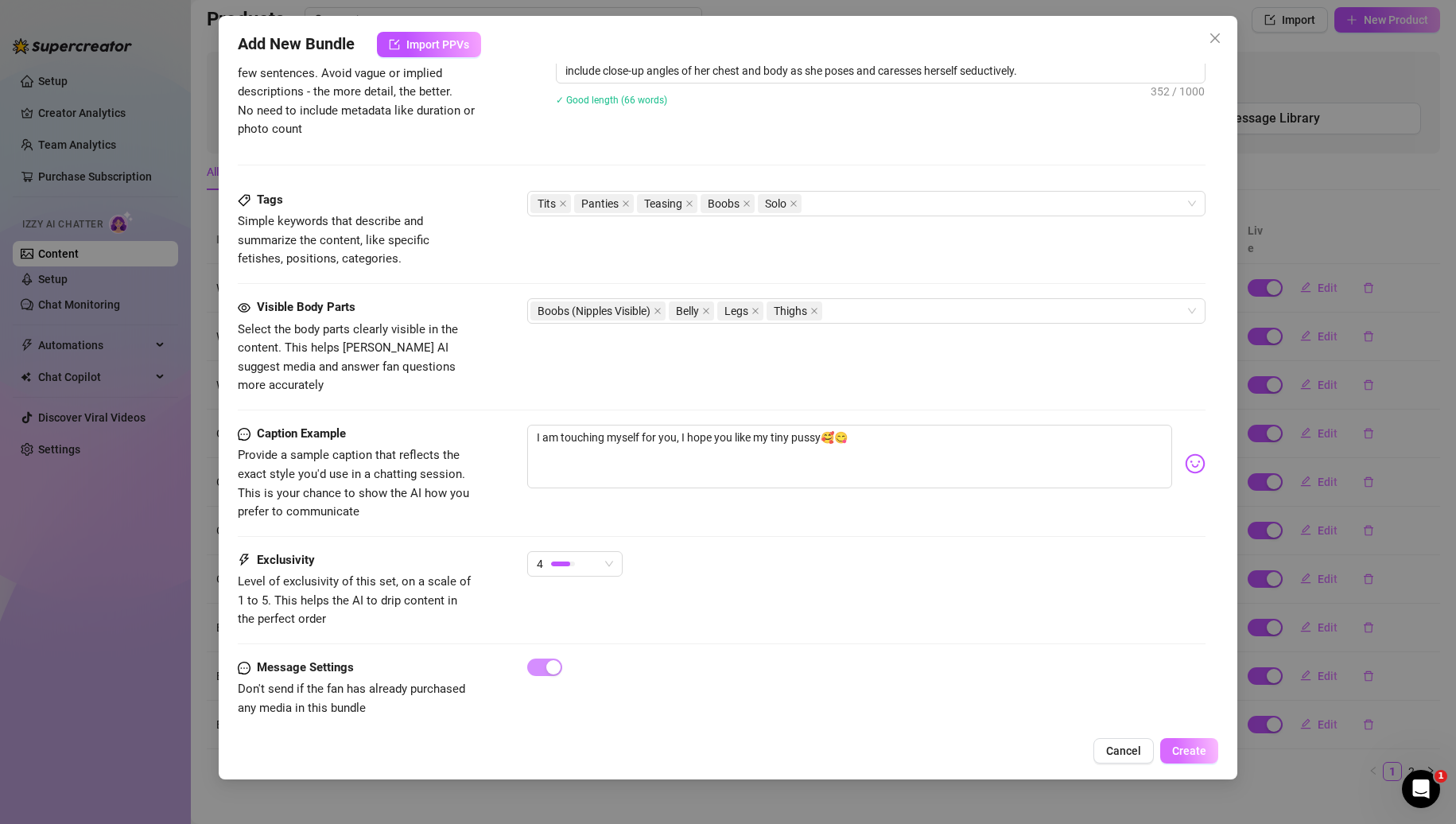
click at [1187, 750] on span "Create" at bounding box center [1190, 751] width 35 height 12
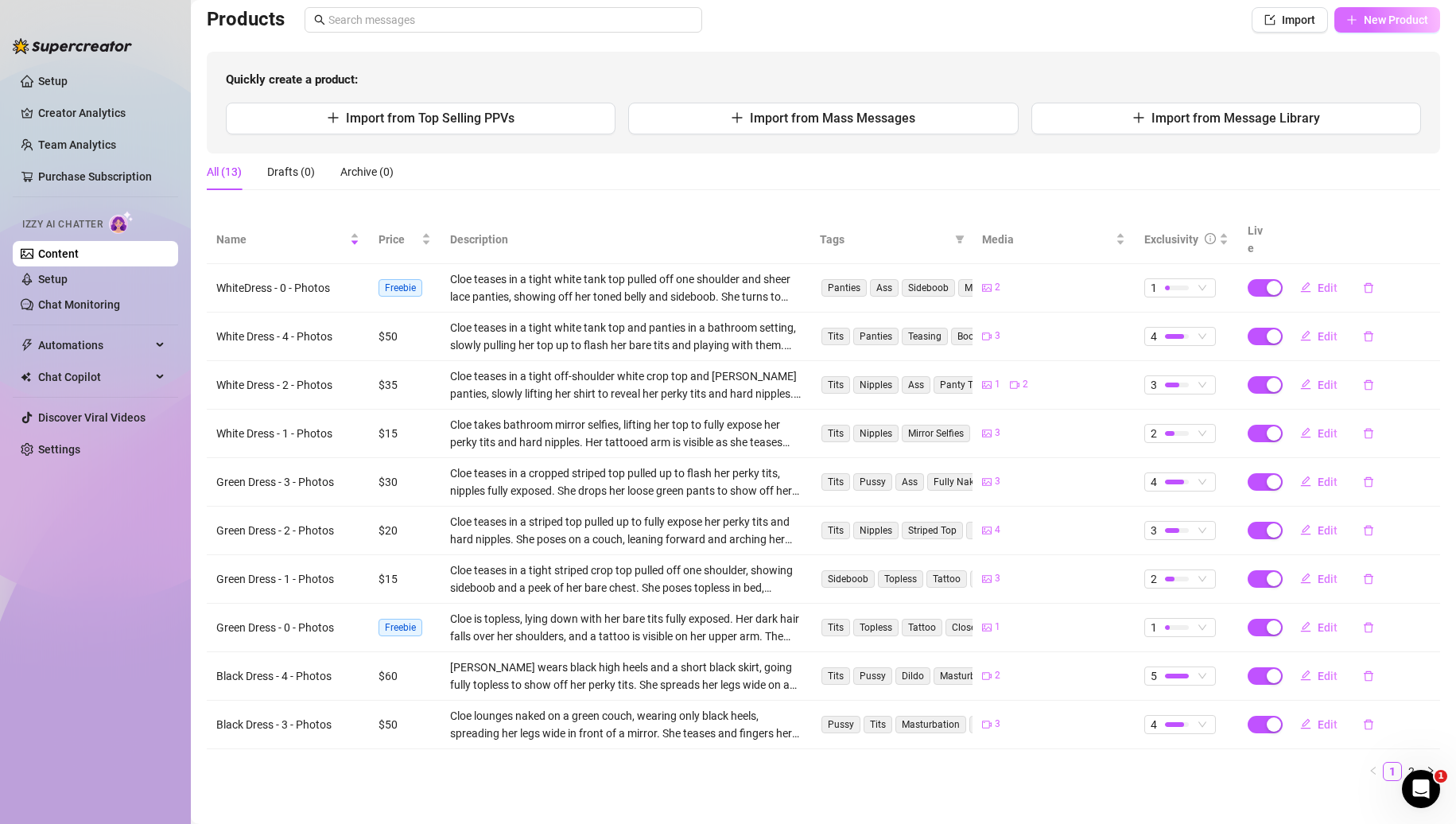
click at [1364, 14] on span "New Product" at bounding box center [1395, 19] width 64 height 12
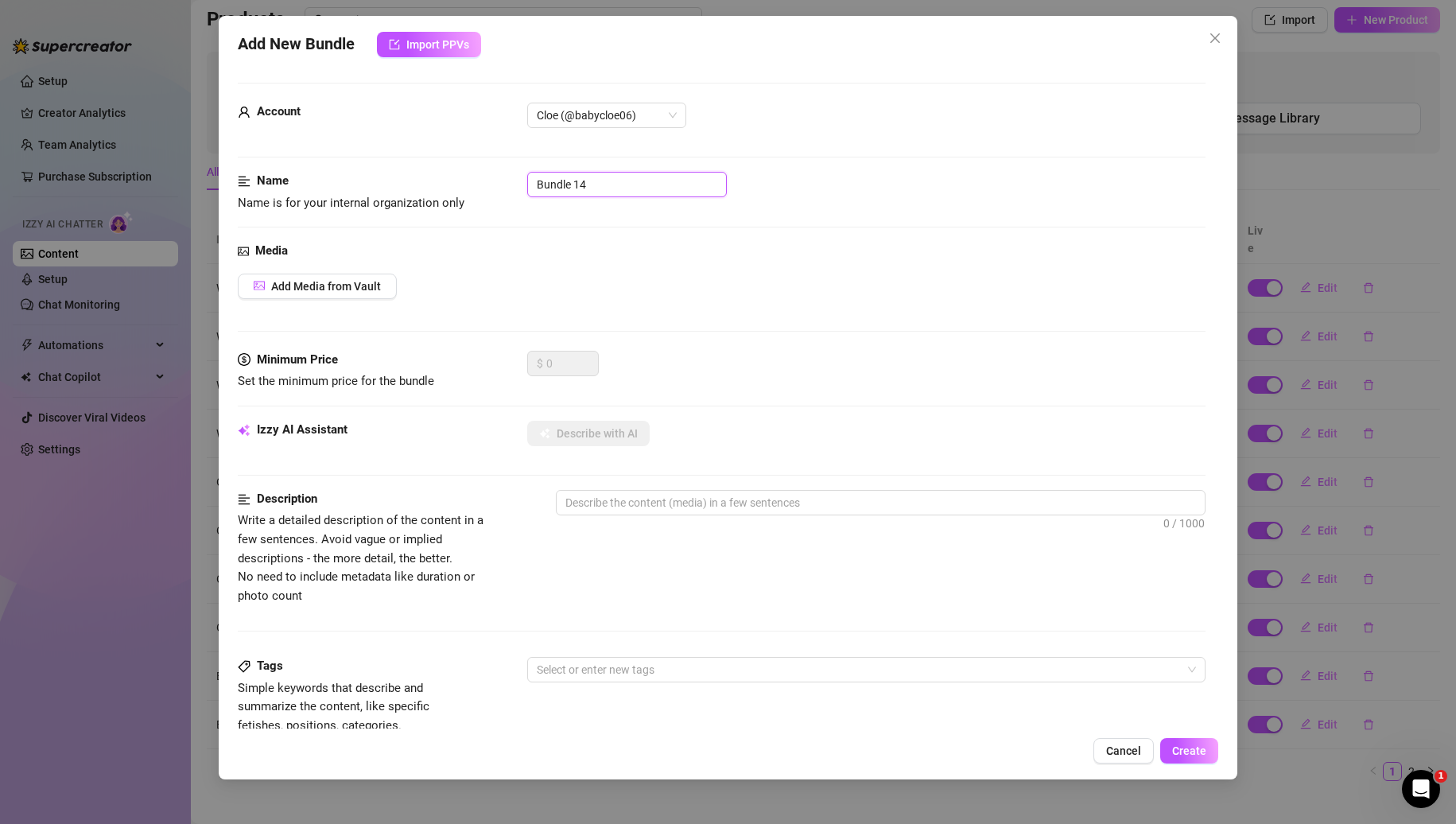
click at [602, 175] on input "Bundle 14" at bounding box center [628, 185] width 200 height 25
click at [346, 281] on span "Add Media from Vault" at bounding box center [326, 286] width 110 height 12
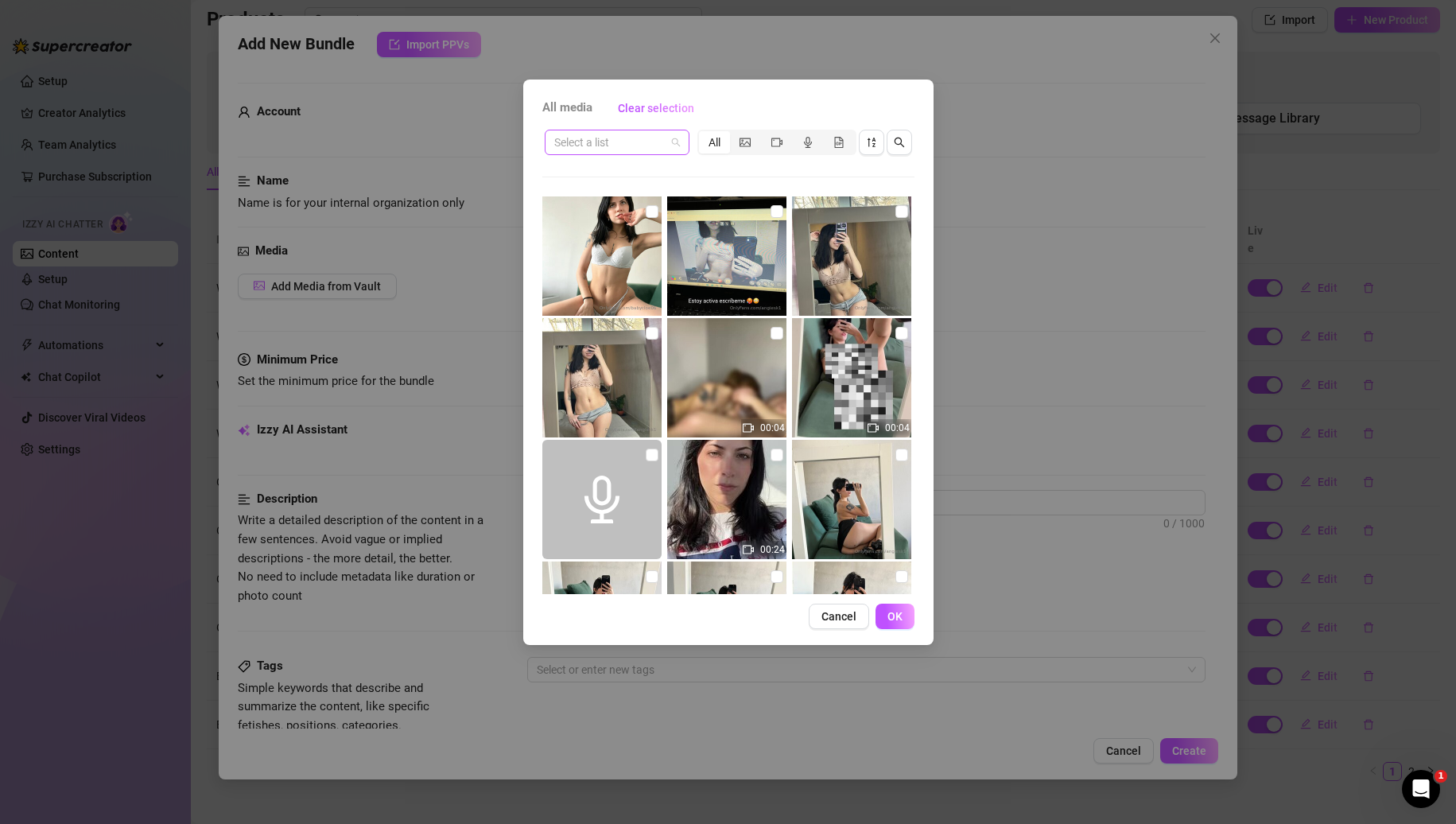
click at [671, 147] on span at bounding box center [617, 142] width 126 height 24
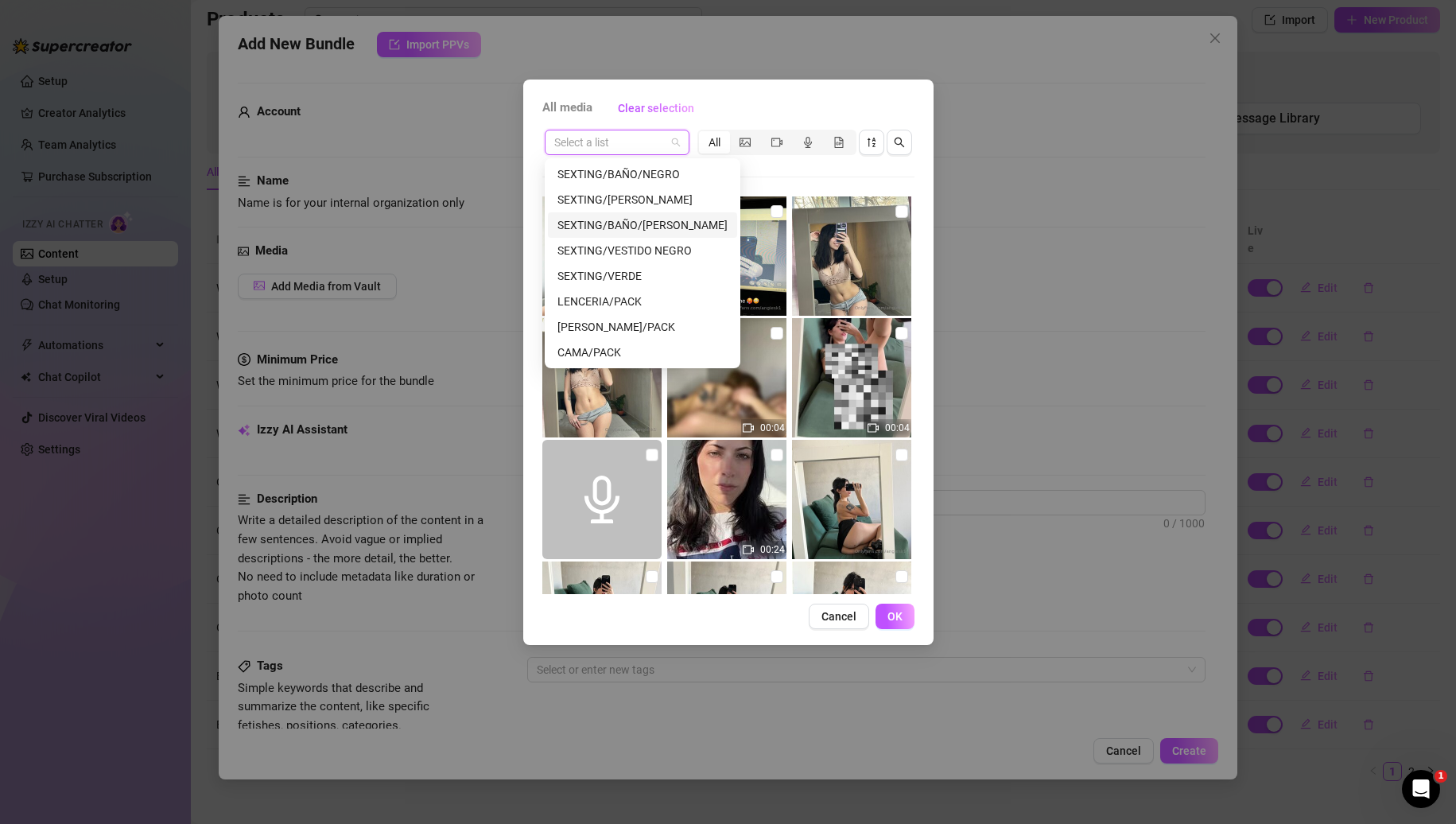
click at [670, 224] on div "SEXTING/BAÑO/[PERSON_NAME]" at bounding box center [642, 225] width 170 height 17
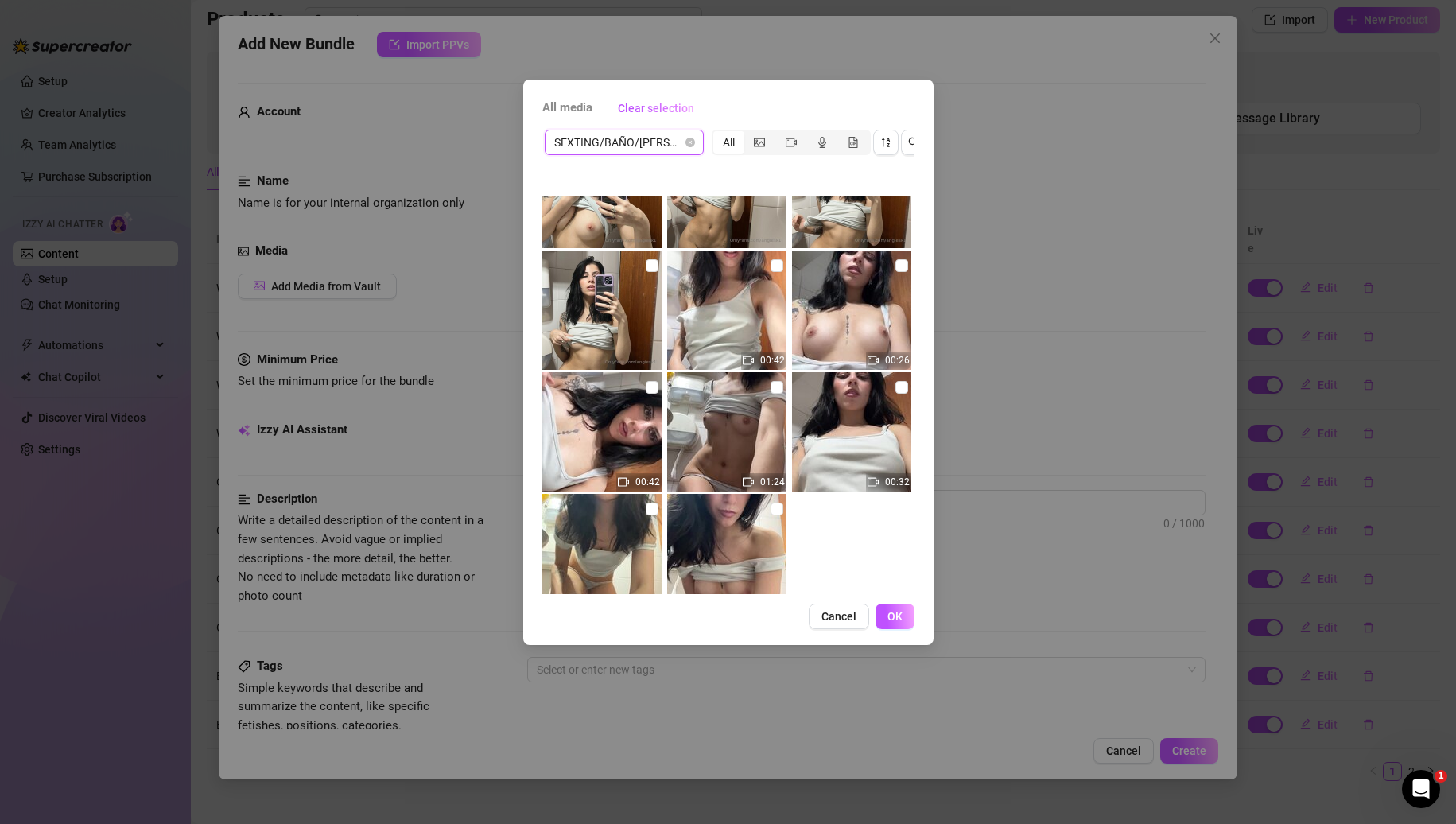
scroll to position [600, 0]
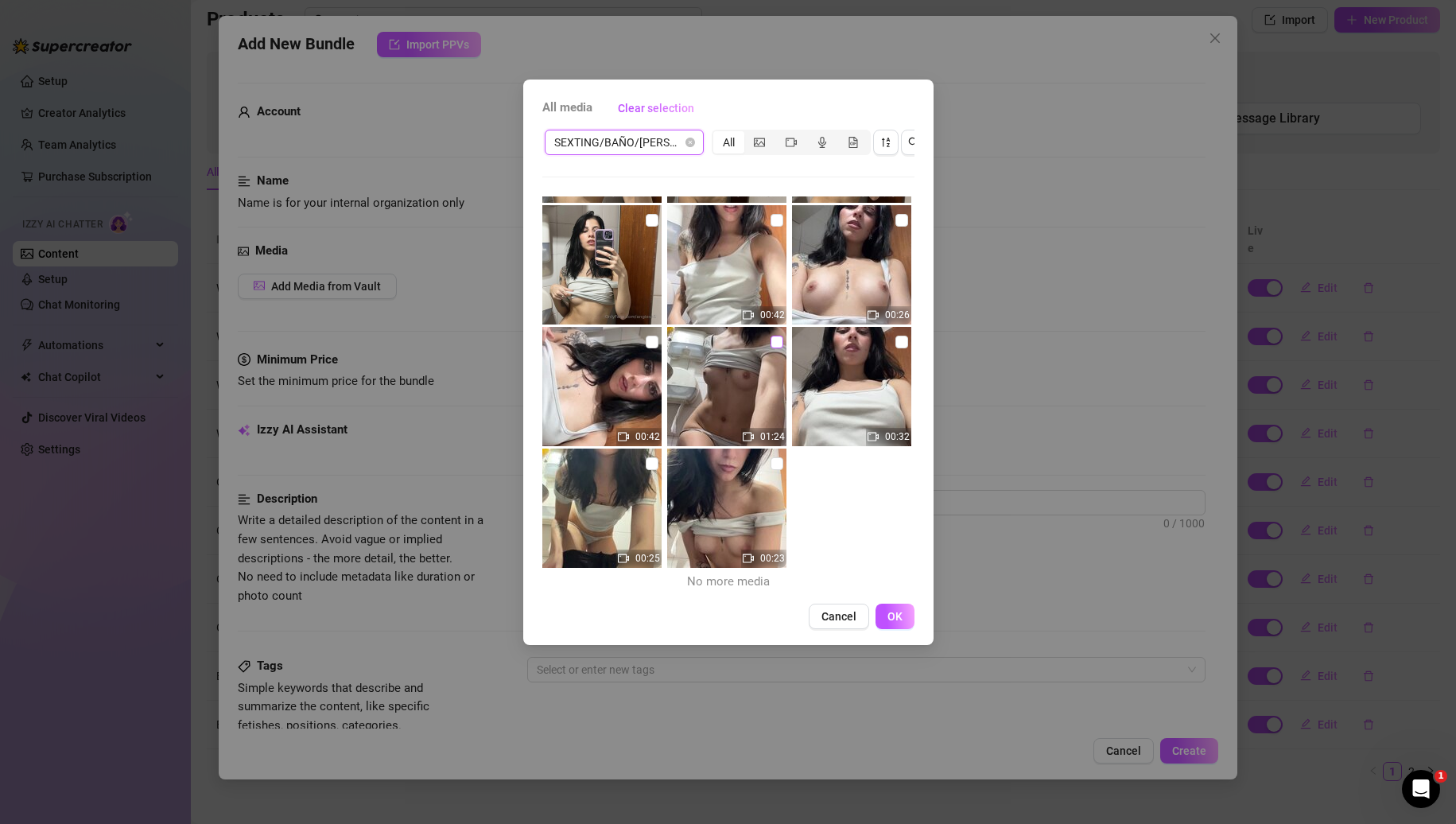
click at [771, 341] on input "checkbox" at bounding box center [777, 341] width 12 height 12
click at [650, 461] on input "checkbox" at bounding box center [652, 463] width 12 height 12
click at [901, 623] on span "OK" at bounding box center [896, 616] width 15 height 12
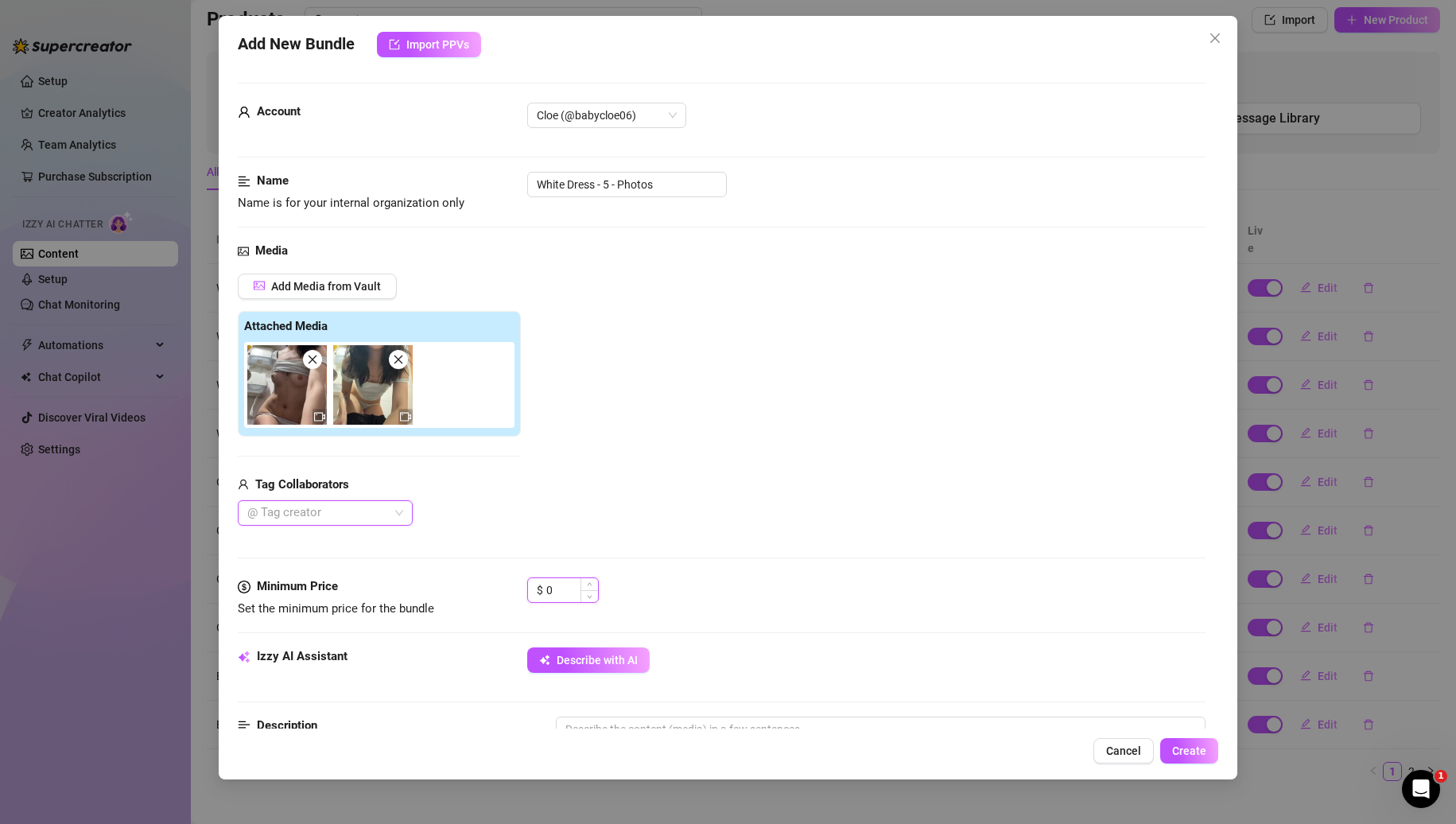
click at [554, 585] on input "0" at bounding box center [573, 590] width 52 height 24
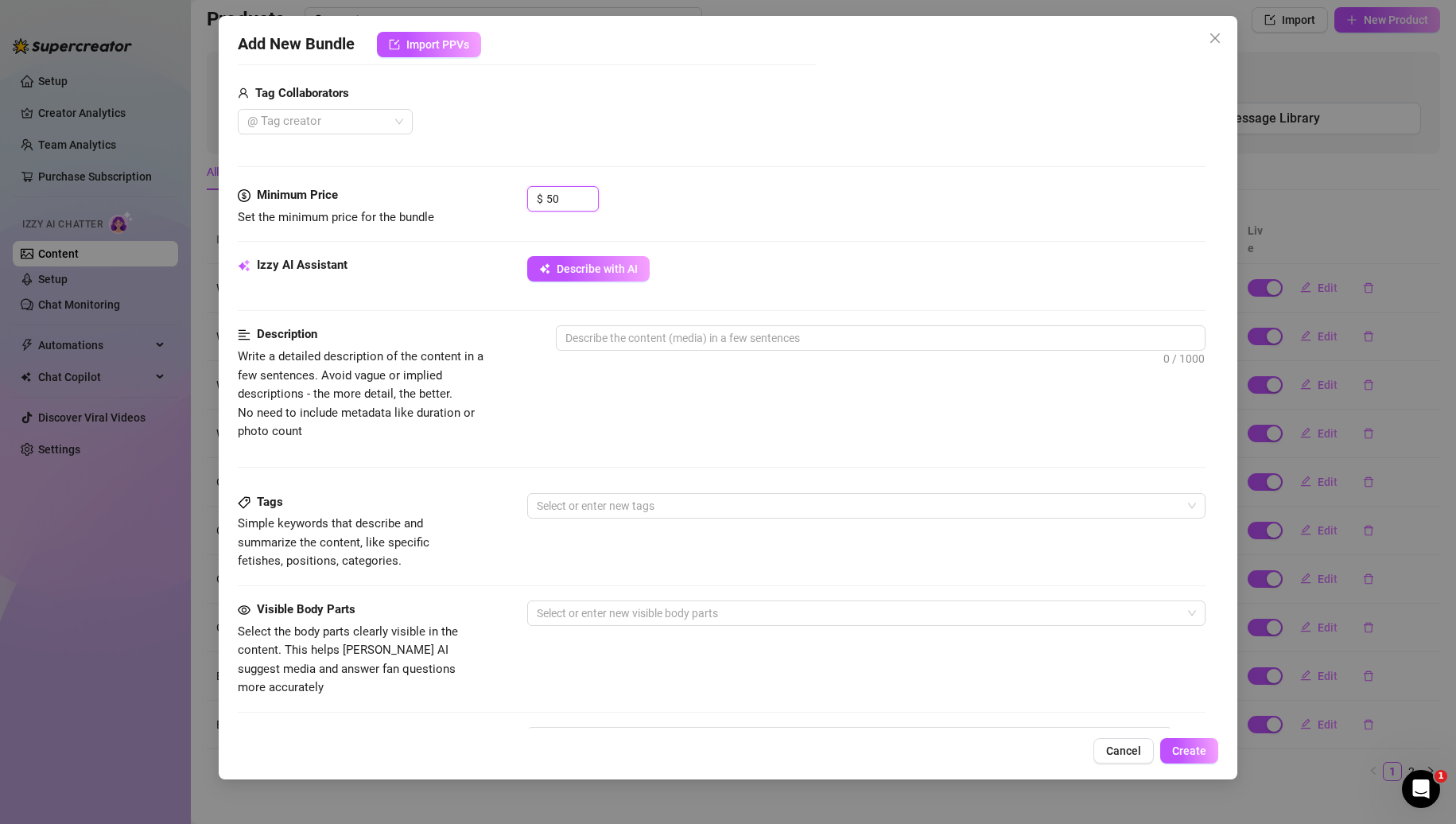
scroll to position [394, 0]
click at [566, 265] on span "Describe with AI" at bounding box center [597, 265] width 81 height 12
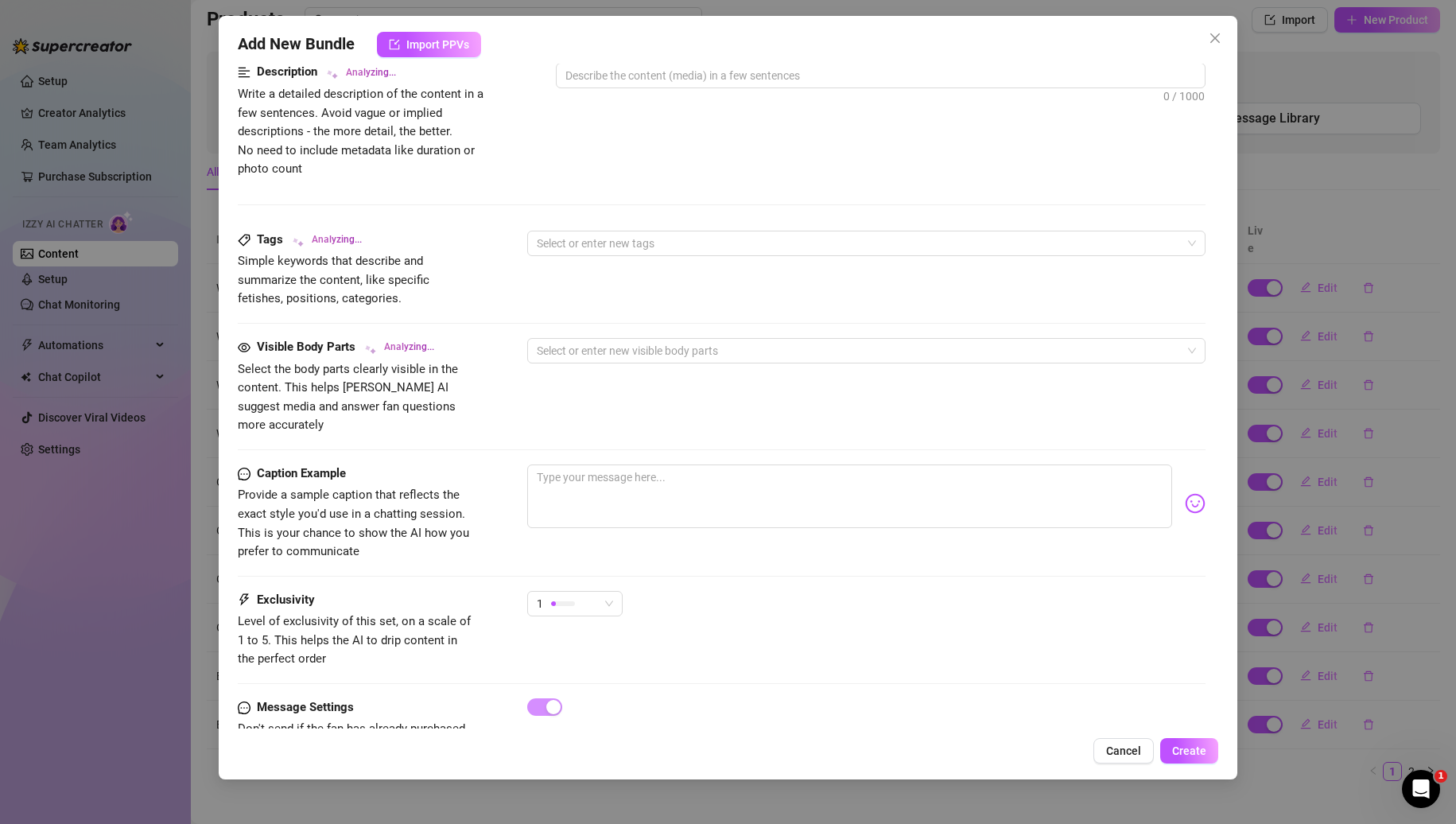
scroll to position [694, 0]
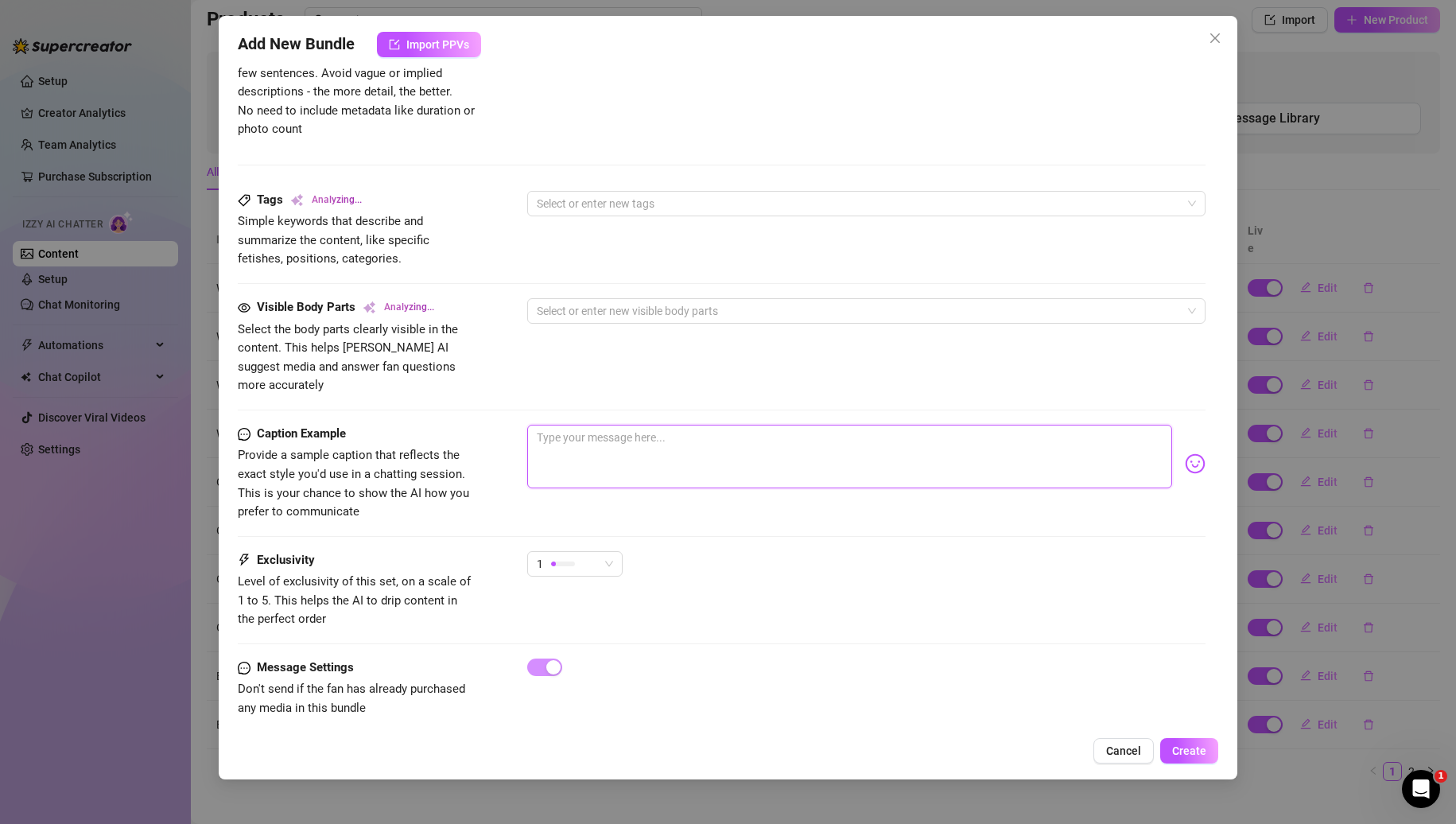
click at [575, 428] on textarea at bounding box center [851, 457] width 646 height 63
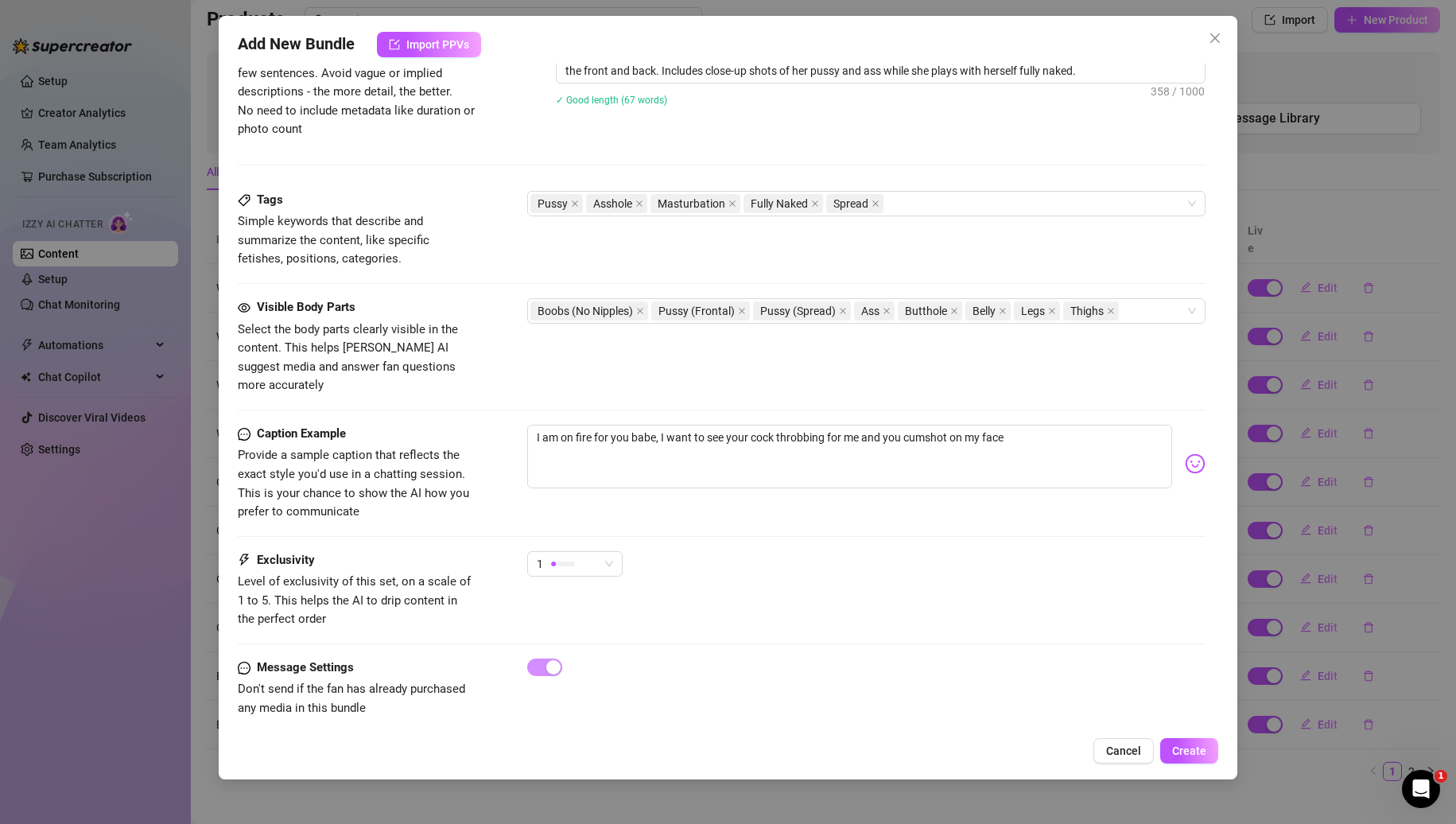
click at [1185, 454] on img at bounding box center [1196, 464] width 21 height 21
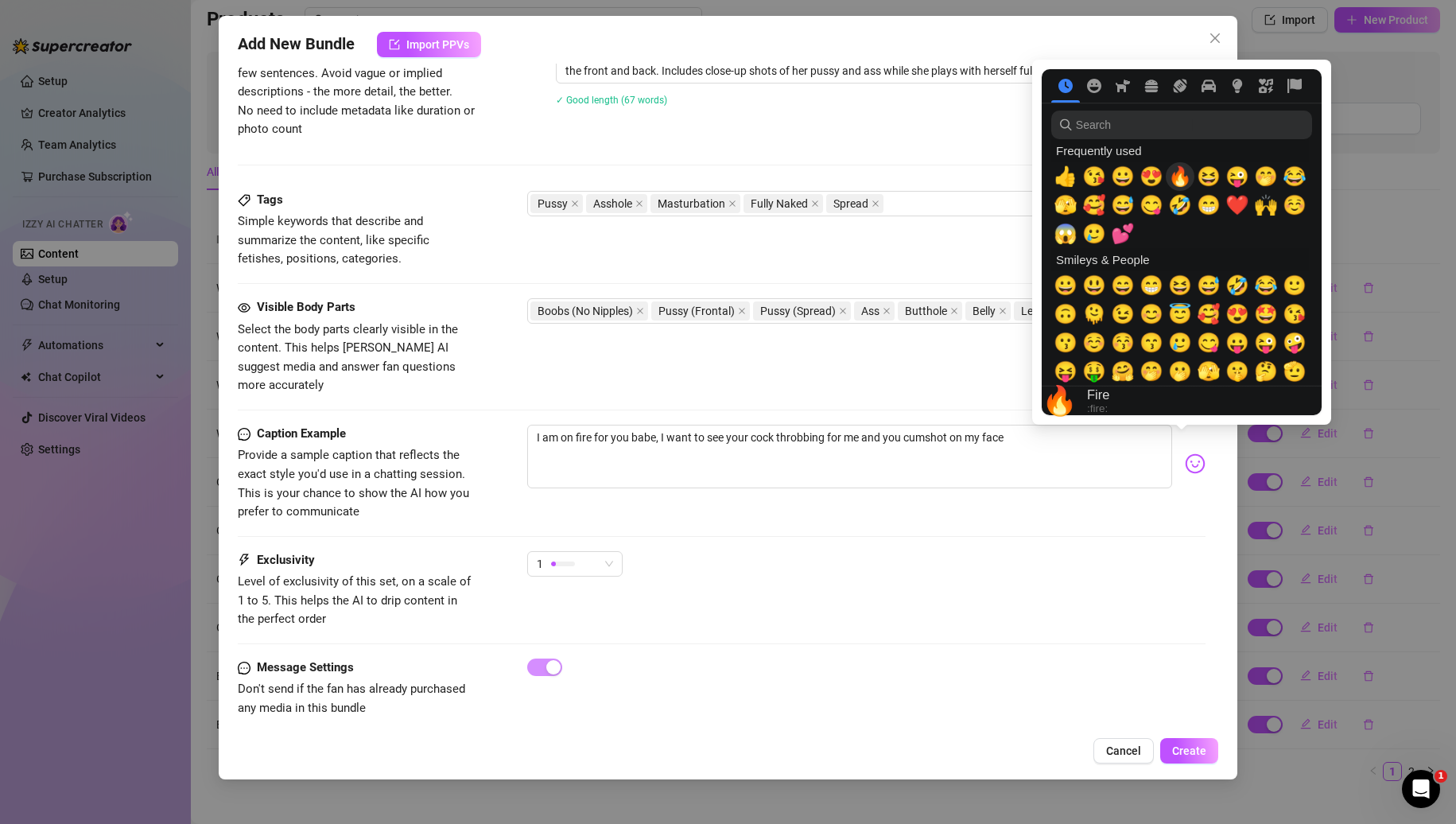
click at [1181, 178] on span "🔥" at bounding box center [1180, 176] width 24 height 22
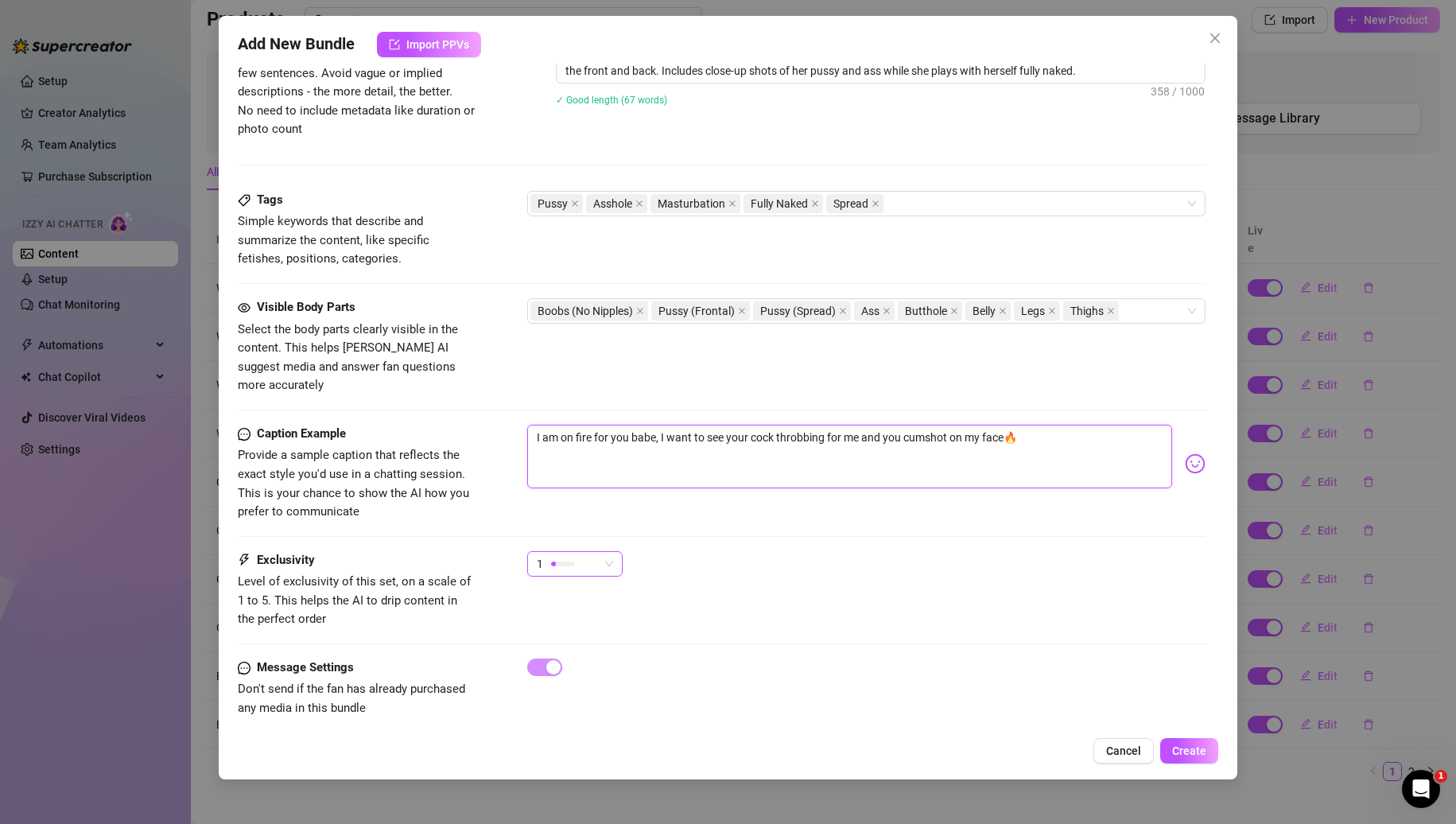
click at [564, 556] on div "1" at bounding box center [568, 563] width 62 height 24
click at [565, 675] on span "5 - Most Exclusive 🔥" at bounding box center [592, 679] width 104 height 17
click at [1183, 742] on button "Create" at bounding box center [1189, 751] width 58 height 25
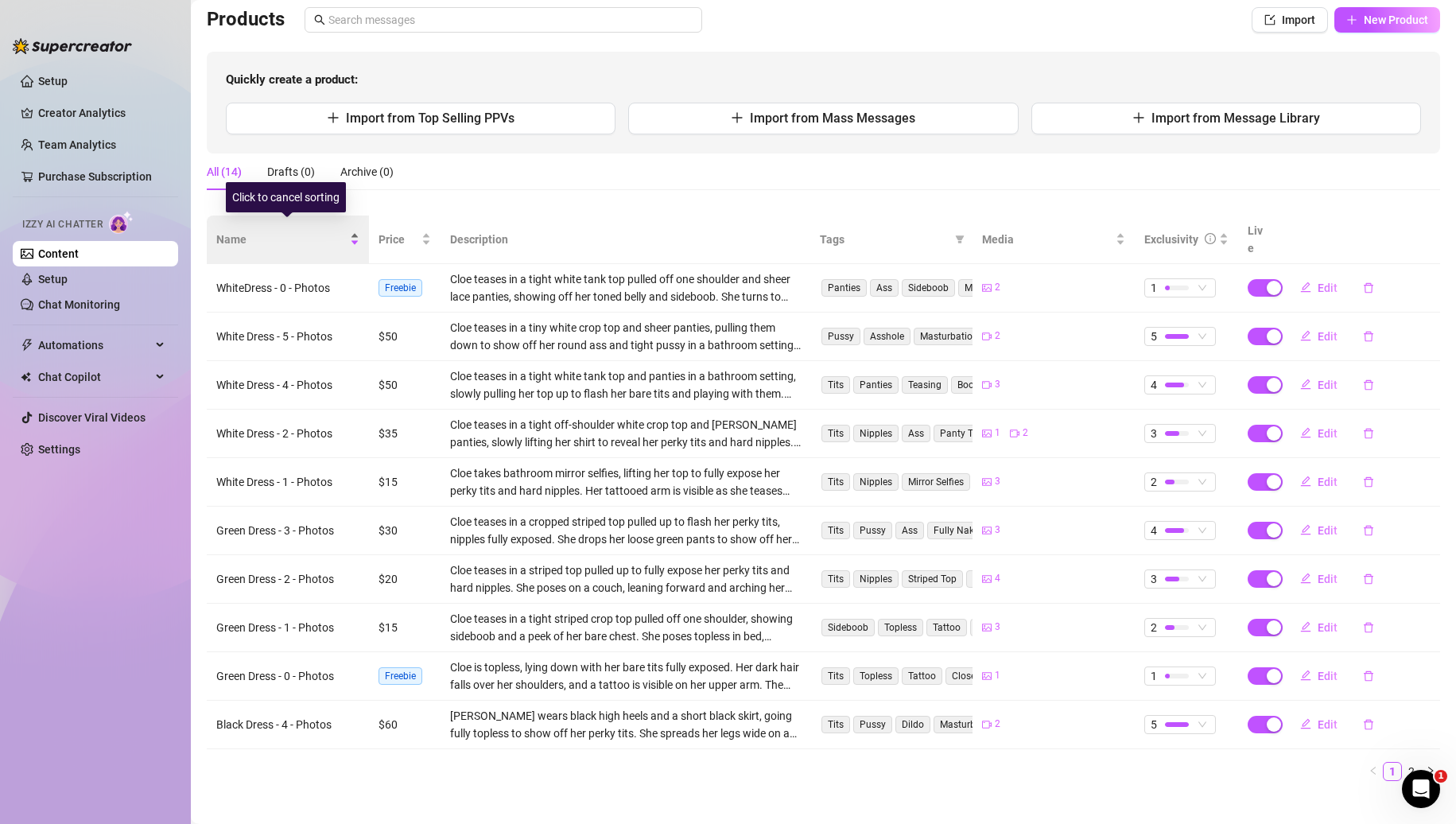
click at [284, 231] on div "Name" at bounding box center [287, 239] width 143 height 17
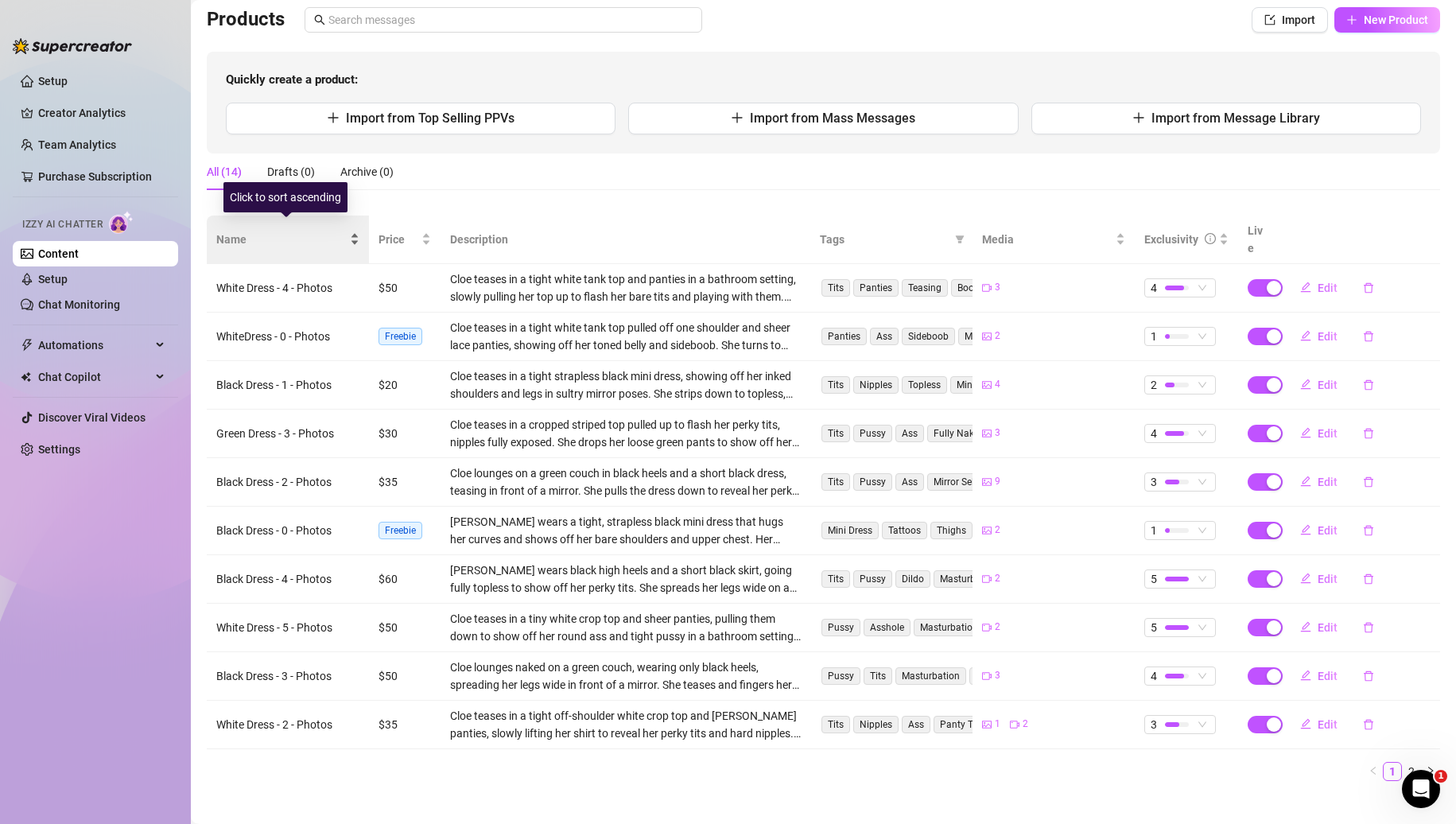
click at [314, 231] on span "Name" at bounding box center [282, 239] width 131 height 17
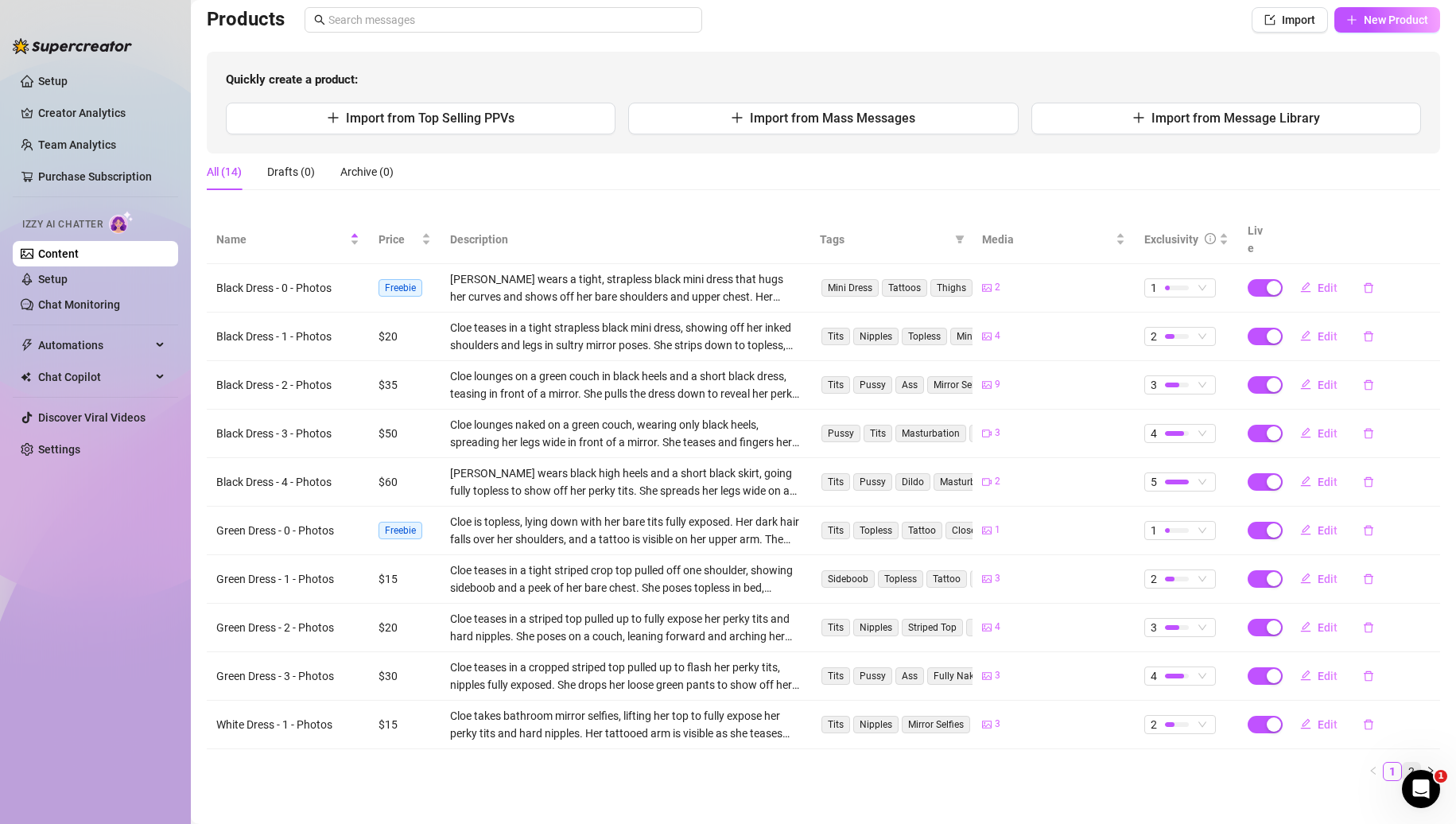
click at [1403, 763] on link "2" at bounding box center [1412, 772] width 17 height 17
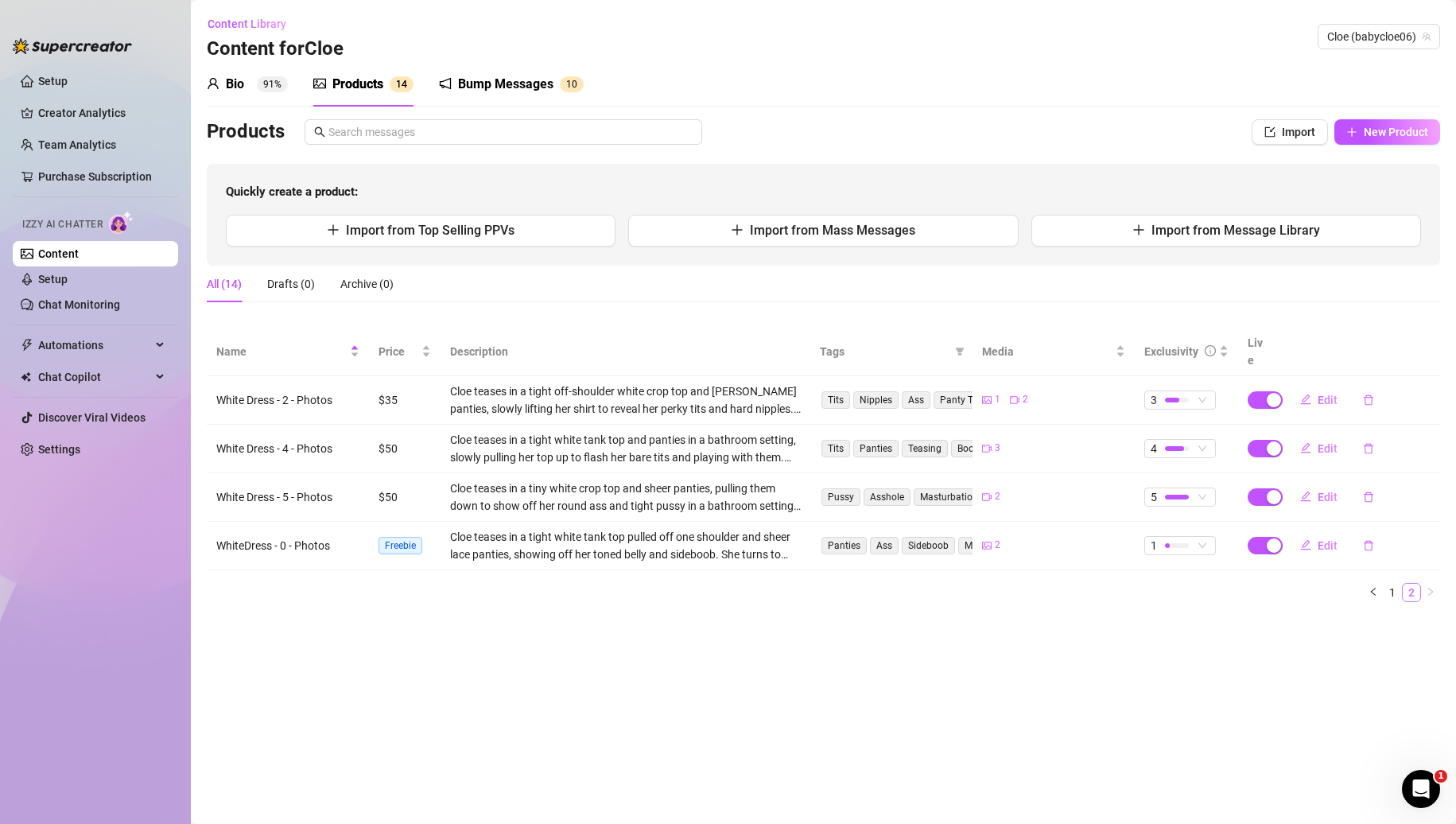
scroll to position [0, 0]
click at [1325, 442] on span "Edit" at bounding box center [1327, 448] width 20 height 12
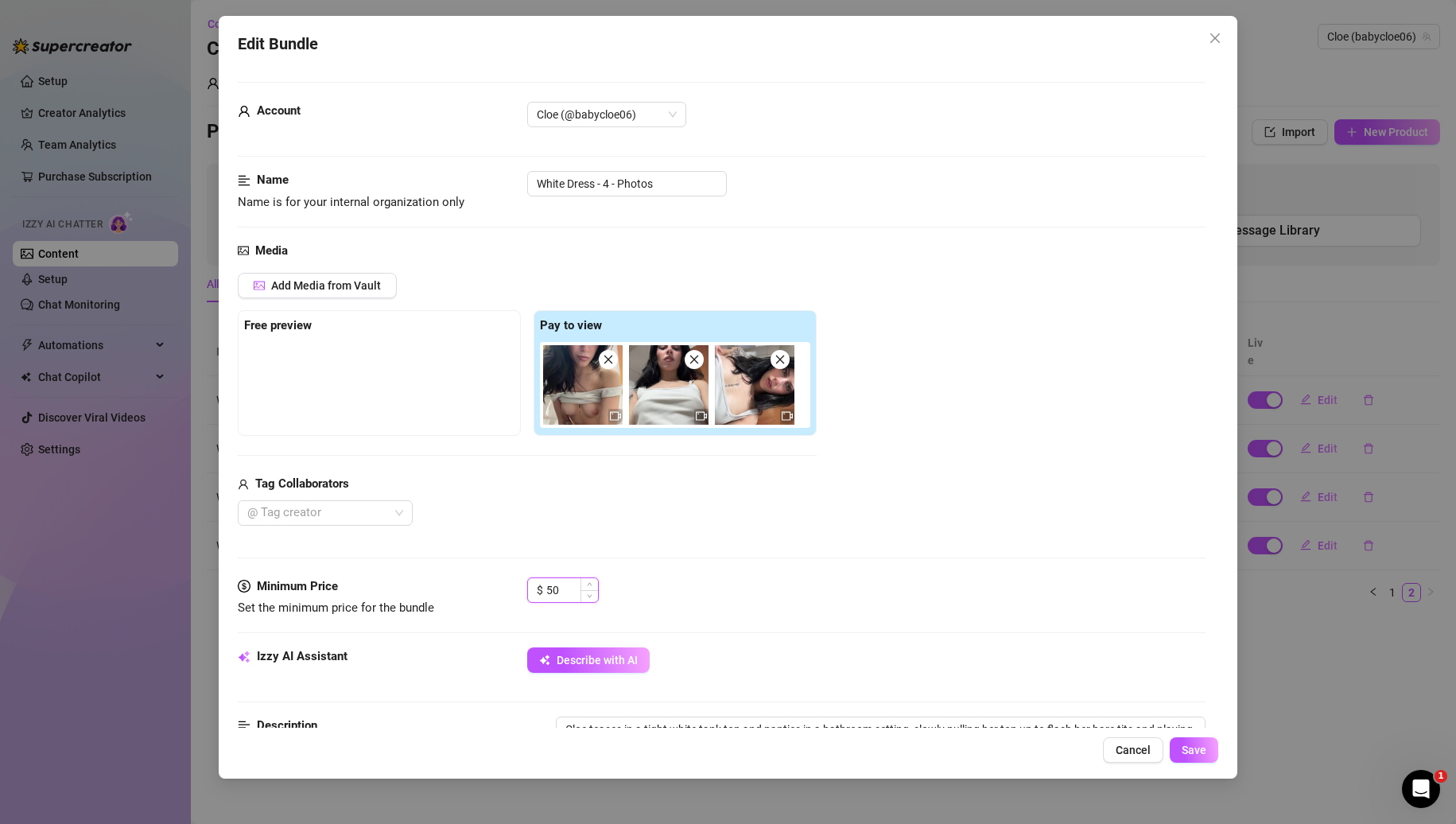
click at [565, 587] on input "50" at bounding box center [573, 590] width 52 height 24
click at [1192, 755] on span "Save" at bounding box center [1195, 750] width 25 height 12
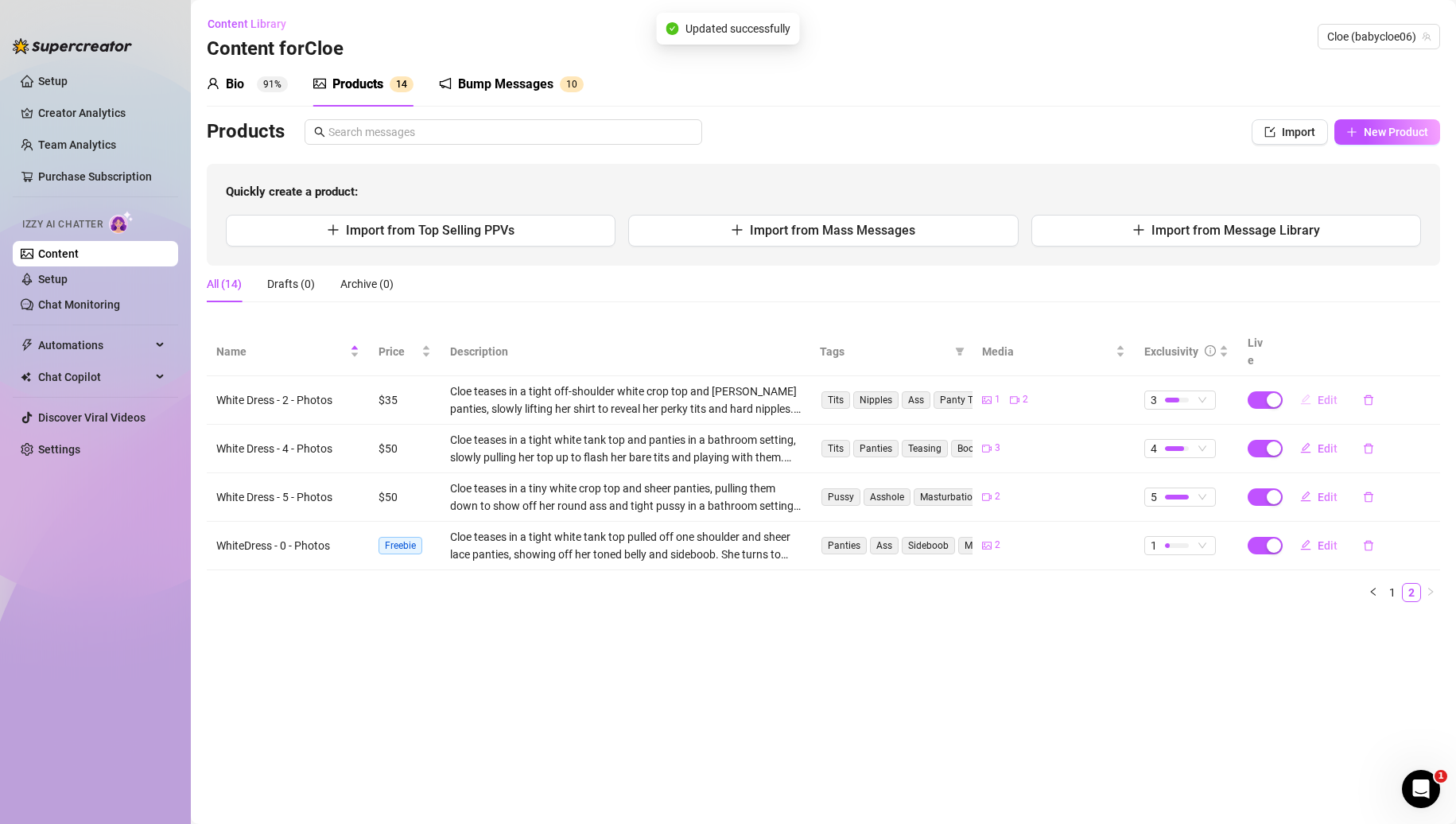
click at [1324, 394] on span "Edit" at bounding box center [1327, 400] width 20 height 12
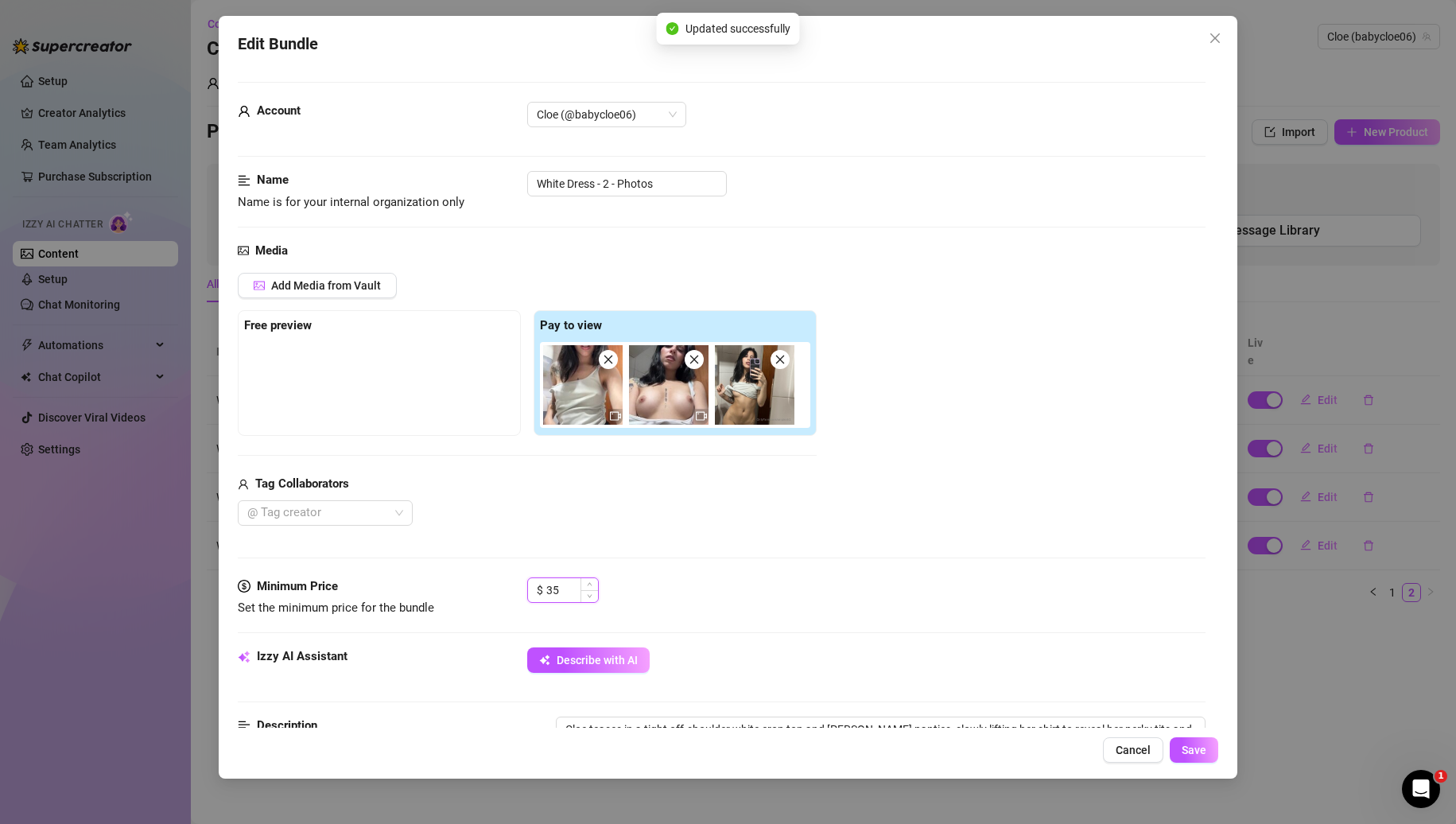
click at [564, 587] on input "35" at bounding box center [573, 590] width 52 height 24
click at [1200, 745] on span "Save" at bounding box center [1195, 750] width 25 height 12
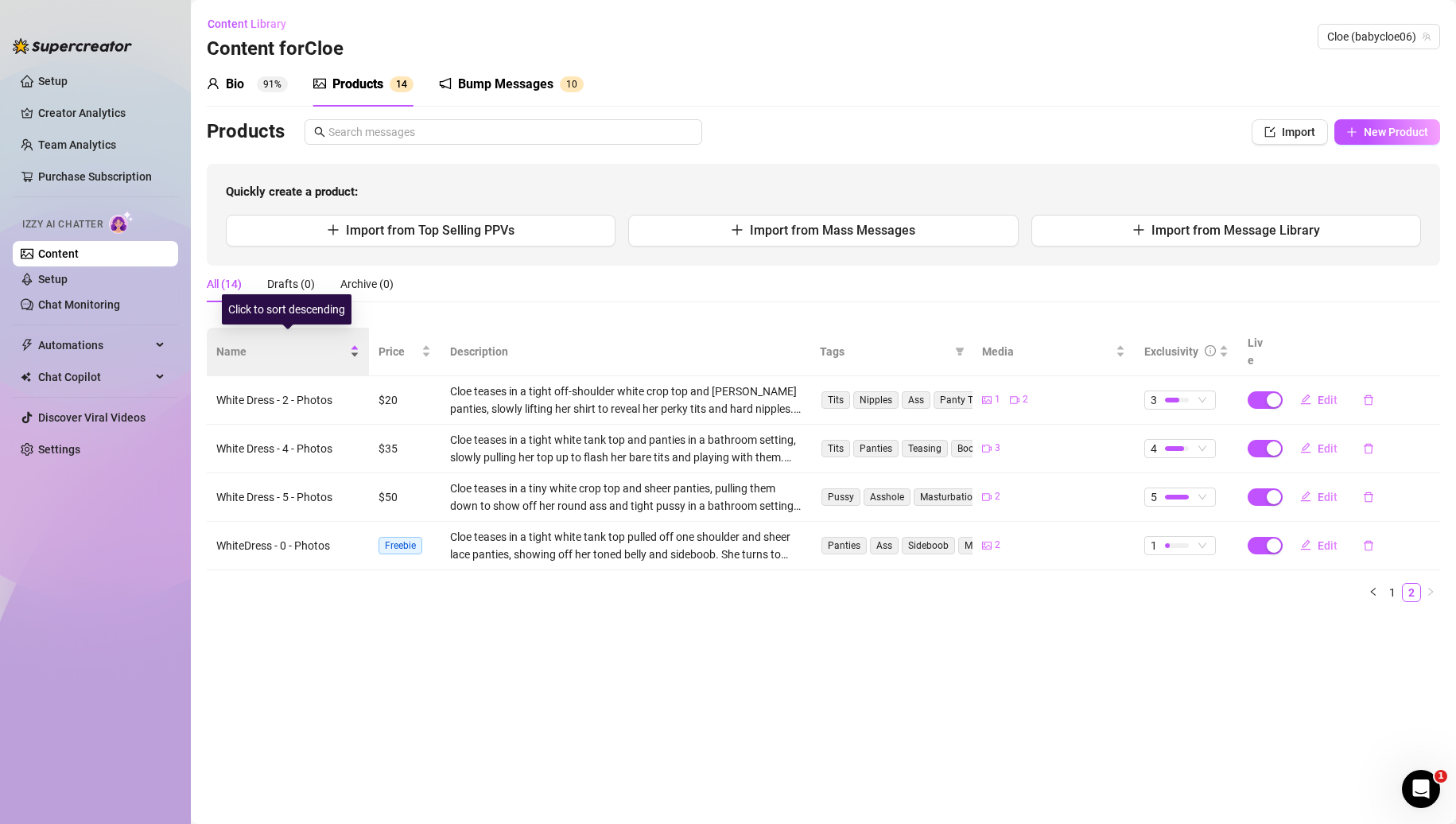
click at [240, 350] on span "Name" at bounding box center [282, 352] width 131 height 17
click at [1389, 584] on link "1" at bounding box center [1393, 592] width 17 height 17
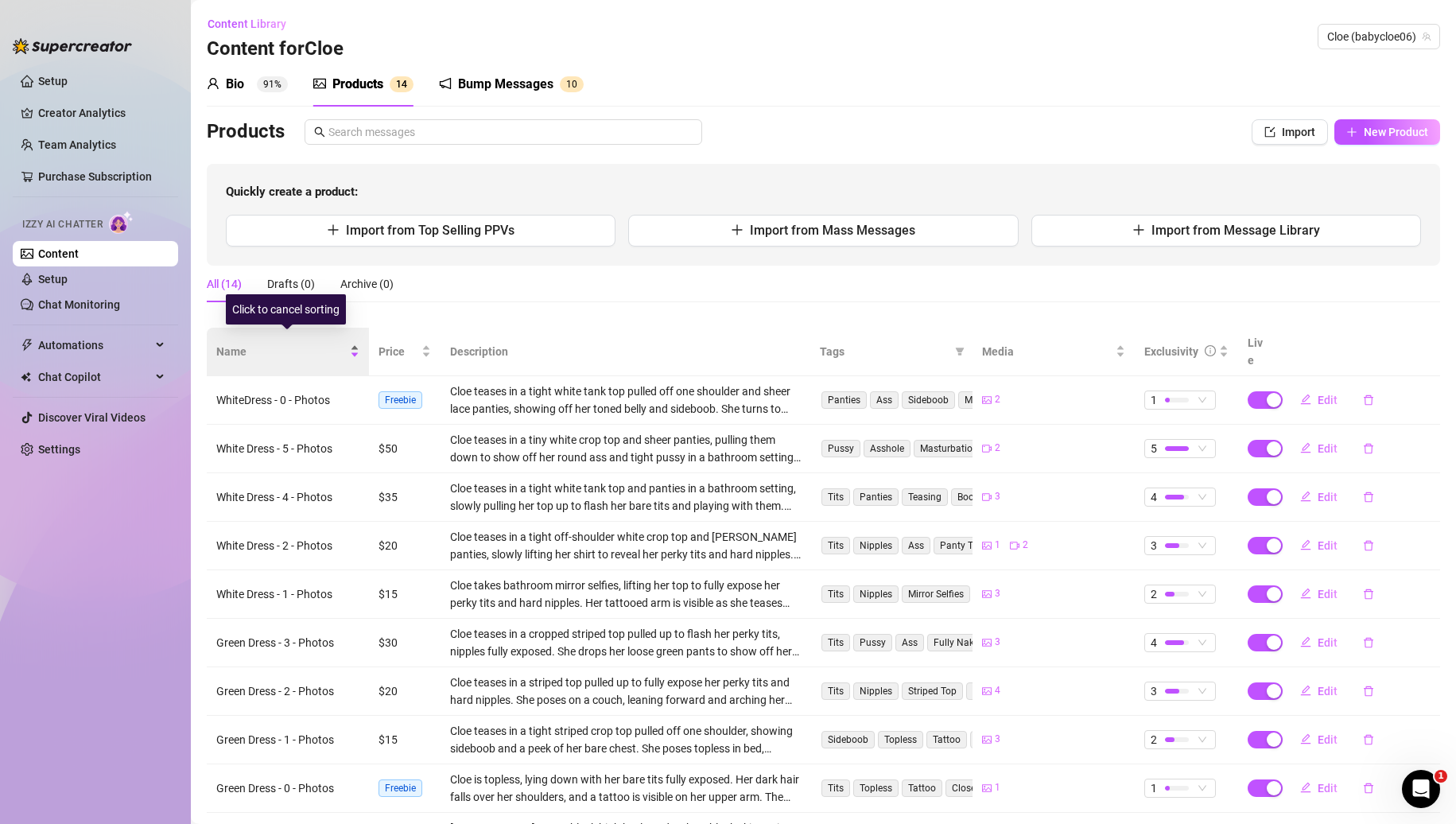
click at [290, 343] on span "Name" at bounding box center [282, 352] width 131 height 17
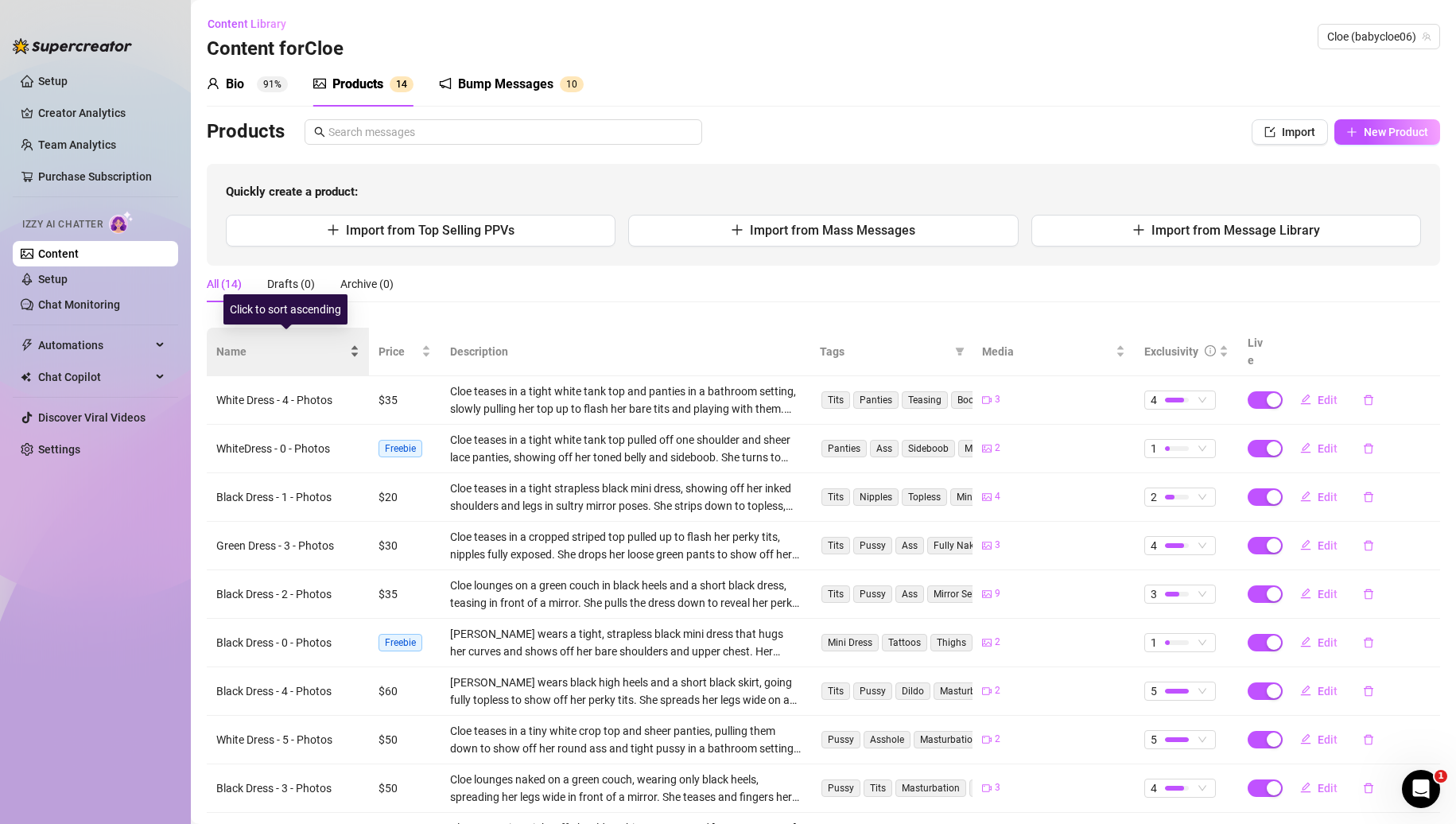
click at [290, 343] on span "Name" at bounding box center [282, 352] width 131 height 17
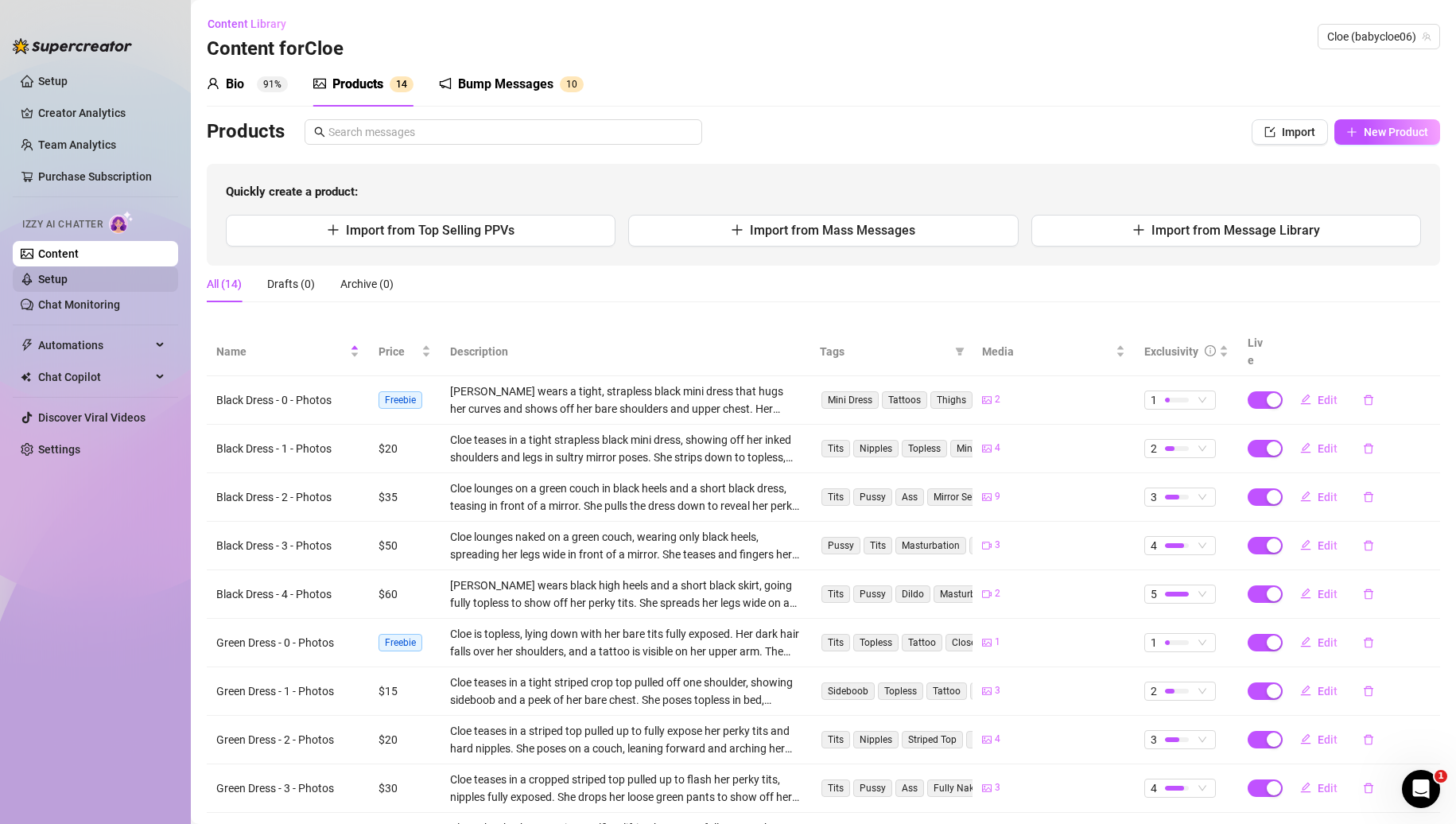
click at [58, 286] on link "Setup" at bounding box center [53, 279] width 30 height 12
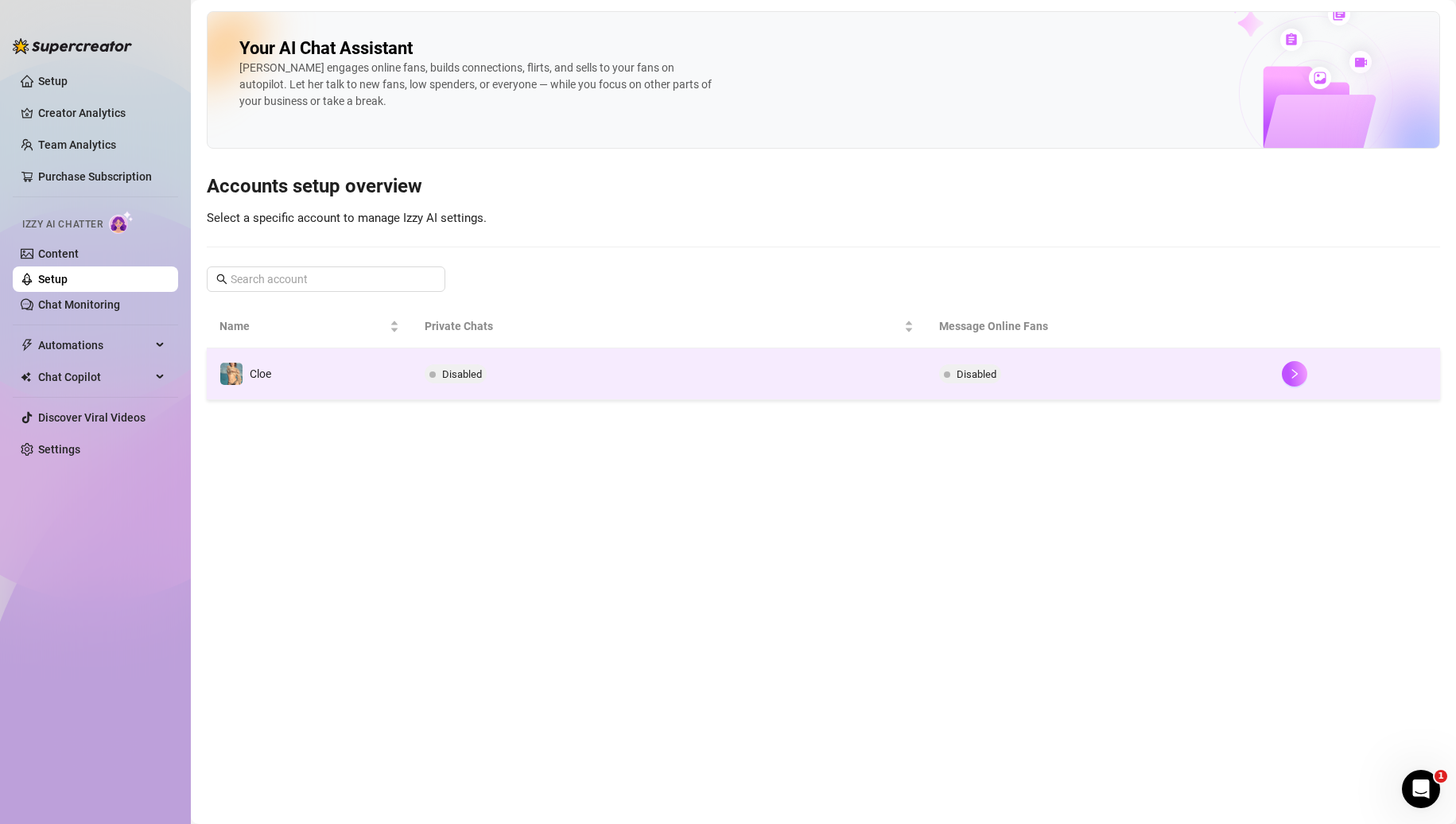
click at [1306, 381] on div at bounding box center [1354, 374] width 145 height 25
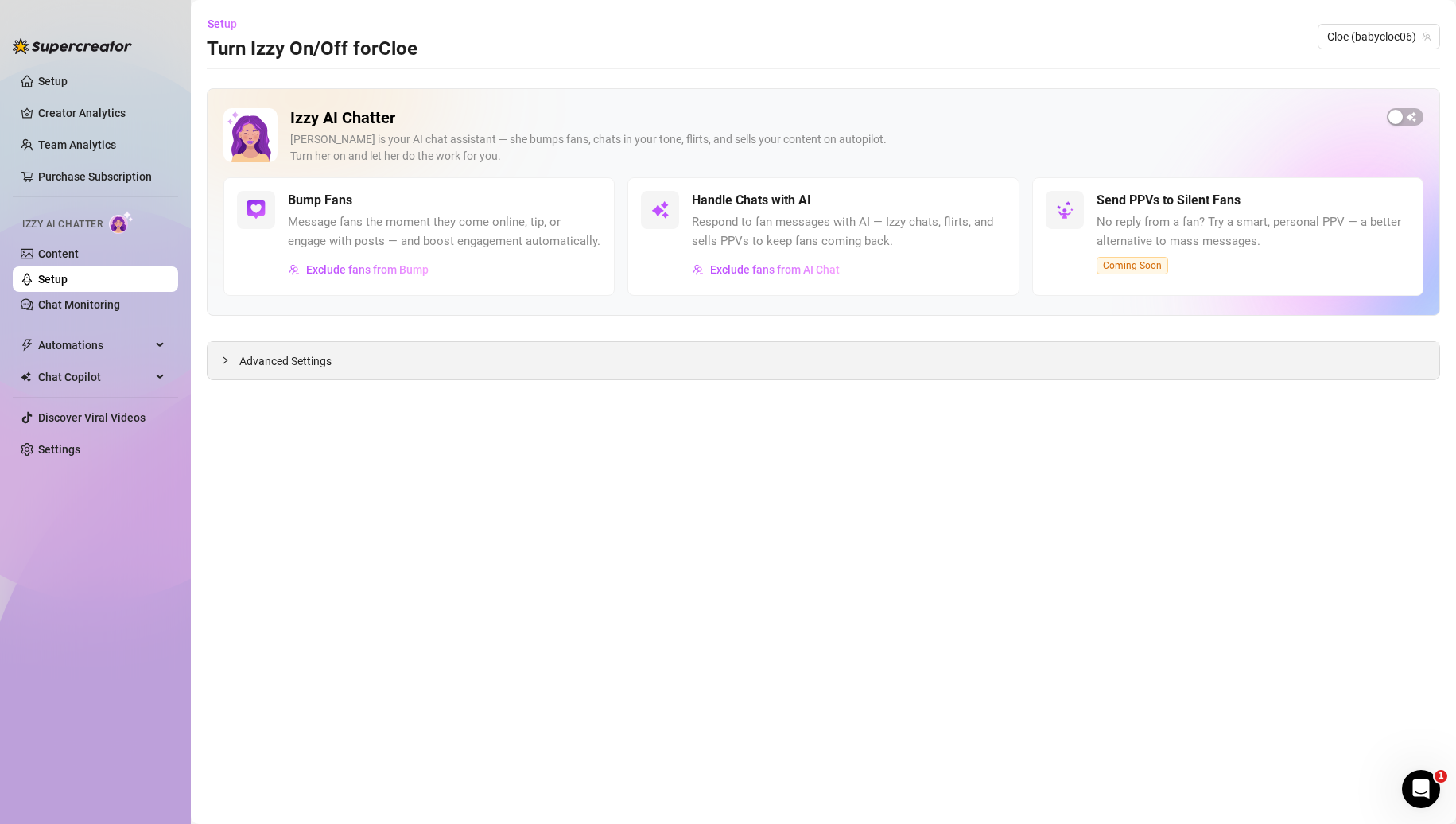
click at [350, 342] on div "Advanced Settings" at bounding box center [824, 361] width 1232 height 37
click at [298, 358] on span "Advanced Settings" at bounding box center [285, 362] width 92 height 17
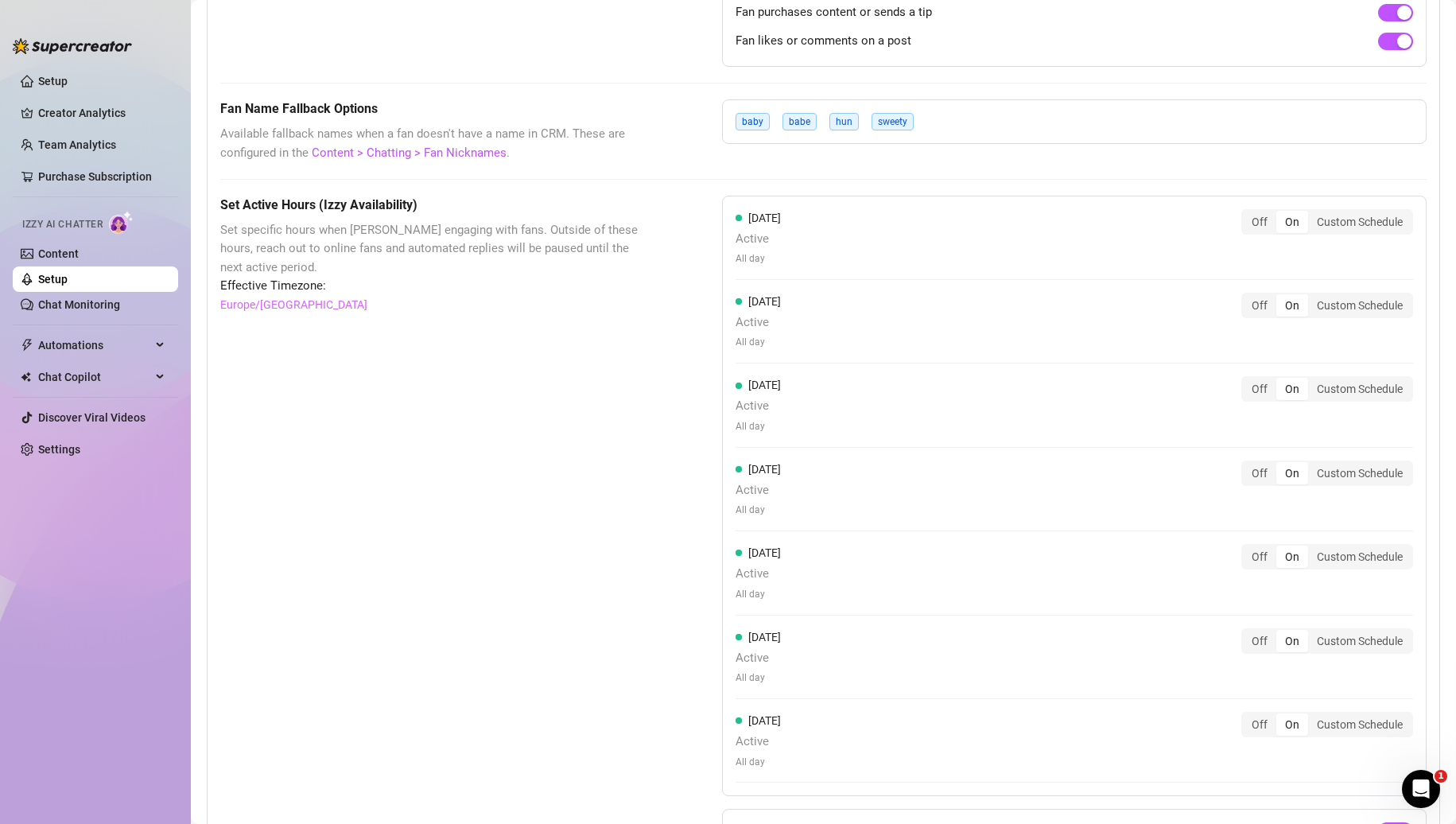
scroll to position [1163, 0]
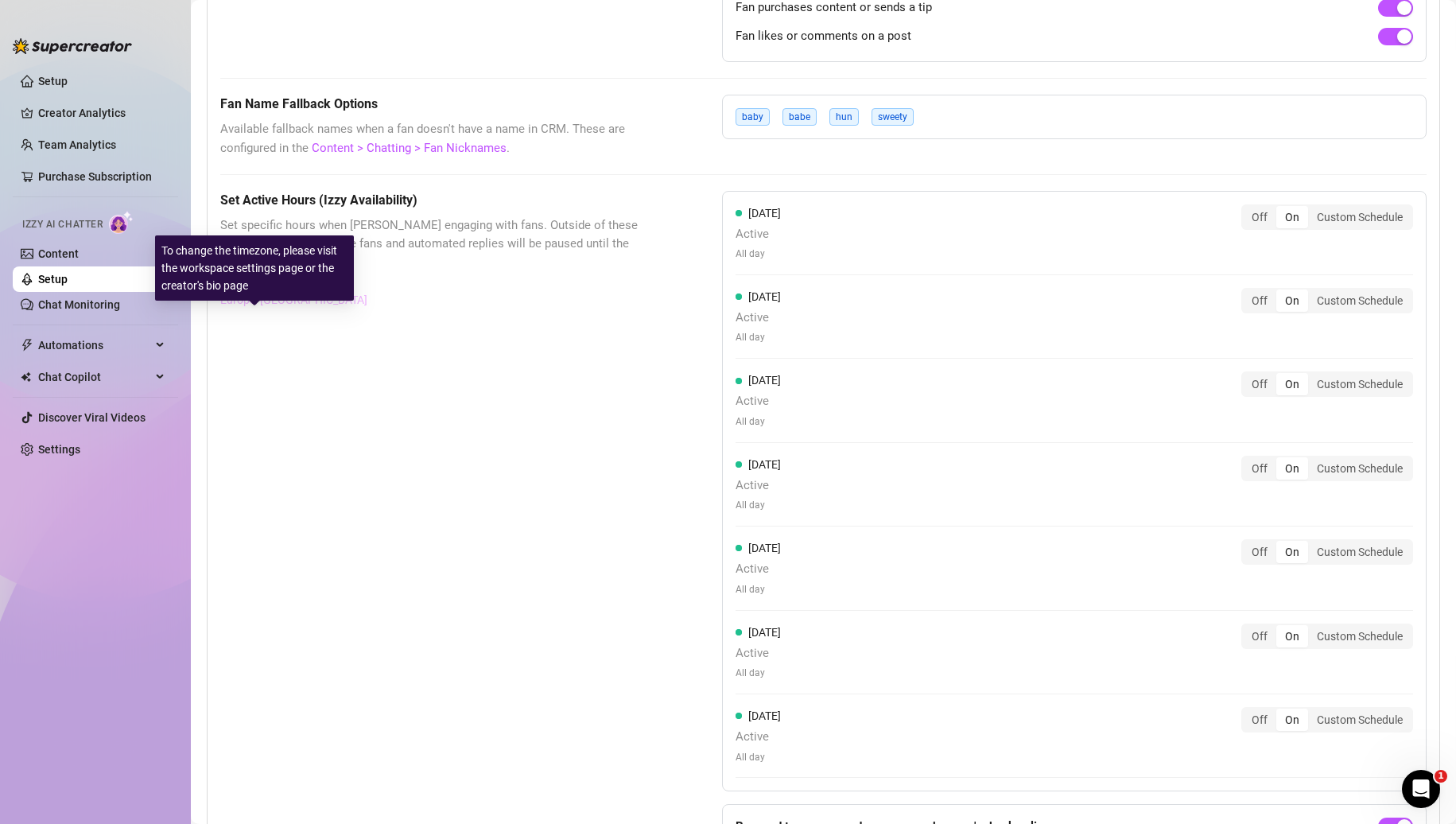
click at [266, 309] on link "Europe/[GEOGRAPHIC_DATA]" at bounding box center [293, 300] width 147 height 17
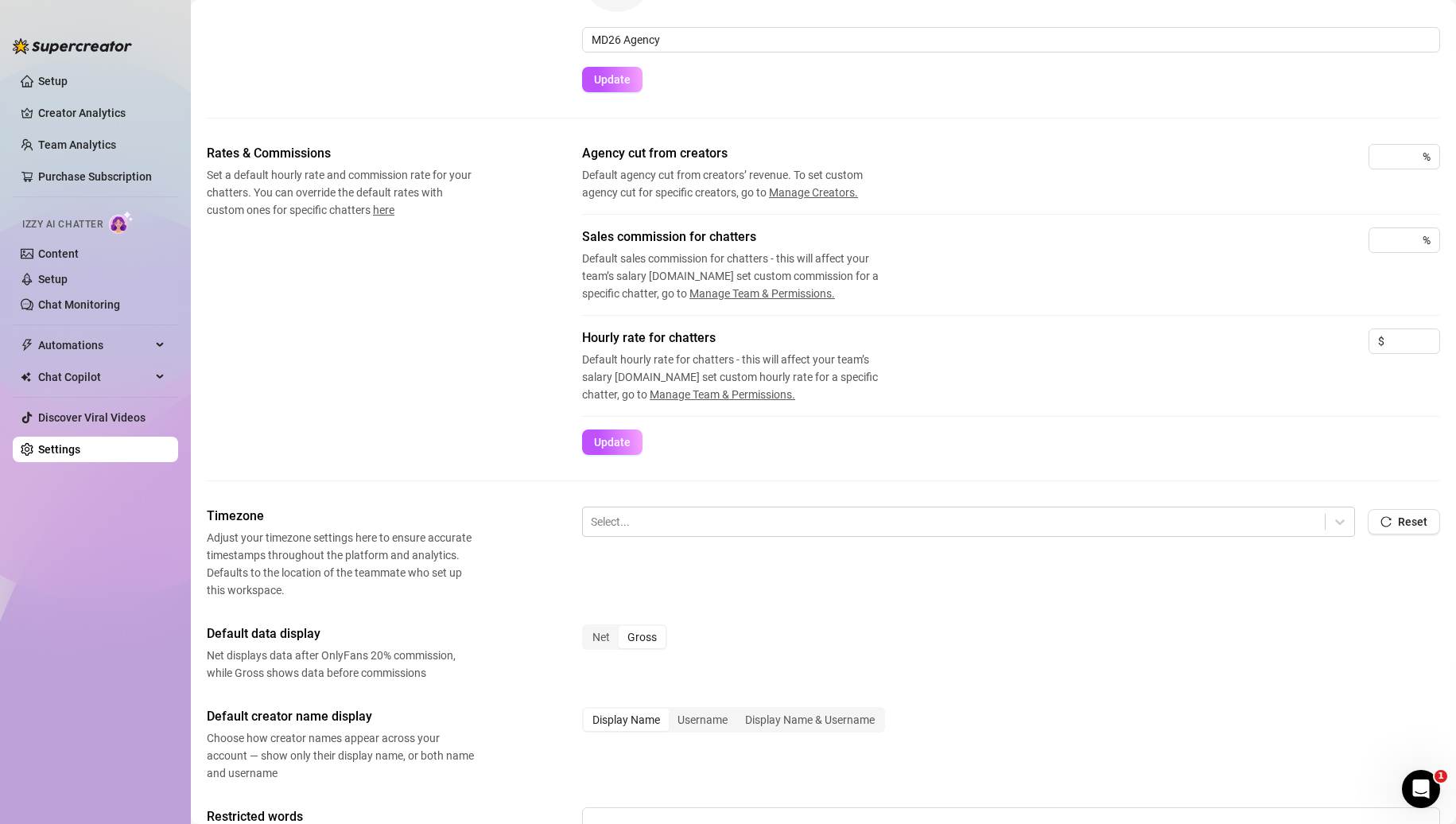
scroll to position [145, 0]
click at [702, 532] on div at bounding box center [954, 525] width 727 height 21
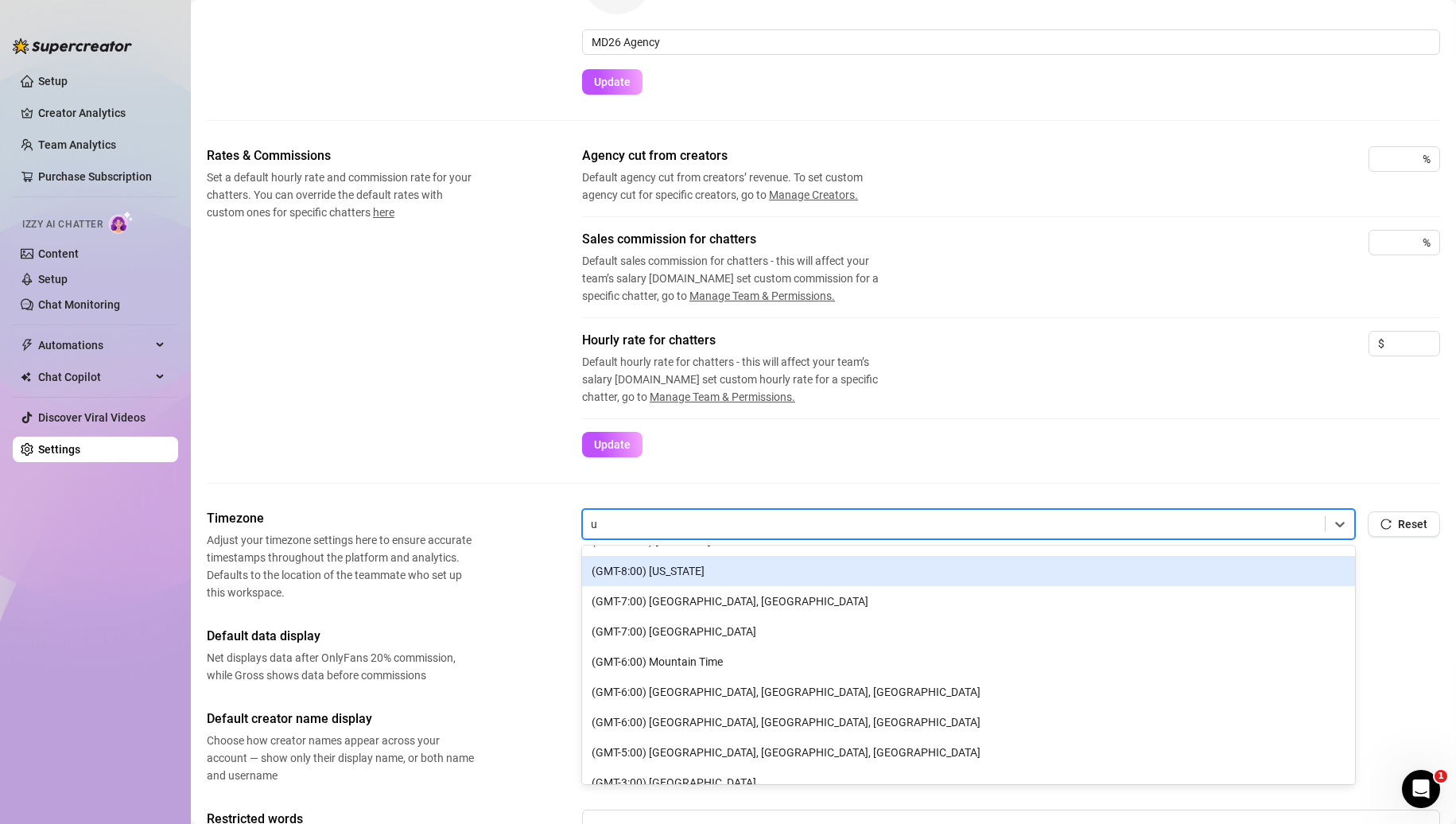
scroll to position [0, 0]
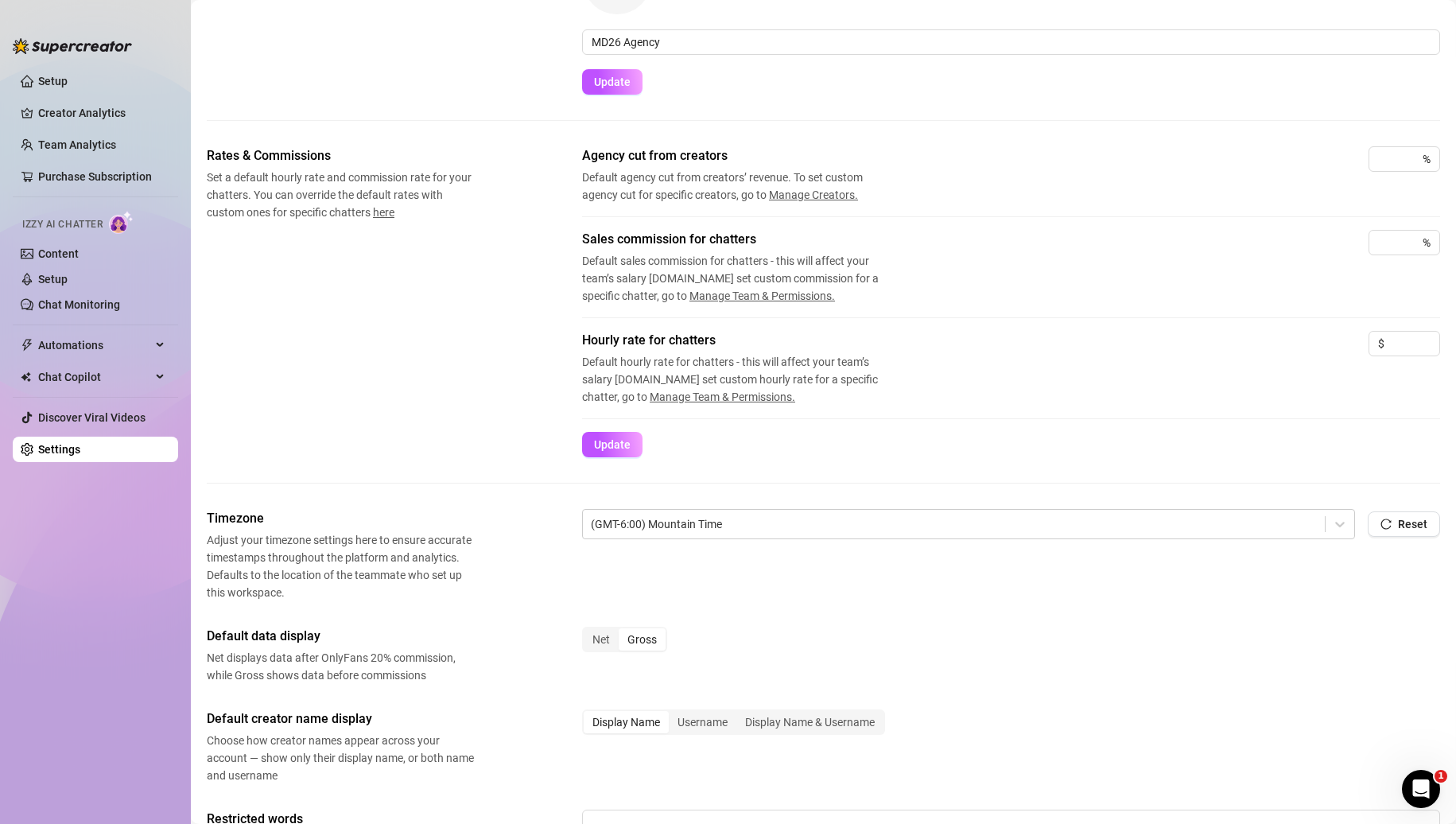
click at [1219, 579] on div "Timezone Adjust your timezone settings here to ensure accurate timestamps throu…" at bounding box center [824, 556] width 1234 height 92
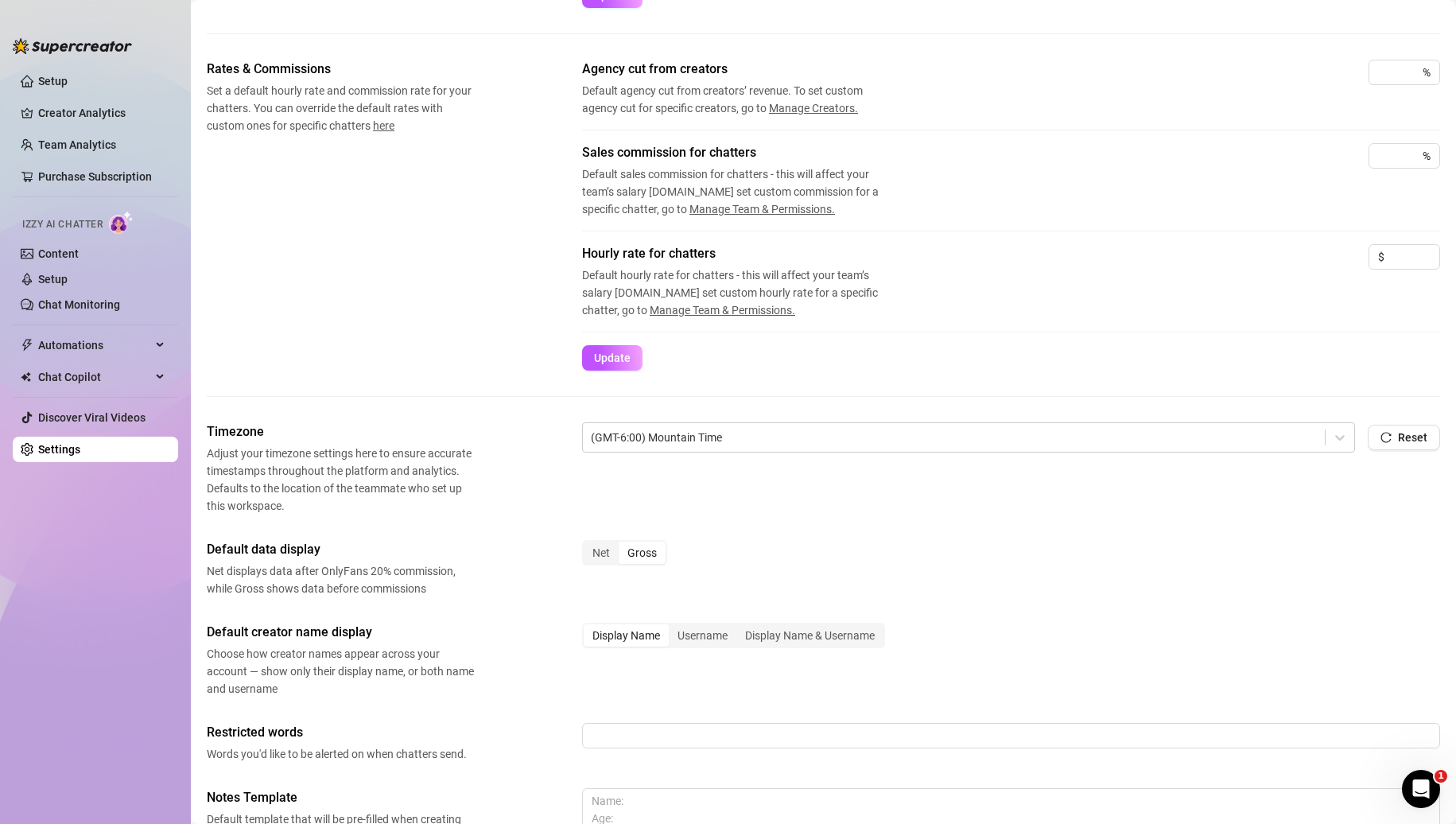
scroll to position [233, 0]
click at [592, 542] on div "Net" at bounding box center [601, 552] width 35 height 22
click at [588, 543] on input "Net" at bounding box center [588, 543] width 0 height 0
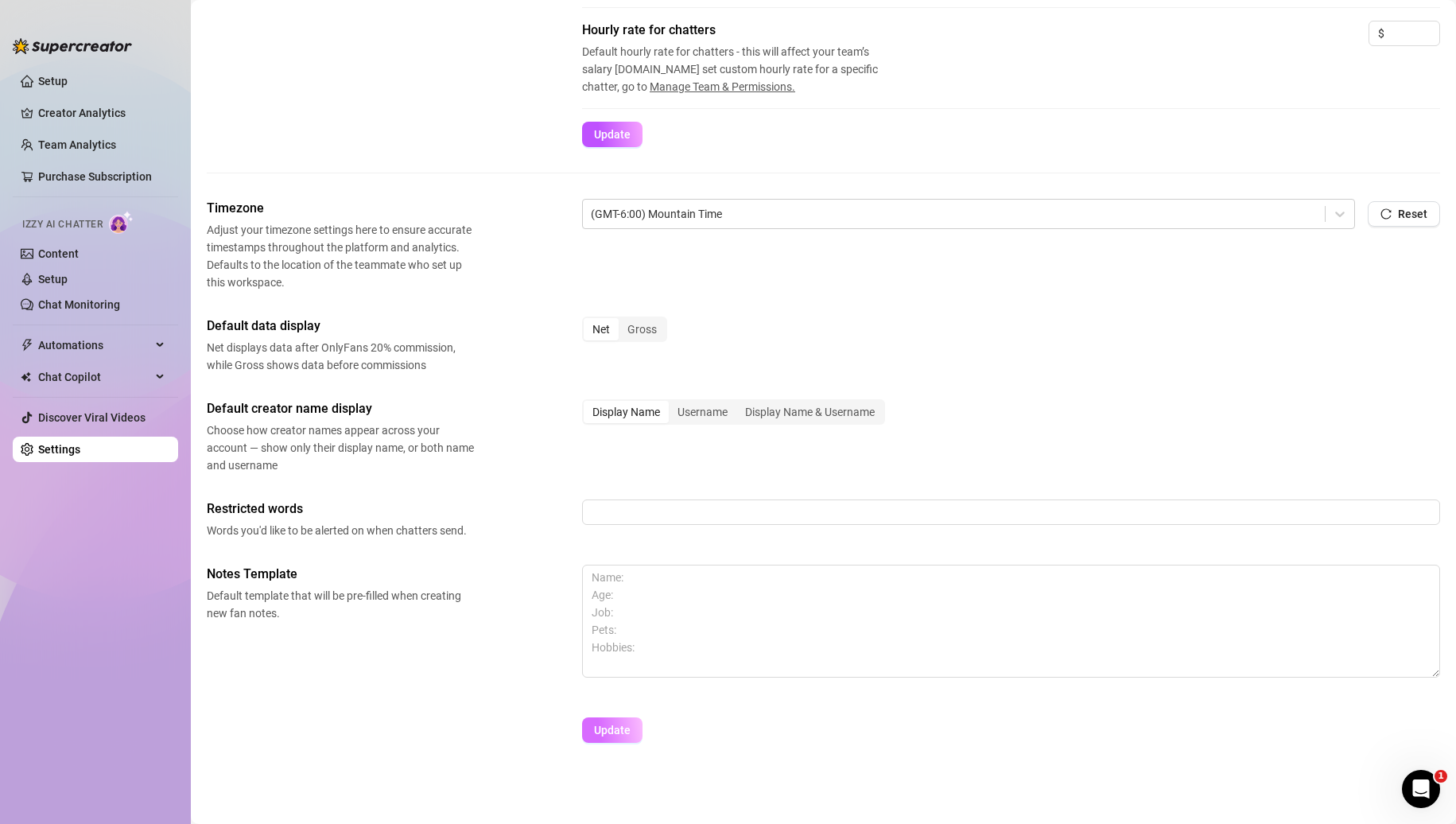
click at [620, 733] on span "Update" at bounding box center [612, 730] width 37 height 12
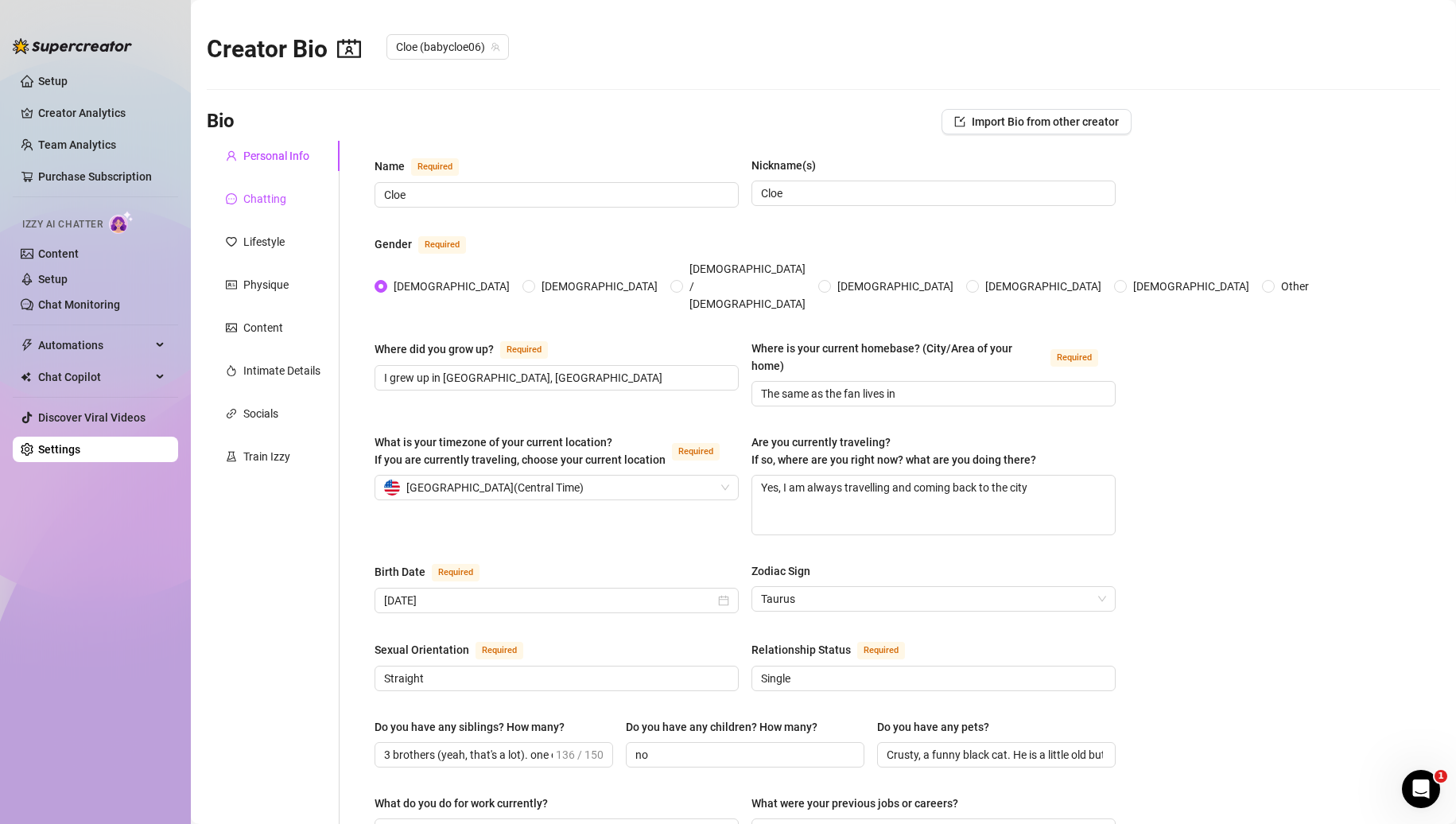
click at [266, 204] on div "Chatting" at bounding box center [264, 199] width 43 height 17
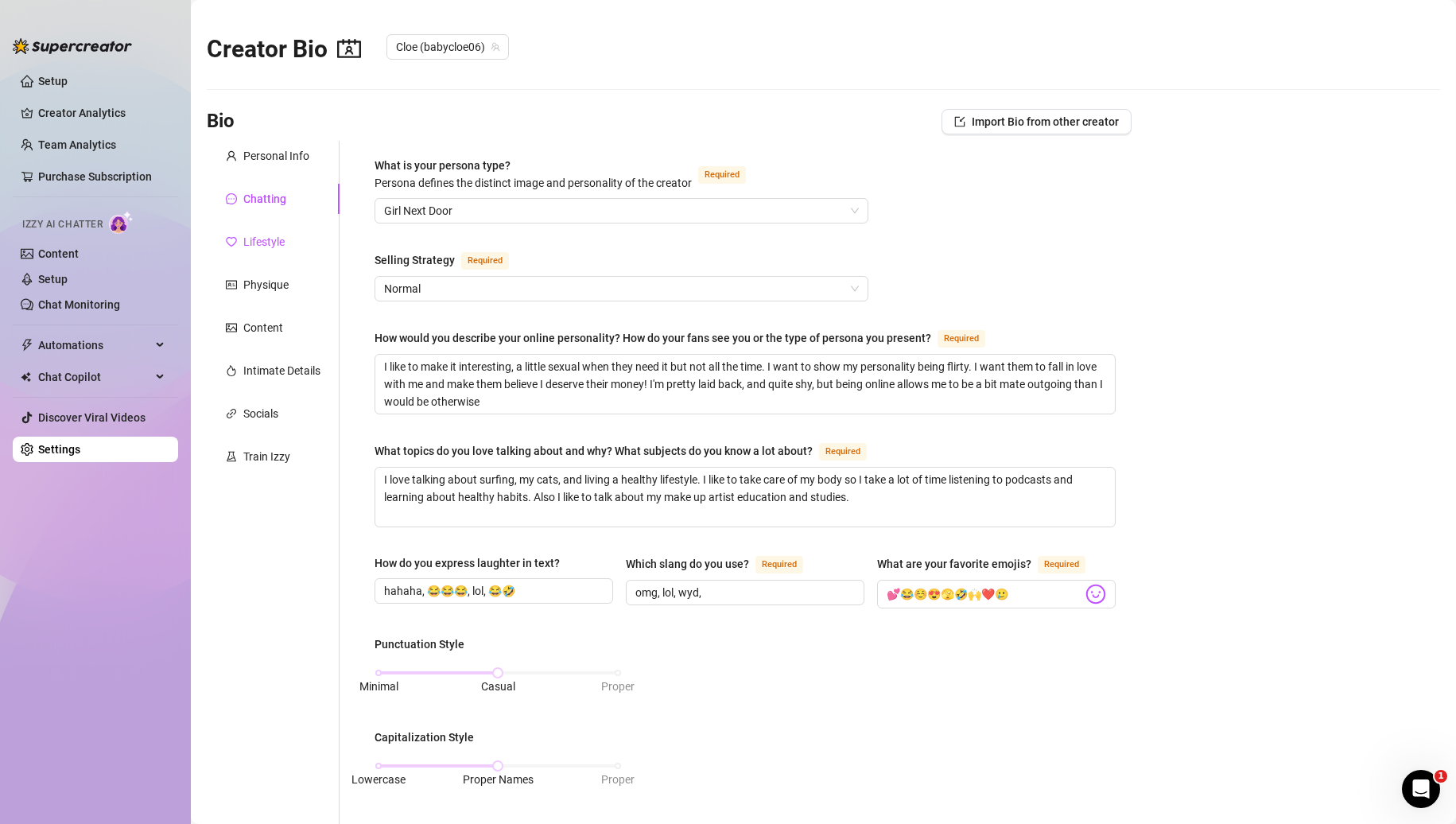
click at [265, 243] on div "Lifestyle" at bounding box center [263, 241] width 41 height 17
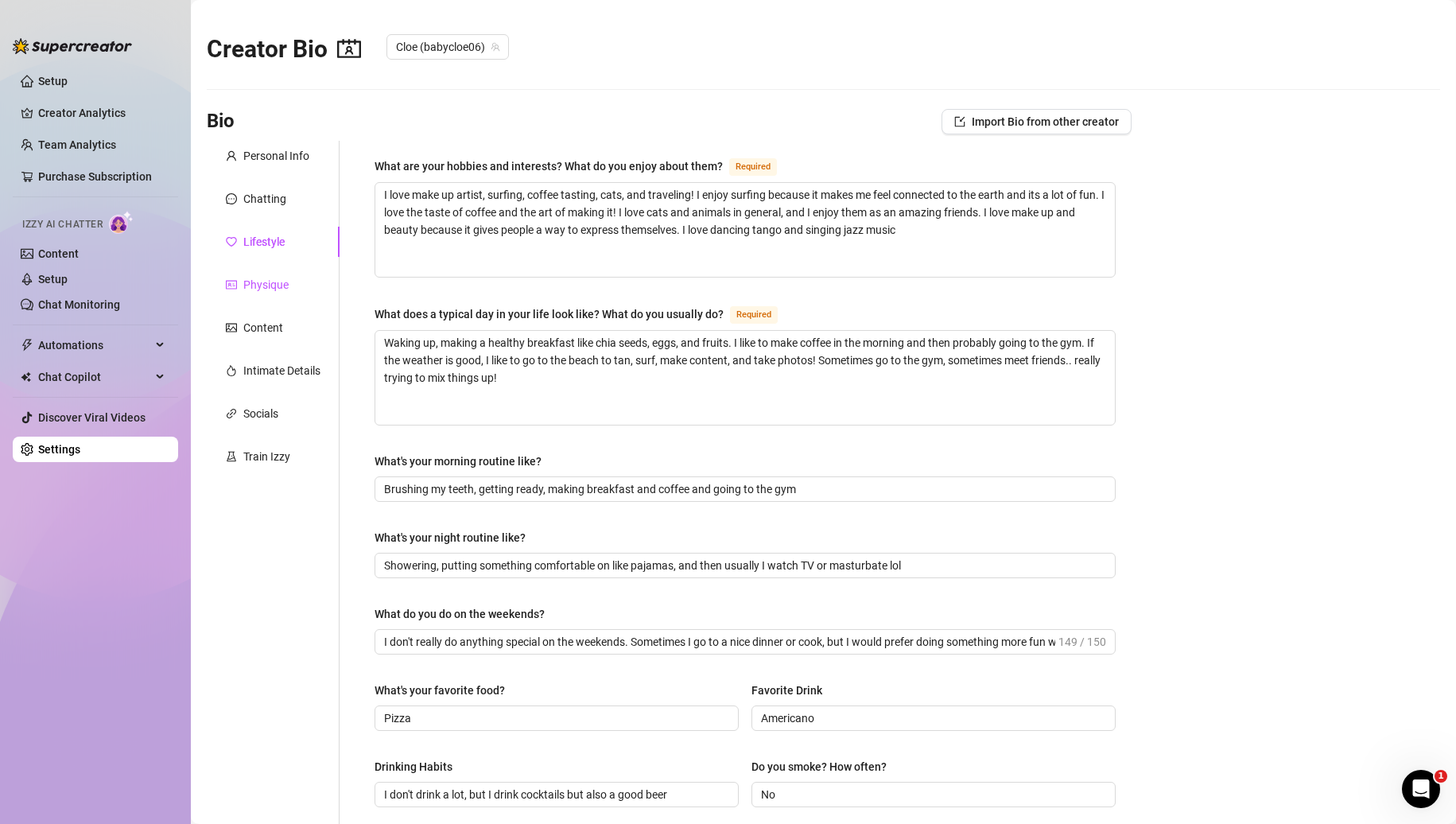
click at [257, 292] on div "Physique" at bounding box center [265, 285] width 45 height 17
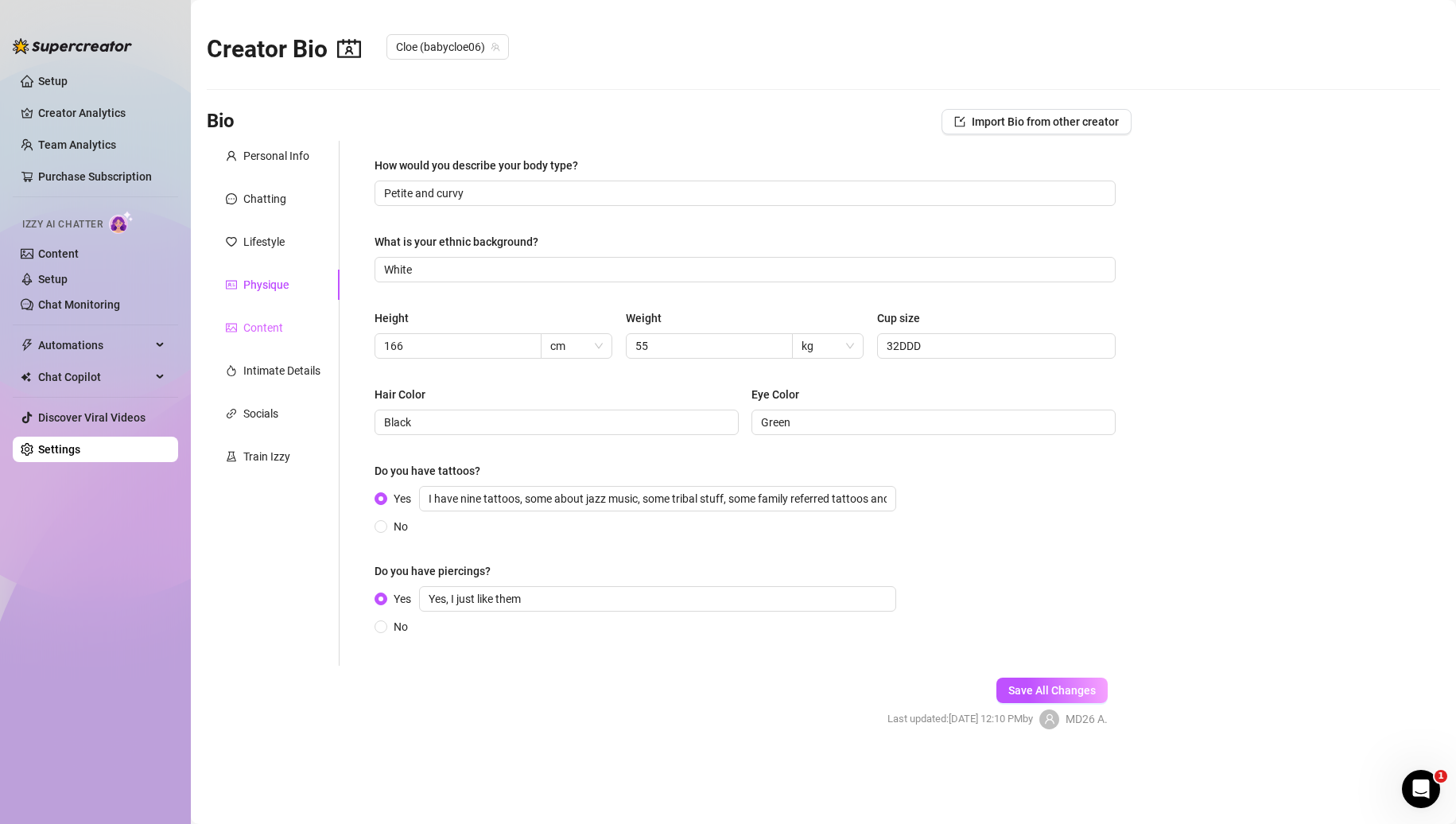
click at [254, 317] on div "Content" at bounding box center [273, 327] width 133 height 30
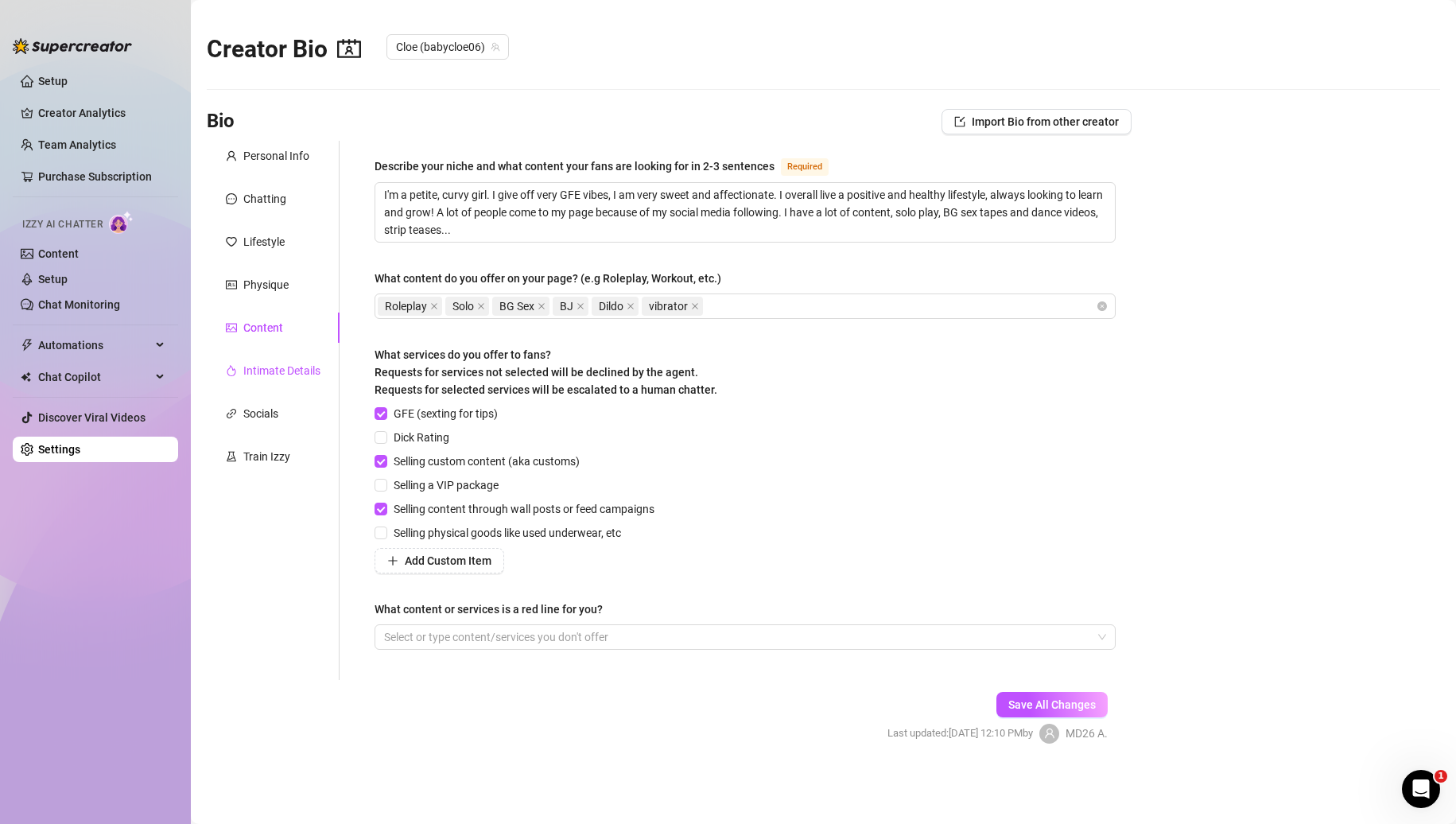
click at [253, 370] on div "Intimate Details" at bounding box center [282, 371] width 77 height 17
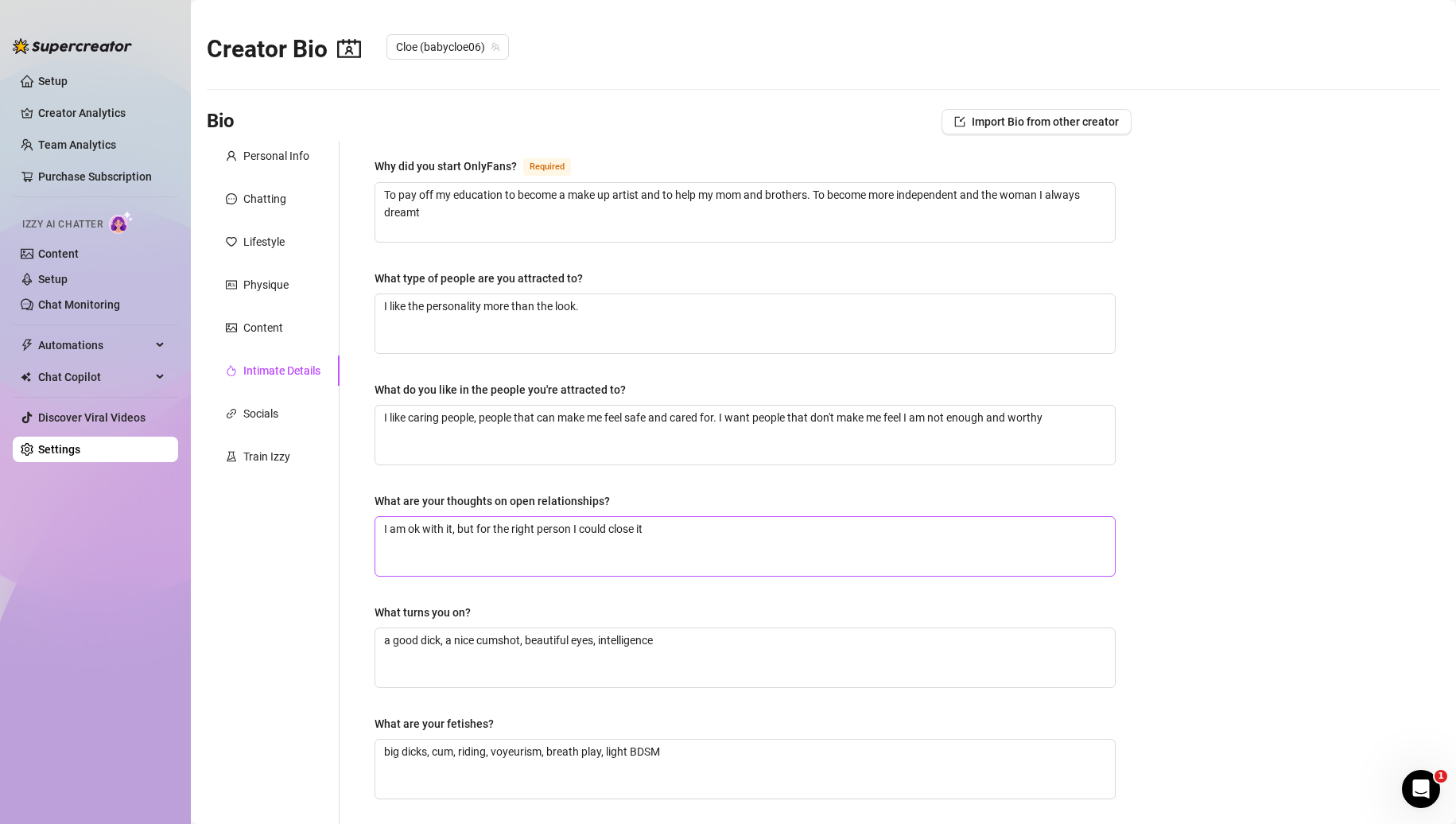
scroll to position [256, 0]
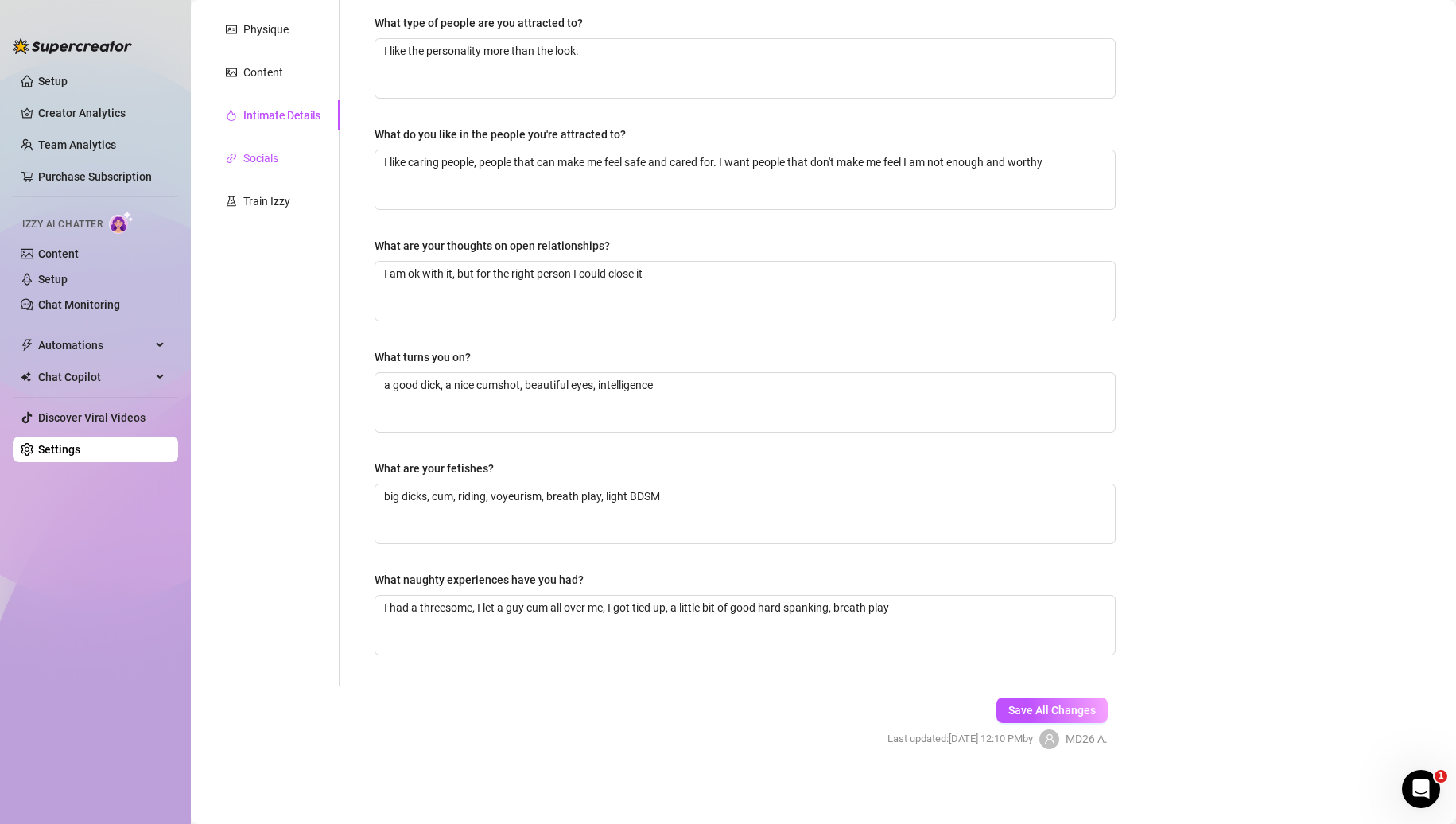
click at [268, 163] on div "Socials" at bounding box center [260, 159] width 35 height 17
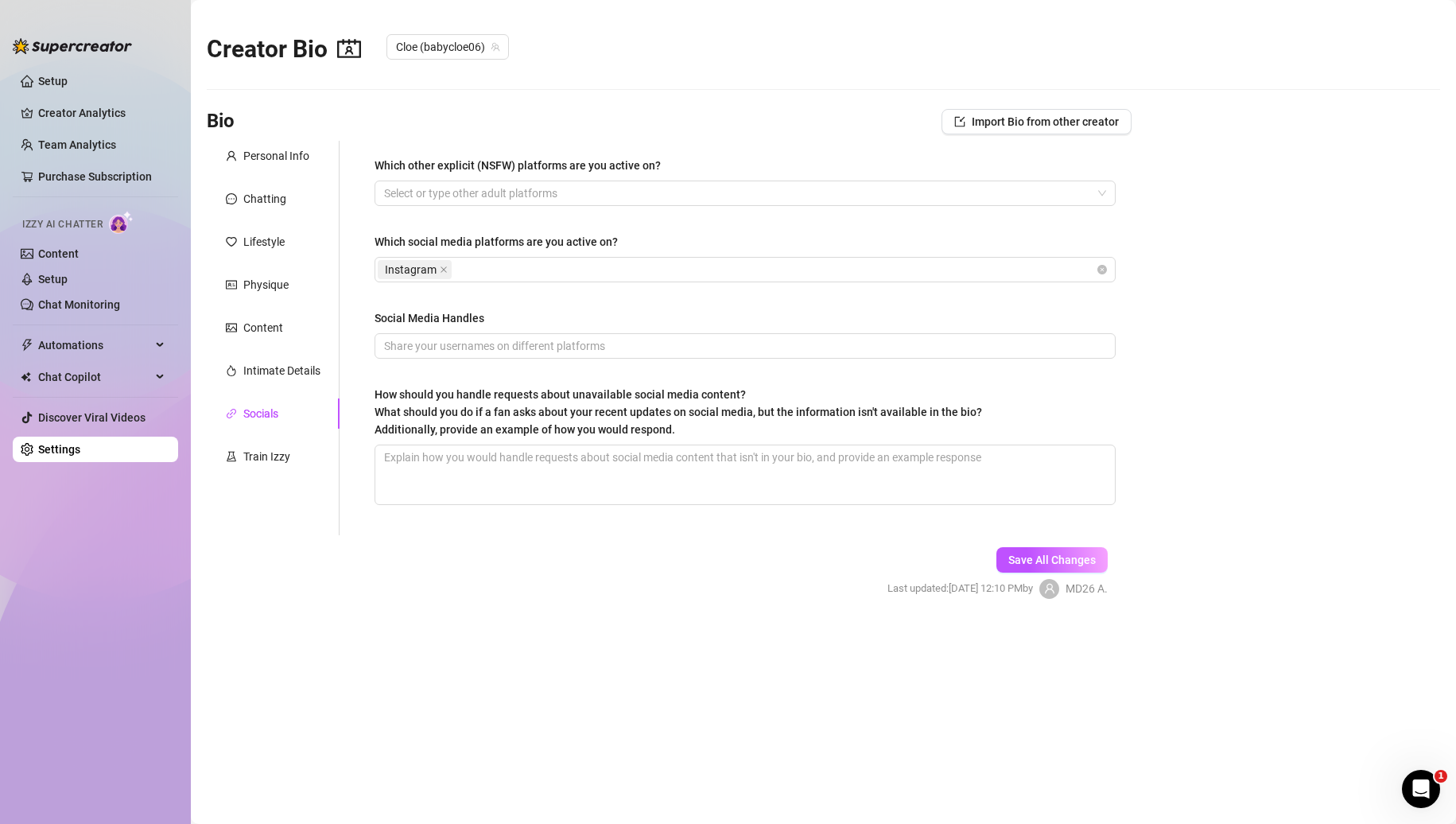
scroll to position [0, 0]
click at [284, 462] on div "Train Izzy" at bounding box center [266, 457] width 47 height 17
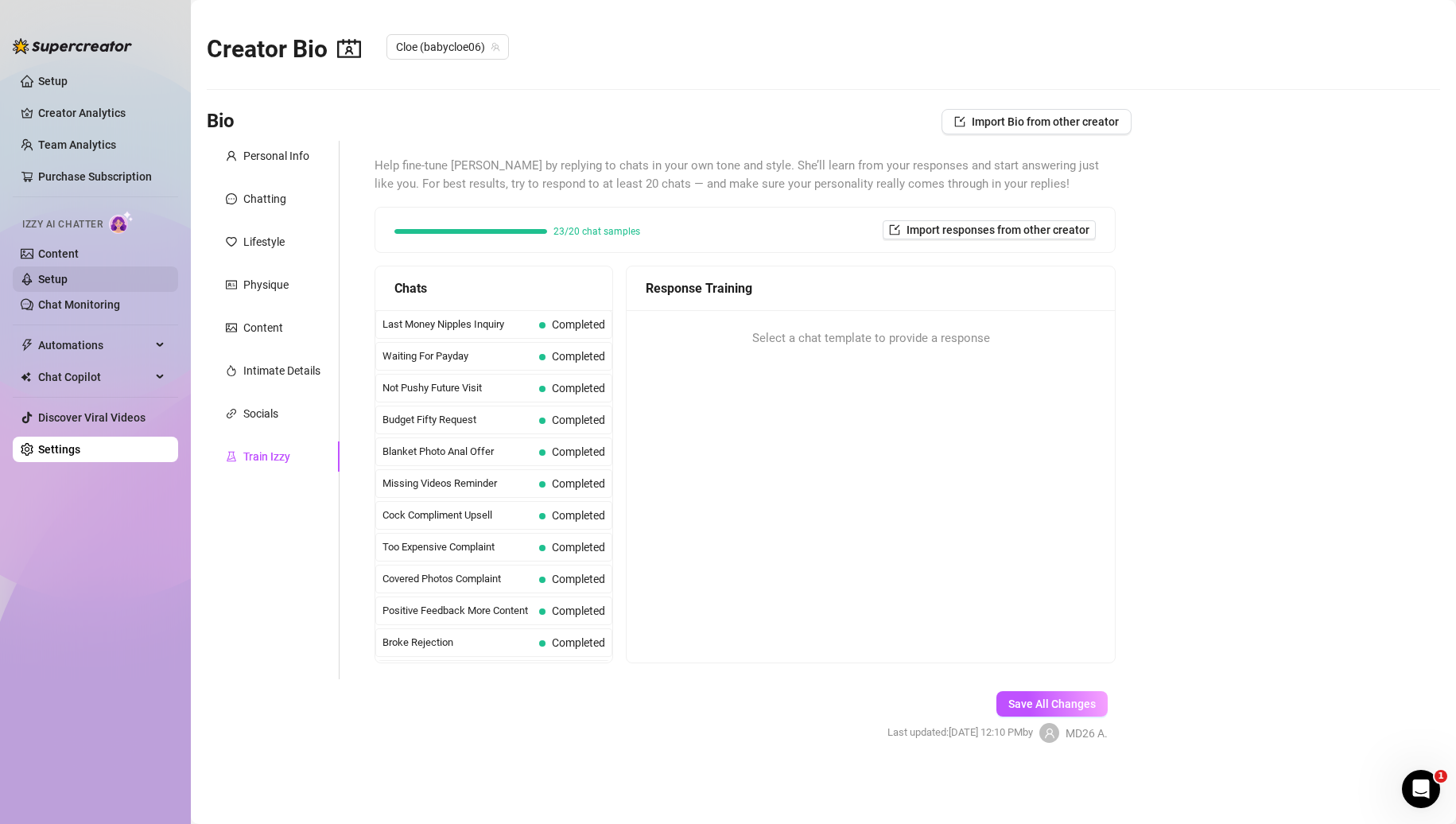
click at [53, 273] on link "Setup" at bounding box center [53, 279] width 30 height 12
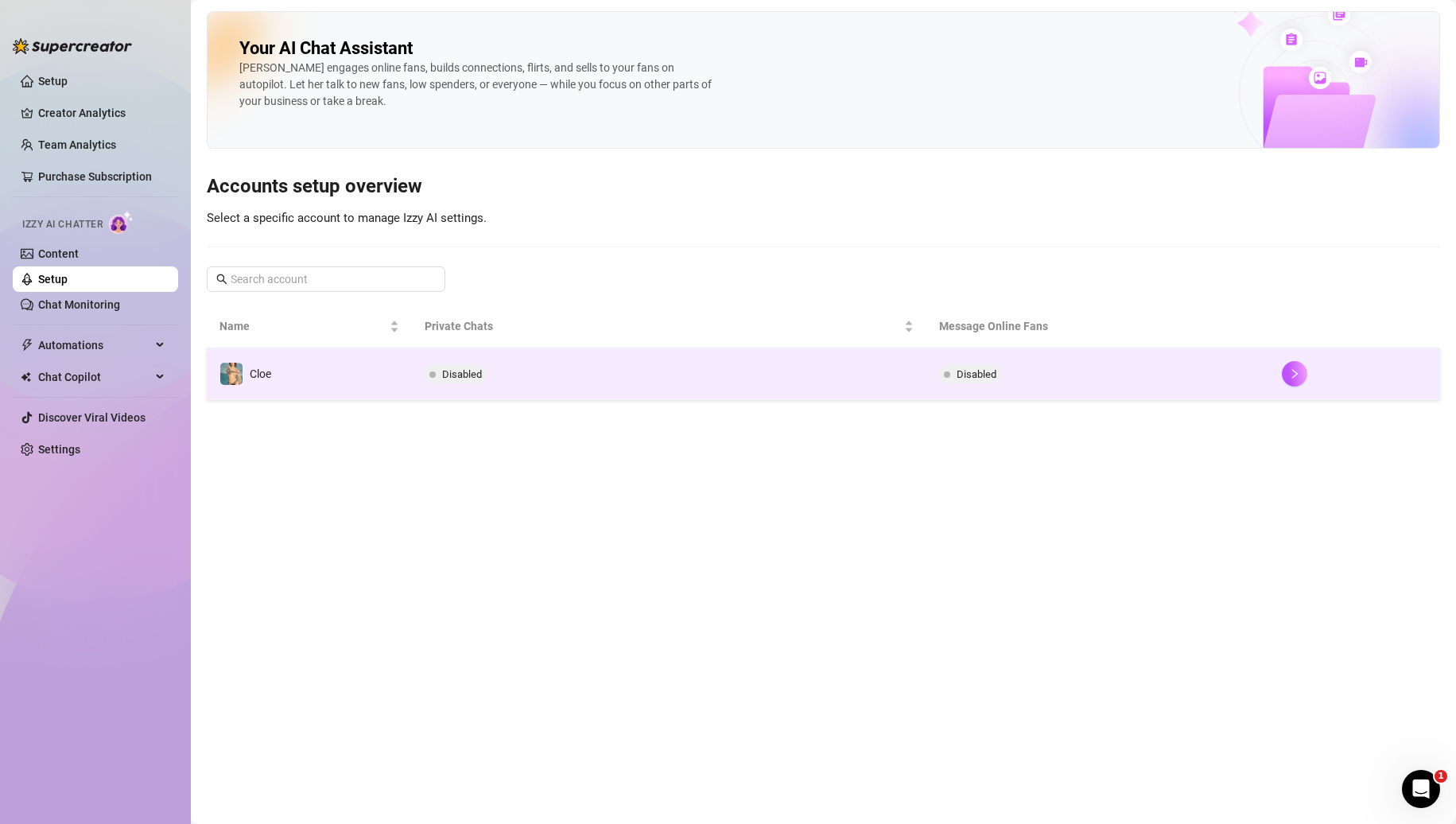
click at [713, 387] on td "Disabled" at bounding box center [669, 374] width 514 height 52
click at [713, 387] on main "Your AI Chat Assistant [PERSON_NAME] engages online fans, builds connections, f…" at bounding box center [824, 412] width 1266 height 824
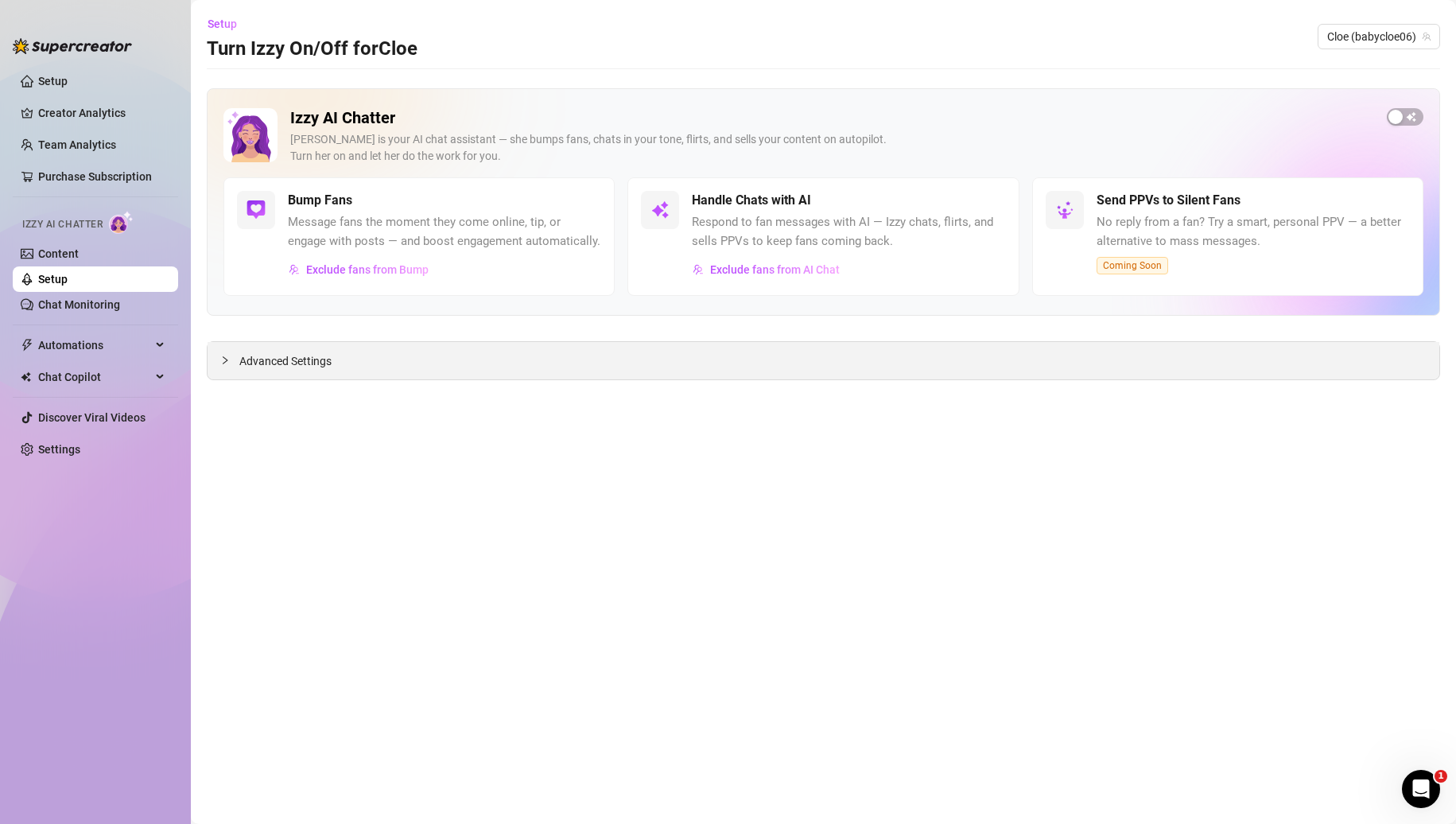
click at [436, 361] on div "Advanced Settings" at bounding box center [824, 361] width 1232 height 37
click at [241, 361] on span "Advanced Settings" at bounding box center [285, 362] width 92 height 17
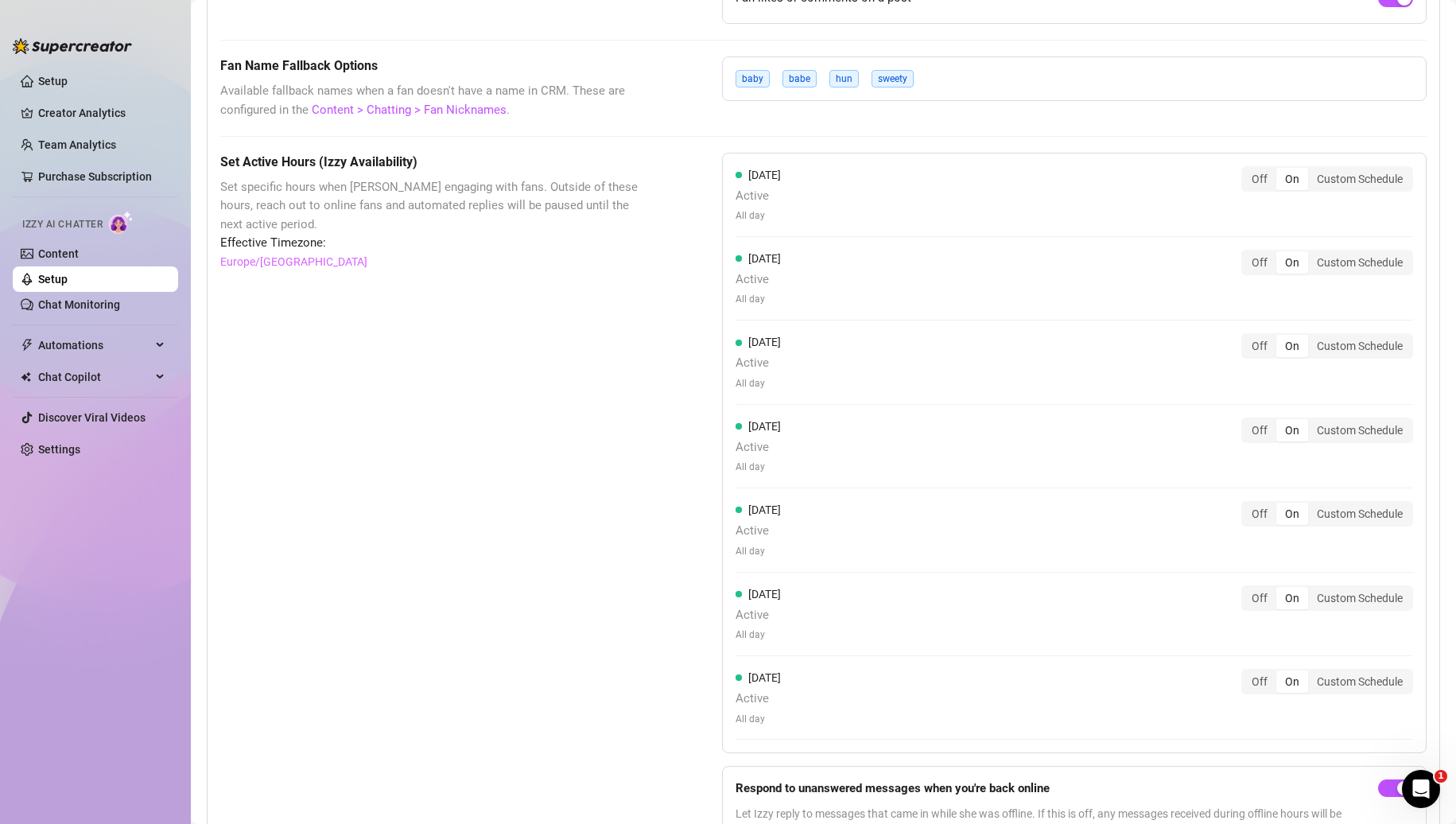
scroll to position [1202, 0]
click at [1357, 189] on div "Custom Schedule" at bounding box center [1360, 178] width 104 height 22
click at [1312, 169] on input "Custom Schedule" at bounding box center [1312, 169] width 0 height 0
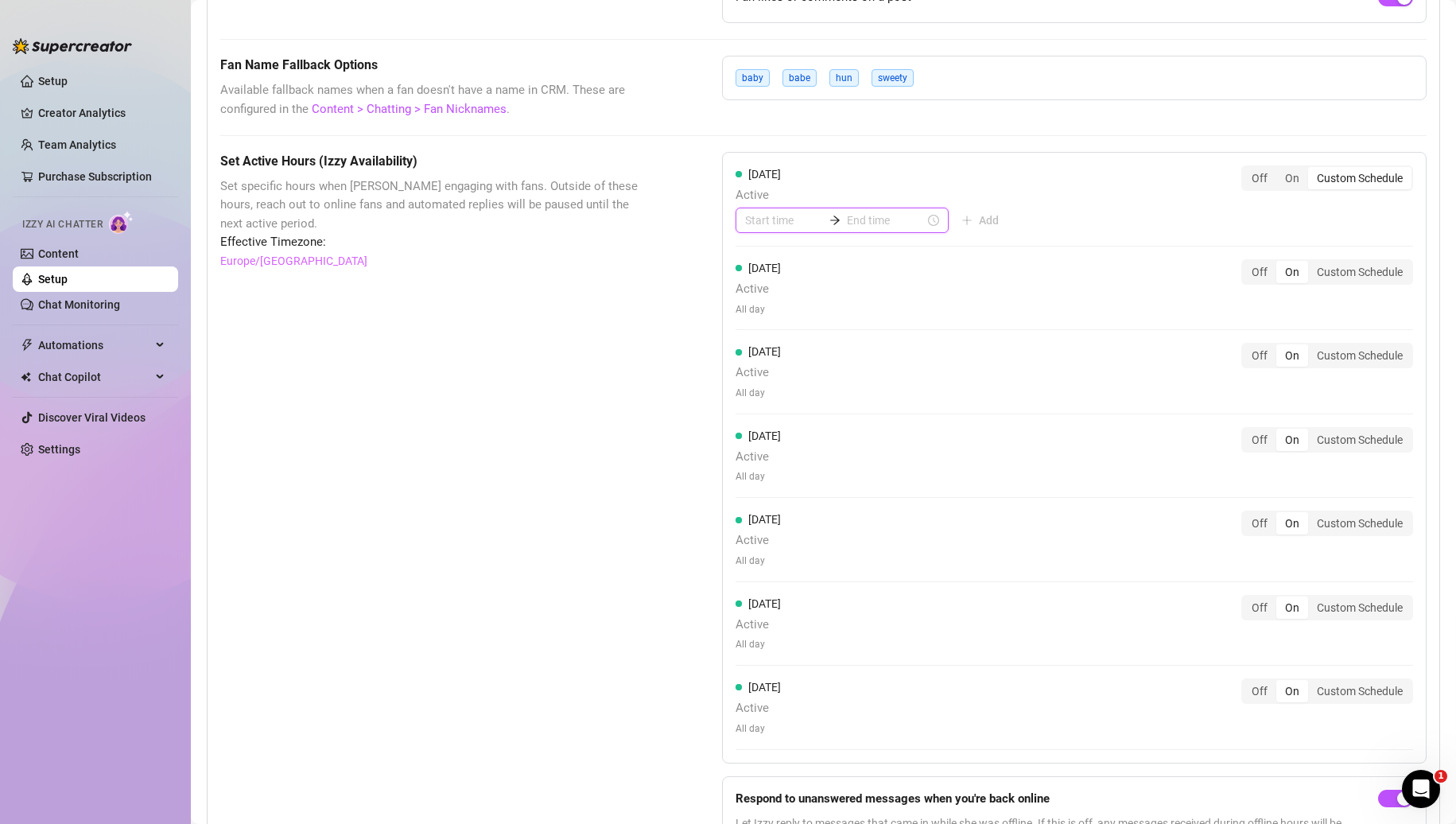
click at [776, 229] on input at bounding box center [783, 220] width 78 height 17
click at [593, 270] on div "Effective Timezone: [GEOGRAPHIC_DATA]/[GEOGRAPHIC_DATA]" at bounding box center [431, 251] width 422 height 37
click at [1285, 189] on div "On" at bounding box center [1292, 178] width 32 height 22
click at [1280, 169] on input "On" at bounding box center [1280, 169] width 0 height 0
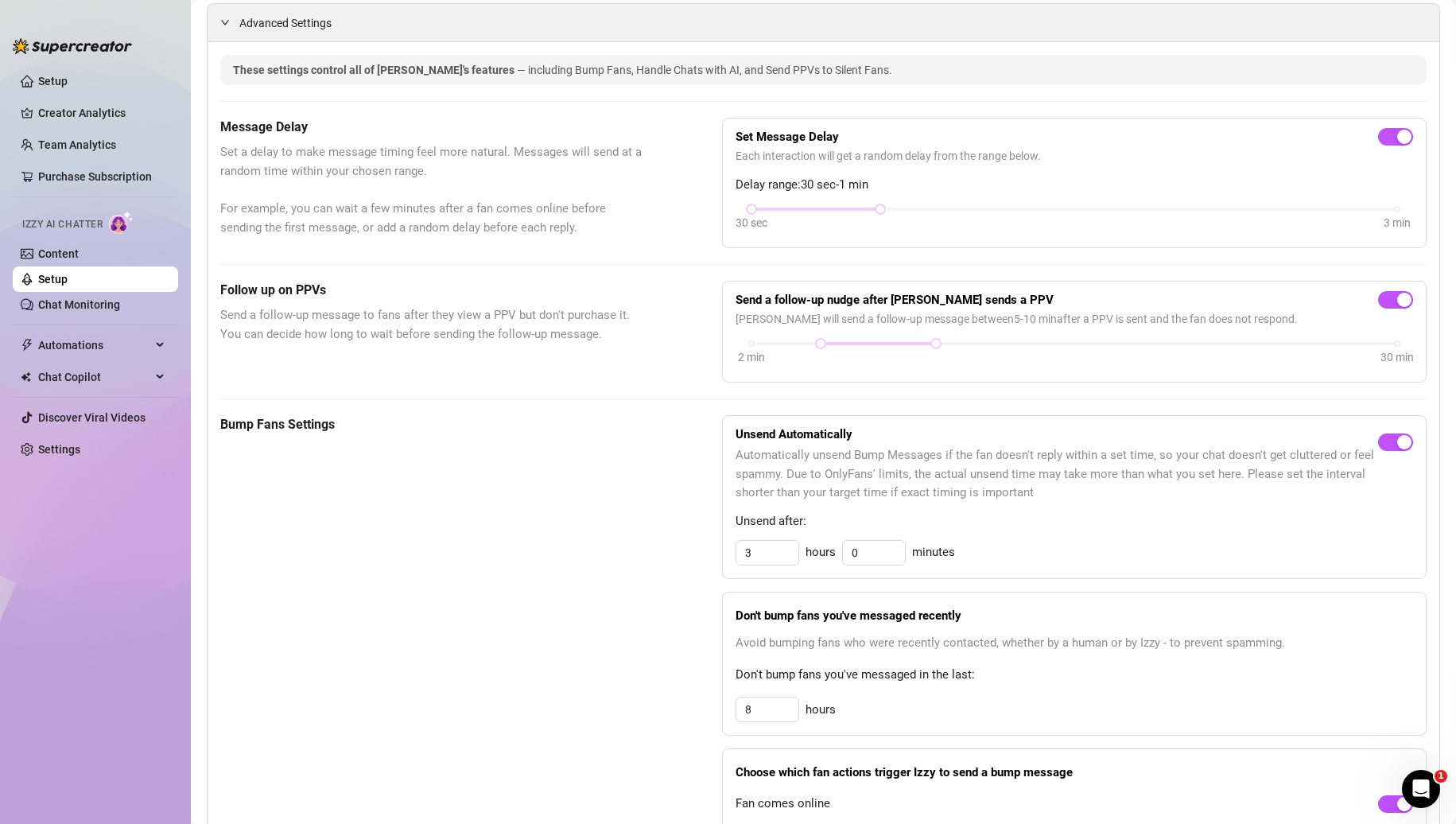
scroll to position [334, 0]
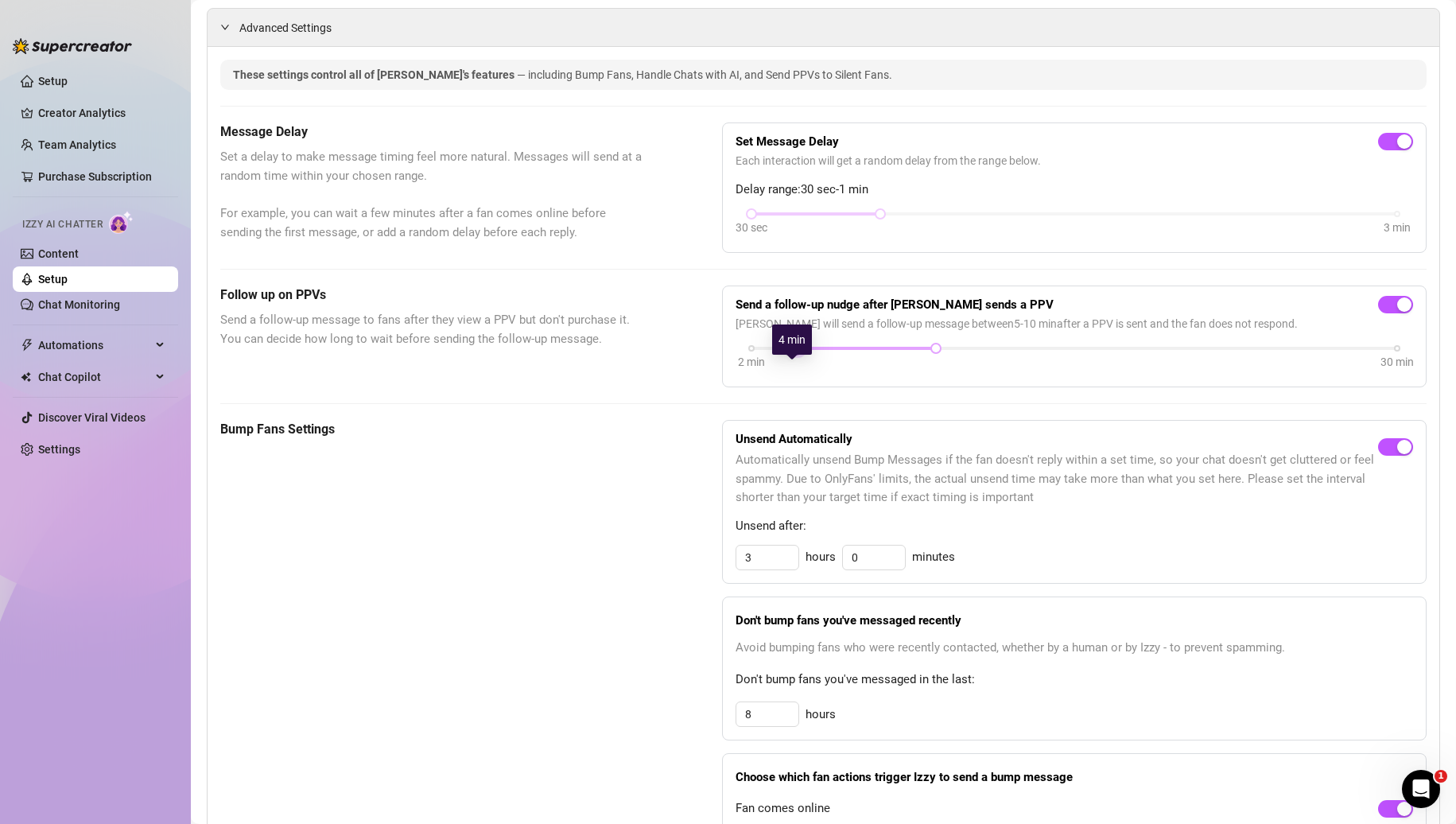
drag, startPoint x: 817, startPoint y: 367, endPoint x: 791, endPoint y: 365, distance: 26.1
click at [794, 353] on div at bounding box center [798, 348] width 8 height 8
drag, startPoint x: 749, startPoint y: 233, endPoint x: 758, endPoint y: 233, distance: 9.0
click at [758, 215] on div "30 sec 3 min" at bounding box center [1074, 212] width 646 height 7
drag, startPoint x: 874, startPoint y: 235, endPoint x: 1131, endPoint y: 237, distance: 257.0
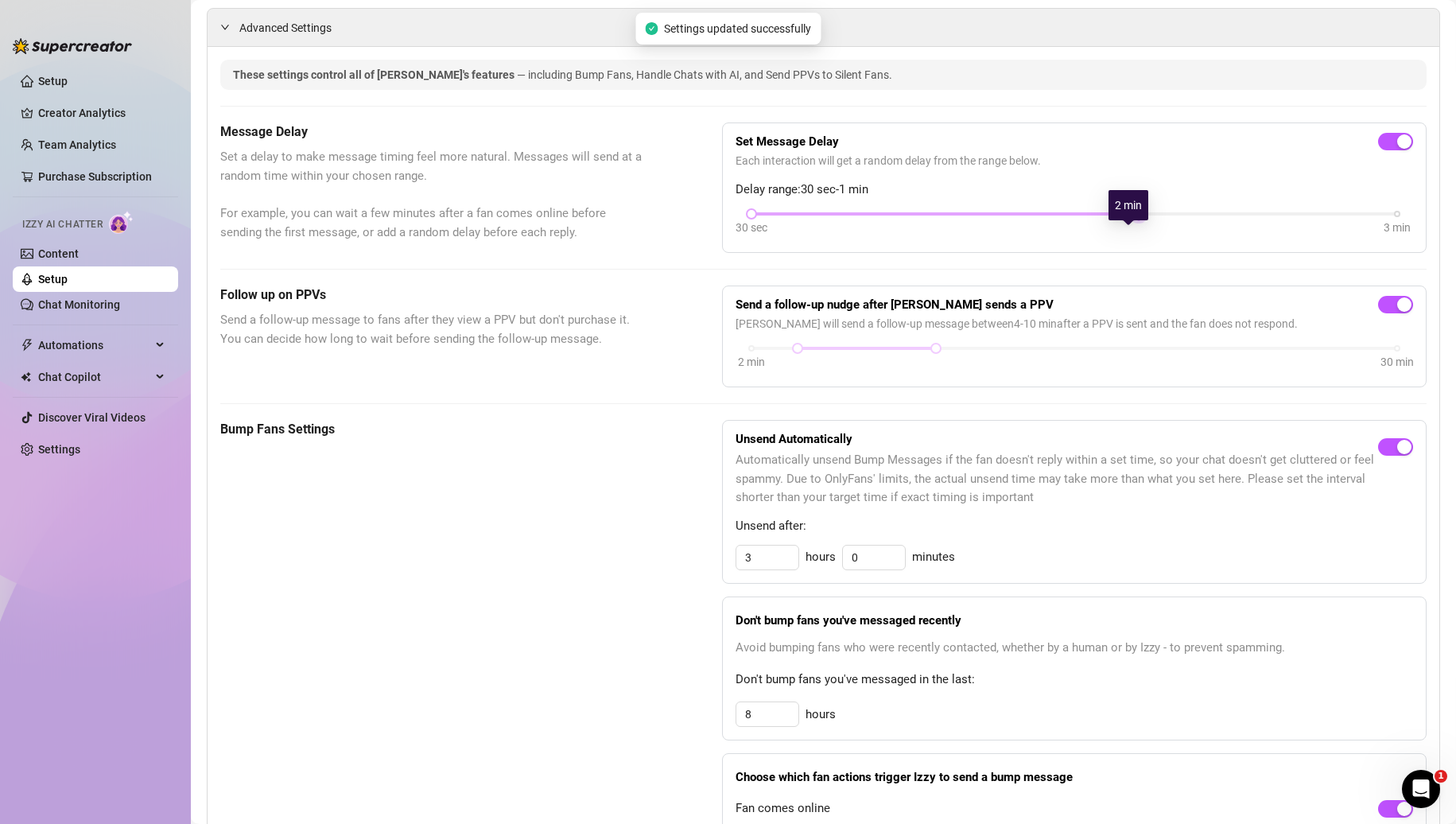
click at [1135, 218] on div at bounding box center [1139, 213] width 8 height 8
drag, startPoint x: 750, startPoint y: 234, endPoint x: 814, endPoint y: 233, distance: 64.0
click at [814, 215] on div "30 sec 3 min" at bounding box center [1074, 212] width 646 height 7
drag, startPoint x: 871, startPoint y: 229, endPoint x: 747, endPoint y: 224, distance: 124.1
click at [747, 224] on div "Set Message Delay Each interaction will get a random delay from the range below…" at bounding box center [1073, 188] width 678 height 104
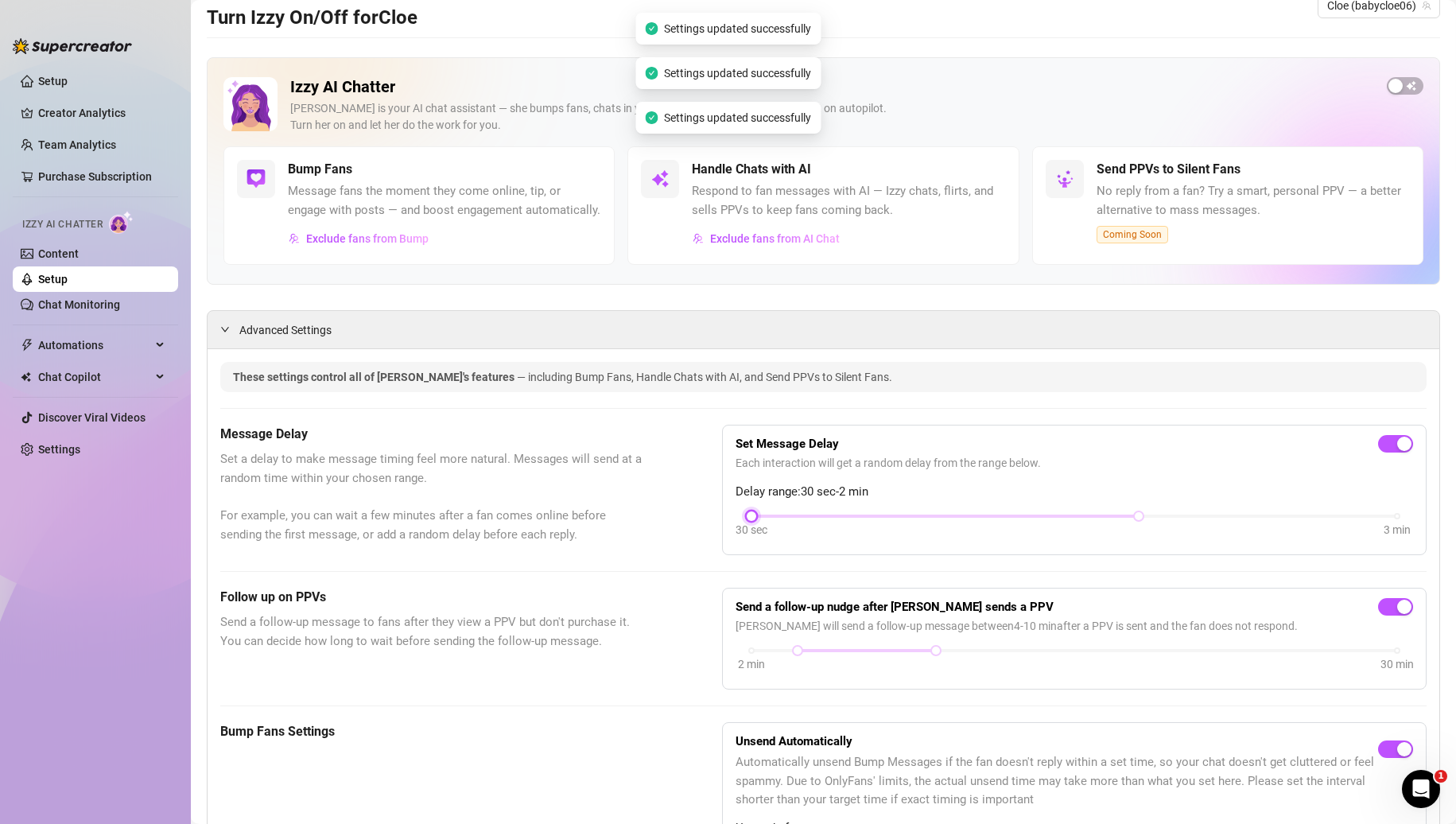
scroll to position [0, 0]
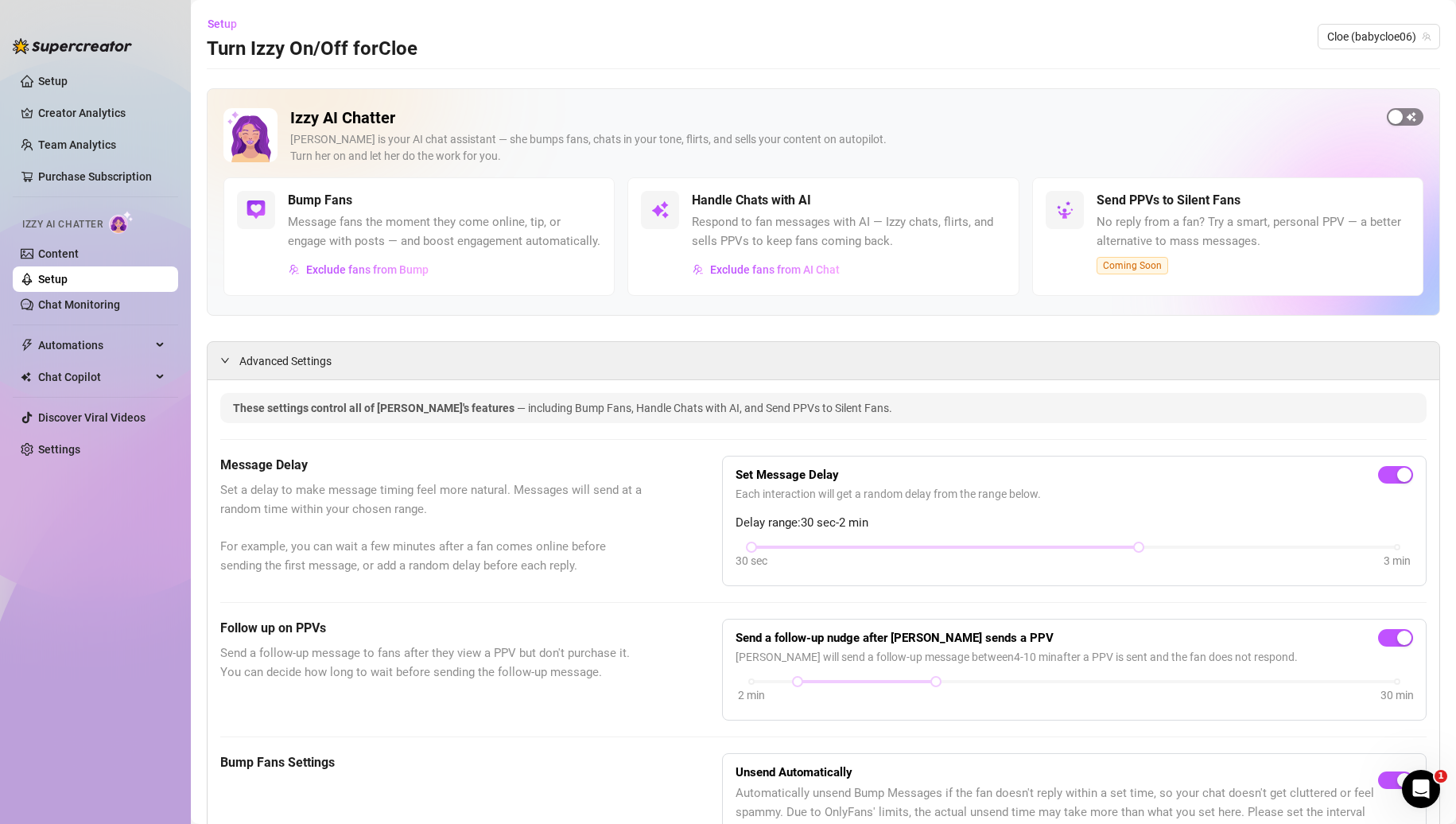
click at [1402, 117] on span "button" at bounding box center [1405, 117] width 37 height 17
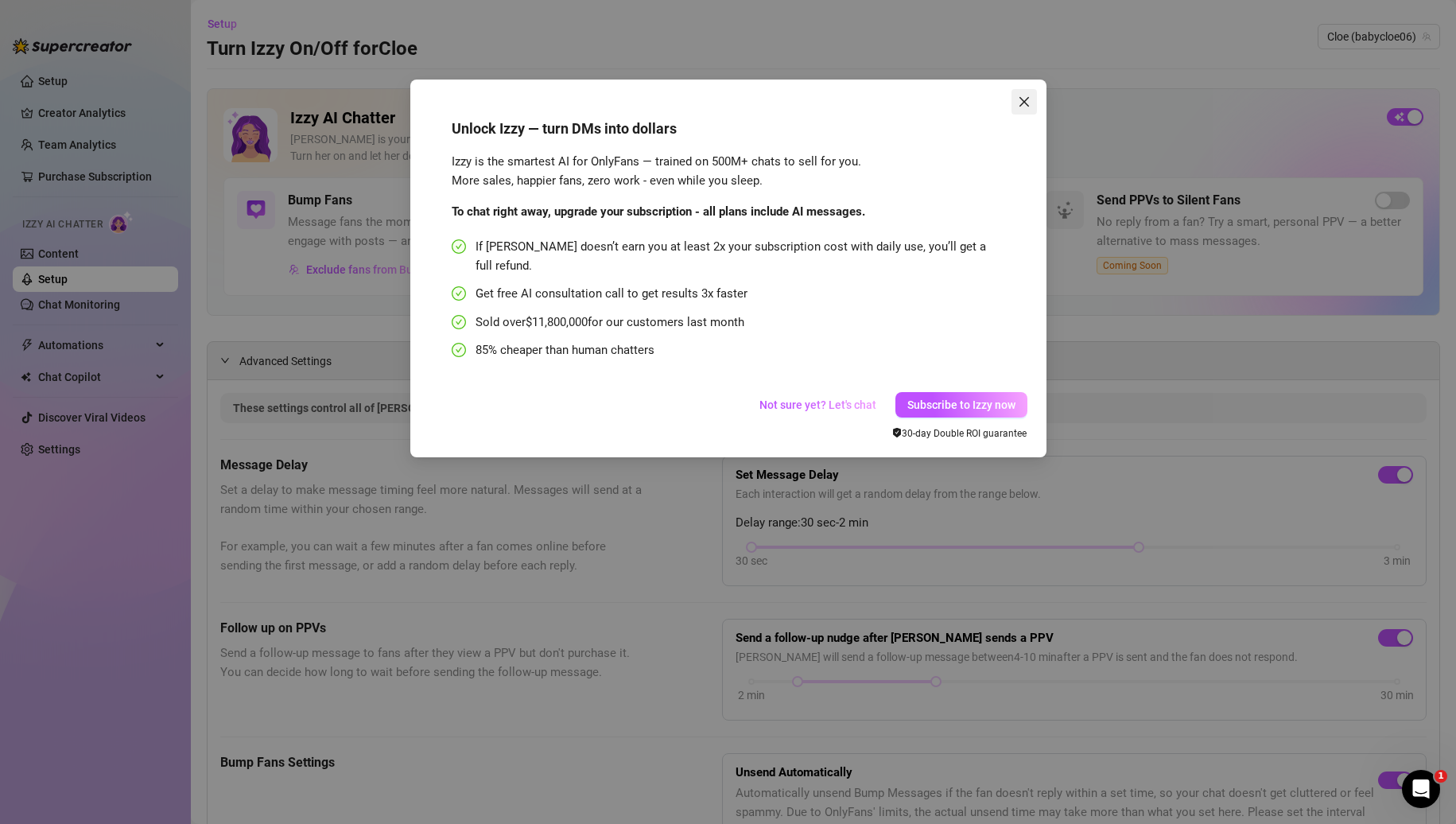
click at [1031, 97] on span "Close" at bounding box center [1024, 101] width 25 height 12
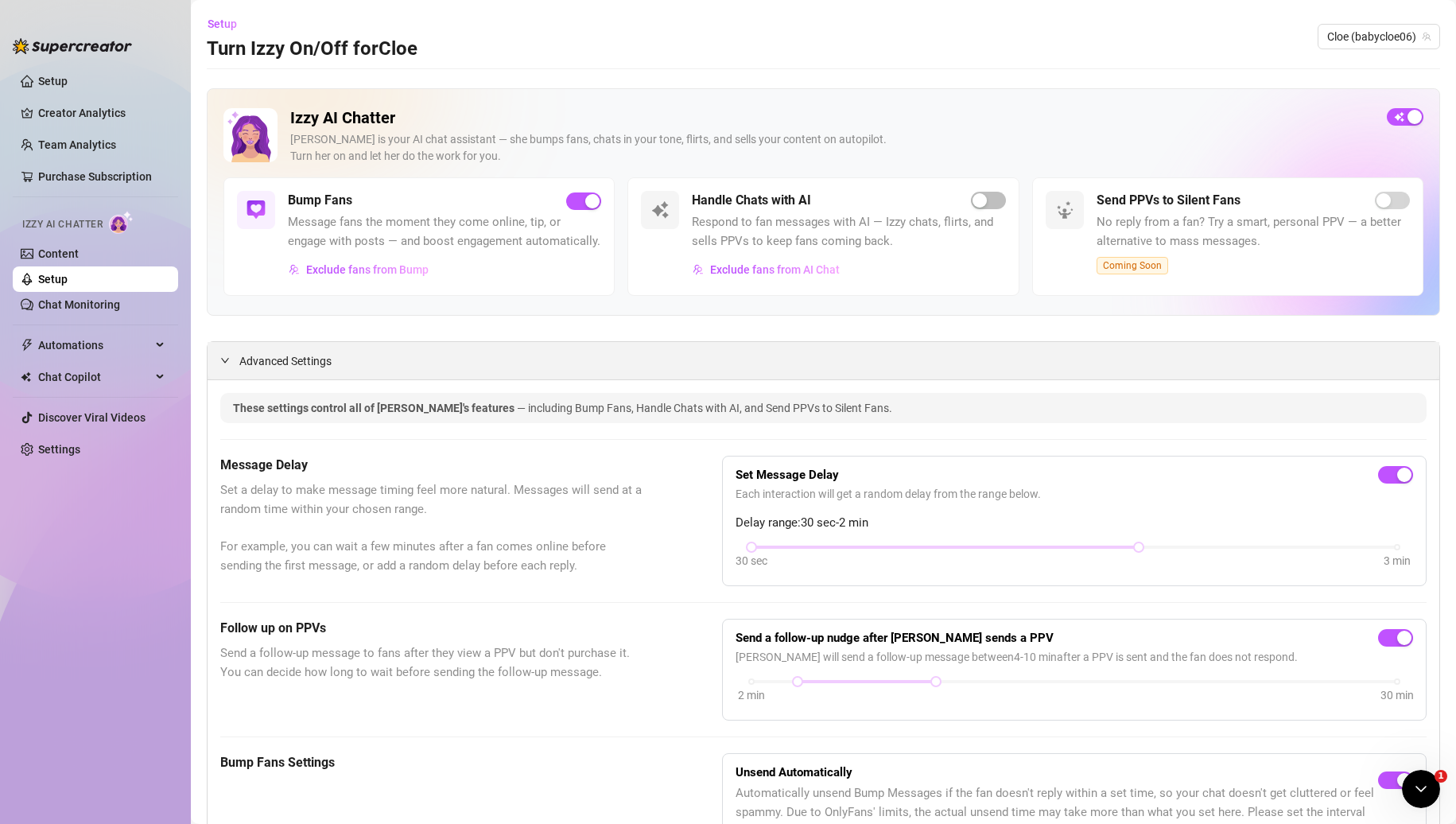
click at [298, 380] on div "Advanced Settings" at bounding box center [824, 361] width 1232 height 37
click at [285, 370] on span "Advanced Settings" at bounding box center [285, 362] width 92 height 17
click at [229, 365] on icon "collapsed" at bounding box center [225, 361] width 10 height 10
click at [230, 369] on div at bounding box center [230, 361] width 19 height 17
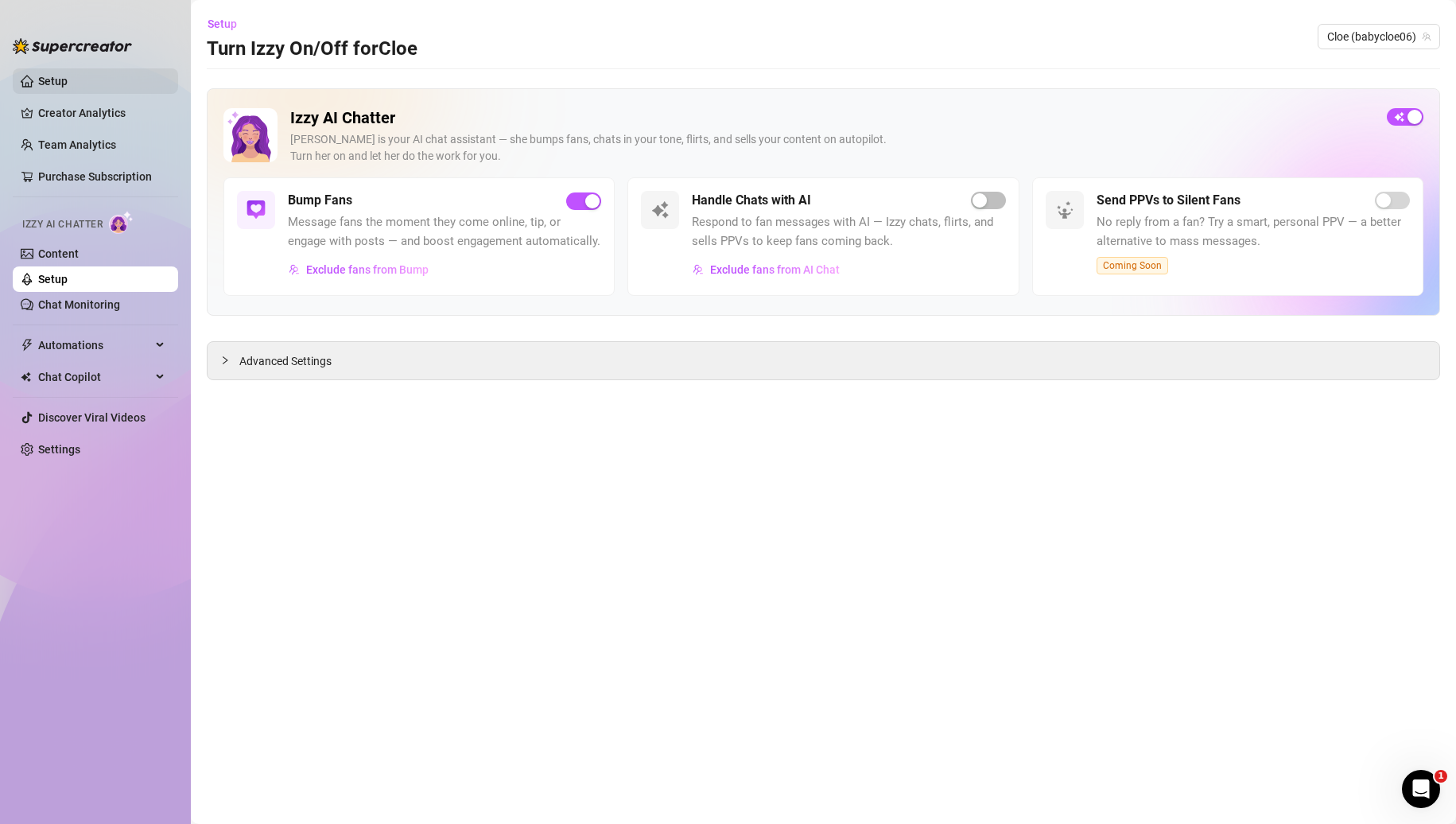
click at [59, 77] on link "Setup" at bounding box center [53, 81] width 30 height 12
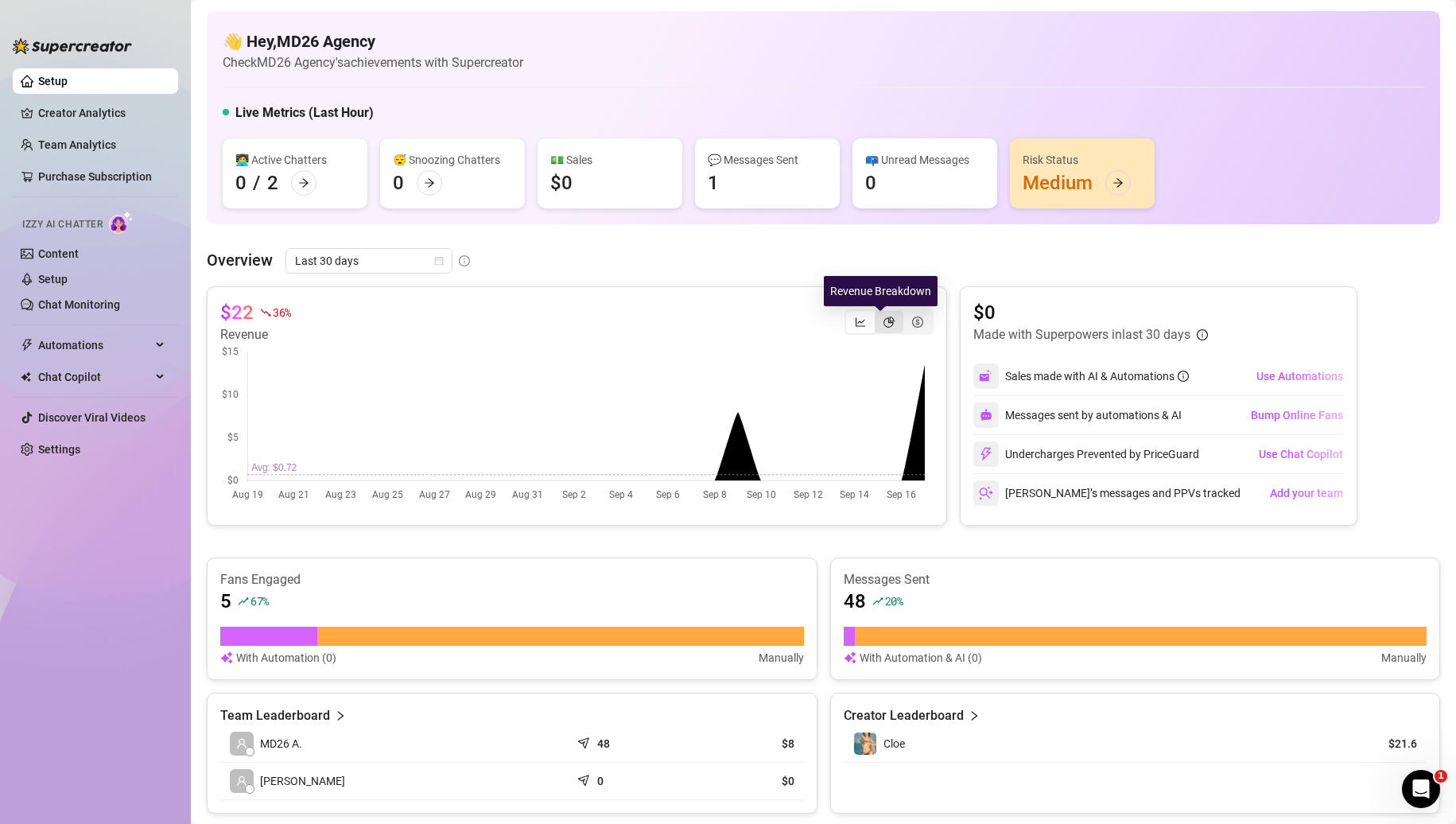
click at [883, 316] on icon "pie-chart" at bounding box center [889, 322] width 12 height 12
click at [878, 313] on input "segmented control" at bounding box center [878, 313] width 0 height 0
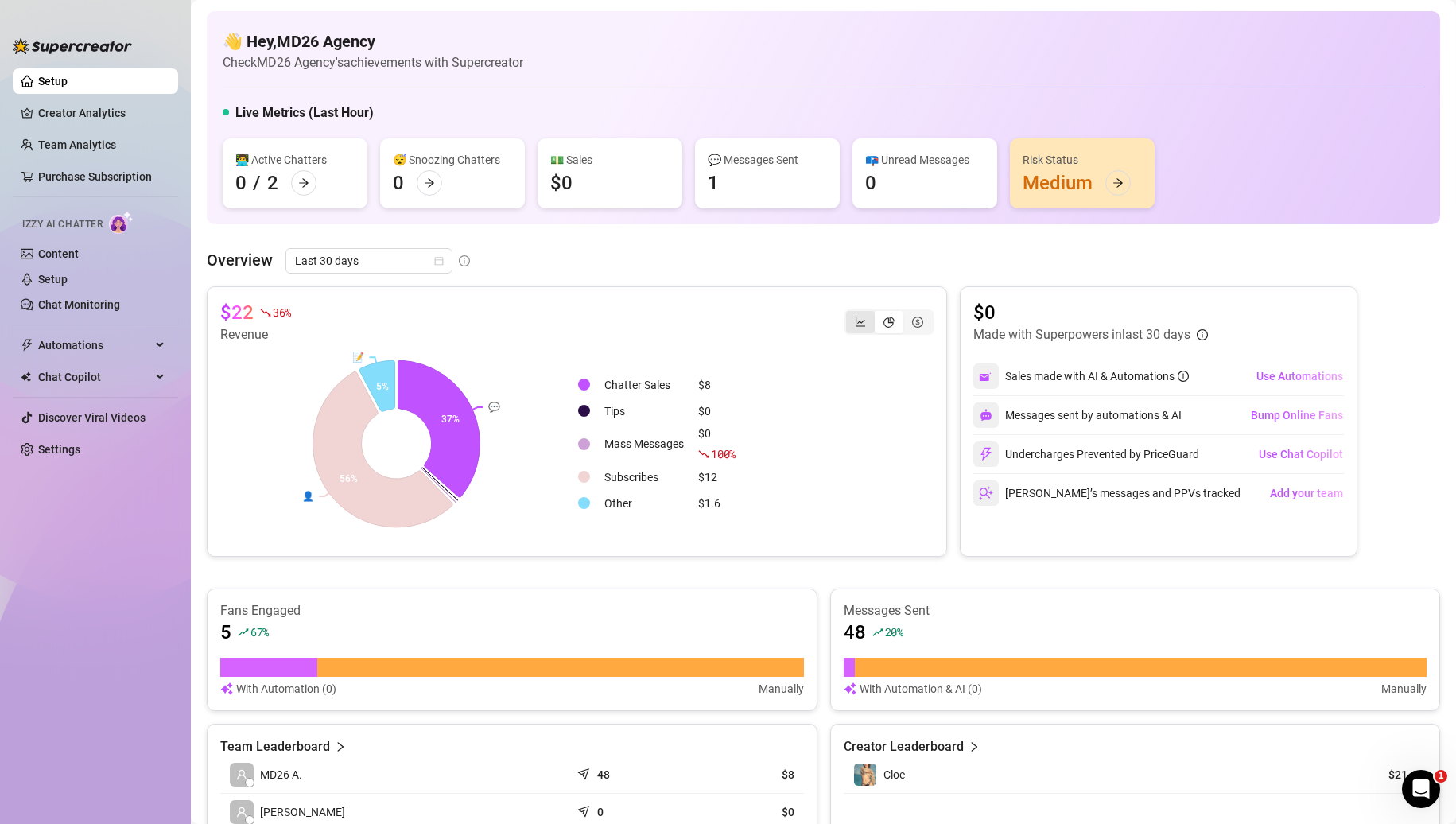
click at [862, 319] on div "segmented control" at bounding box center [861, 322] width 29 height 22
click at [851, 313] on input "segmented control" at bounding box center [851, 313] width 0 height 0
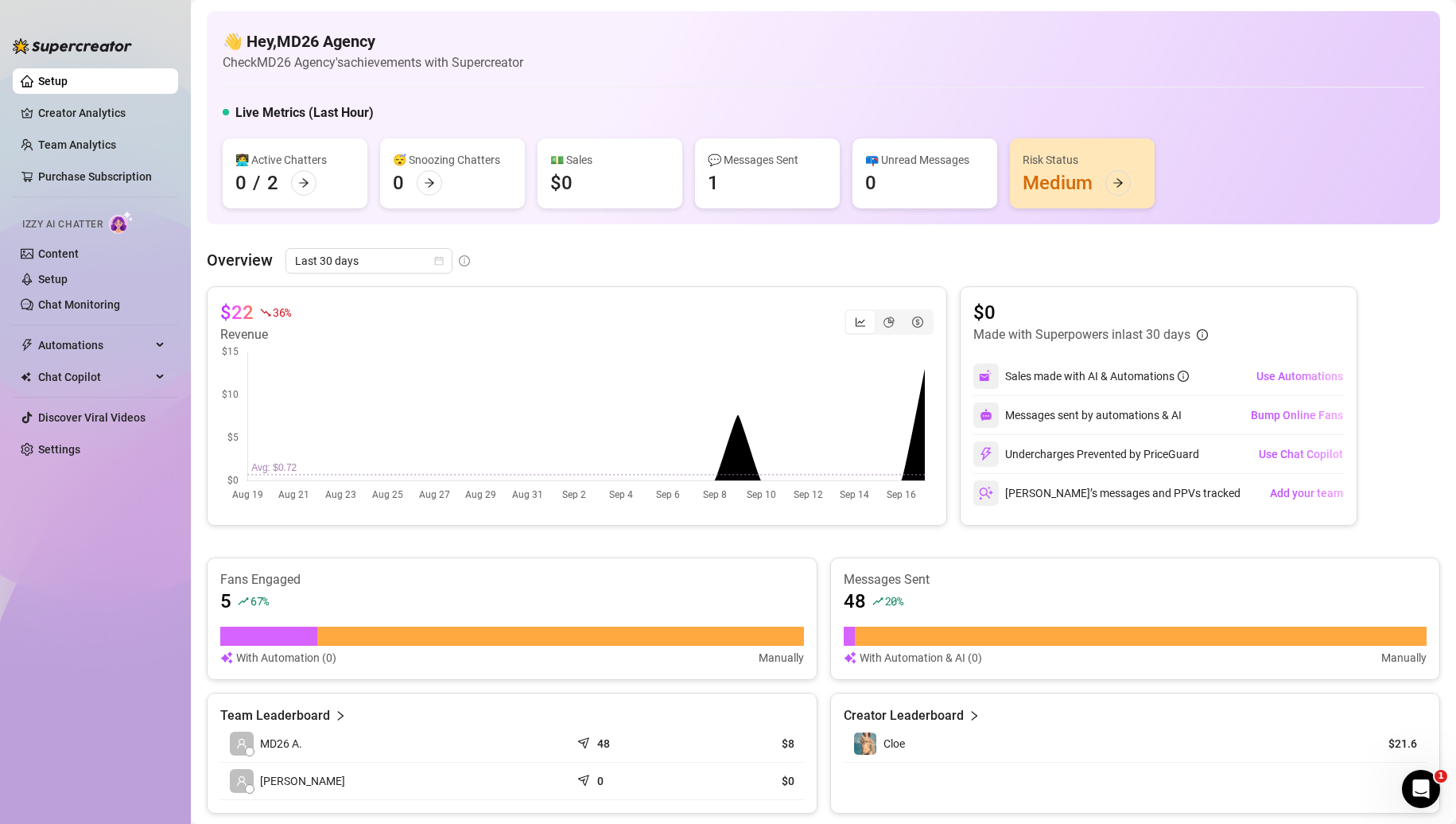
click at [925, 316] on div "segmented control" at bounding box center [889, 322] width 89 height 25
click at [921, 316] on div "segmented control" at bounding box center [918, 322] width 29 height 22
click at [907, 313] on input "segmented control" at bounding box center [907, 313] width 0 height 0
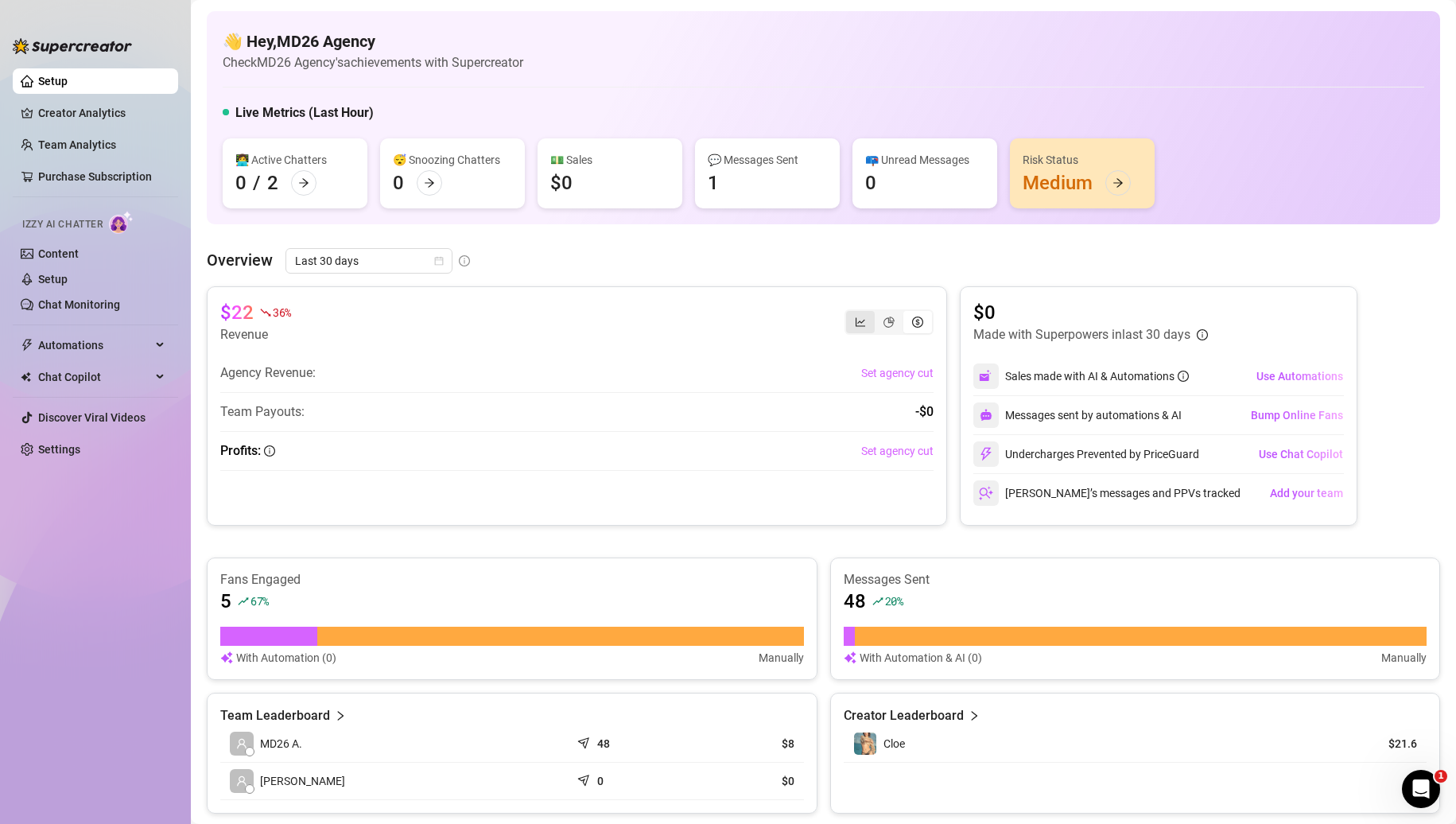
click at [855, 320] on icon "line-chart" at bounding box center [860, 321] width 10 height 9
click at [851, 313] on input "segmented control" at bounding box center [851, 313] width 0 height 0
click at [903, 319] on div "segmented control" at bounding box center [918, 322] width 29 height 22
click at [907, 313] on input "segmented control" at bounding box center [907, 313] width 0 height 0
click at [883, 322] on icon "pie-chart" at bounding box center [889, 322] width 12 height 12
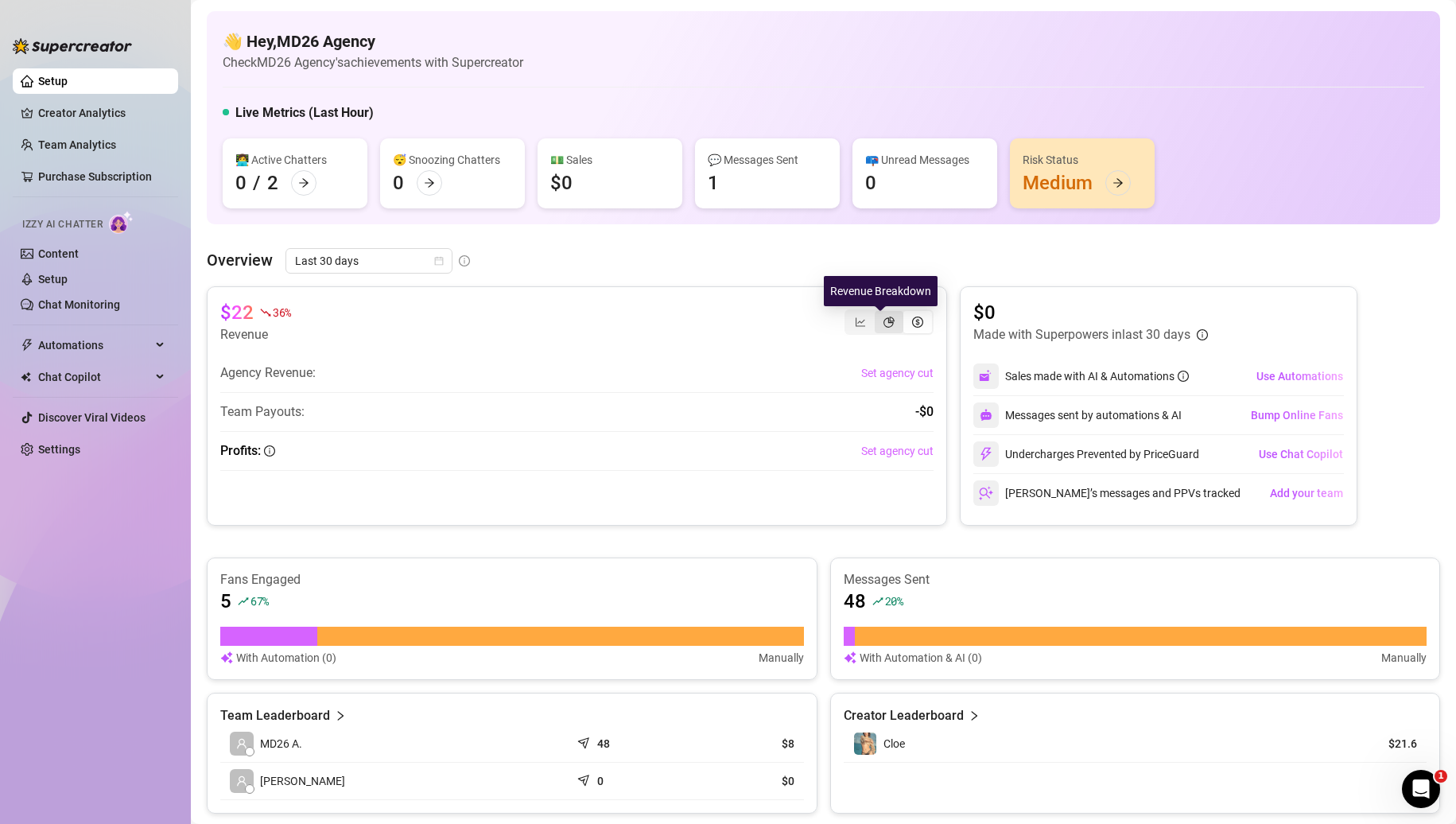
click at [878, 313] on input "segmented control" at bounding box center [878, 313] width 0 height 0
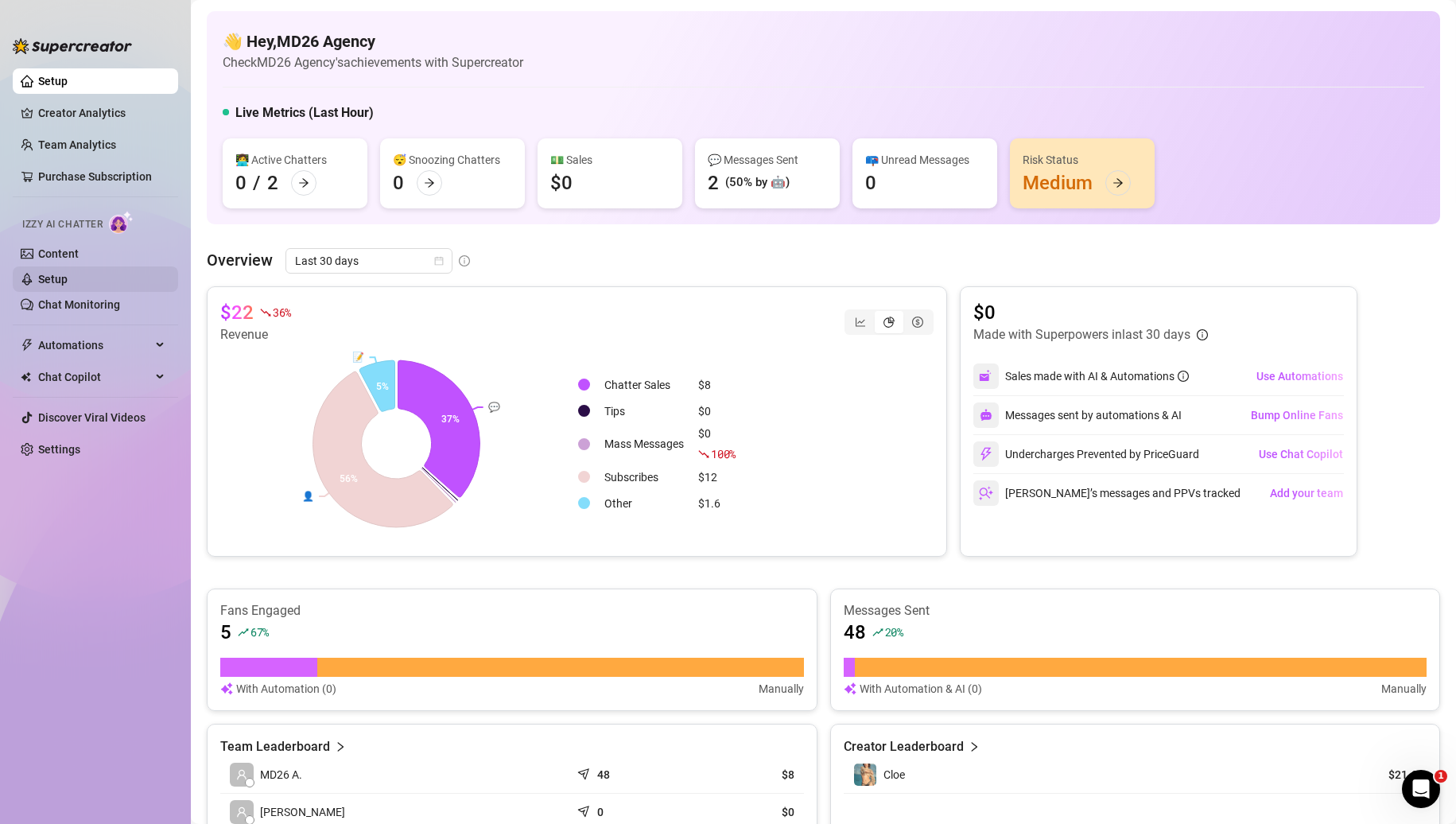
click at [40, 273] on link "Setup" at bounding box center [53, 279] width 30 height 12
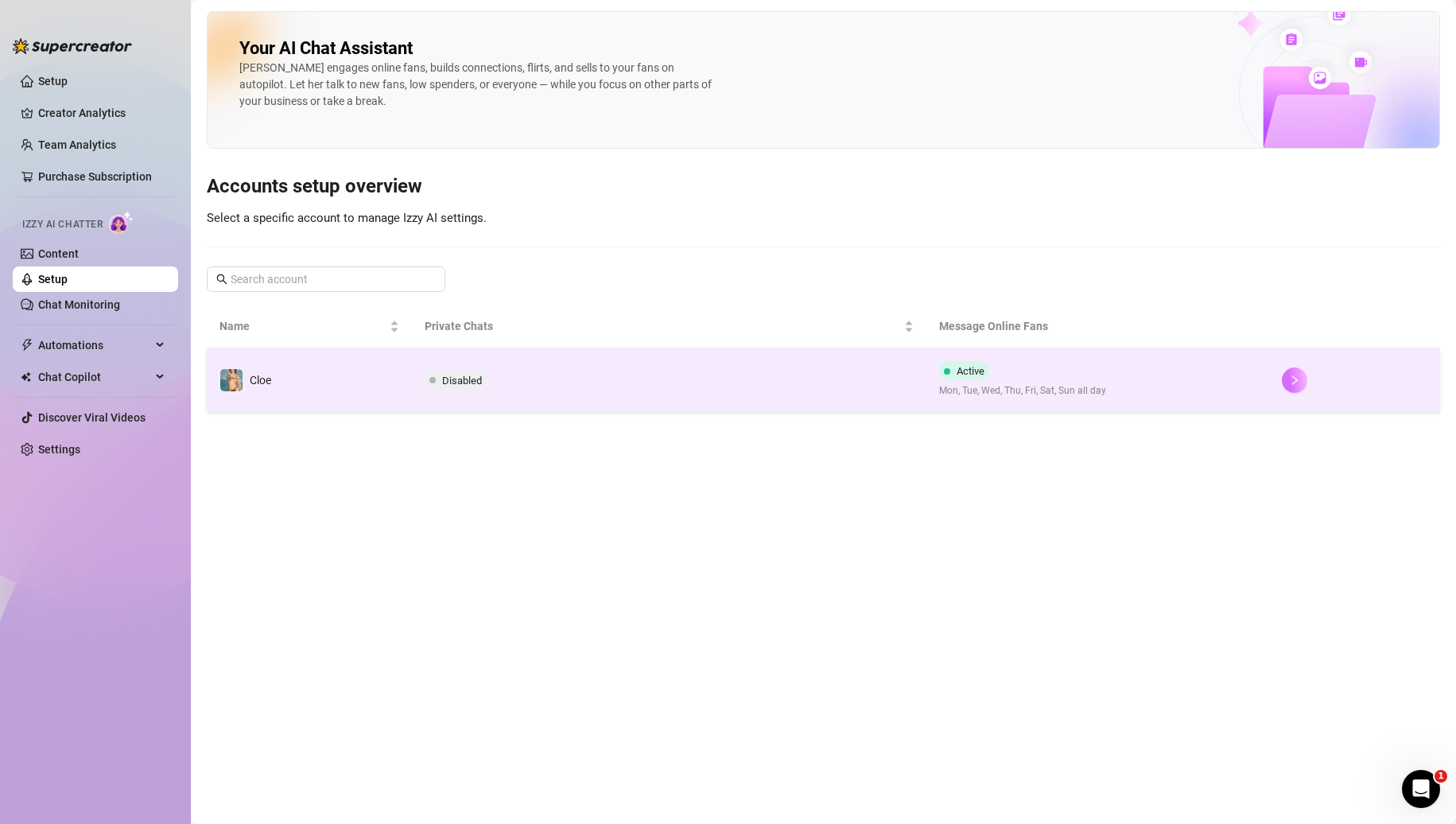
click at [1305, 382] on button "button" at bounding box center [1295, 380] width 25 height 25
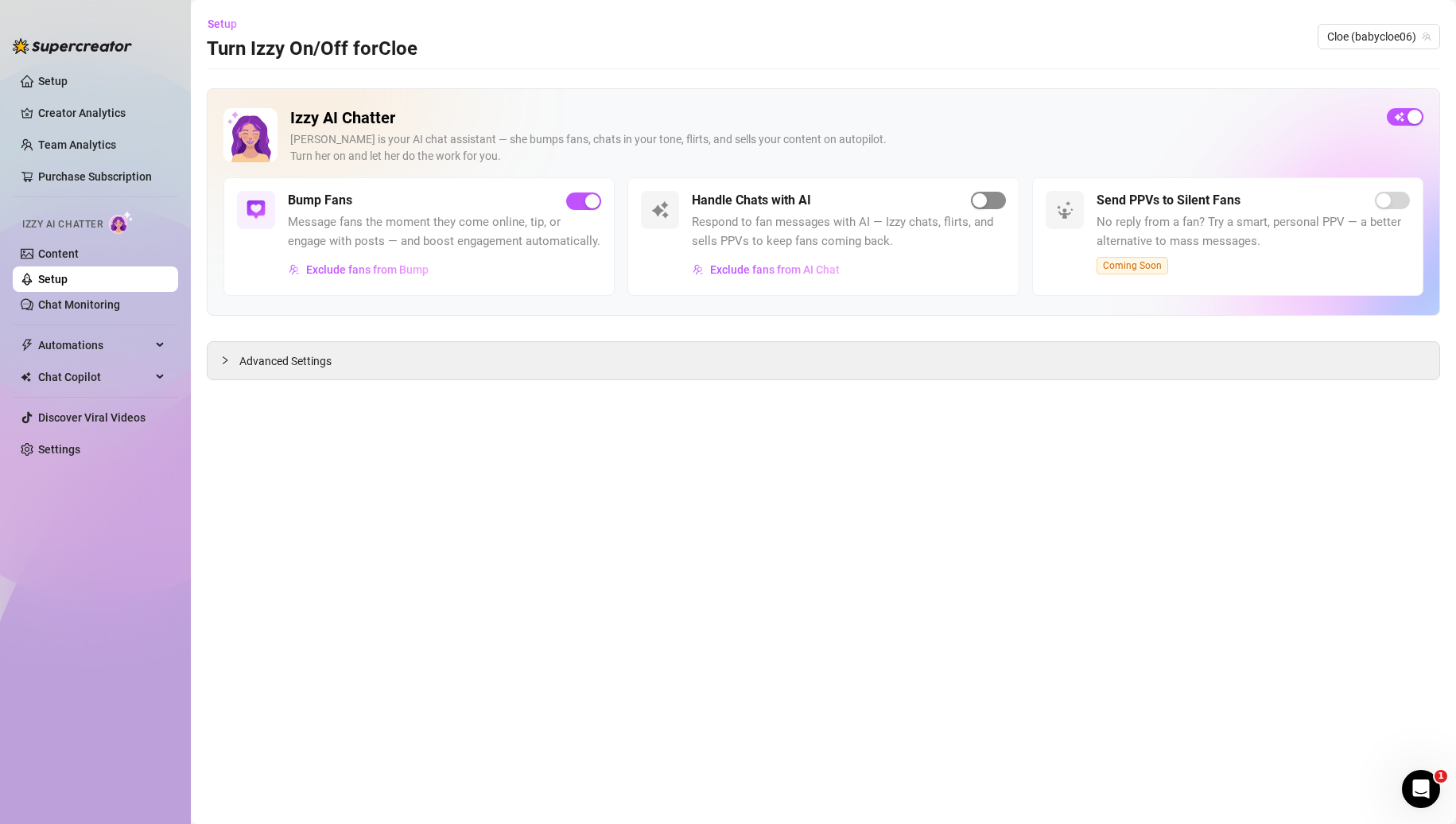
click at [997, 195] on span "button" at bounding box center [988, 200] width 35 height 17
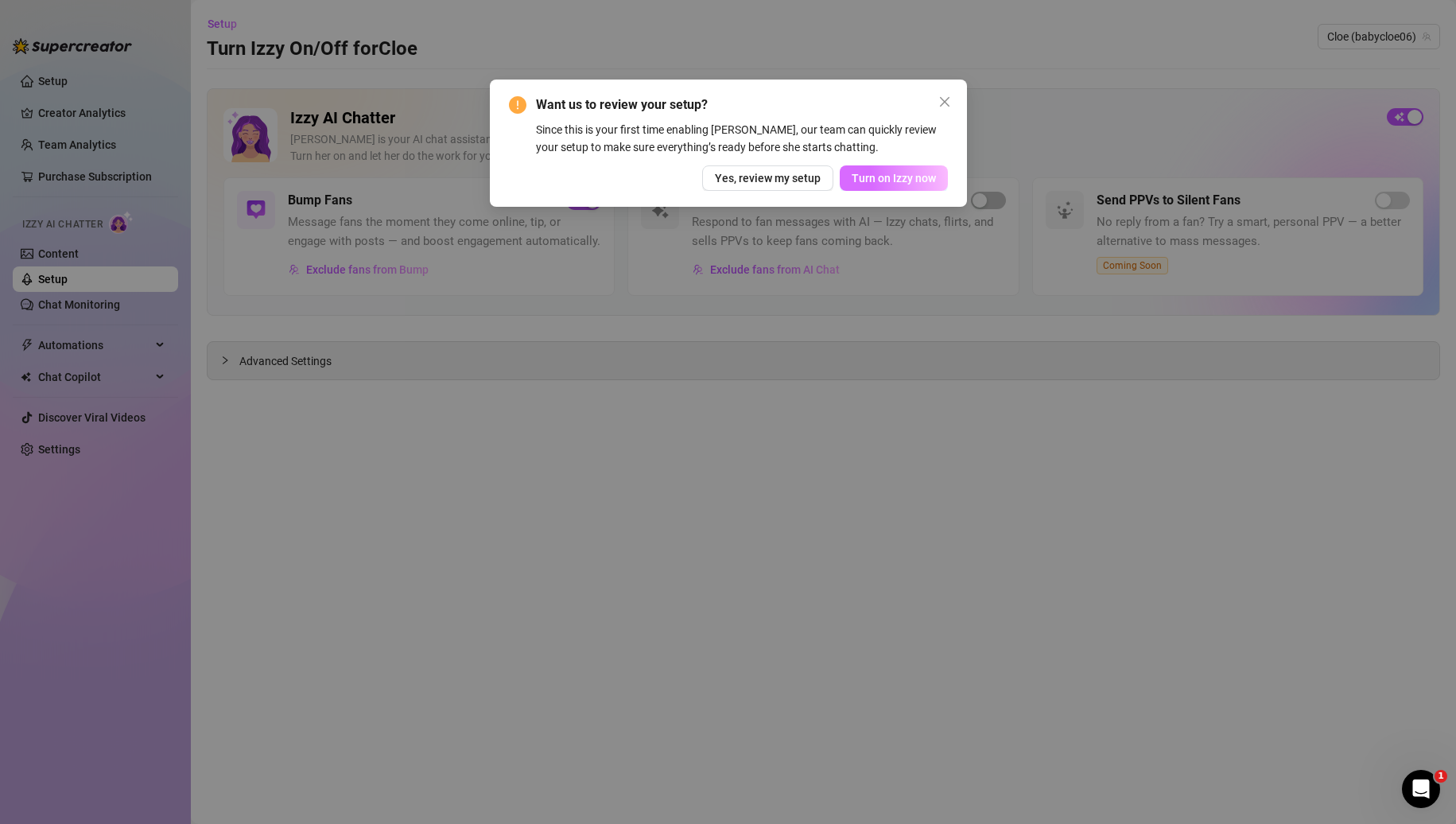
click at [925, 178] on span "Turn on Izzy now" at bounding box center [894, 178] width 85 height 12
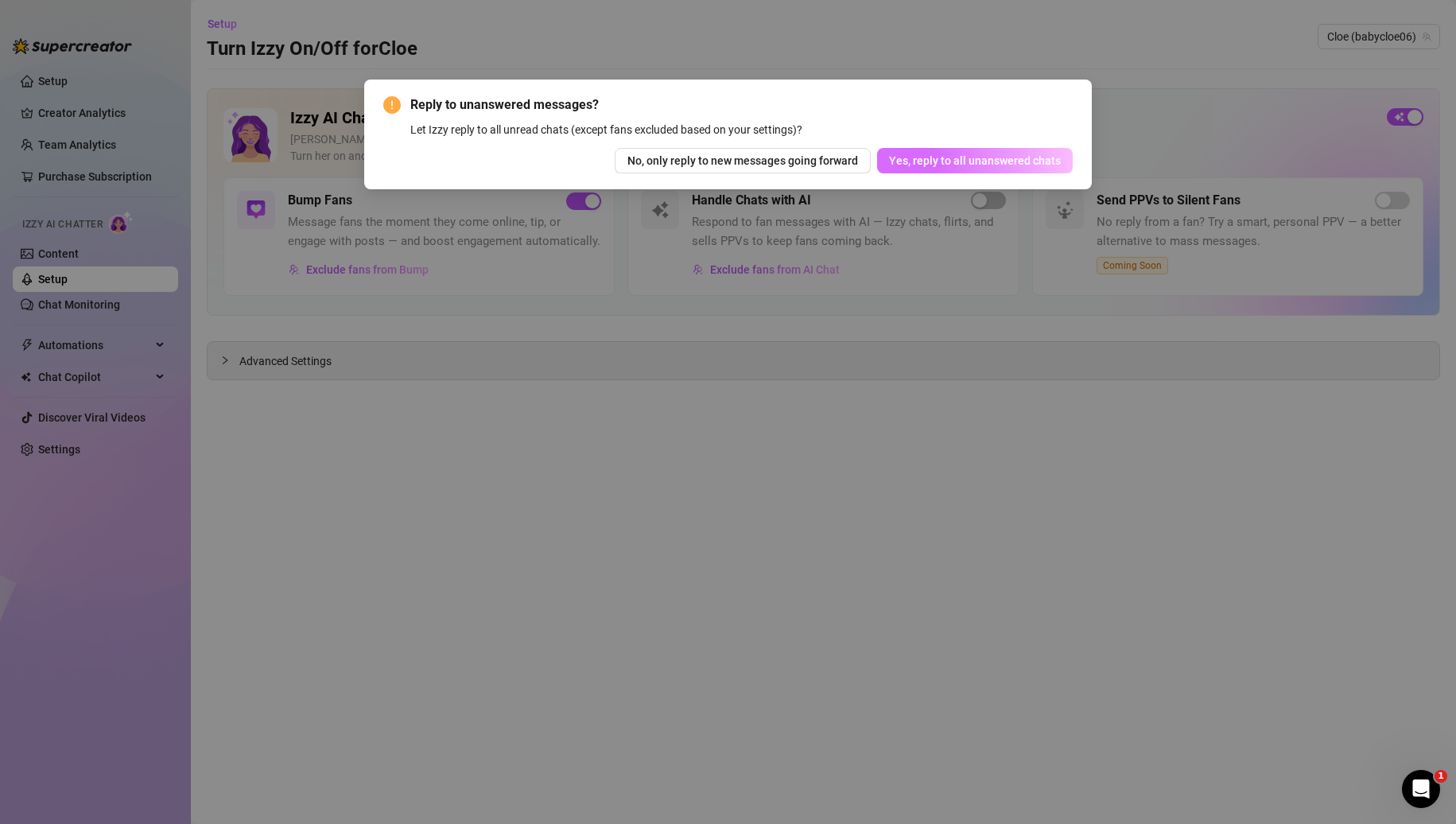
click at [911, 162] on span "Yes, reply to all unanswered chats" at bounding box center [975, 161] width 172 height 12
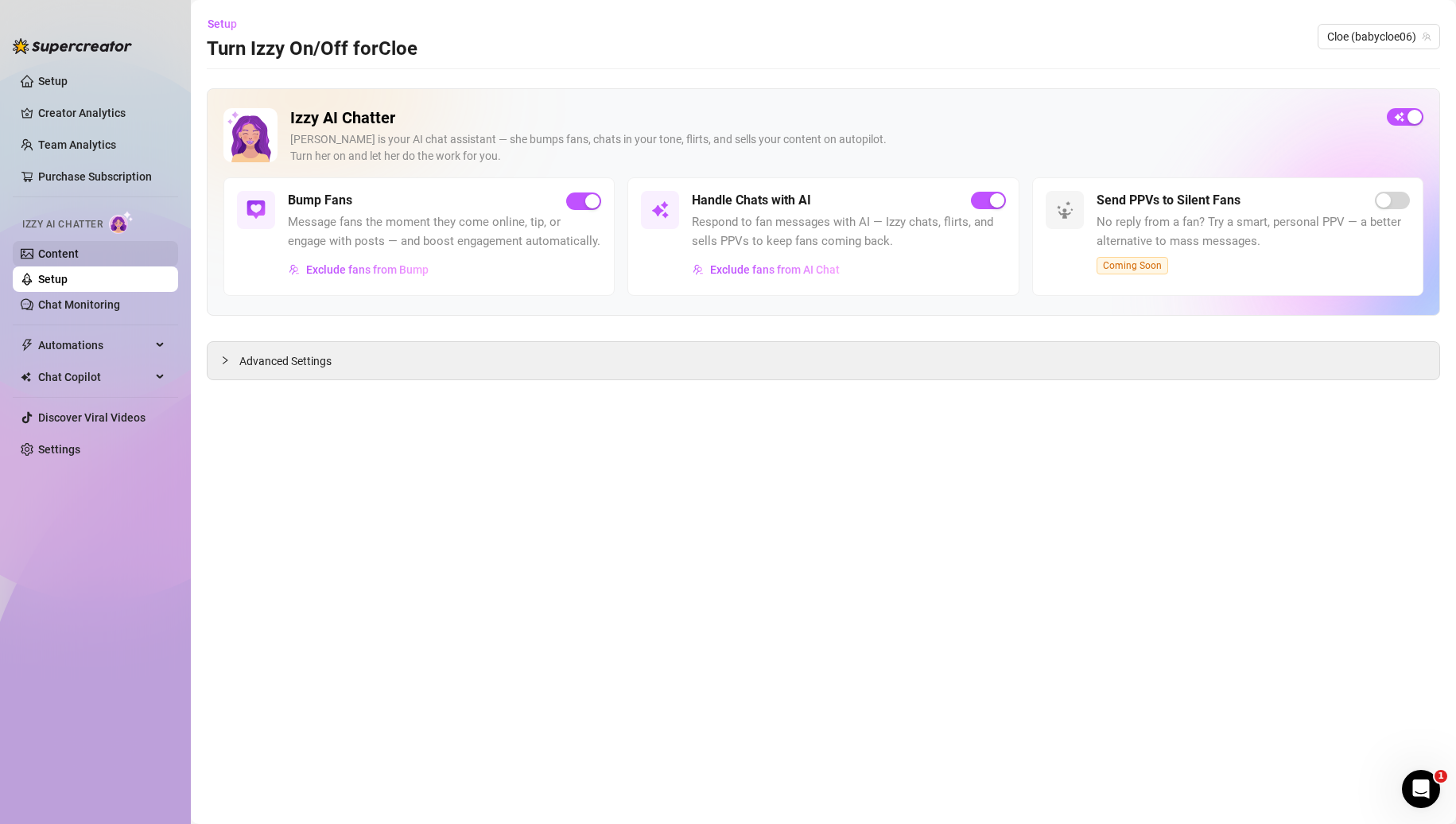
click at [79, 255] on link "Content" at bounding box center [59, 253] width 40 height 12
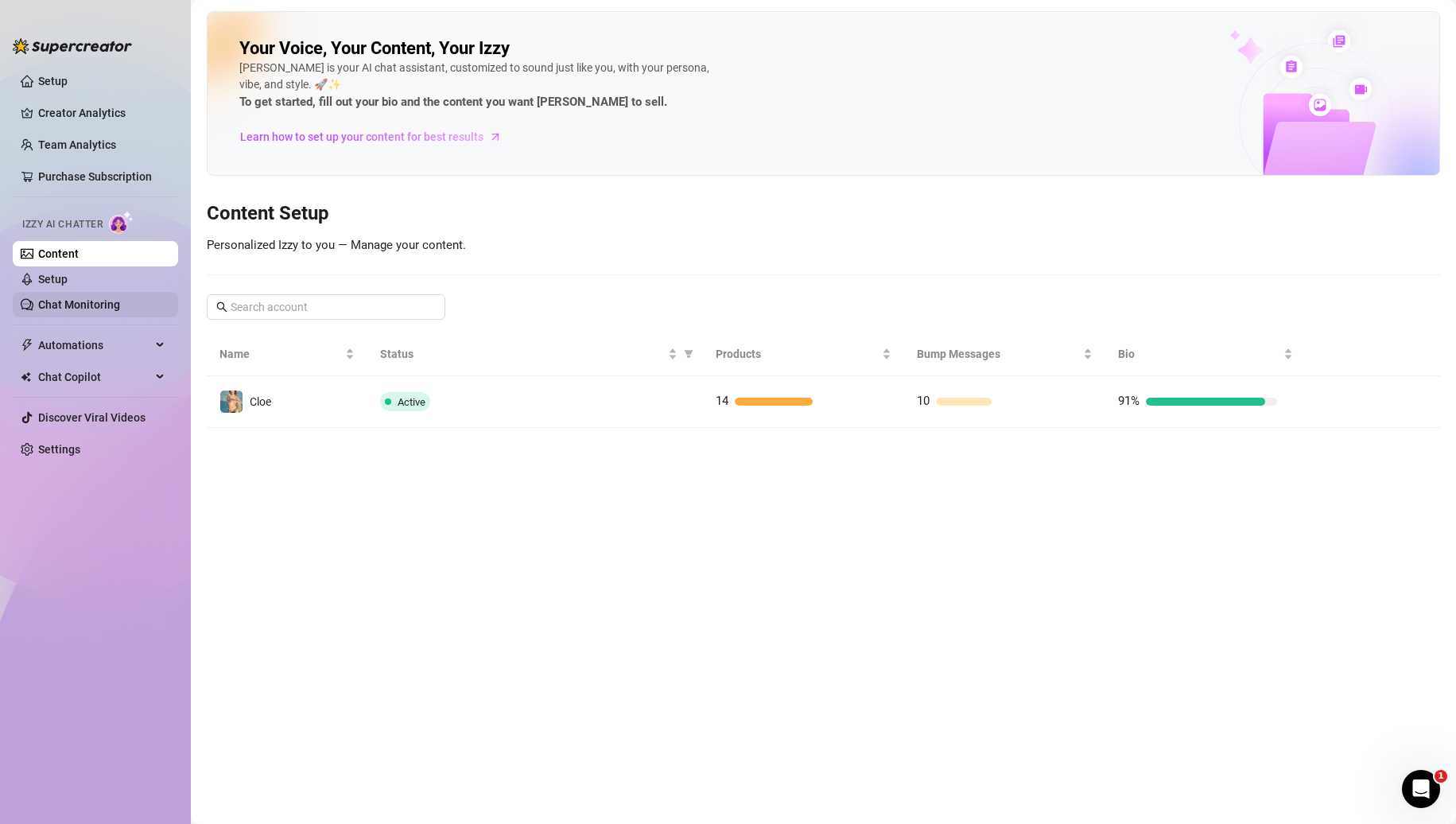
click at [105, 302] on link "Chat Monitoring" at bounding box center [79, 304] width 82 height 12
